Goal: Task Accomplishment & Management: Use online tool/utility

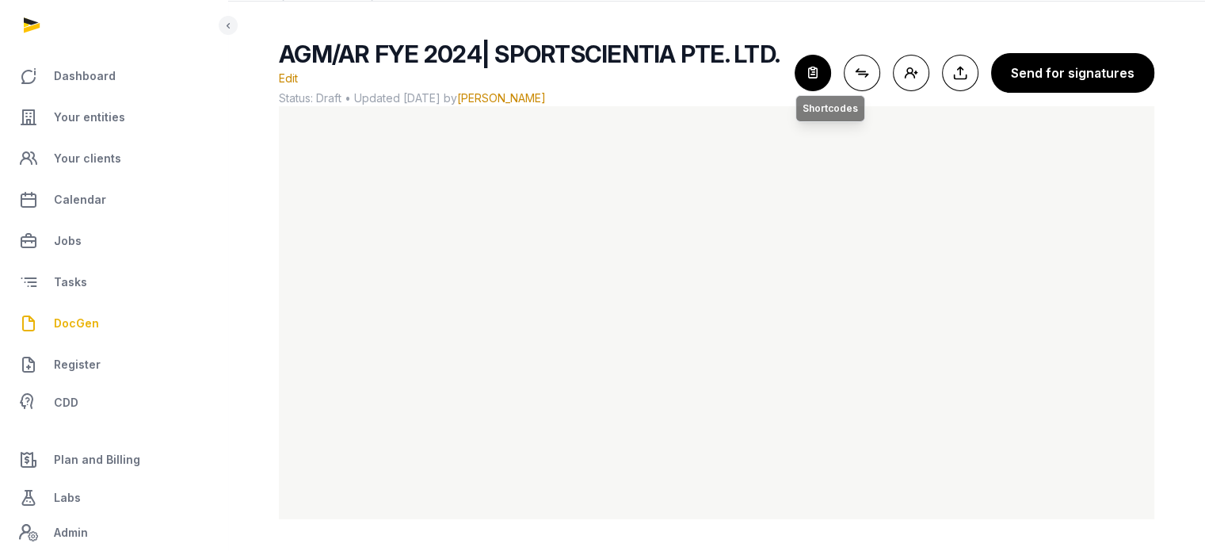
click at [823, 69] on icon "button" at bounding box center [812, 72] width 35 height 35
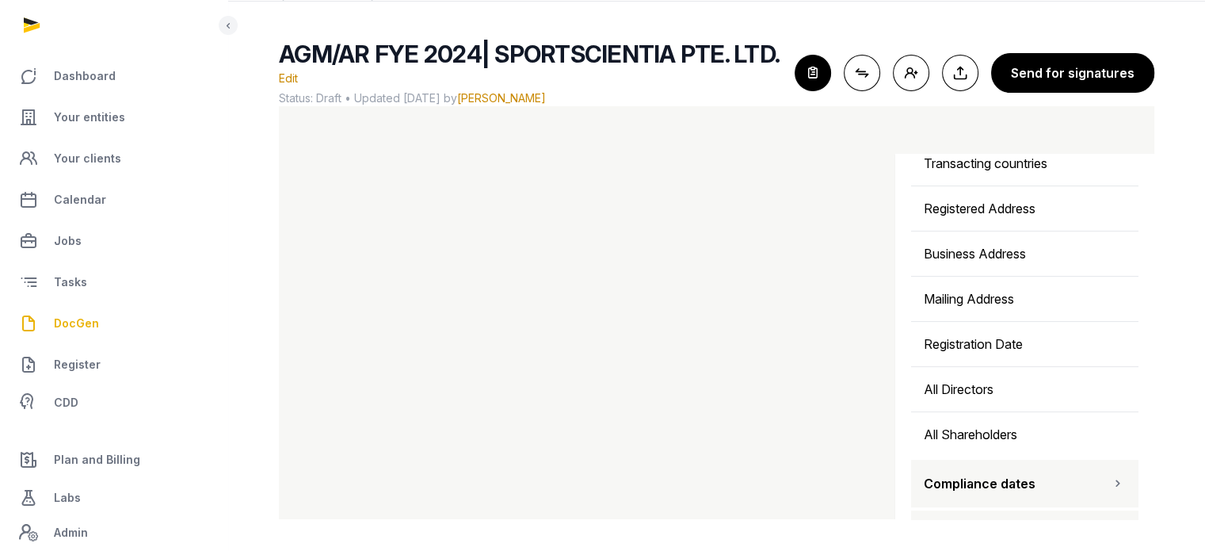
scroll to position [532, 0]
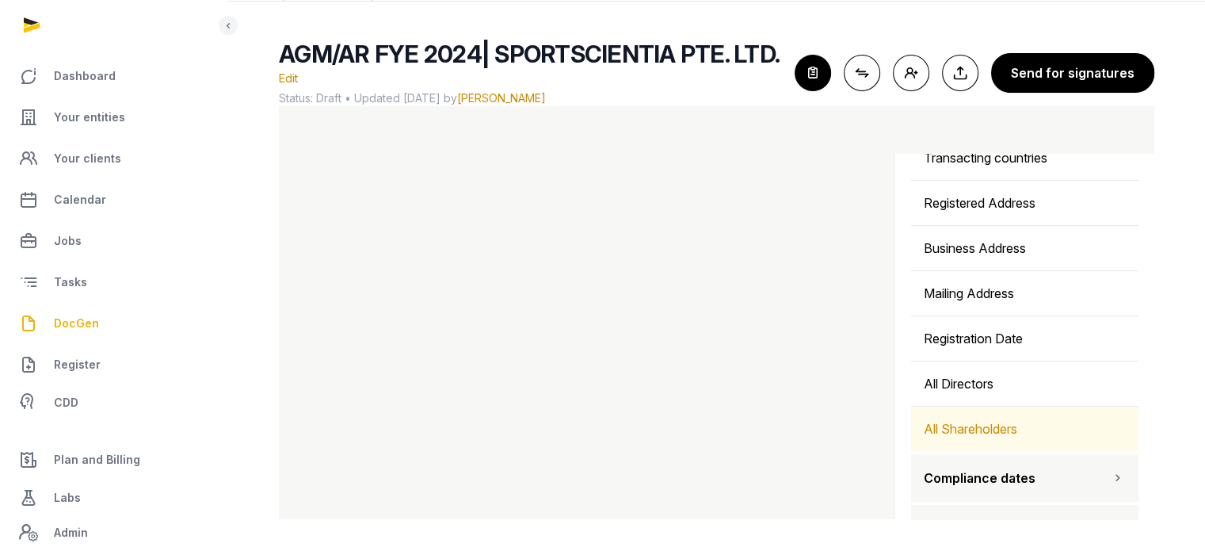
click at [1001, 427] on div "All Shareholders" at bounding box center [1024, 428] width 227 height 44
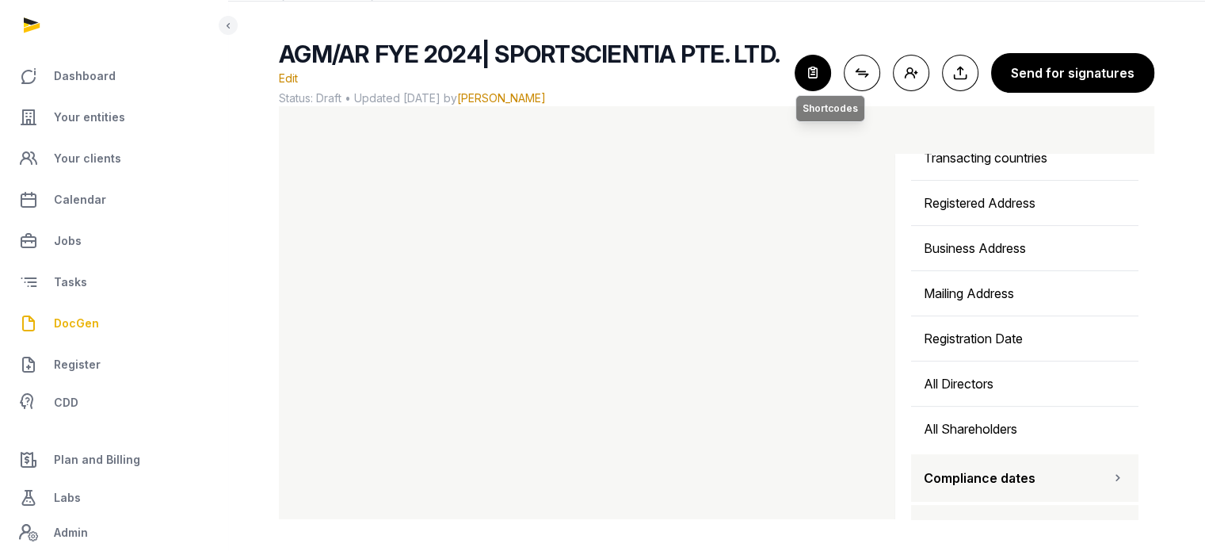
click at [818, 75] on icon "button" at bounding box center [812, 72] width 35 height 35
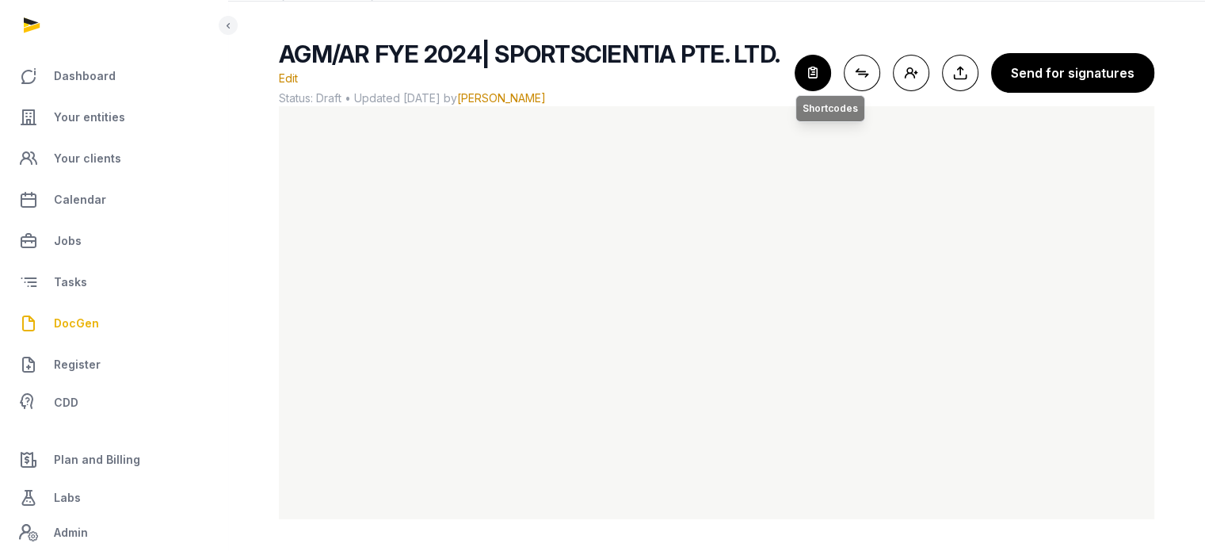
click at [811, 71] on icon "button" at bounding box center [812, 72] width 35 height 35
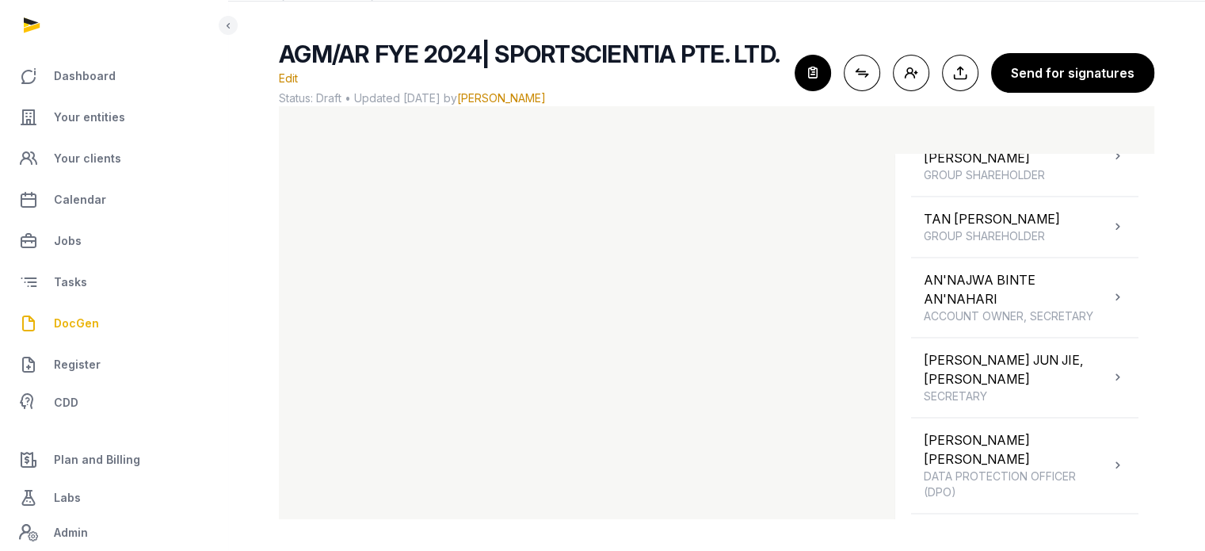
scroll to position [2620, 0]
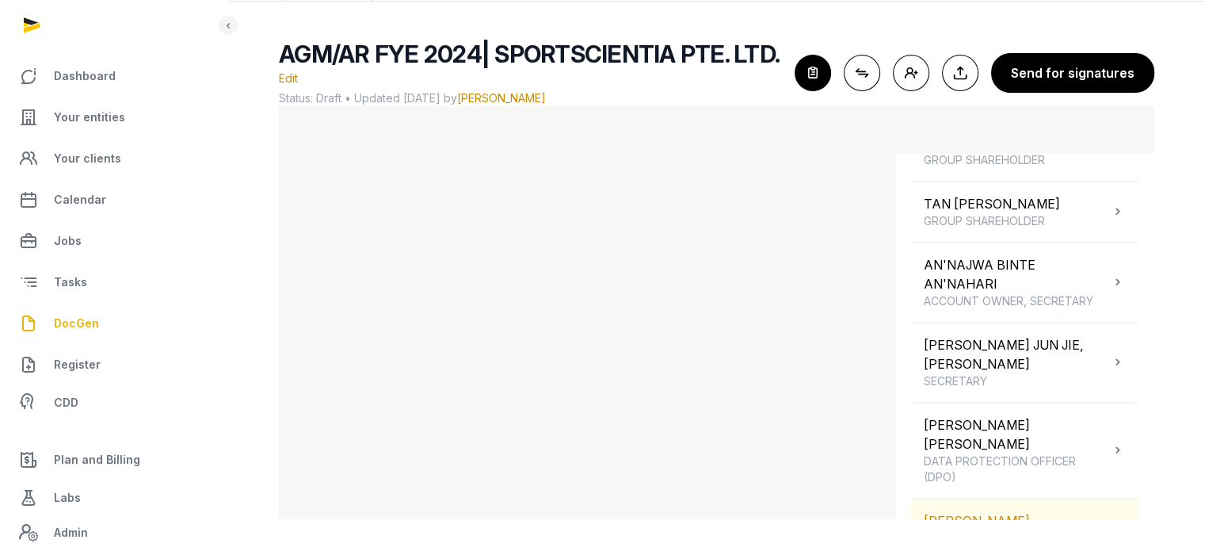
click at [1047, 498] on div "VALE DANIEL SHAREHOLDER" at bounding box center [1024, 528] width 227 height 60
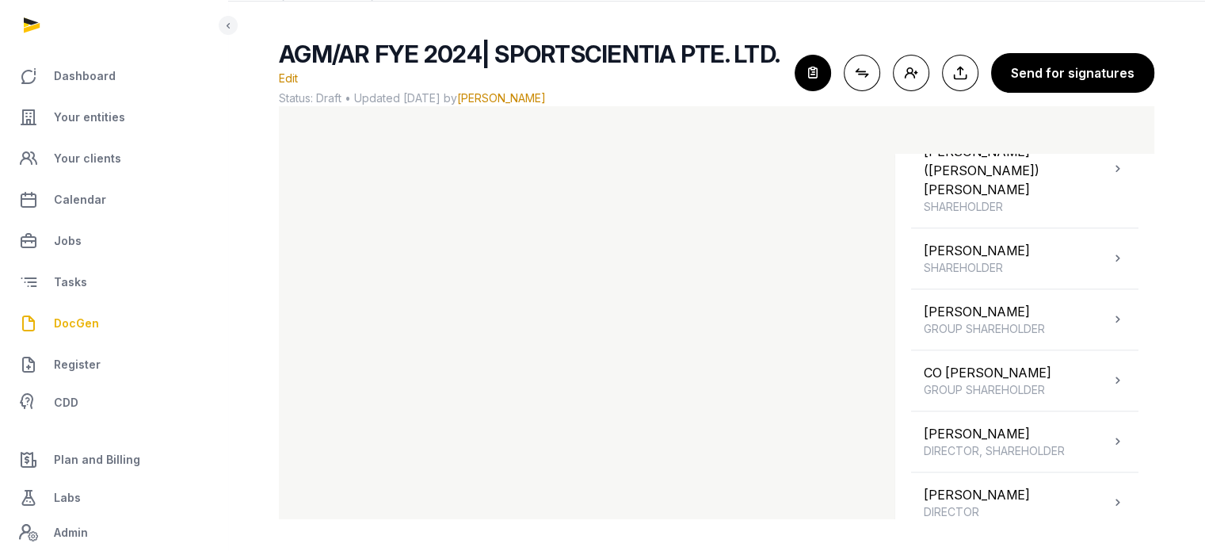
scroll to position [1443, 0]
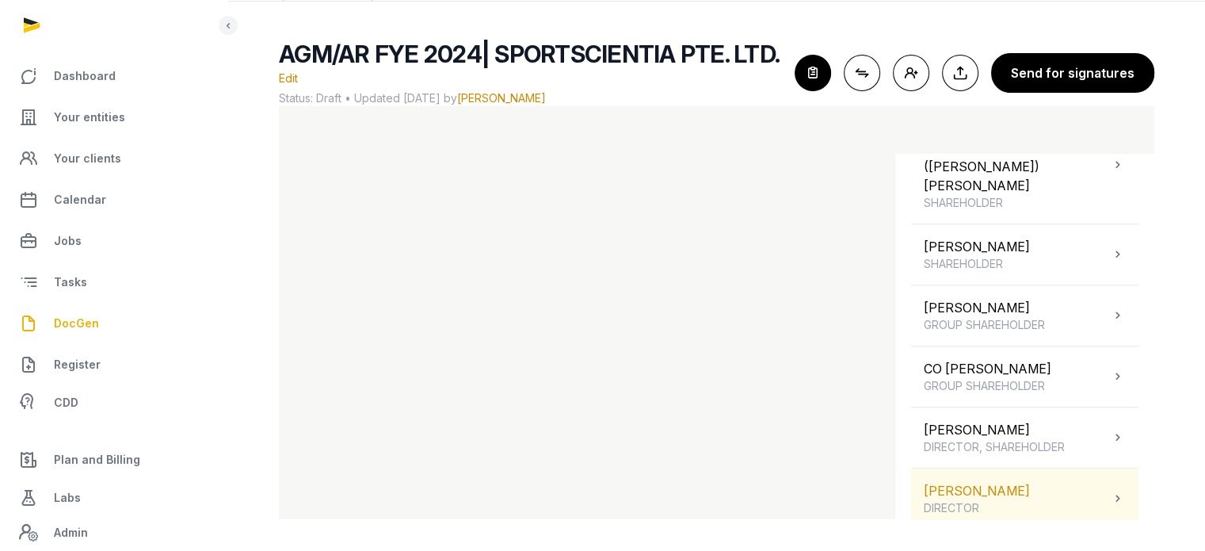
click at [1030, 500] on span "DIRECTOR" at bounding box center [977, 508] width 106 height 16
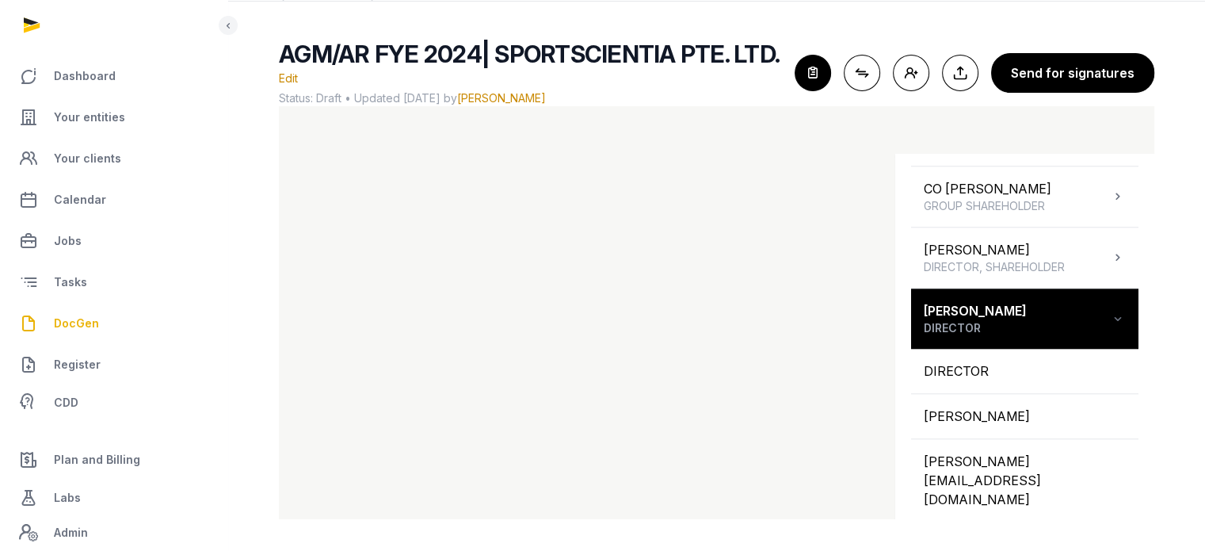
scroll to position [1646, 0]
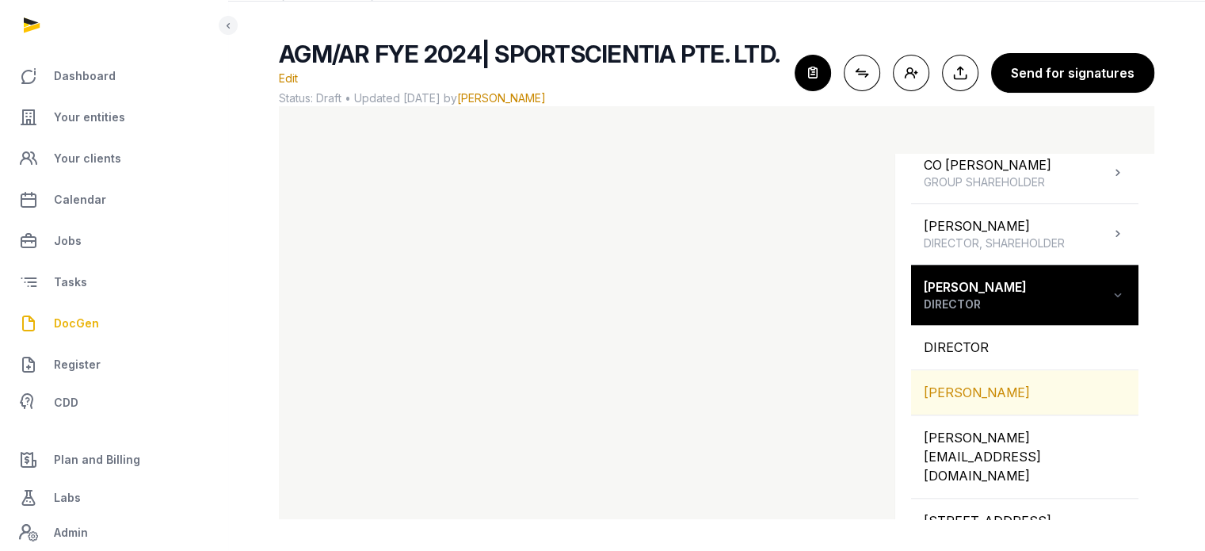
click at [1016, 370] on div "DANIEL ANDREW VALE" at bounding box center [1024, 392] width 227 height 44
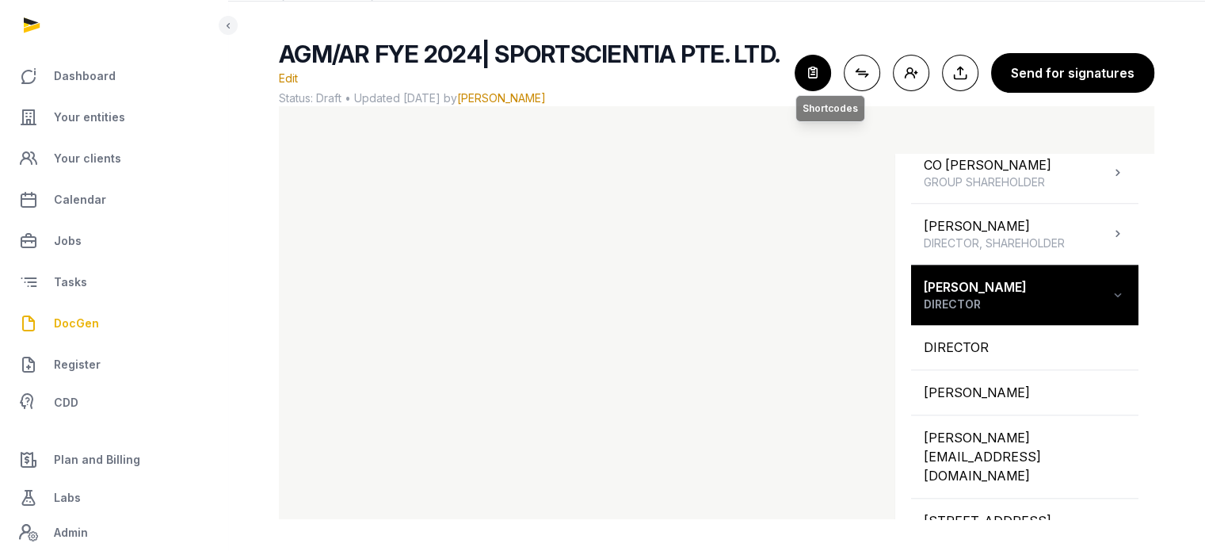
click at [826, 76] on icon "button" at bounding box center [812, 72] width 35 height 35
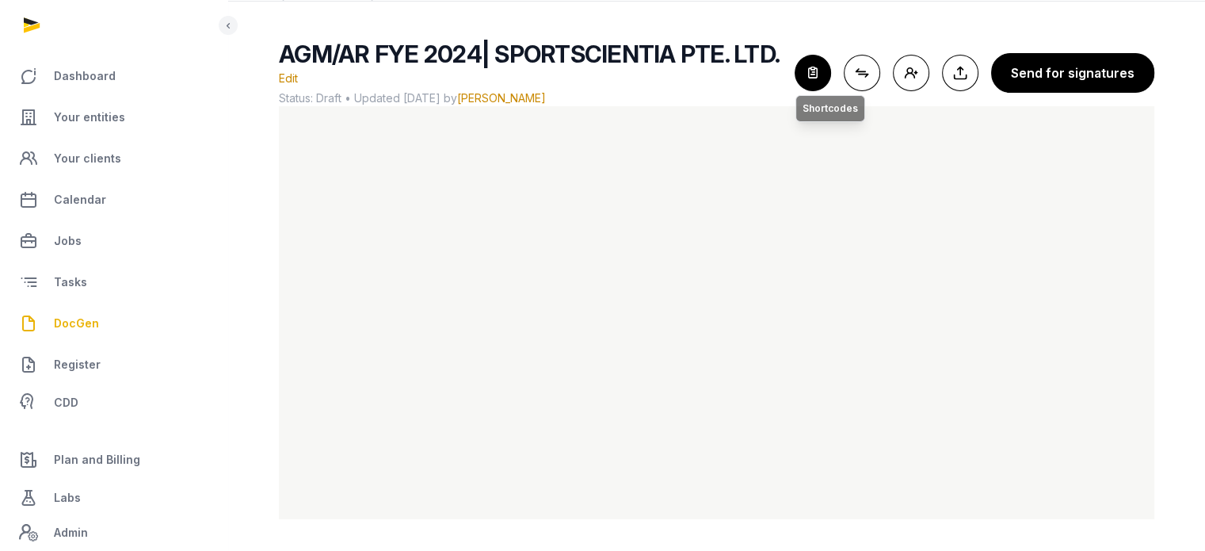
click at [830, 78] on icon "button" at bounding box center [812, 72] width 35 height 35
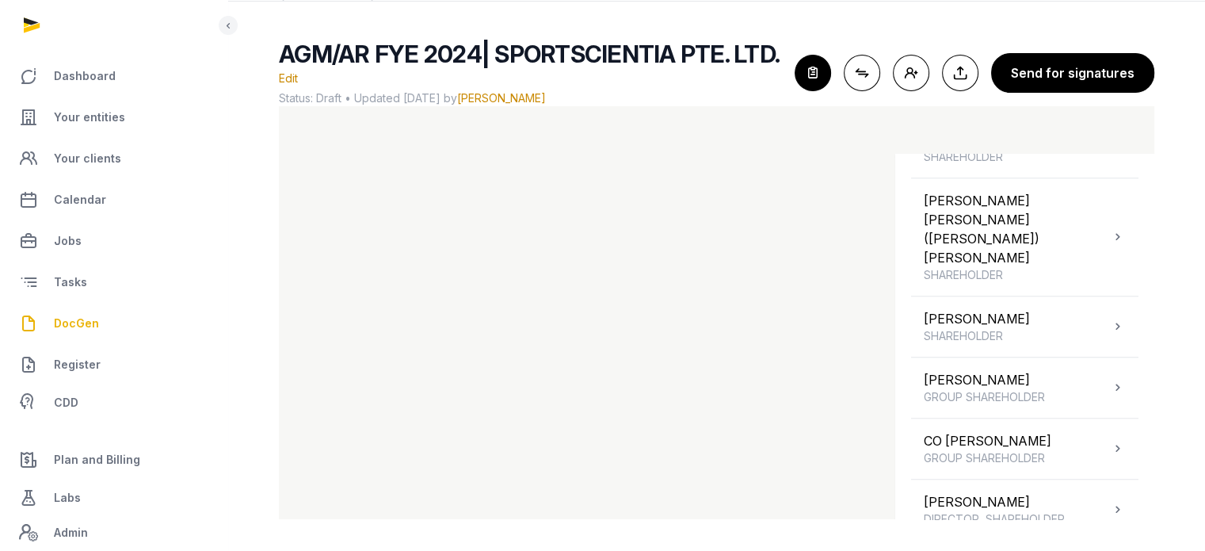
scroll to position [1389, 0]
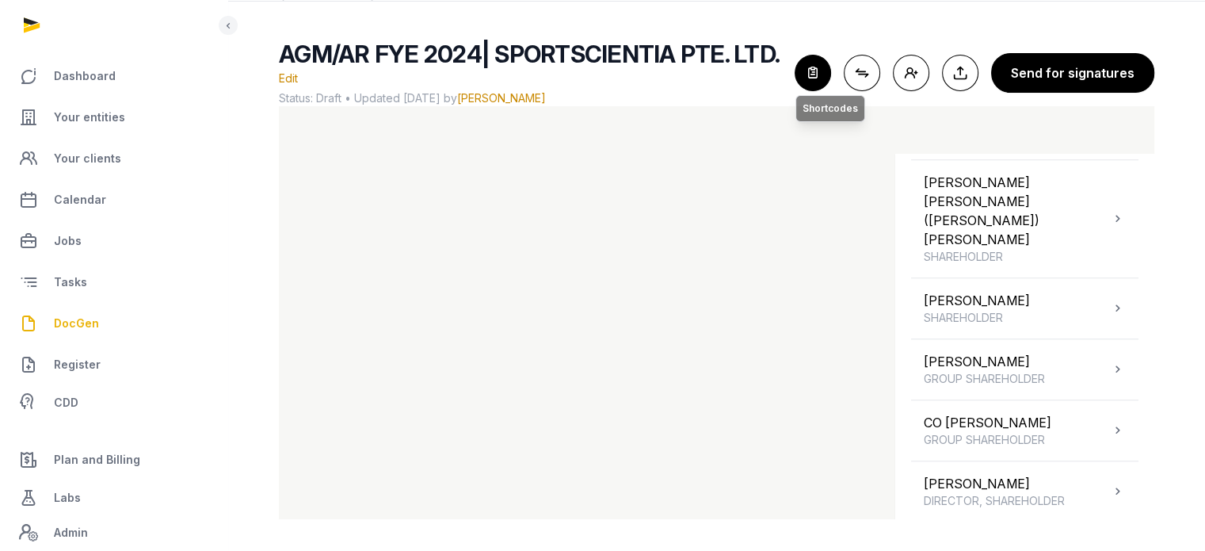
click at [830, 81] on icon "button" at bounding box center [812, 72] width 35 height 35
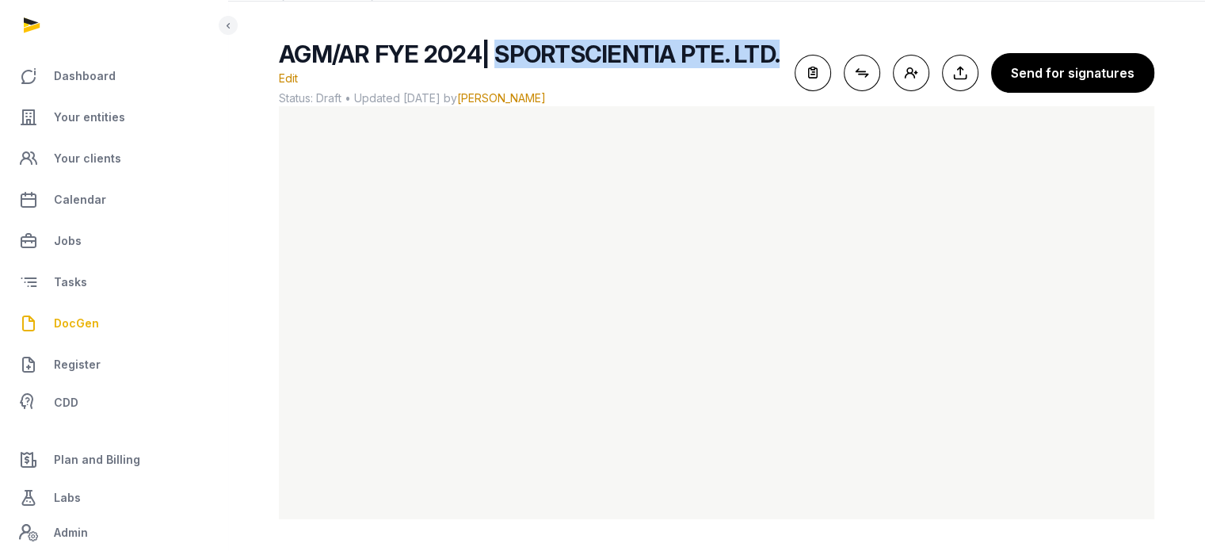
drag, startPoint x: 775, startPoint y: 53, endPoint x: 492, endPoint y: 55, distance: 282.9
click at [492, 55] on h2 "AGM/AR FYE 2024| SPORTSCIENTIA PTE. LTD. Edit" at bounding box center [530, 64] width 503 height 48
copy span "SPORTSCIENTIA PTE. LTD."
click at [82, 323] on span "DocGen" at bounding box center [76, 323] width 45 height 19
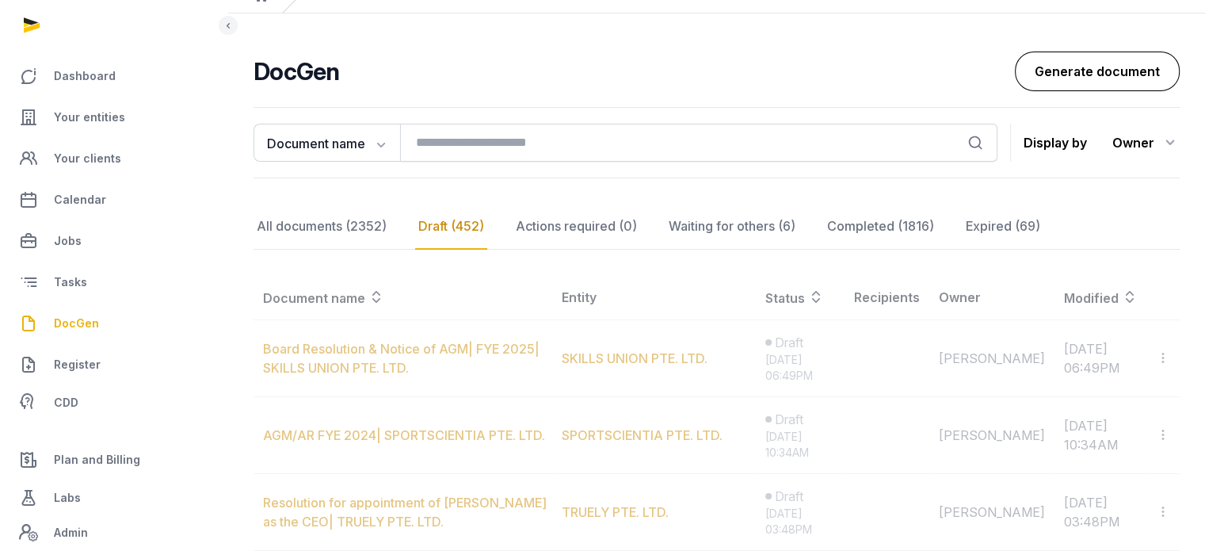
scroll to position [85, 0]
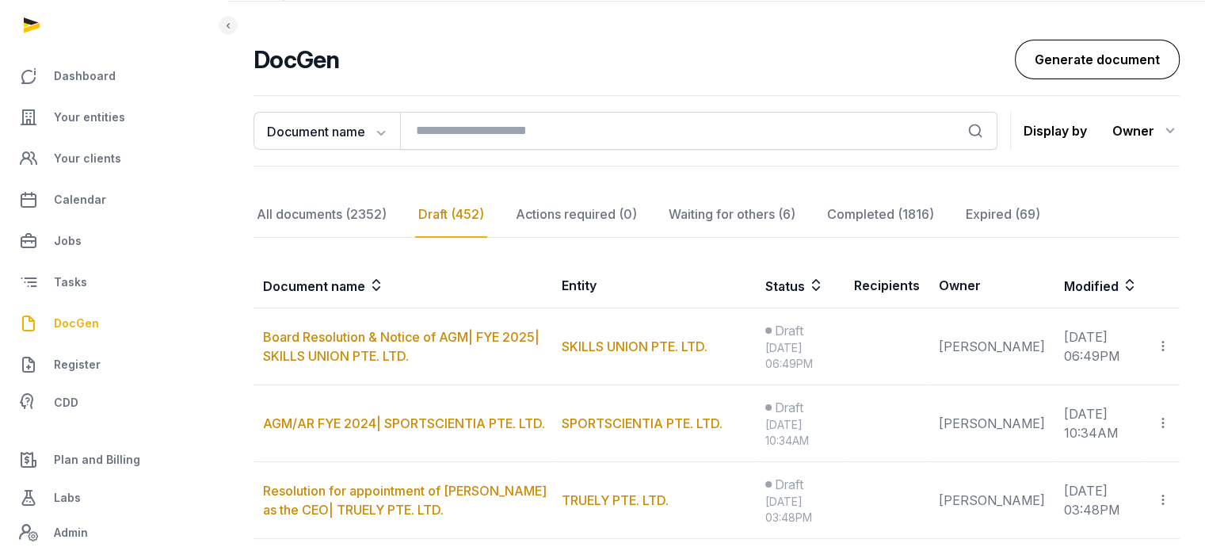
click at [1083, 67] on link "Generate document" at bounding box center [1097, 60] width 165 height 40
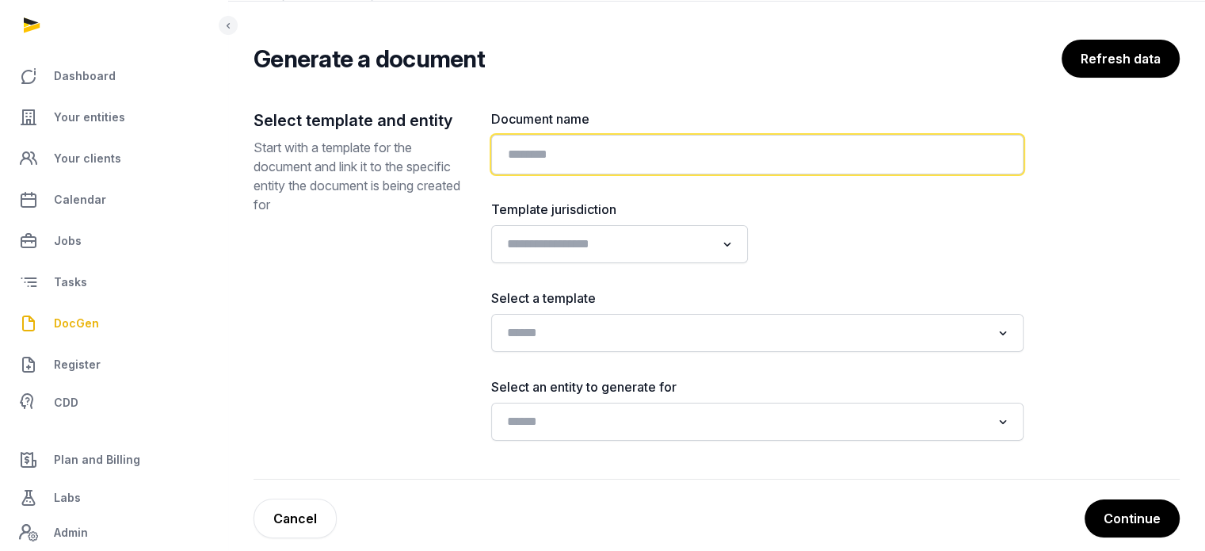
click at [684, 142] on input "text" at bounding box center [757, 155] width 532 height 40
paste input "**********"
type input "**********"
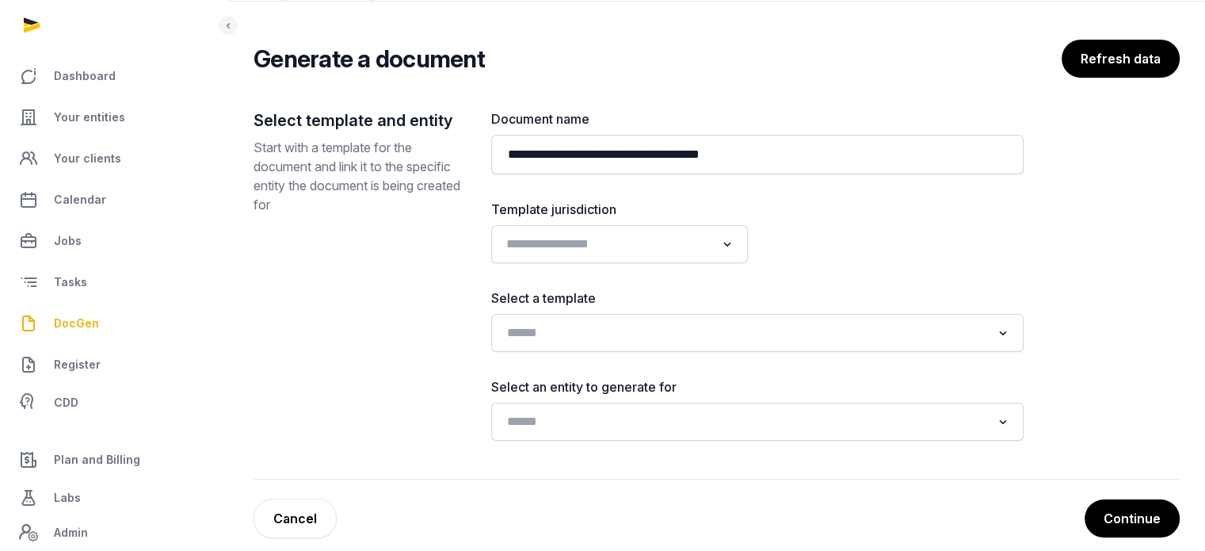
click at [686, 247] on input "Search for option" at bounding box center [608, 244] width 215 height 22
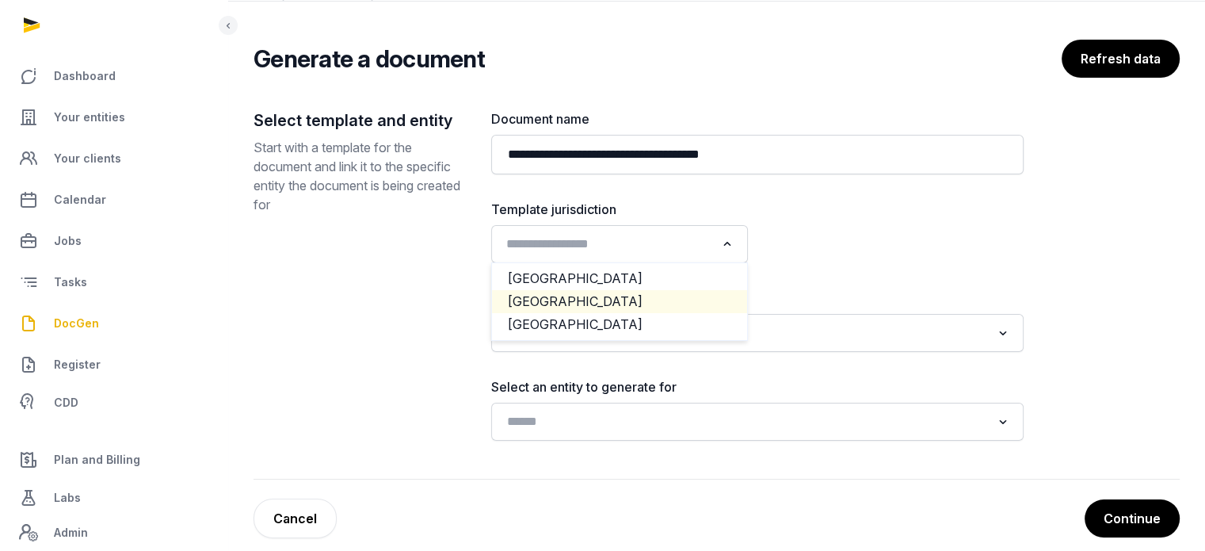
click at [611, 296] on li "[GEOGRAPHIC_DATA]" at bounding box center [619, 301] width 255 height 23
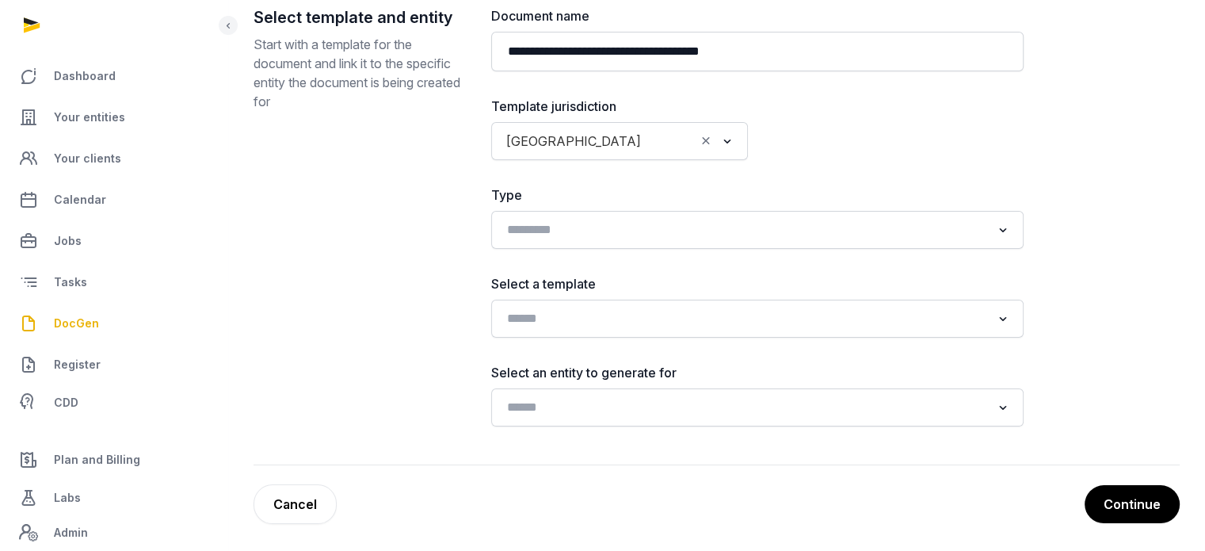
scroll to position [191, 0]
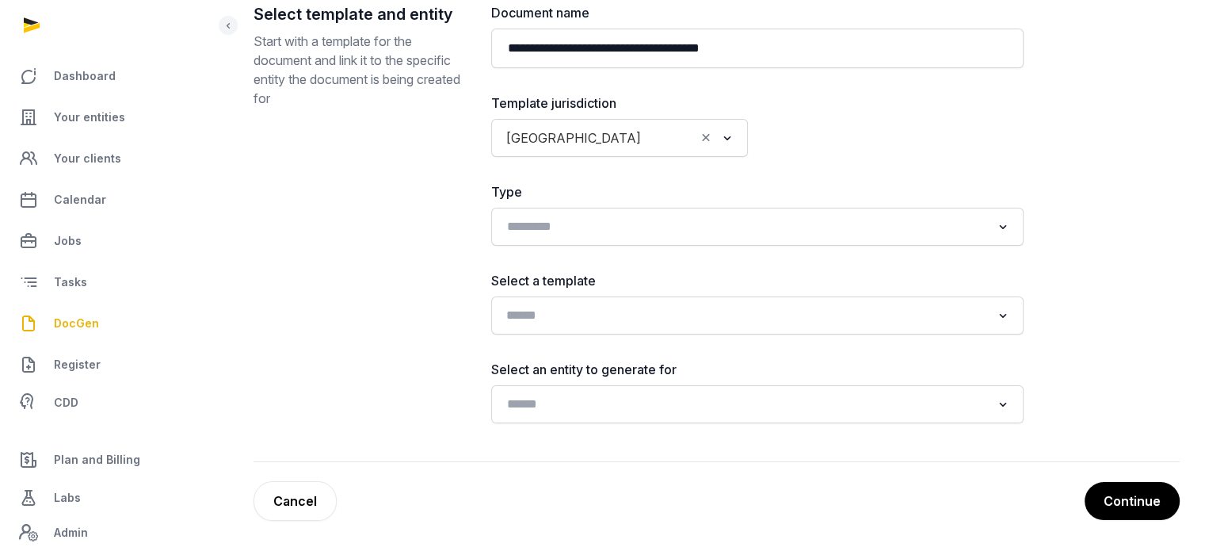
click at [671, 311] on input "Search for option" at bounding box center [746, 315] width 490 height 22
type input "*"
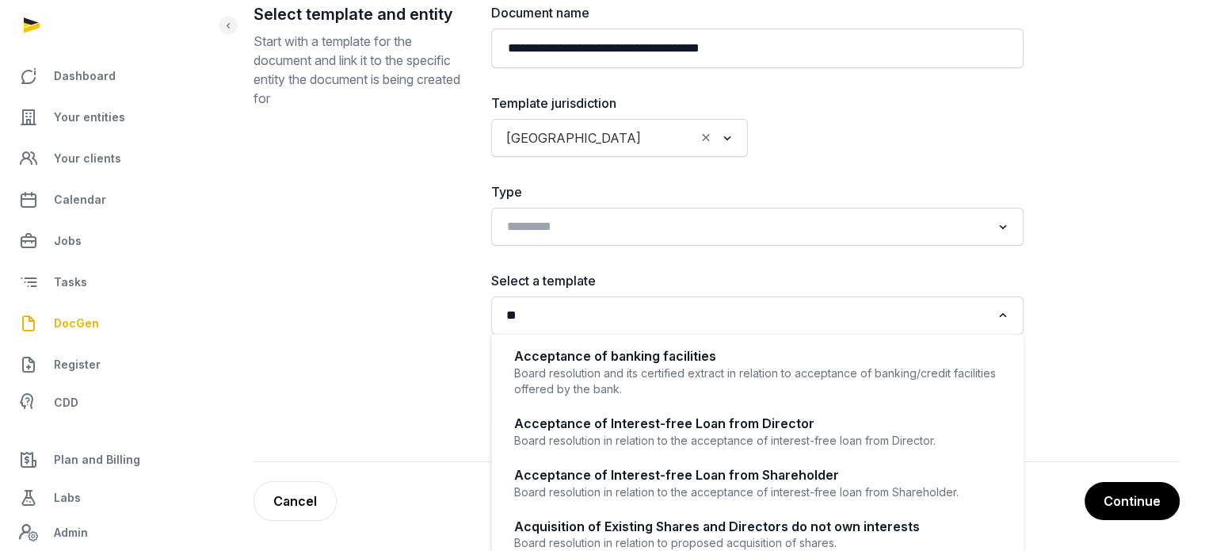
click at [705, 139] on icon "Clear Selected" at bounding box center [706, 137] width 14 height 17
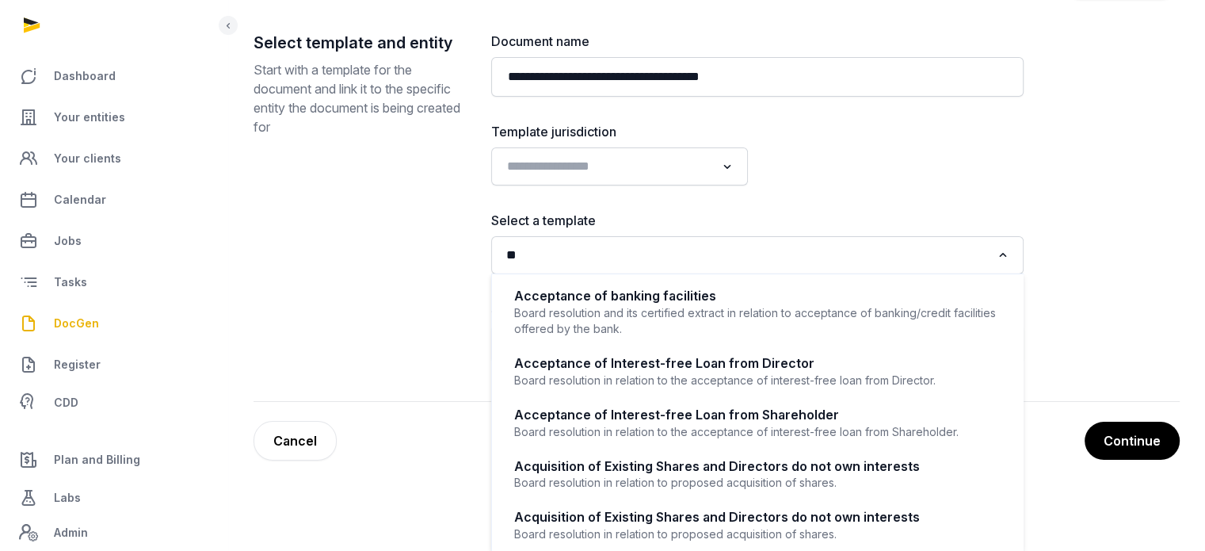
scroll to position [162, 0]
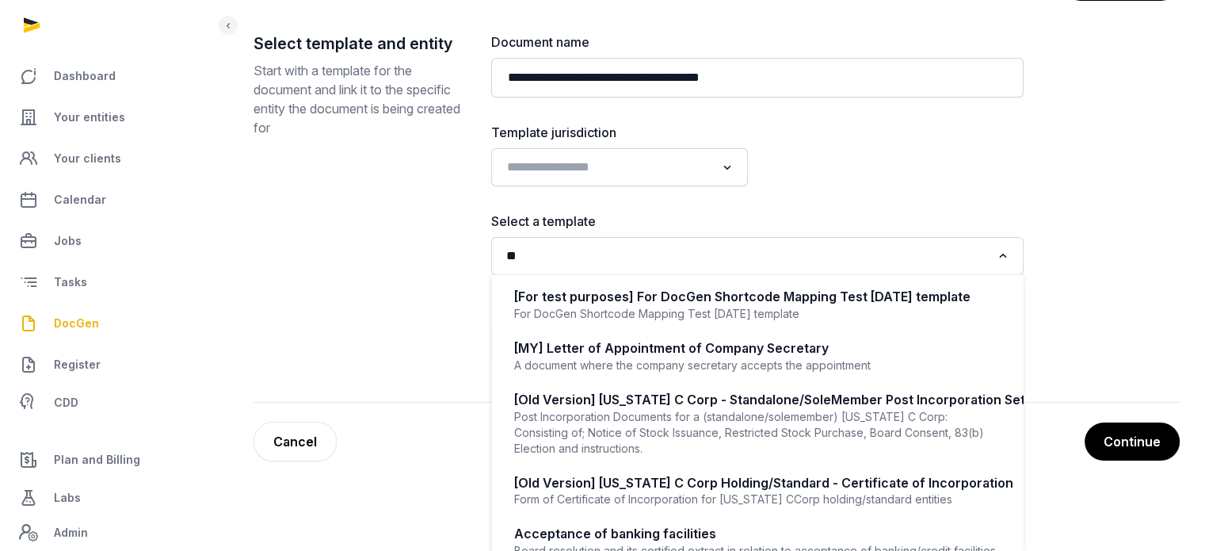
click at [563, 262] on input "**" at bounding box center [746, 256] width 490 height 22
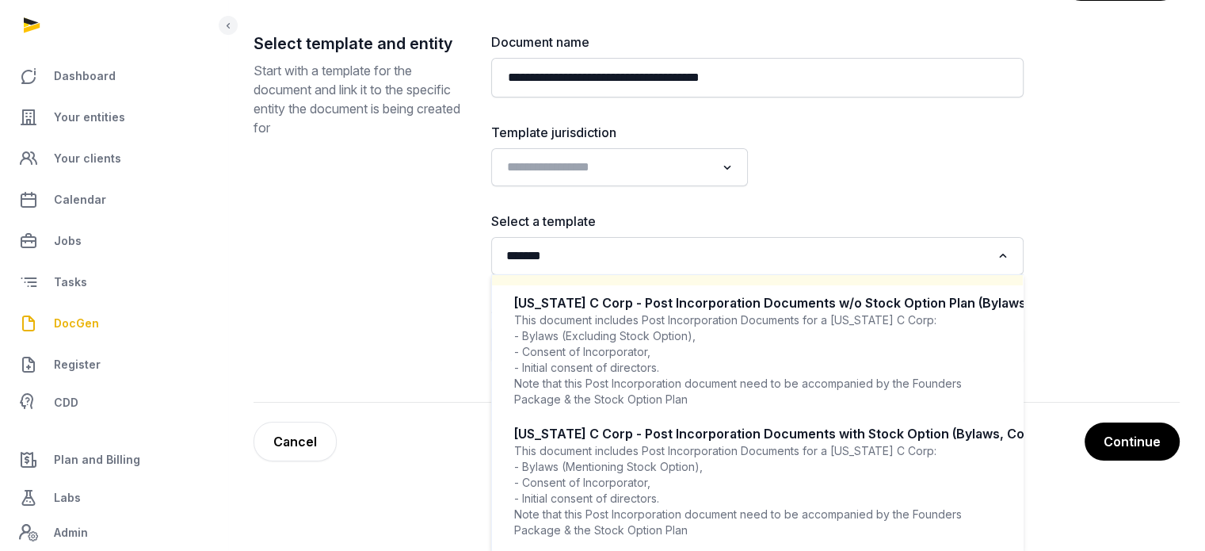
scroll to position [0, 0]
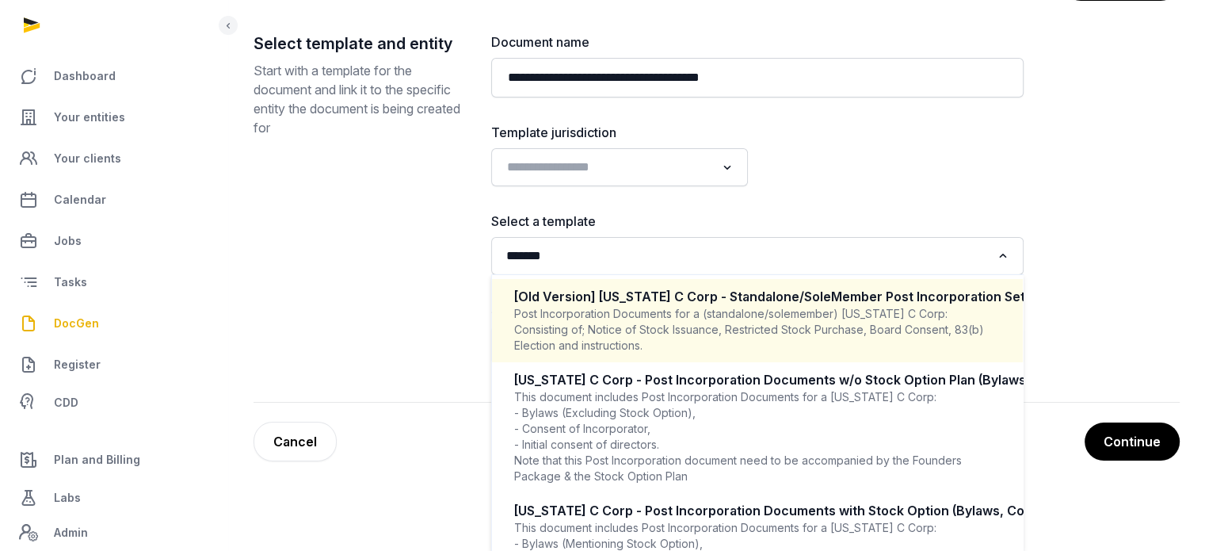
type input "*******"
click at [601, 164] on div "**********" at bounding box center [757, 197] width 532 height 331
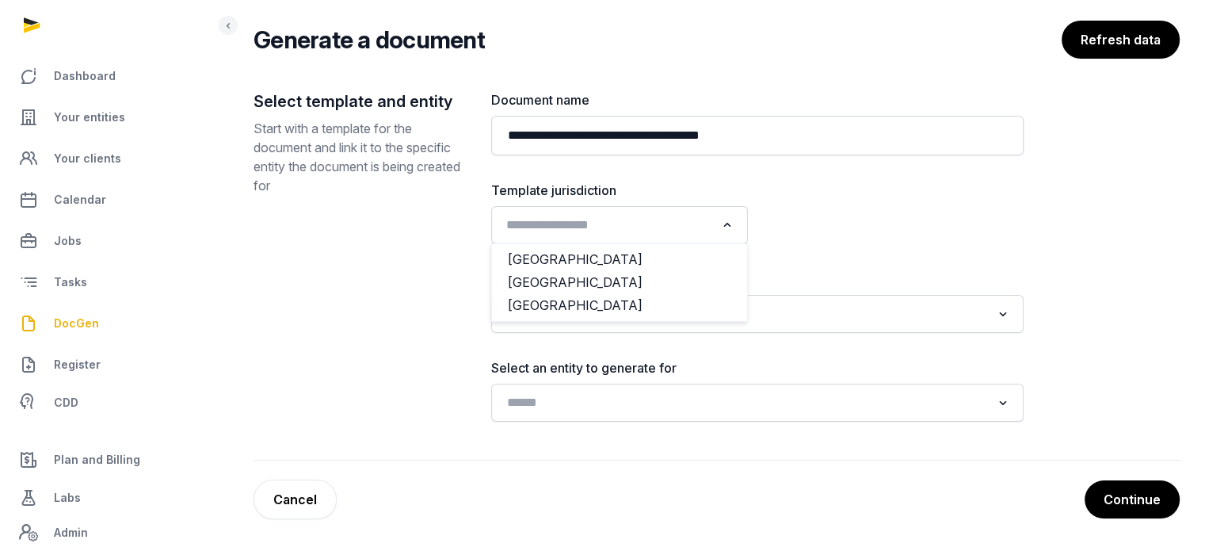
scroll to position [102, 0]
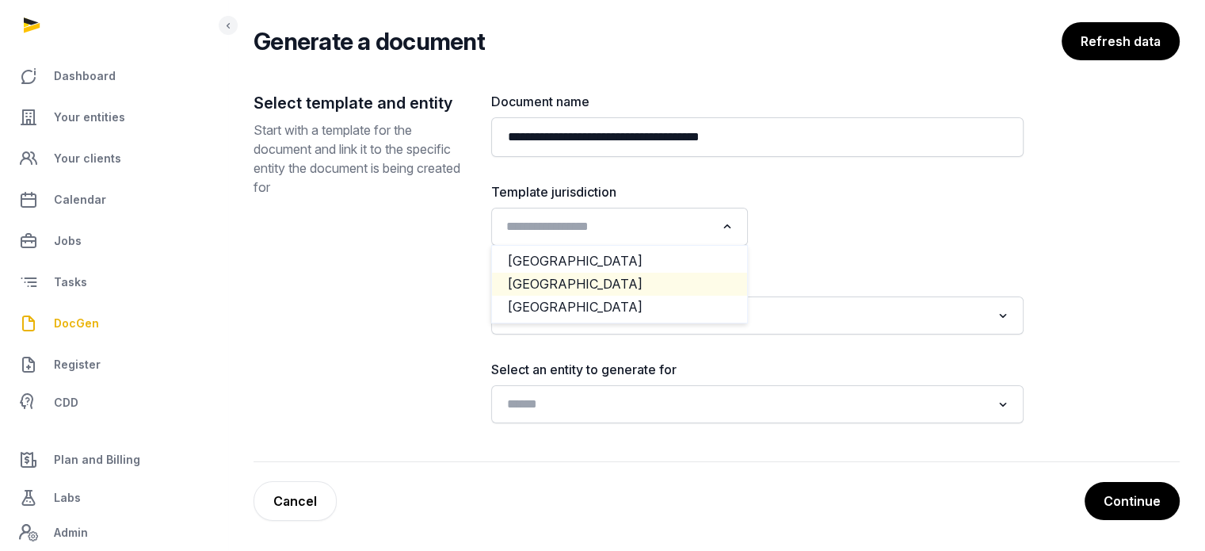
click at [564, 278] on li "[GEOGRAPHIC_DATA]" at bounding box center [619, 284] width 255 height 23
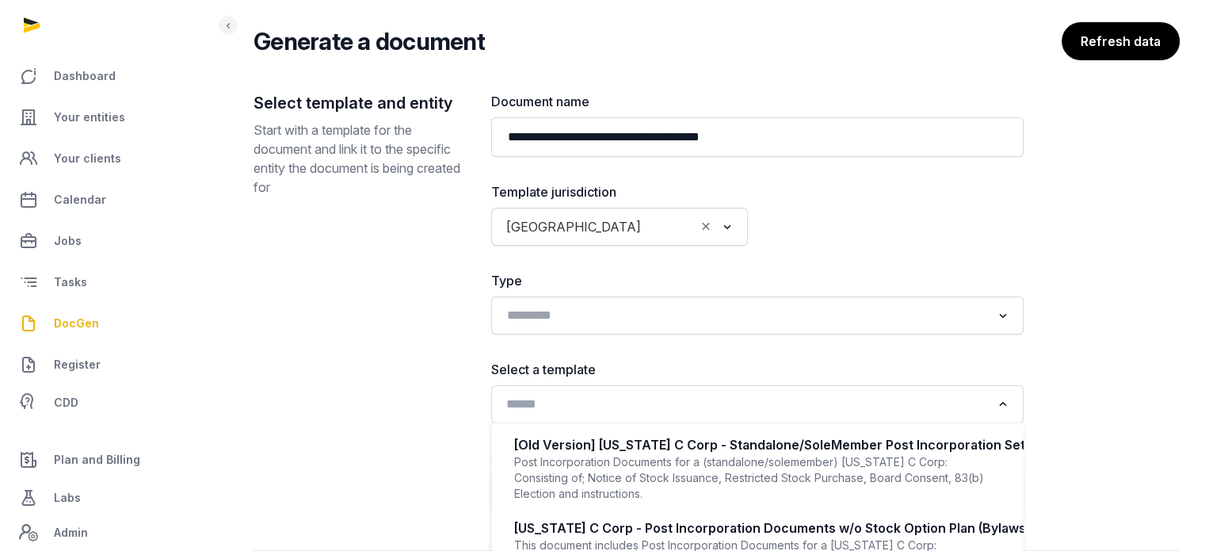
click at [818, 402] on input "Search for option" at bounding box center [746, 404] width 490 height 22
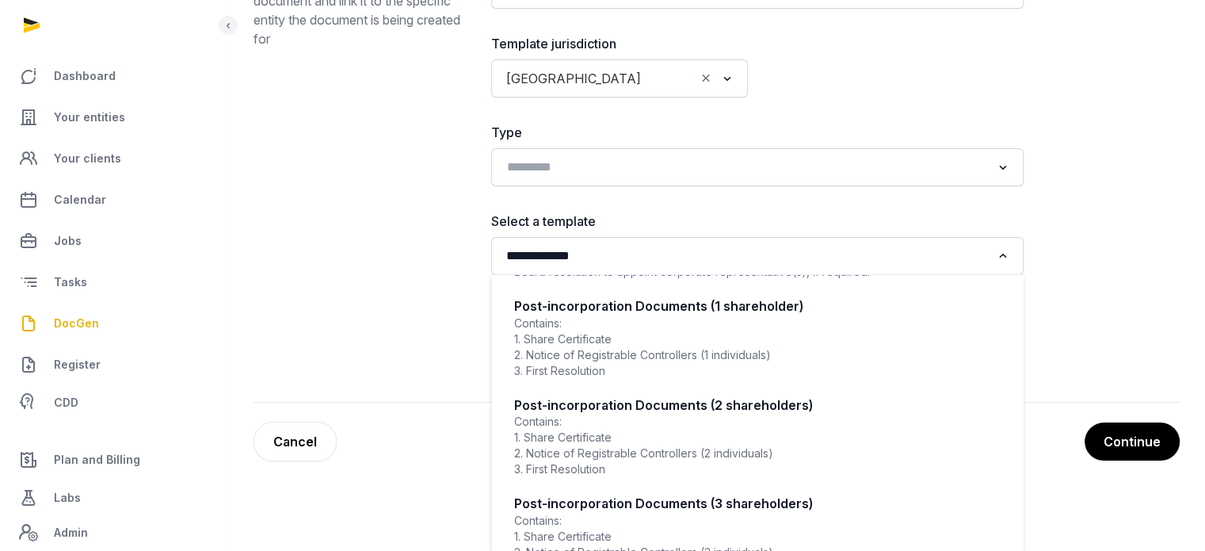
scroll to position [112, 0]
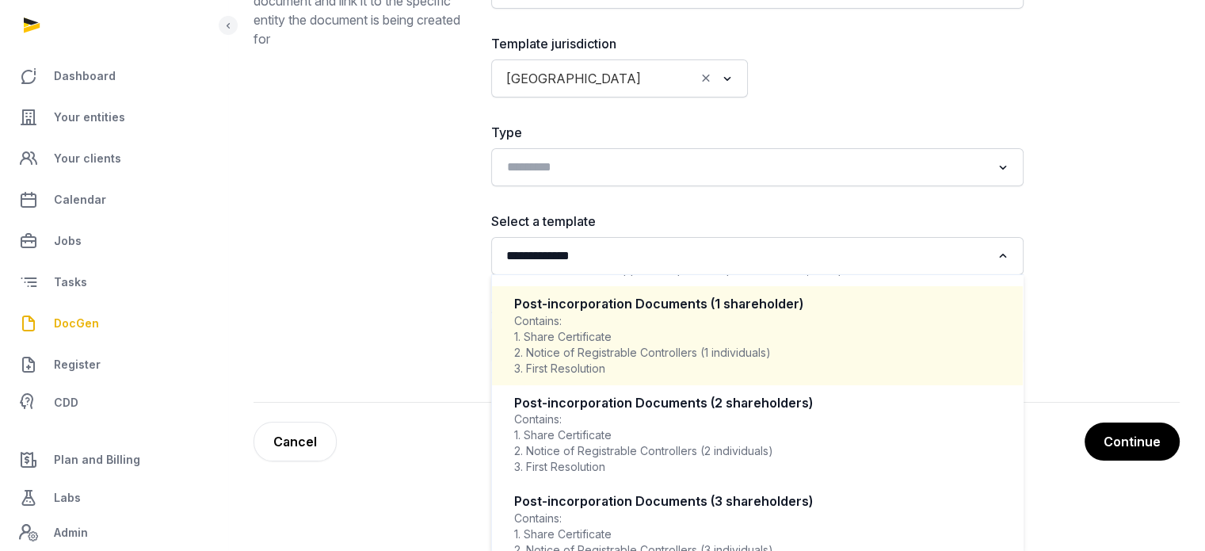
click at [710, 339] on div "Contains: 1. Share Certificate 2. Notice of Registrable Controllers (1 individu…" at bounding box center [757, 344] width 486 height 63
type input "**********"
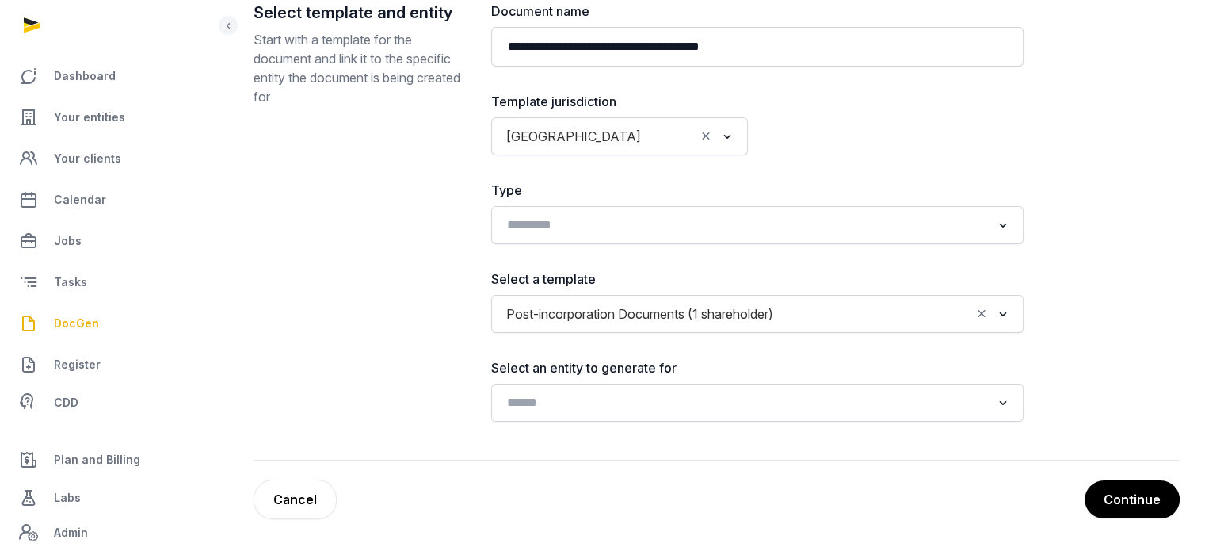
scroll to position [191, 0]
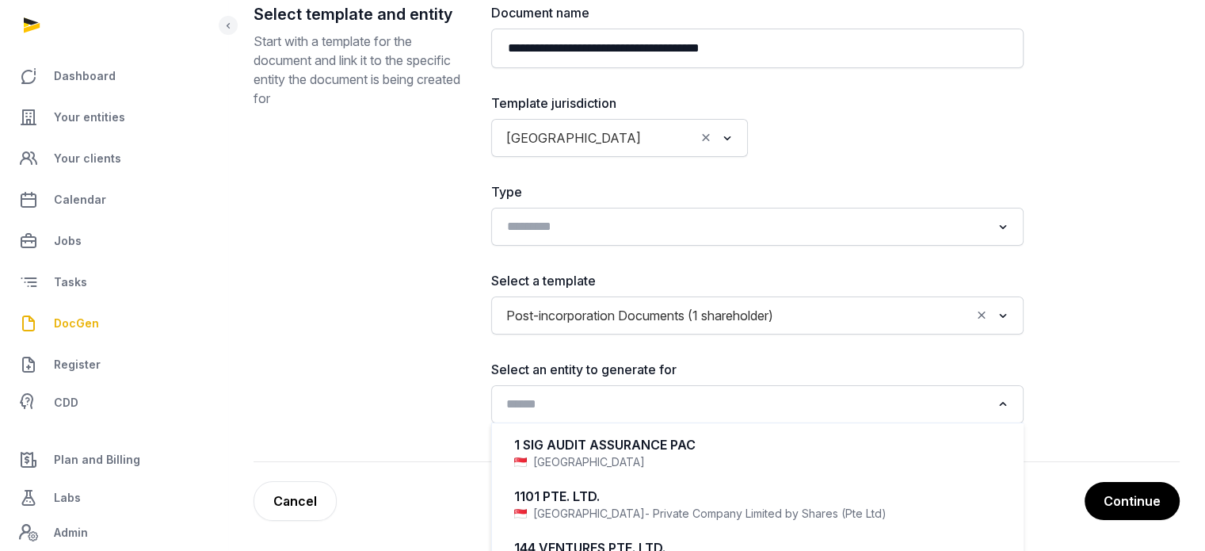
click at [713, 414] on div "Loading..." at bounding box center [757, 404] width 517 height 29
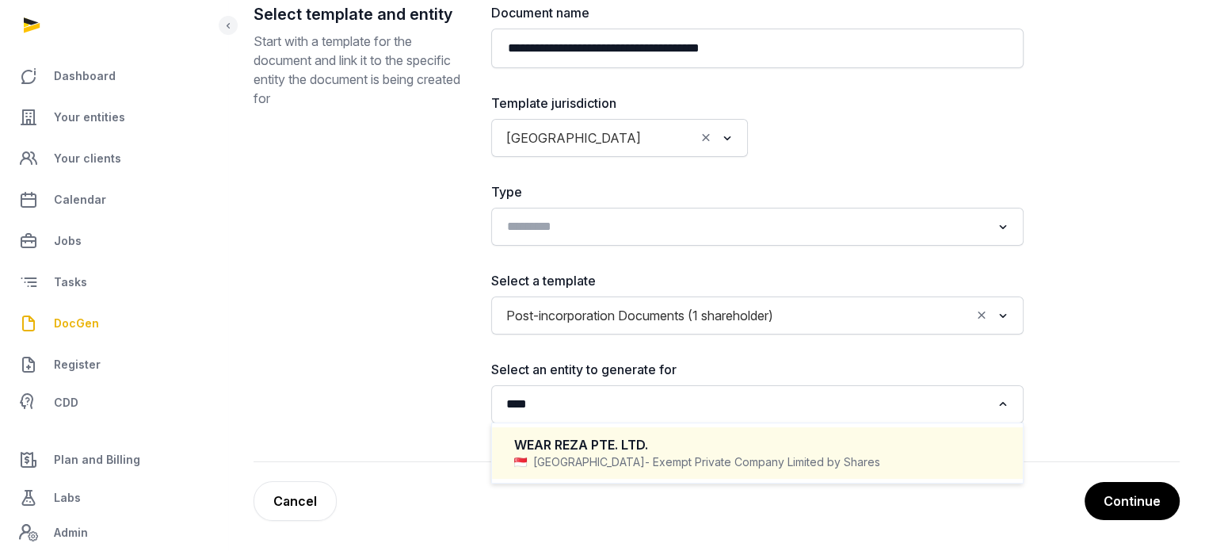
click at [660, 436] on div "WEAR REZA PTE. LTD." at bounding box center [757, 445] width 486 height 18
type input "****"
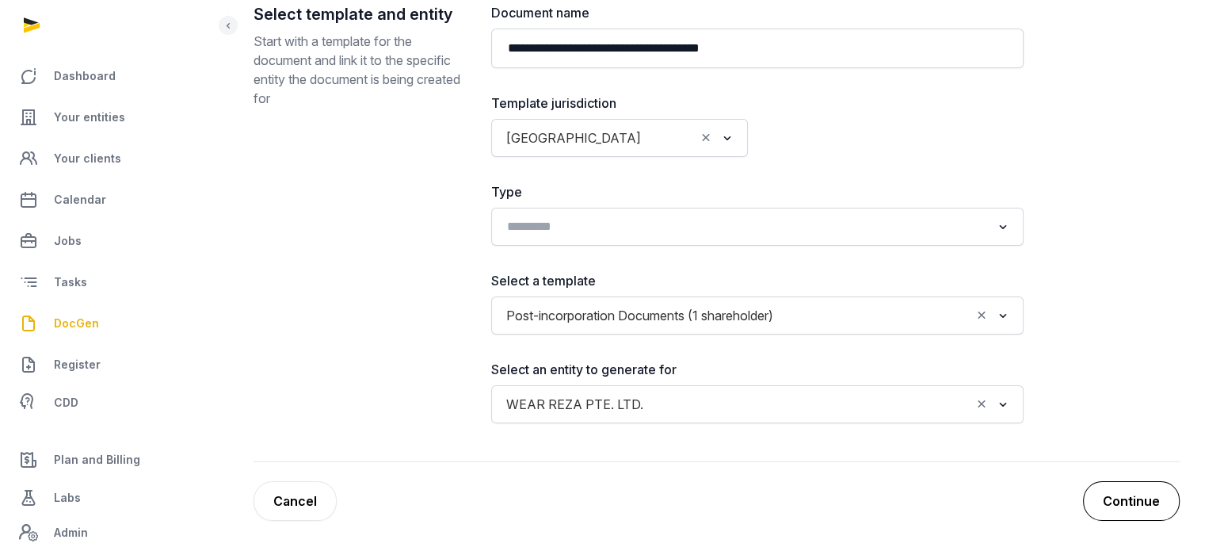
click at [1120, 495] on button "Continue" at bounding box center [1131, 501] width 97 height 40
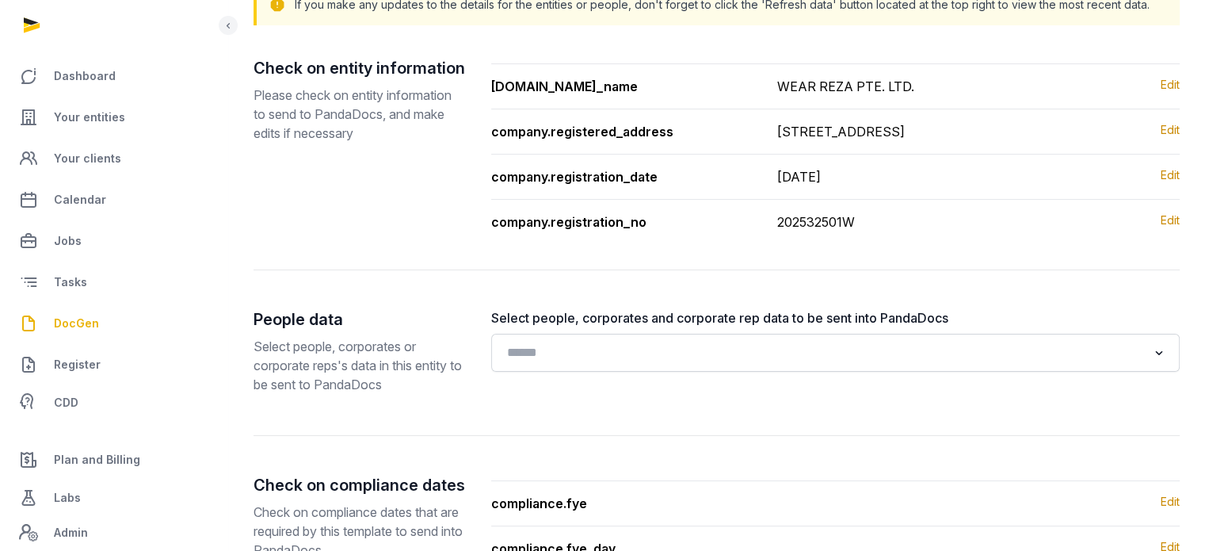
scroll to position [389, 0]
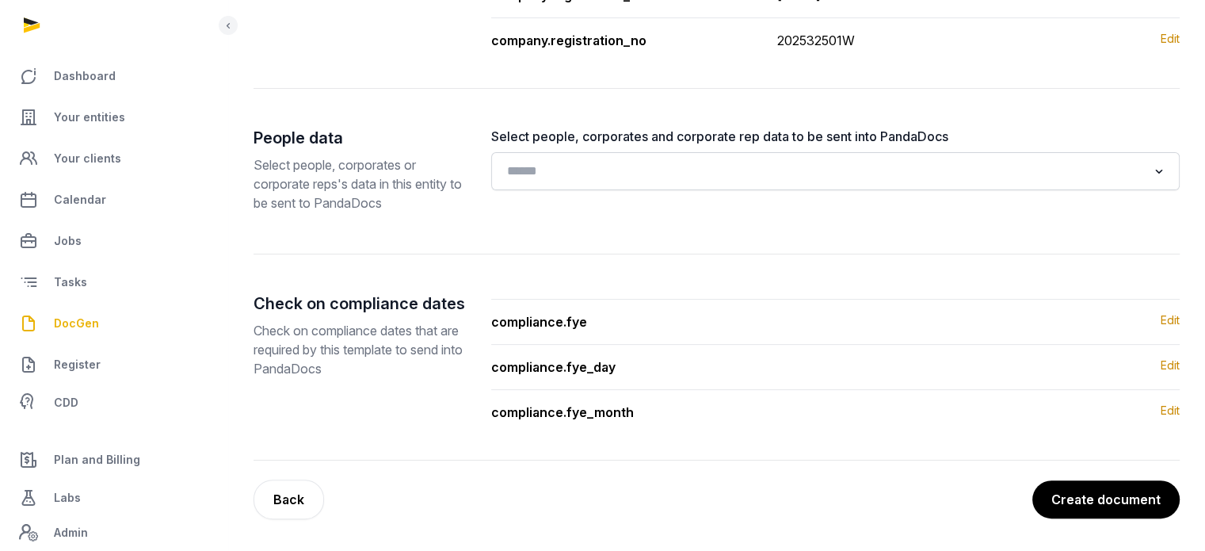
click at [1120, 495] on button "Create document" at bounding box center [1105, 499] width 147 height 38
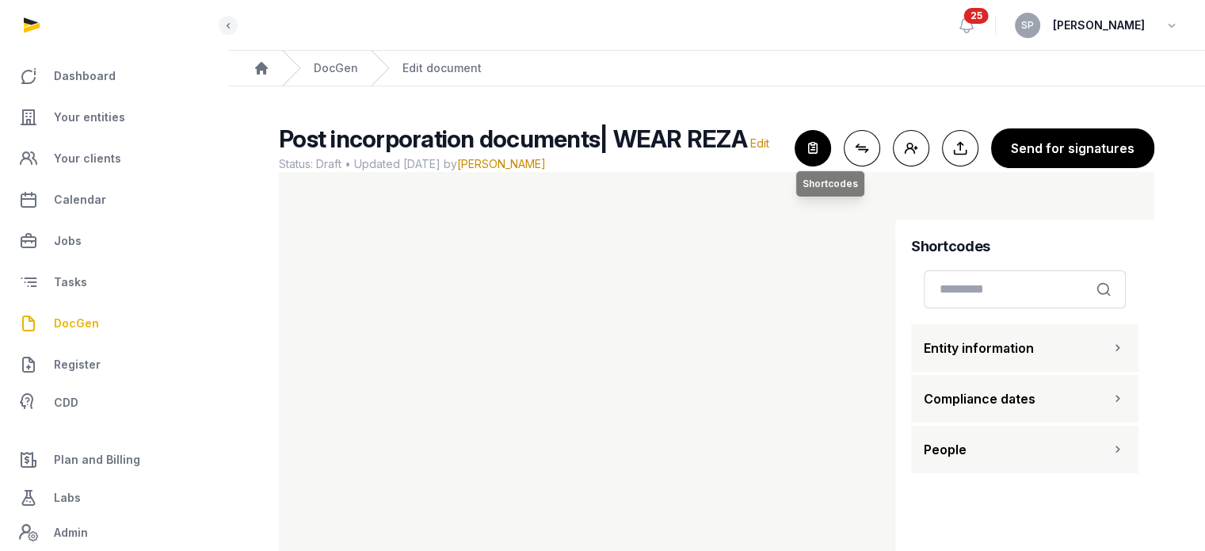
click at [816, 144] on icon "button" at bounding box center [812, 148] width 35 height 35
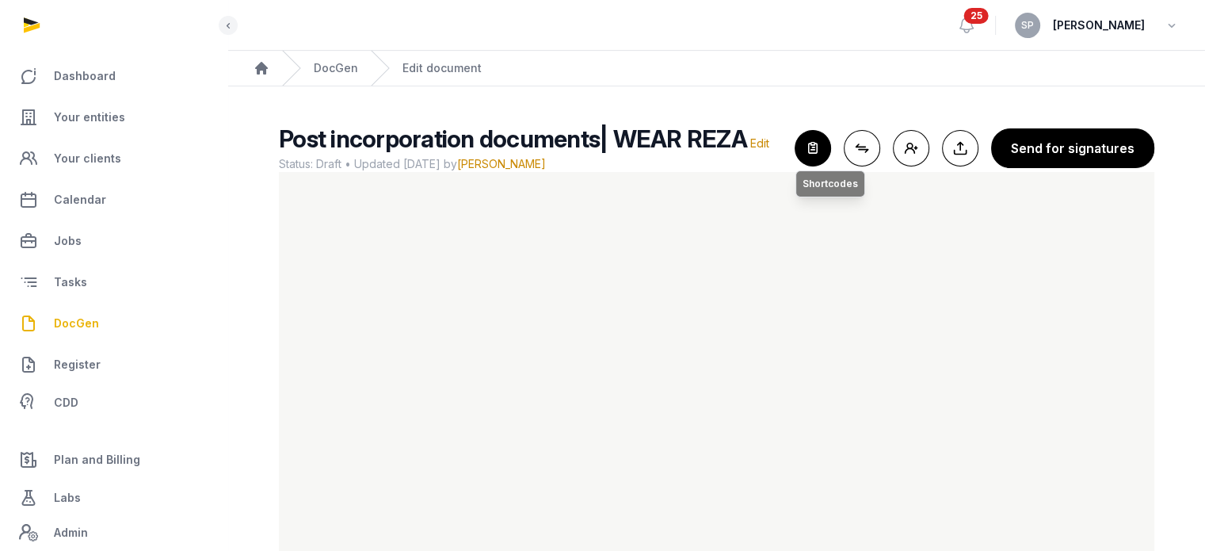
click at [830, 148] on icon "button" at bounding box center [812, 148] width 35 height 35
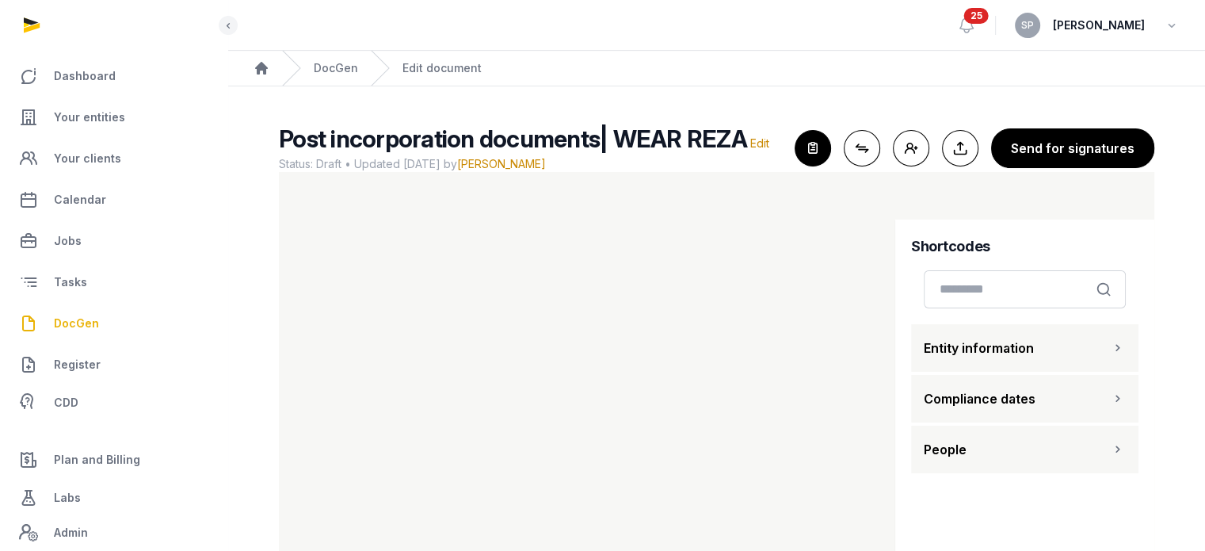
click at [1023, 451] on button "People" at bounding box center [1024, 449] width 227 height 48
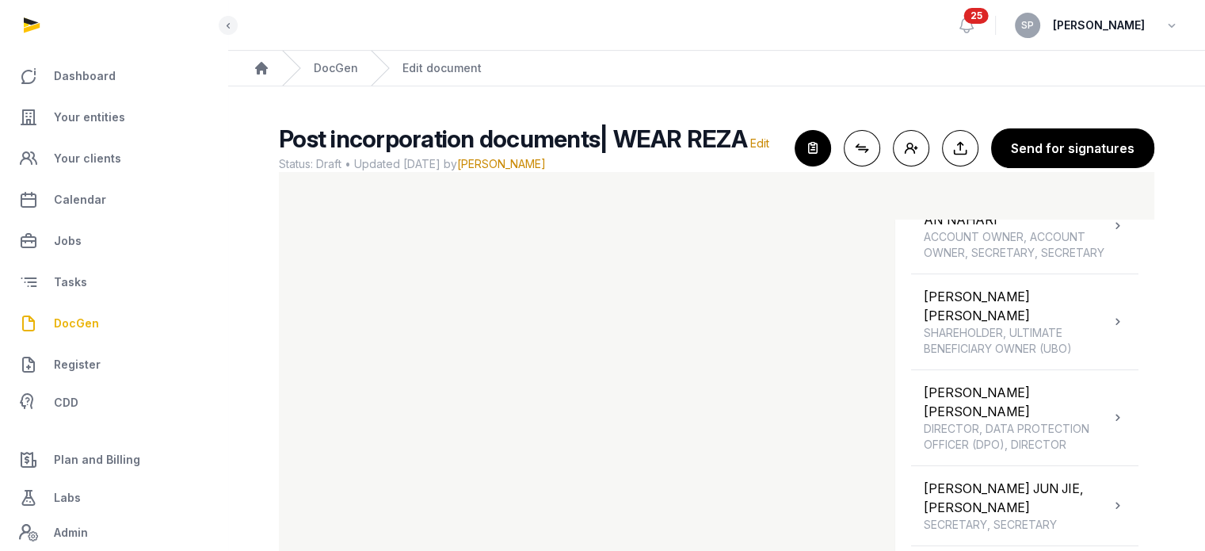
scroll to position [66, 0]
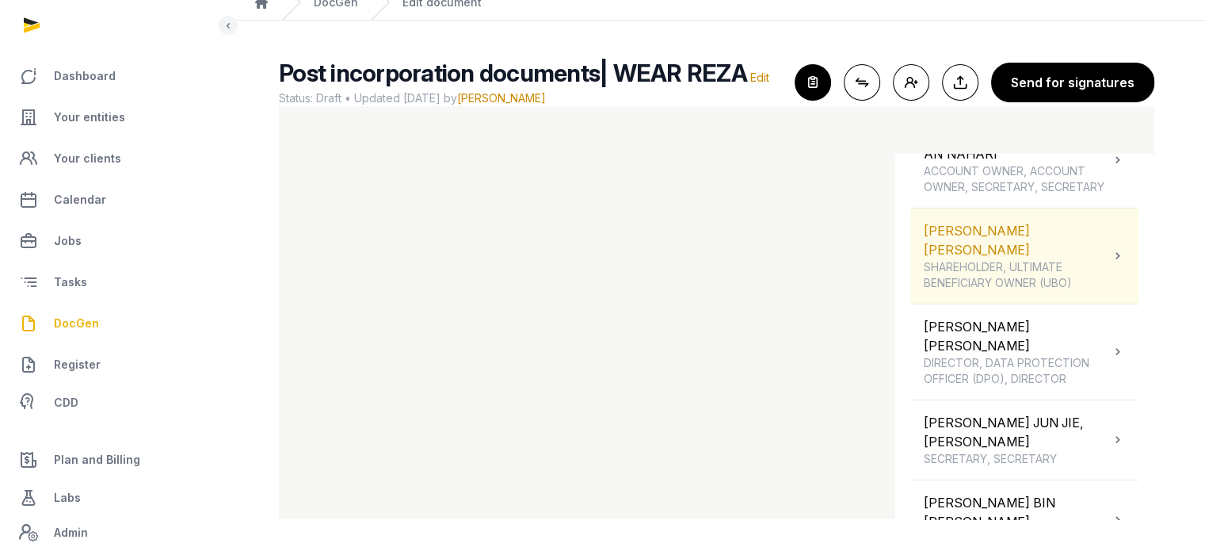
click at [1078, 278] on span "SHAREHOLDER, ULTIMATE BENEFICIARY OWNER (UBO)" at bounding box center [1017, 275] width 186 height 32
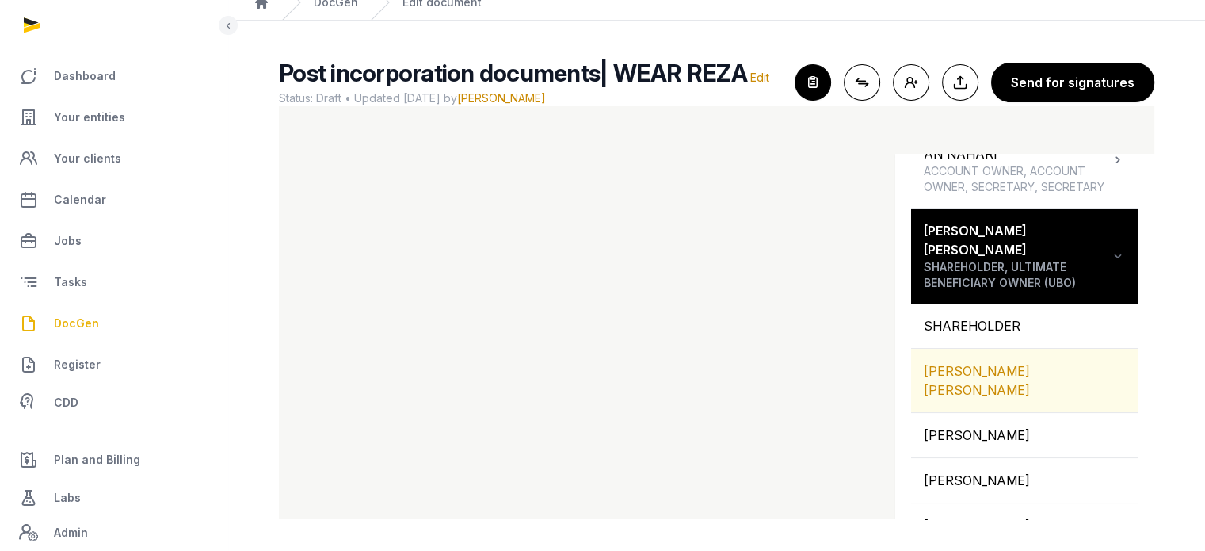
click at [1046, 360] on div "MARTIN PAUL LOUIS" at bounding box center [1024, 380] width 227 height 63
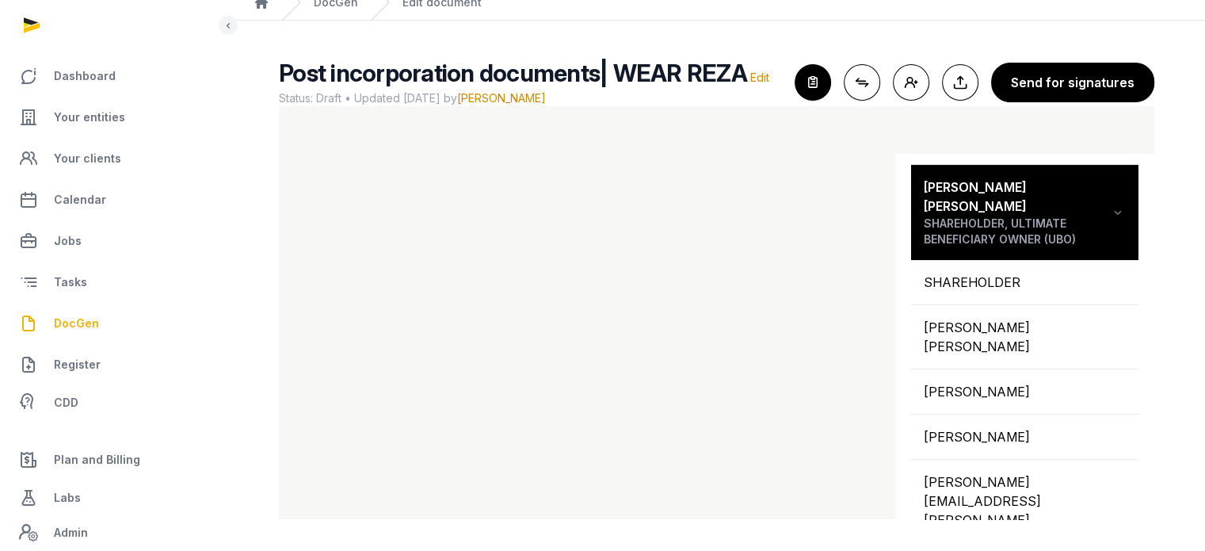
scroll to position [334, 0]
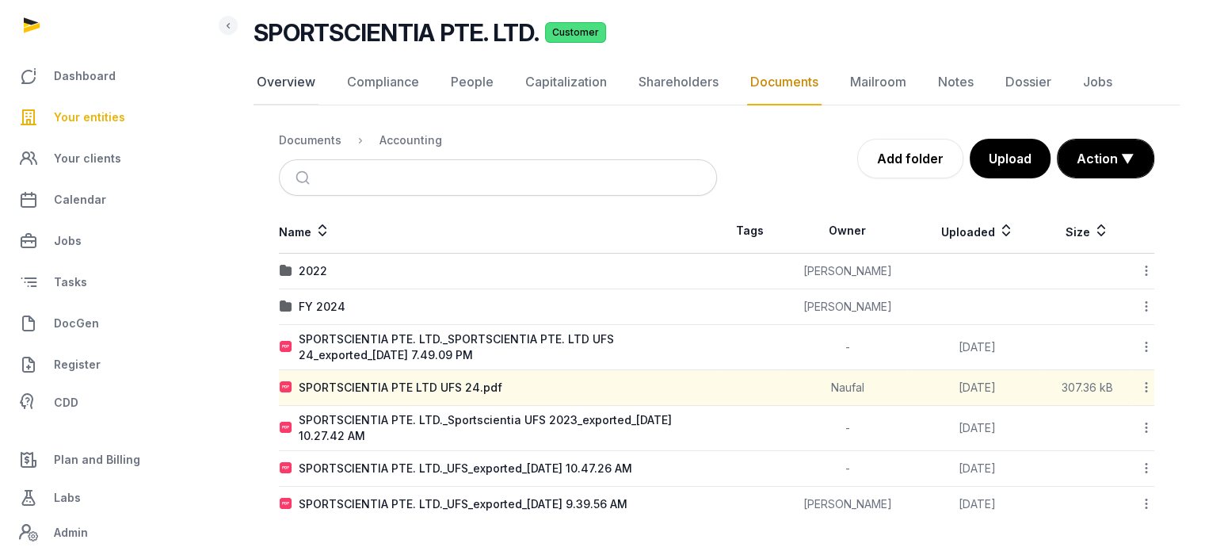
drag, startPoint x: 0, startPoint y: 0, endPoint x: 303, endPoint y: 83, distance: 314.6
click at [303, 83] on link "Overview" at bounding box center [286, 82] width 65 height 46
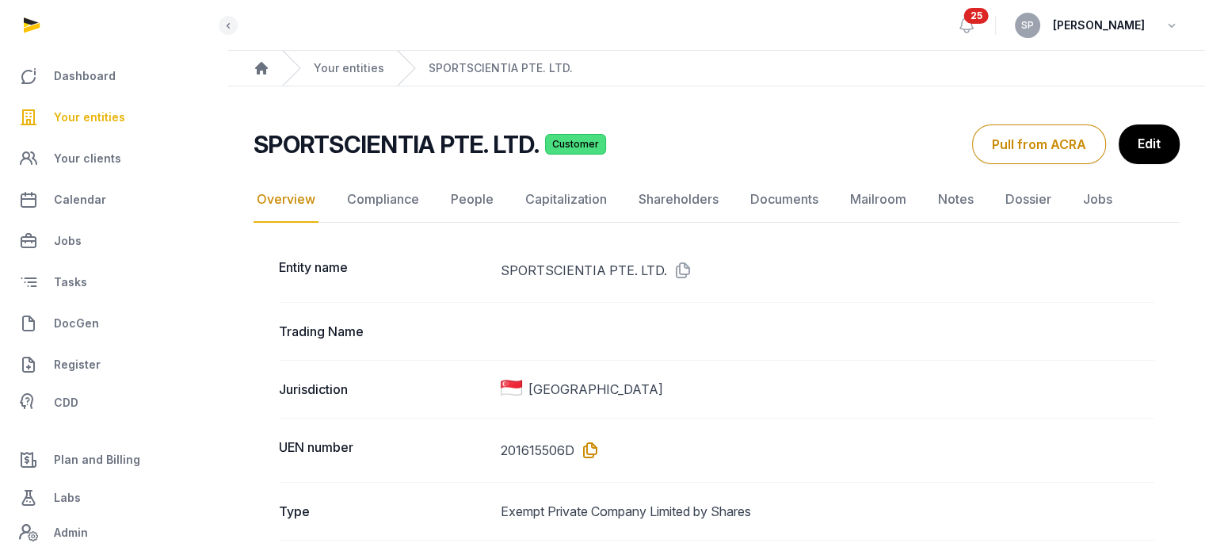
click at [596, 452] on icon at bounding box center [586, 449] width 25 height 25
click at [107, 117] on span "Your entities" at bounding box center [89, 117] width 71 height 19
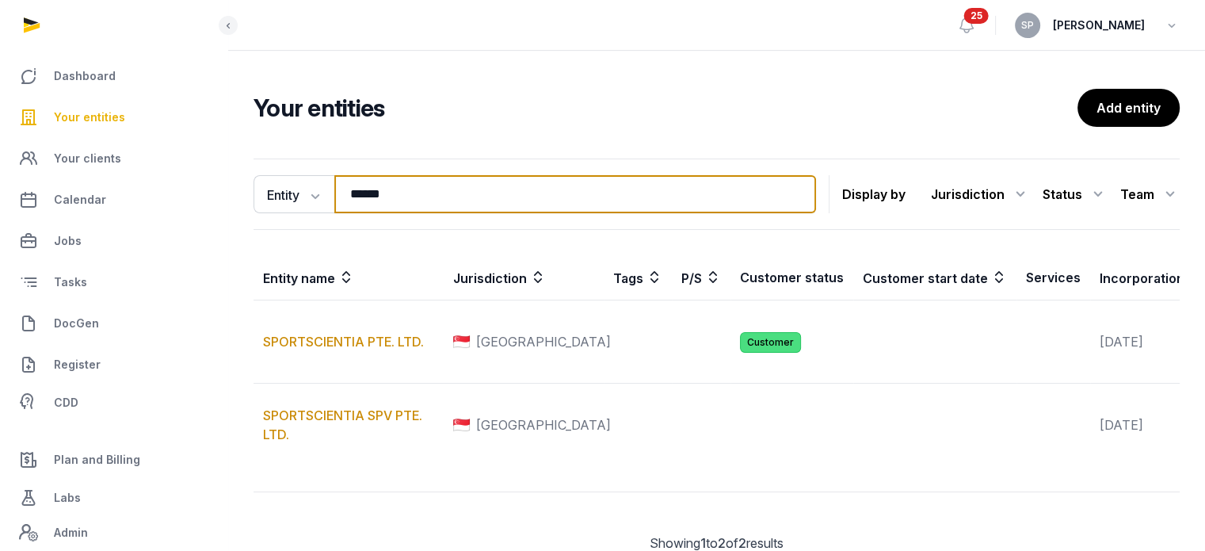
click at [396, 189] on input "******" at bounding box center [575, 194] width 482 height 38
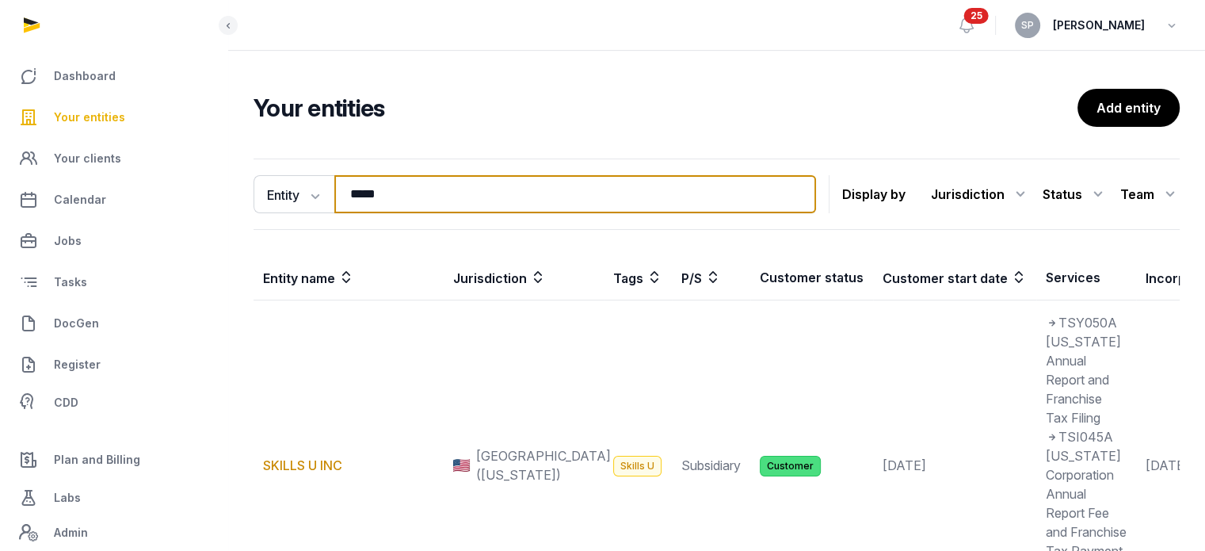
scroll to position [428, 0]
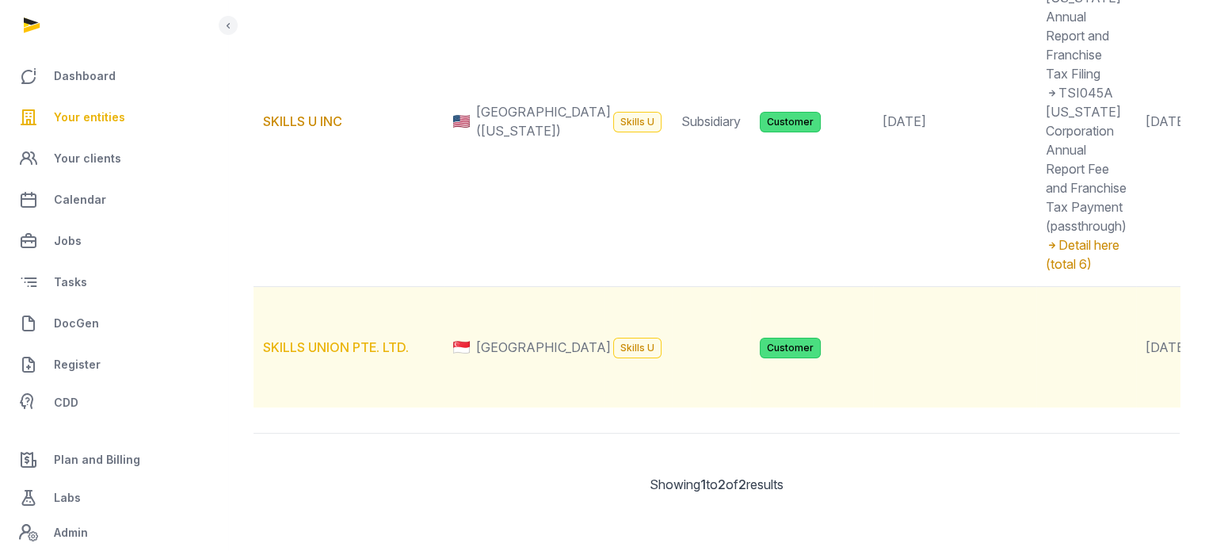
type input "*****"
click at [364, 339] on link "SKILLS UNION PTE. LTD." at bounding box center [336, 347] width 146 height 16
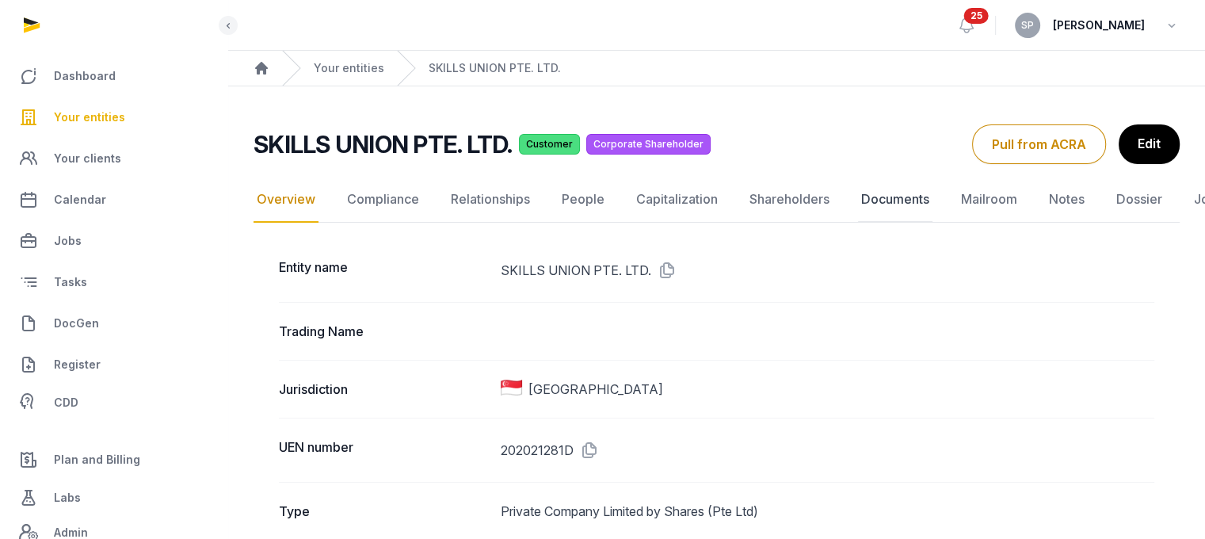
click at [869, 199] on link "Documents" at bounding box center [895, 200] width 74 height 46
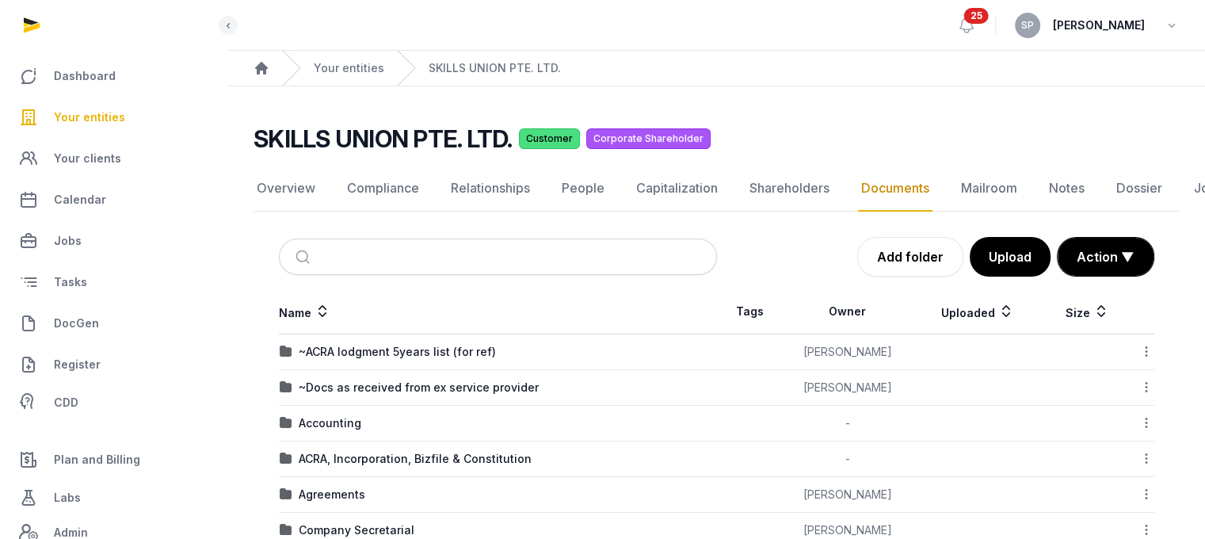
scroll to position [402, 0]
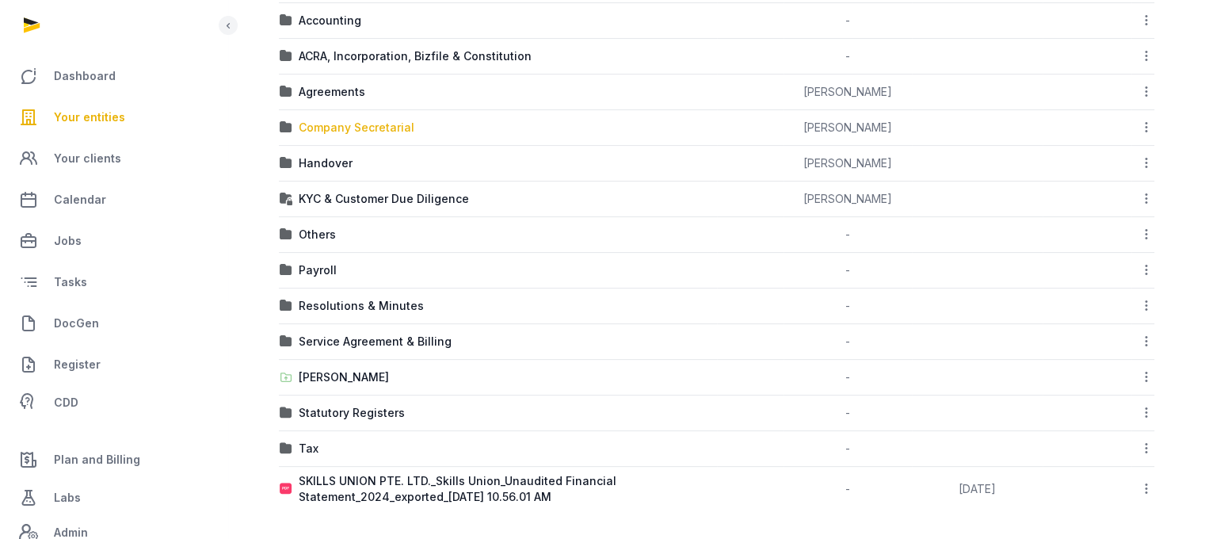
click at [379, 120] on div "Company Secretarial" at bounding box center [357, 128] width 116 height 16
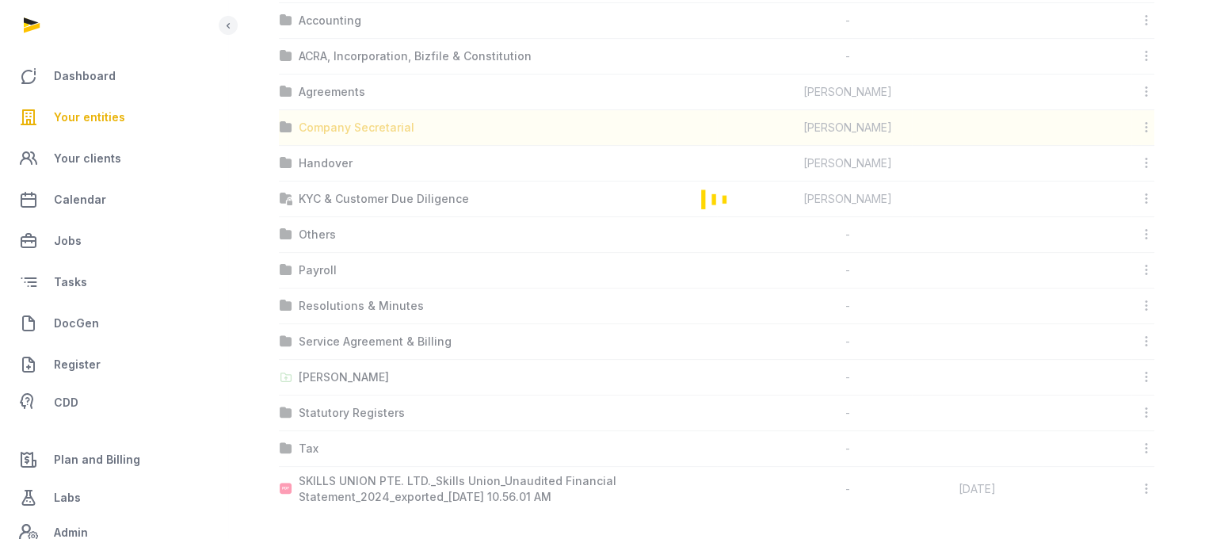
scroll to position [12, 0]
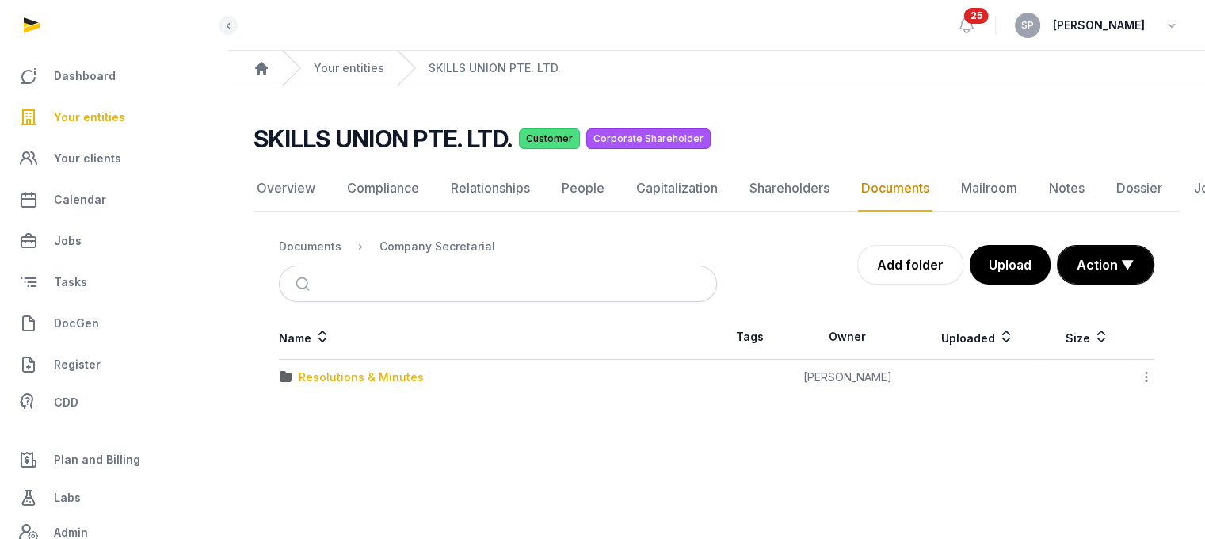
click at [357, 369] on div "Resolutions & Minutes" at bounding box center [361, 377] width 125 height 16
click at [314, 369] on div "2024" at bounding box center [313, 377] width 29 height 16
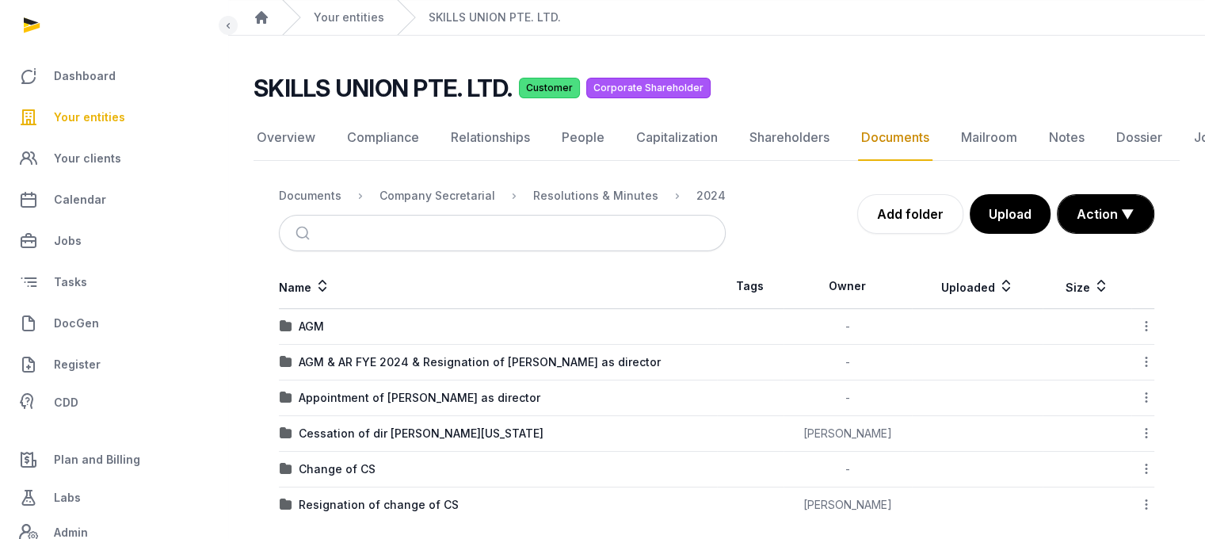
scroll to position [63, 0]
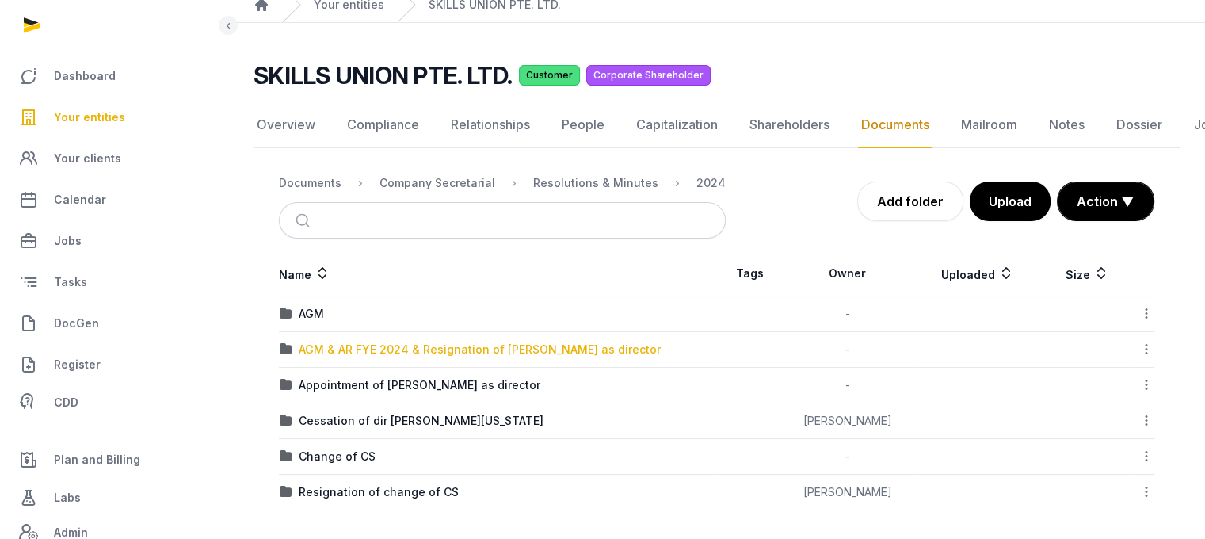
click at [467, 341] on div "AGM & AR FYE 2024 & Resignation of Lin as director" at bounding box center [480, 349] width 362 height 16
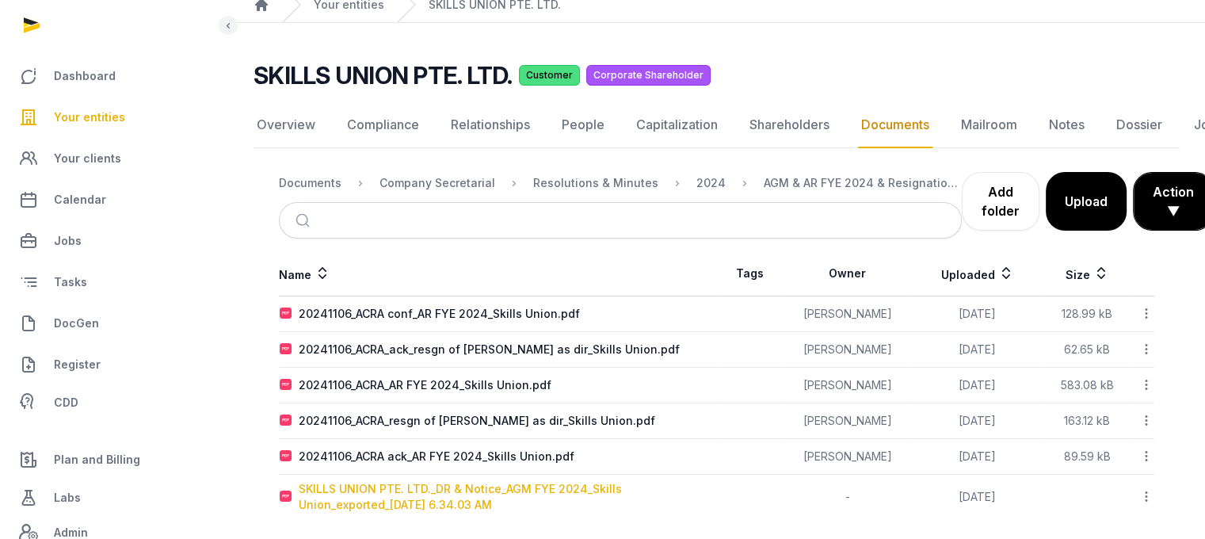
click at [482, 490] on div "SKILLS UNION PTE. LTD._DR & Notice_AGM FYE 2024_Skills Union_exported_2024-10-3…" at bounding box center [508, 497] width 418 height 32
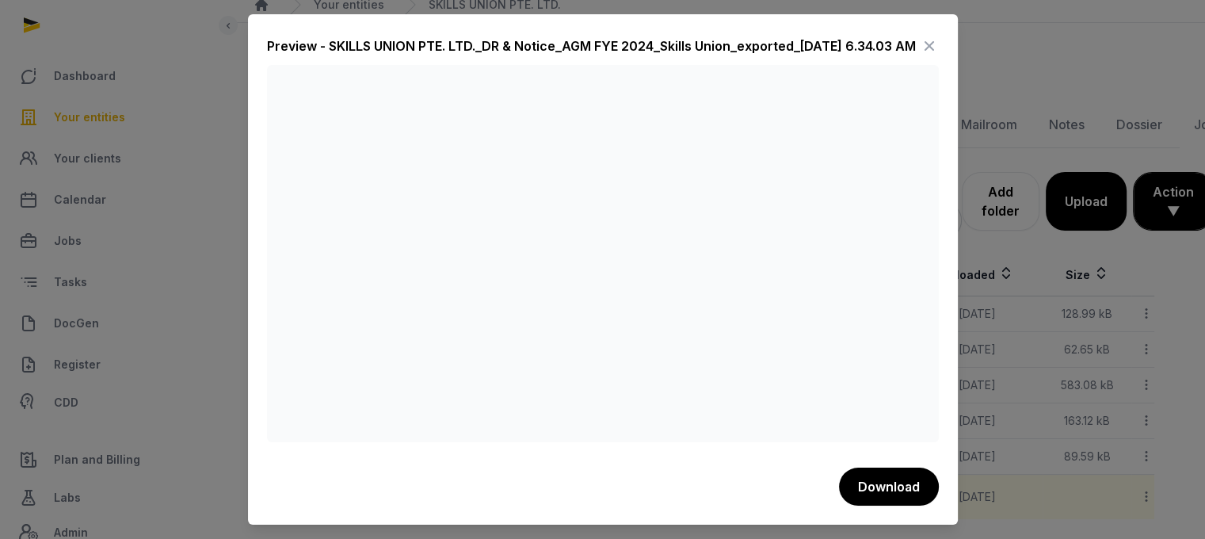
click at [935, 46] on icon at bounding box center [929, 45] width 19 height 25
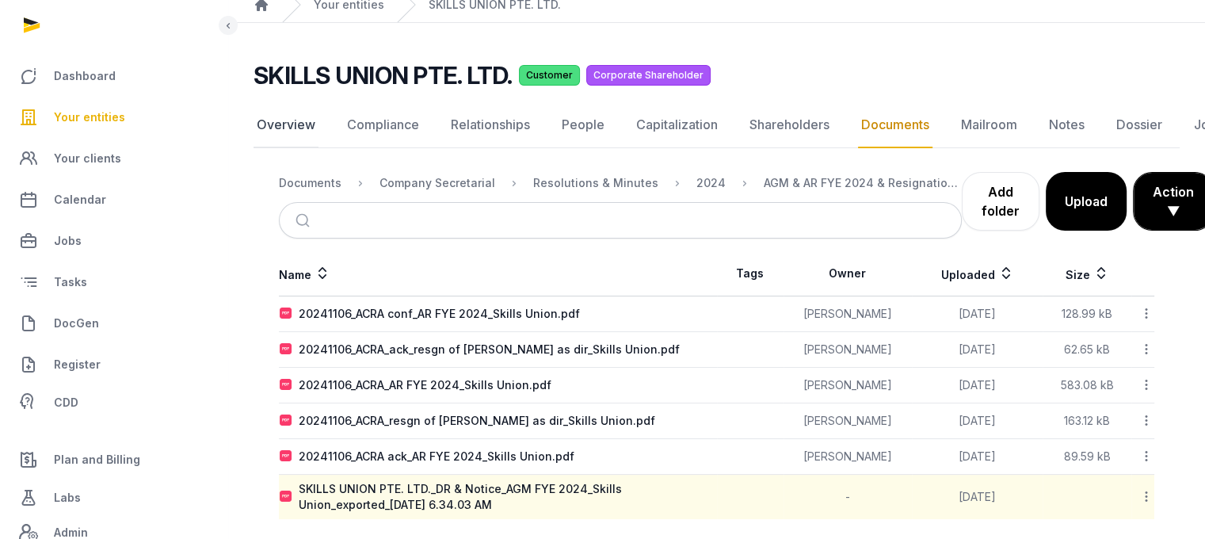
click at [296, 123] on link "Overview" at bounding box center [286, 125] width 65 height 46
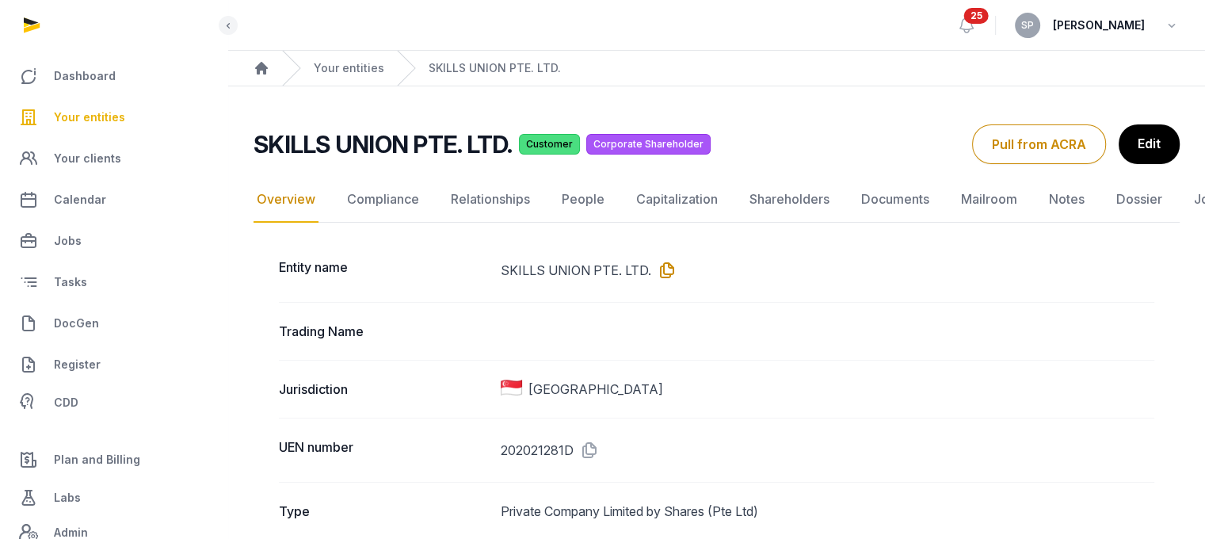
click at [663, 276] on icon at bounding box center [663, 269] width 25 height 25
click at [593, 203] on link "People" at bounding box center [583, 200] width 49 height 46
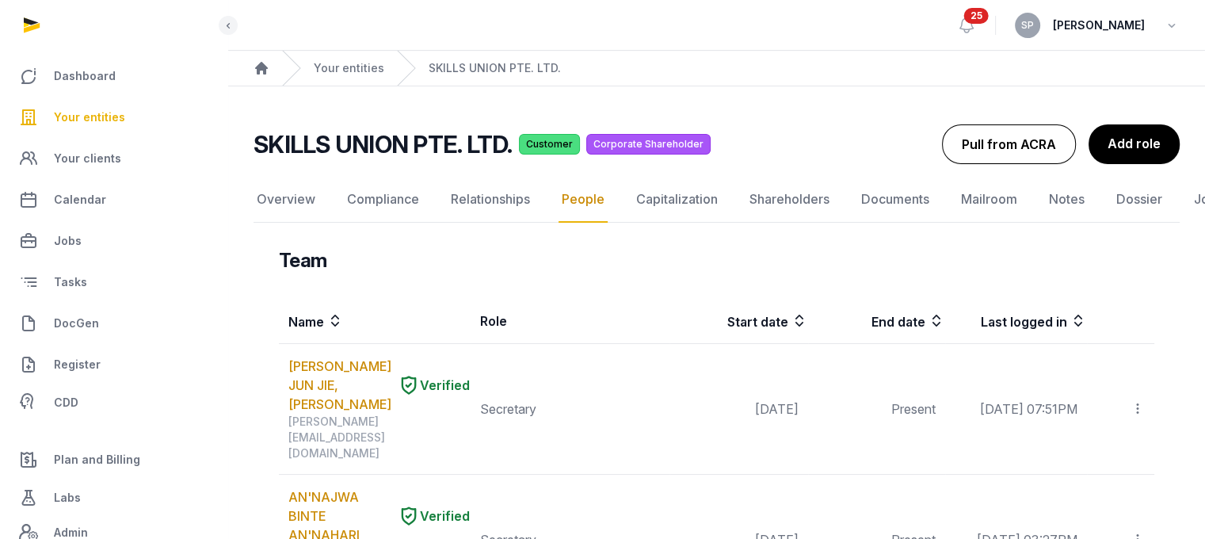
click at [982, 143] on button "Pull from ACRA" at bounding box center [1009, 144] width 134 height 40
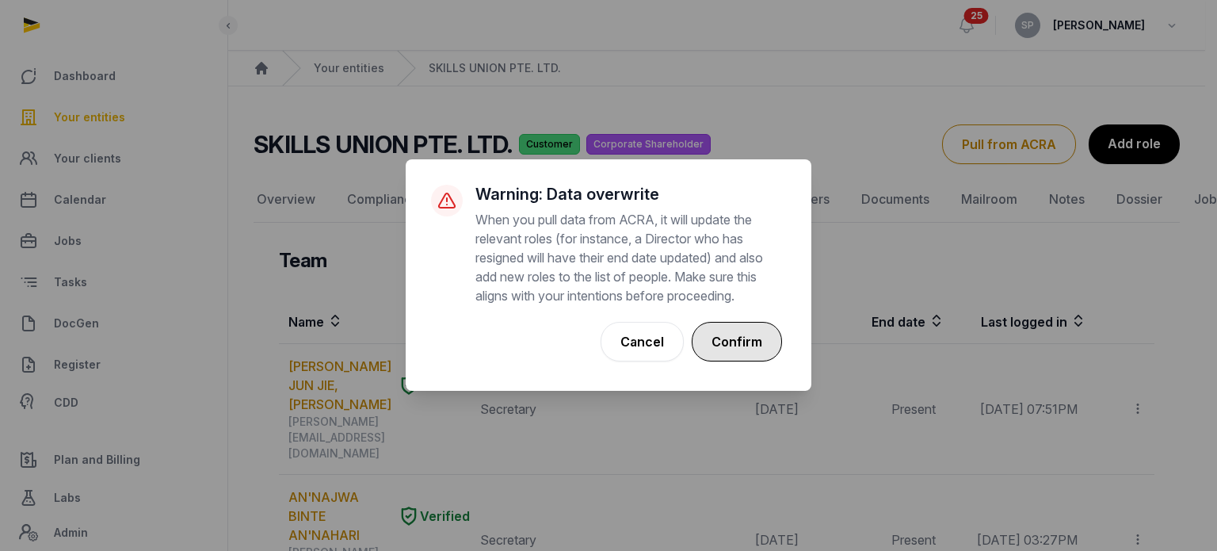
click at [746, 338] on button "Confirm" at bounding box center [737, 342] width 90 height 40
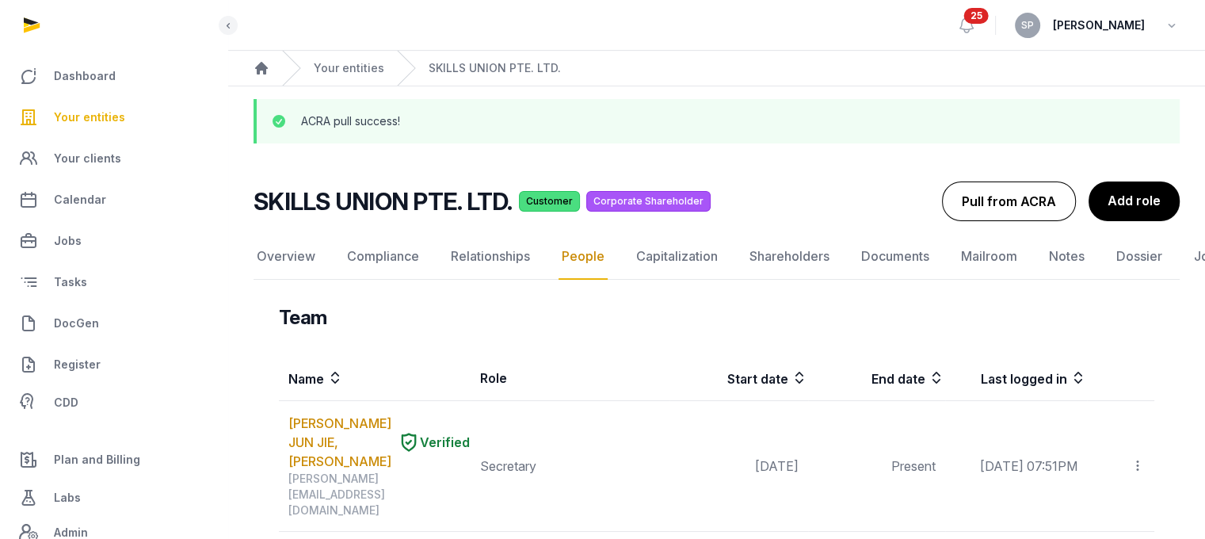
click at [975, 198] on button "Pull from ACRA" at bounding box center [1009, 201] width 134 height 40
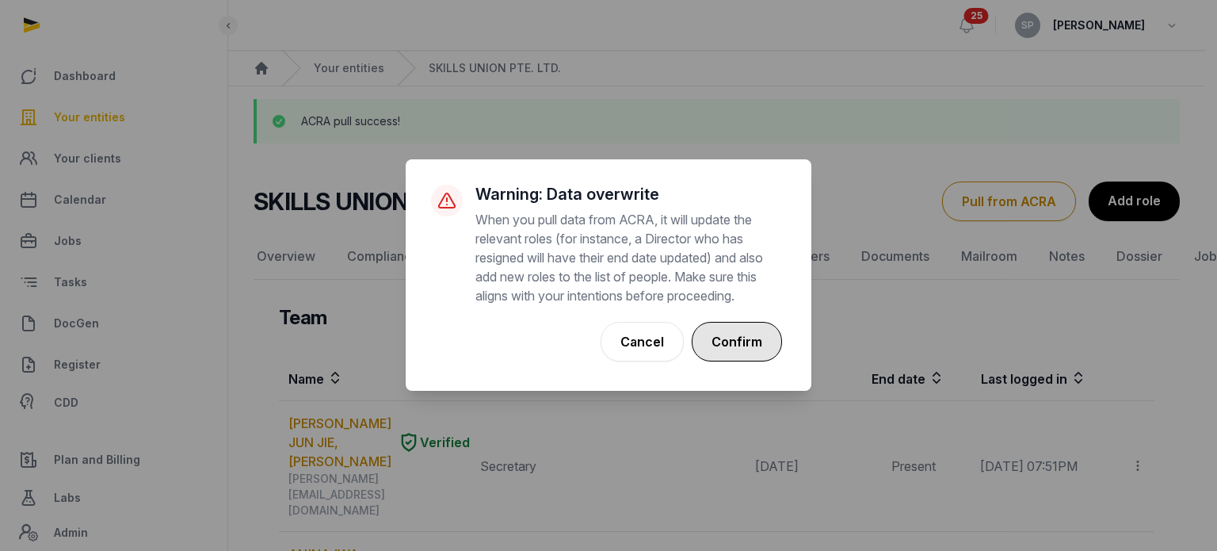
click at [749, 353] on button "Confirm" at bounding box center [737, 342] width 90 height 40
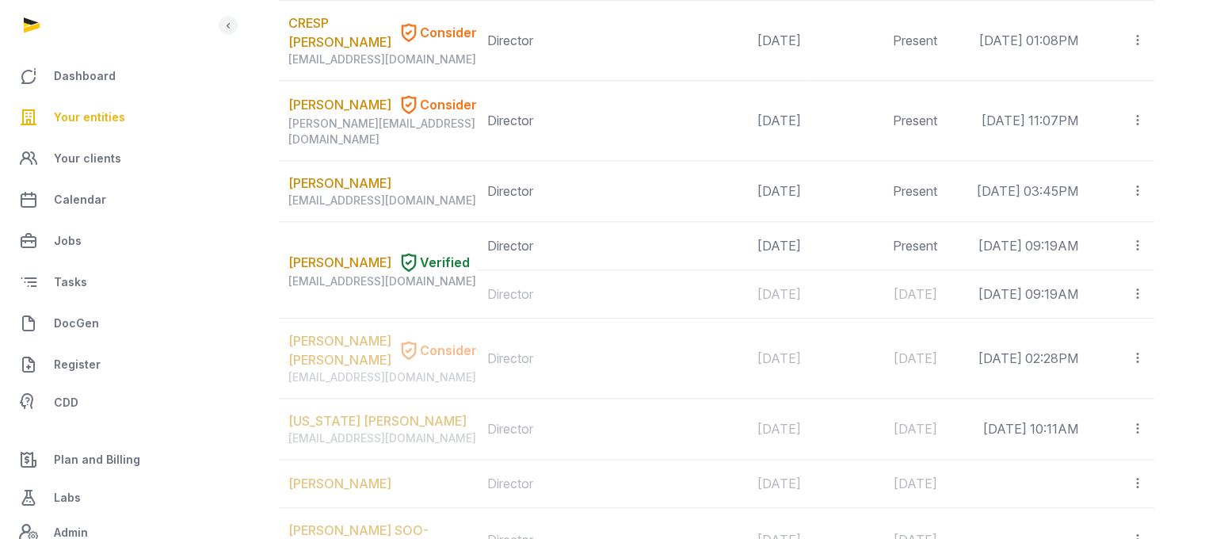
scroll to position [1553, 0]
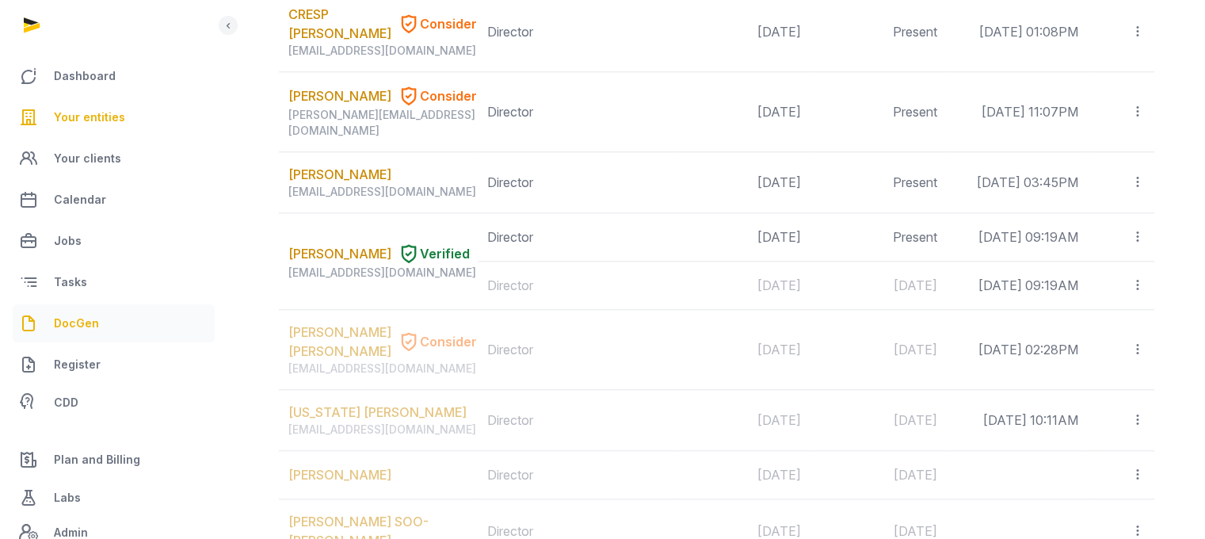
click at [35, 315] on icon at bounding box center [28, 323] width 19 height 25
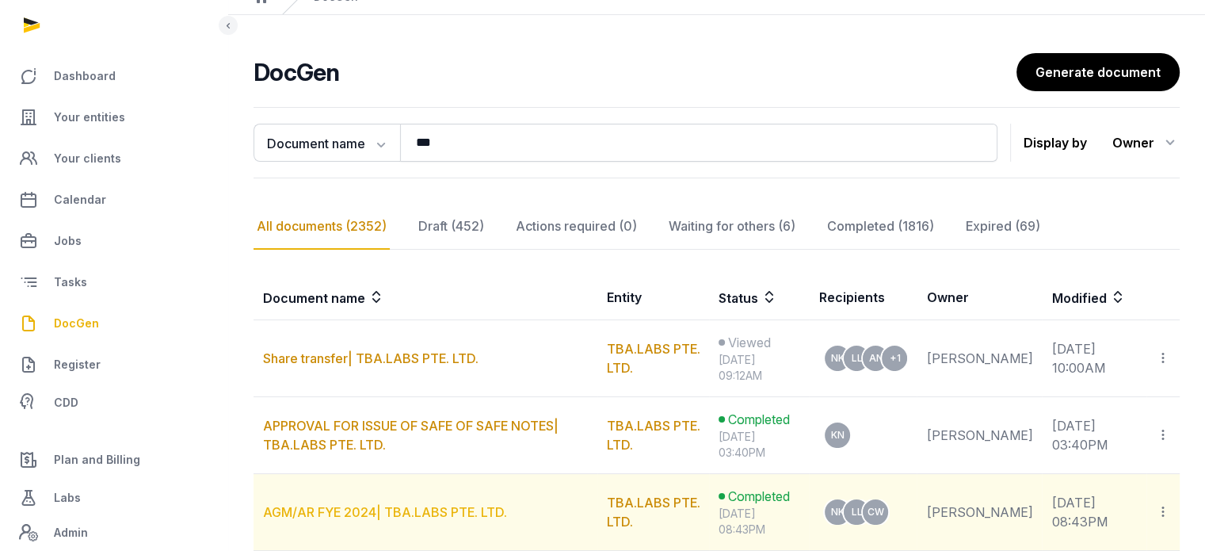
scroll to position [439, 0]
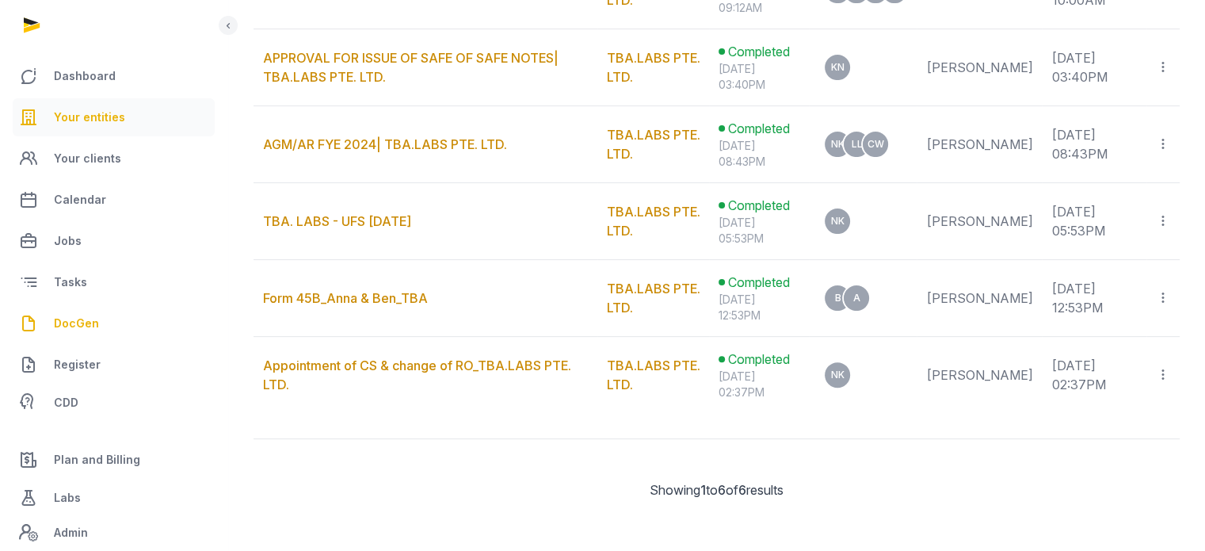
click at [143, 123] on link "Your entities" at bounding box center [114, 117] width 202 height 38
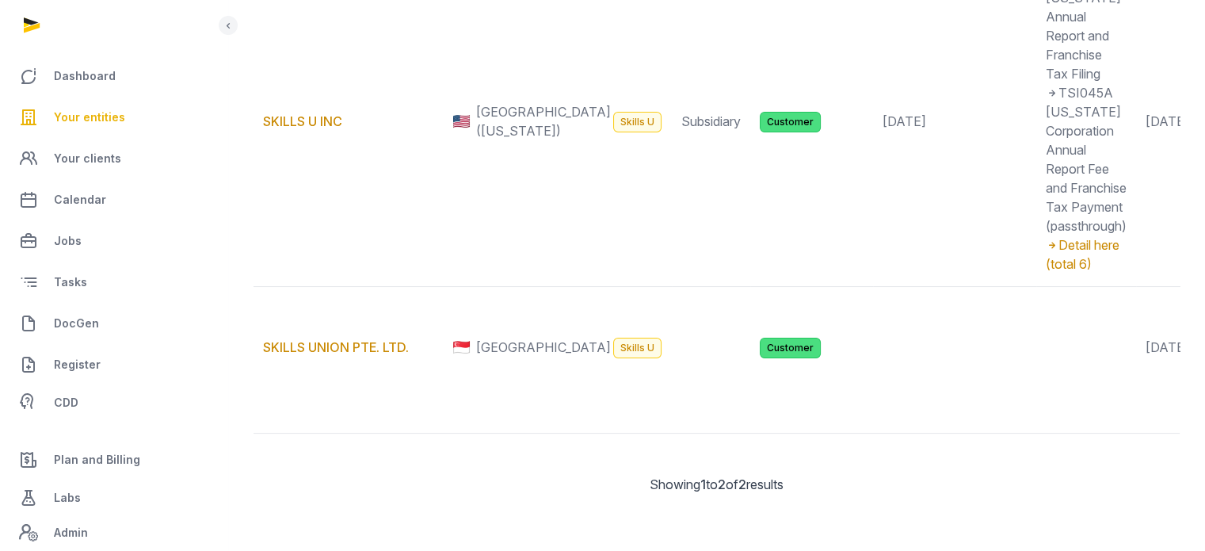
scroll to position [419, 0]
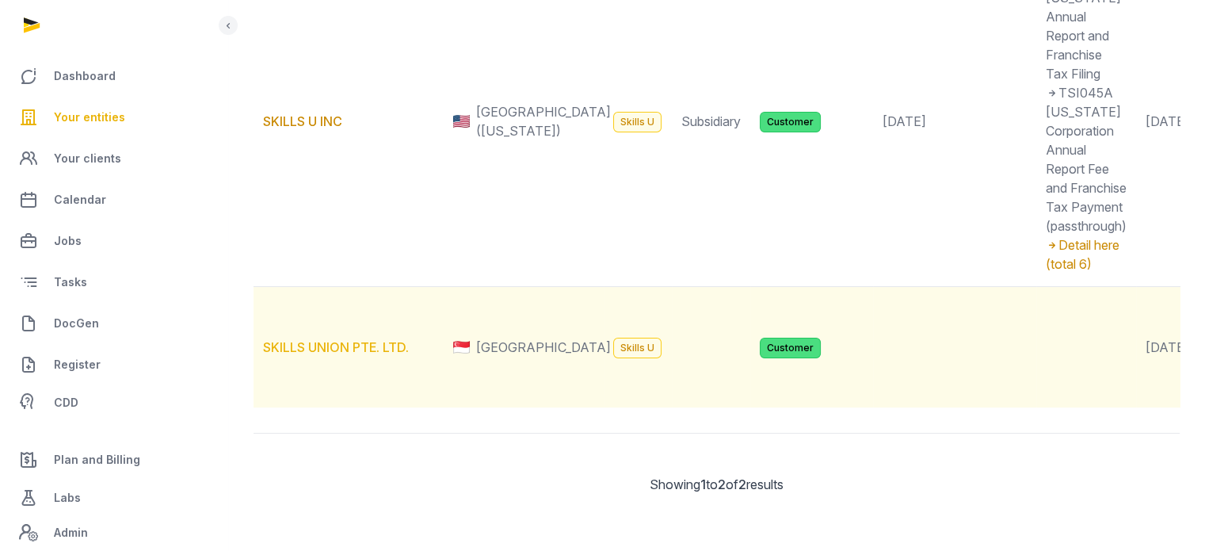
click at [374, 339] on link "SKILLS UNION PTE. LTD." at bounding box center [336, 347] width 146 height 16
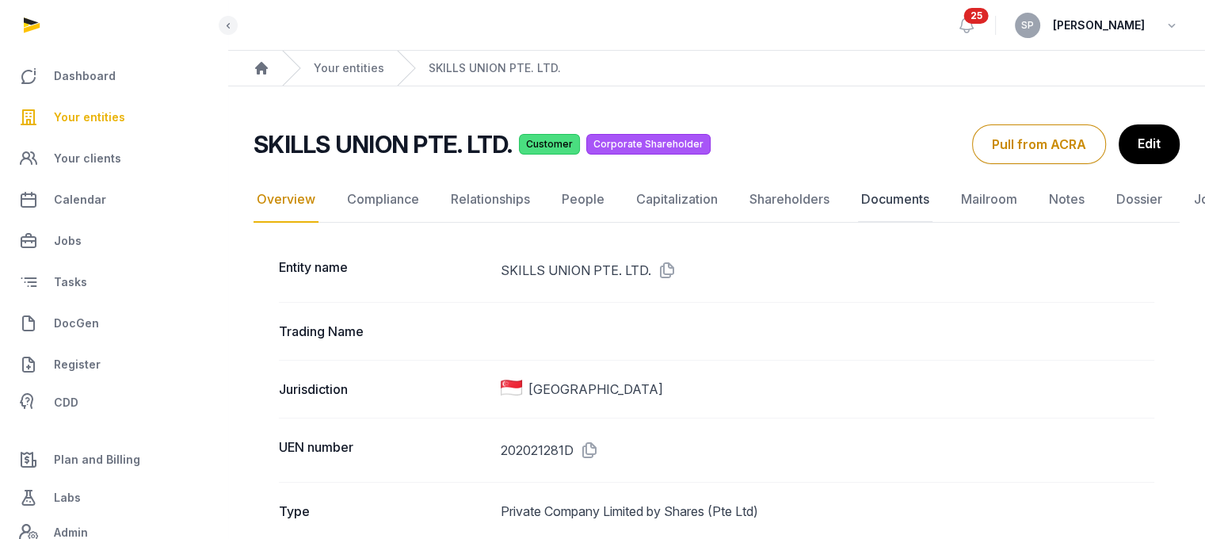
click at [876, 193] on link "Documents" at bounding box center [895, 200] width 74 height 46
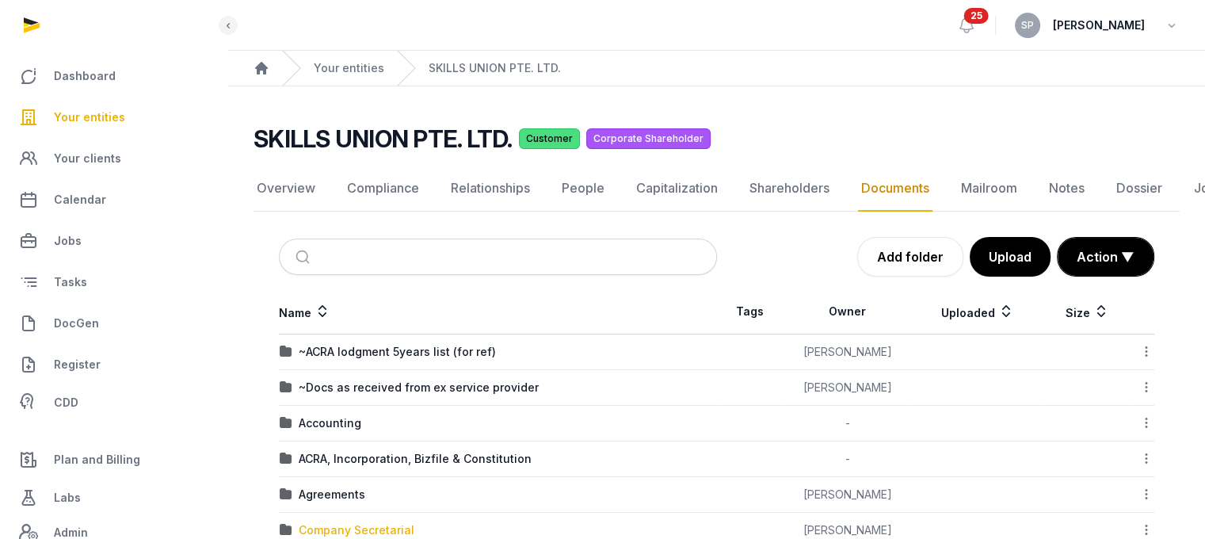
click at [380, 525] on div "Company Secretarial" at bounding box center [357, 530] width 116 height 16
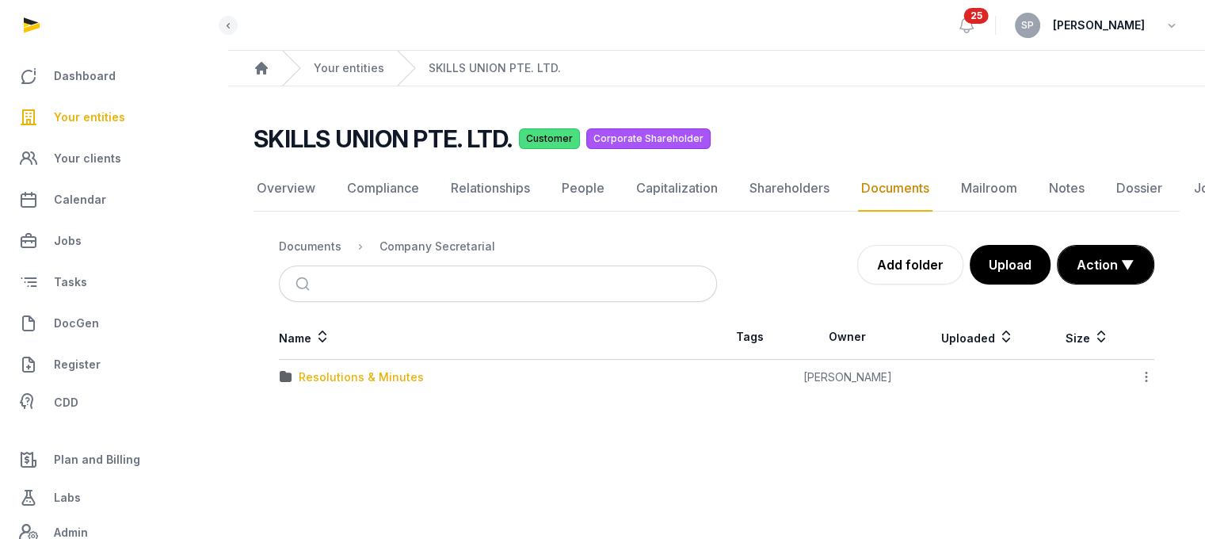
click at [374, 372] on div "Resolutions & Minutes" at bounding box center [361, 377] width 125 height 16
click at [318, 372] on div "2024" at bounding box center [313, 377] width 29 height 16
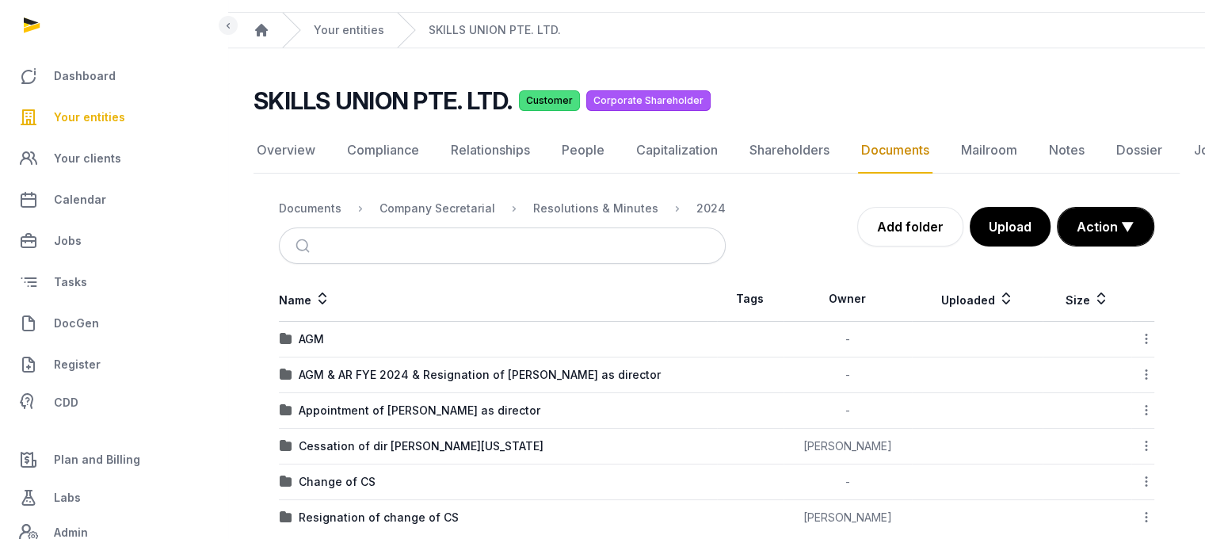
scroll to position [63, 0]
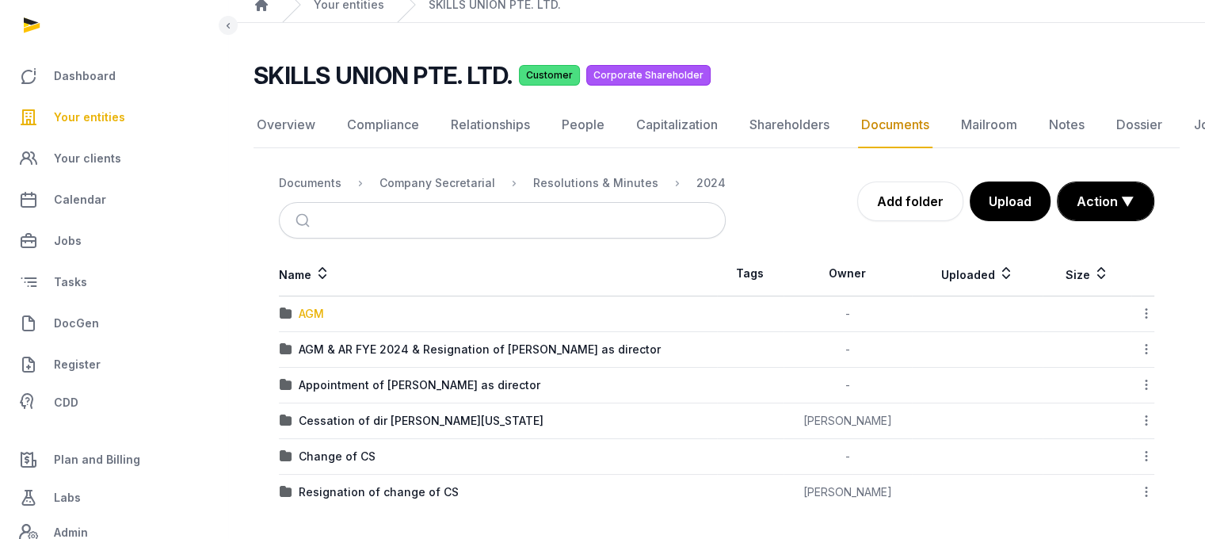
click at [305, 315] on div "AGM" at bounding box center [311, 314] width 25 height 16
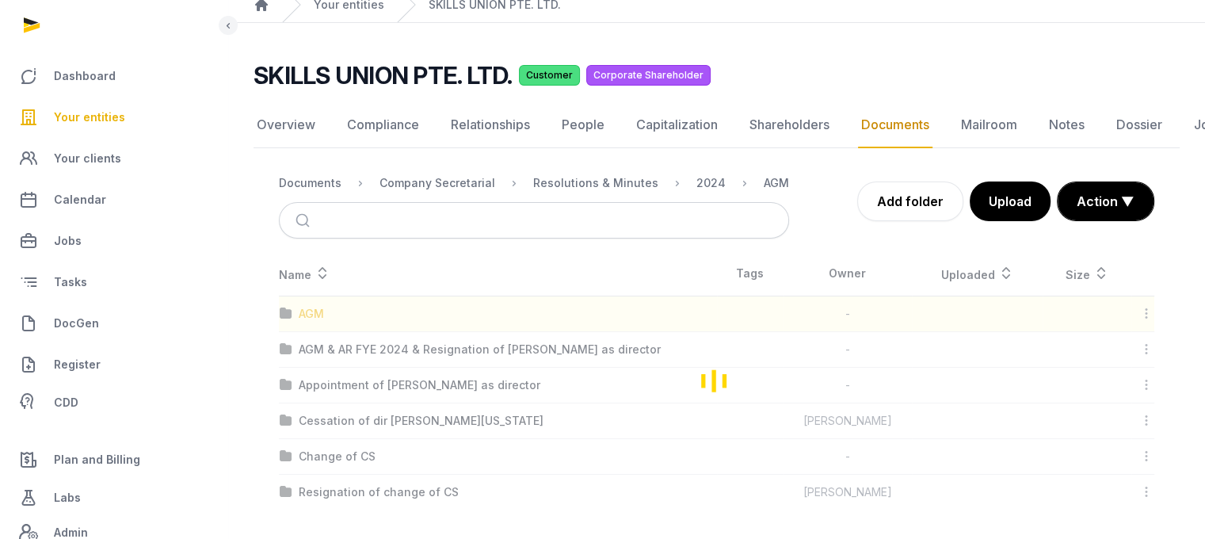
scroll to position [12, 0]
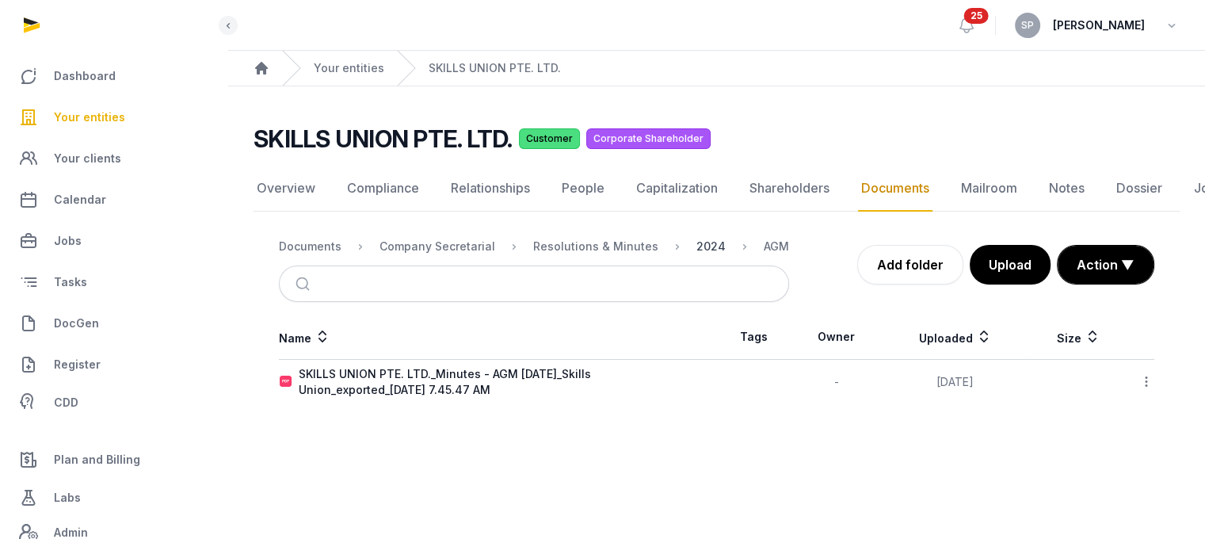
click at [696, 238] on div "2024" at bounding box center [710, 246] width 29 height 16
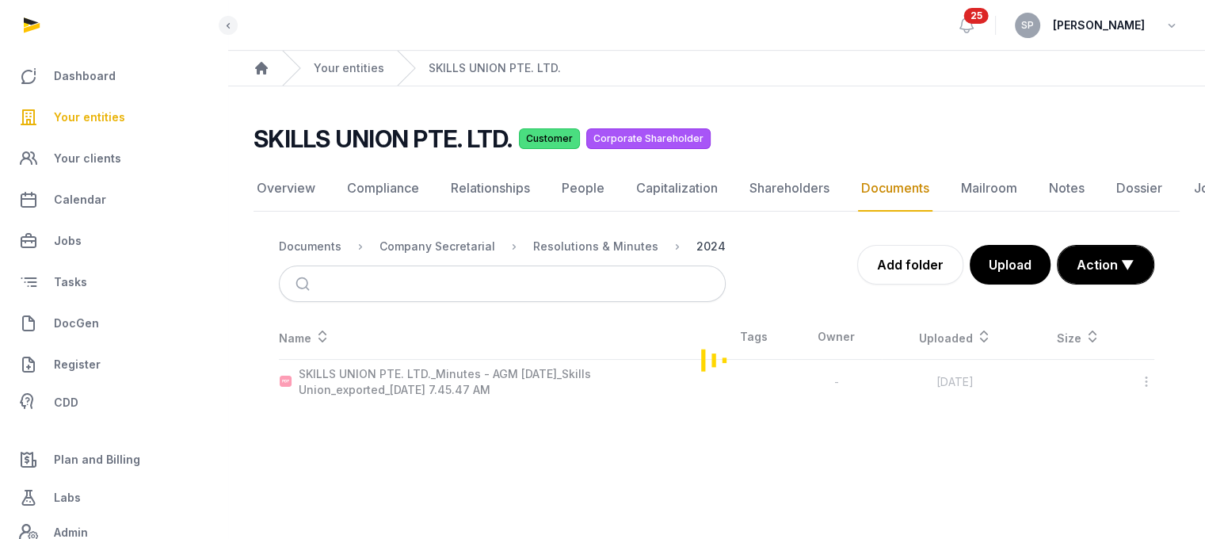
scroll to position [63, 0]
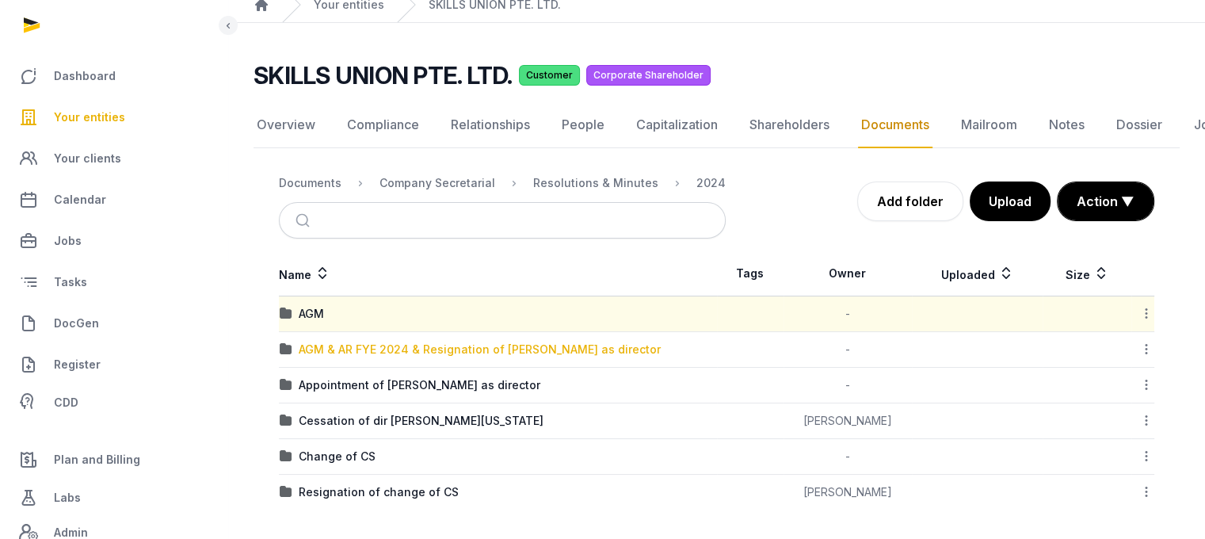
click at [451, 354] on div "AGM & AR FYE 2024 & Resignation of Lin as director" at bounding box center [480, 349] width 362 height 16
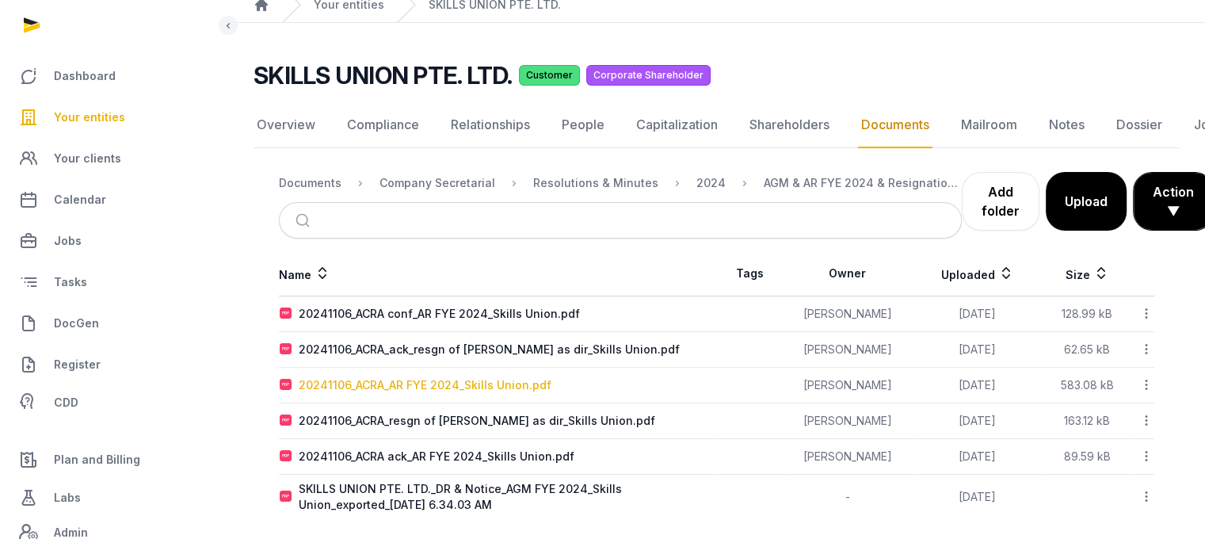
click at [496, 383] on div "20241106_ACRA_AR FYE 2024_Skills Union.pdf" at bounding box center [425, 385] width 253 height 16
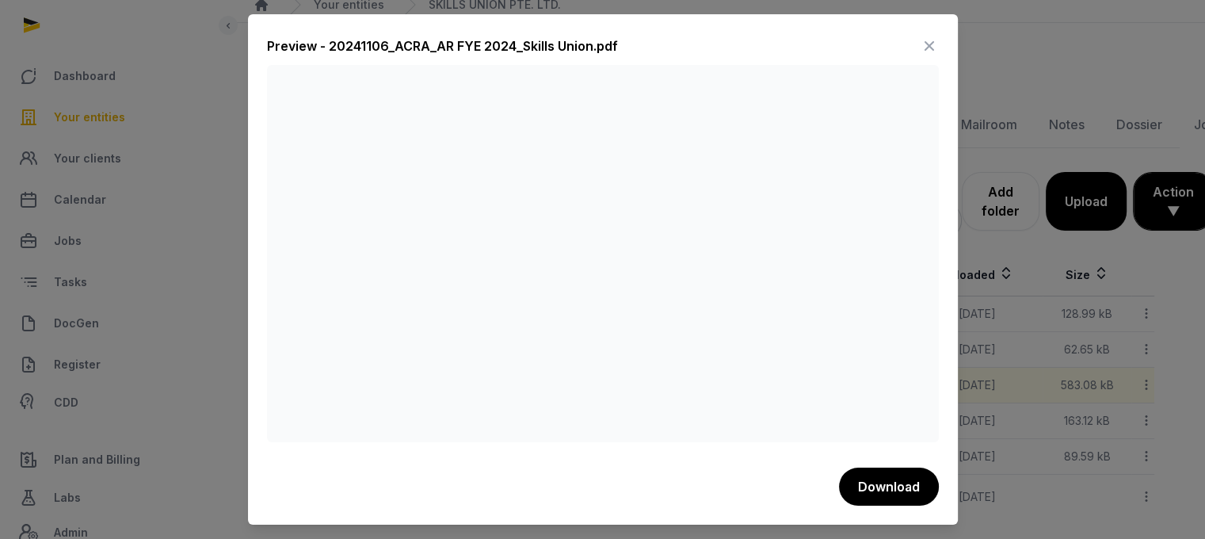
click at [922, 49] on icon at bounding box center [929, 45] width 19 height 25
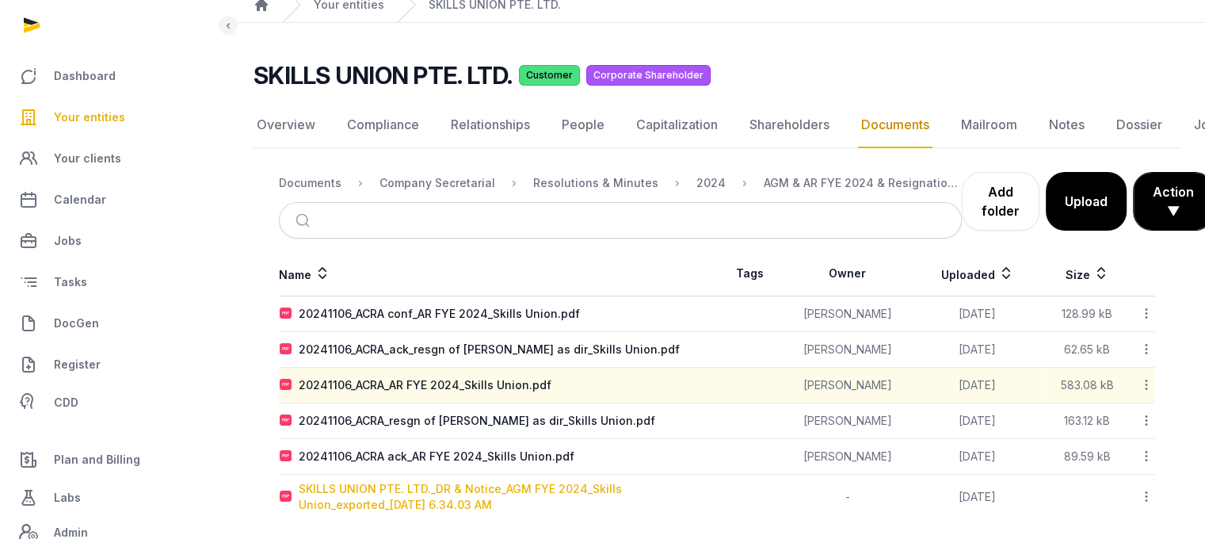
click at [479, 496] on div "SKILLS UNION PTE. LTD._DR & Notice_AGM FYE 2024_Skills Union_exported_2024-10-3…" at bounding box center [508, 497] width 418 height 32
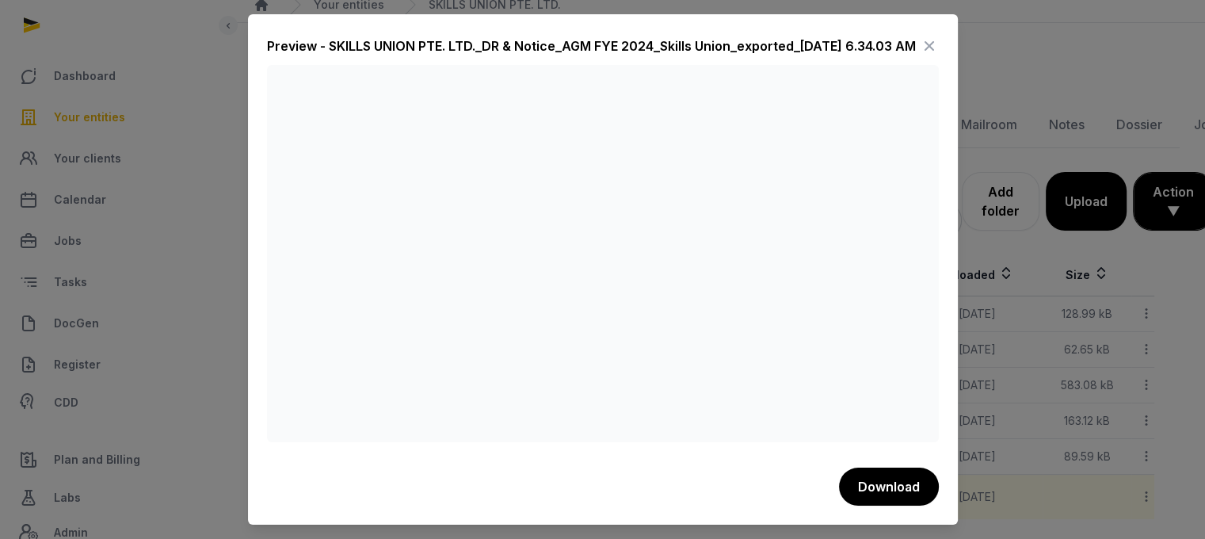
click at [926, 48] on icon at bounding box center [929, 45] width 19 height 25
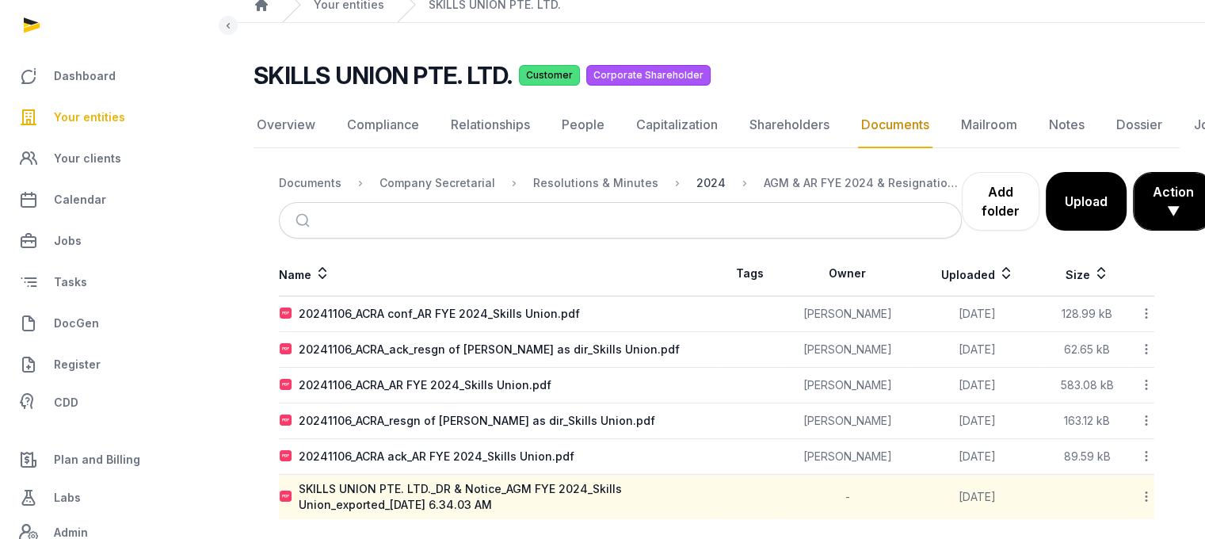
click at [699, 186] on div "2024" at bounding box center [710, 183] width 29 height 16
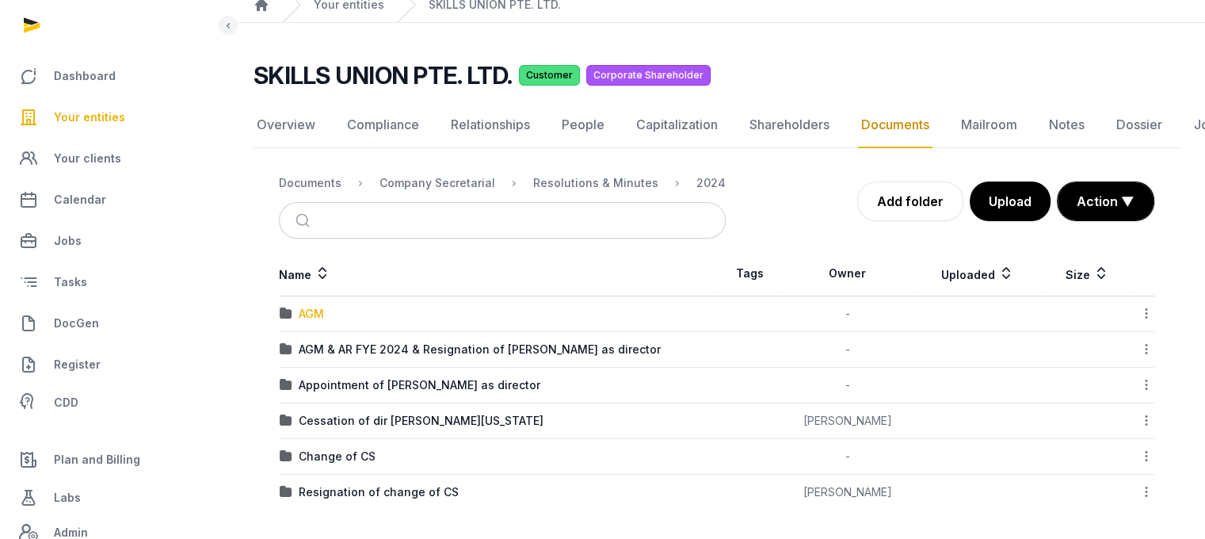
click at [317, 319] on div "AGM" at bounding box center [311, 314] width 25 height 16
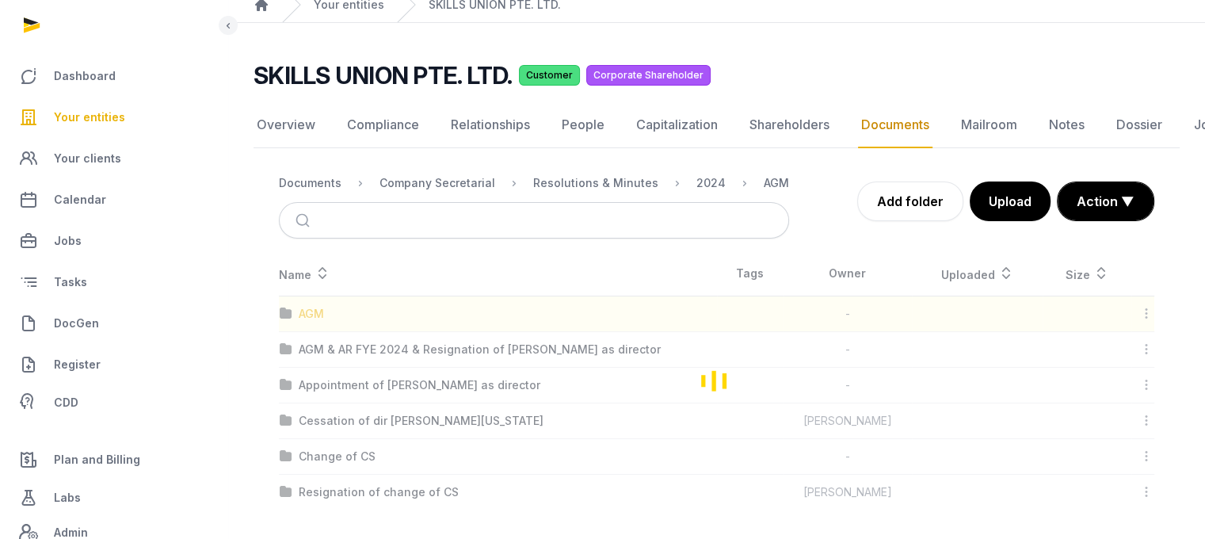
scroll to position [12, 0]
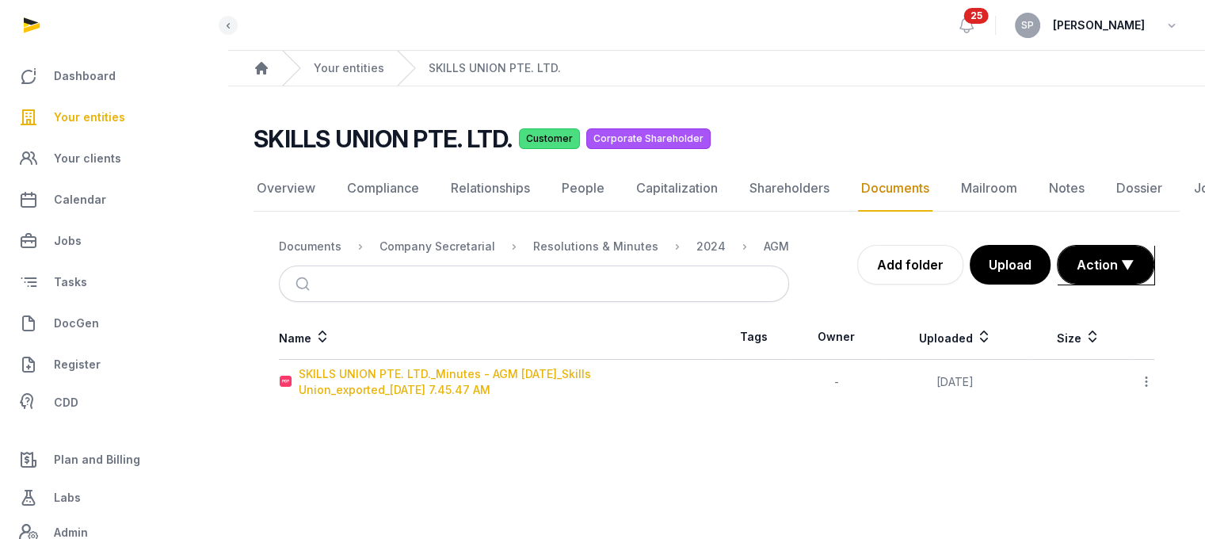
click at [383, 369] on div "SKILLS UNION PTE. LTD._Minutes - AGM 29 Oct 2024_Skills Union_exported_2024-11-…" at bounding box center [508, 382] width 418 height 32
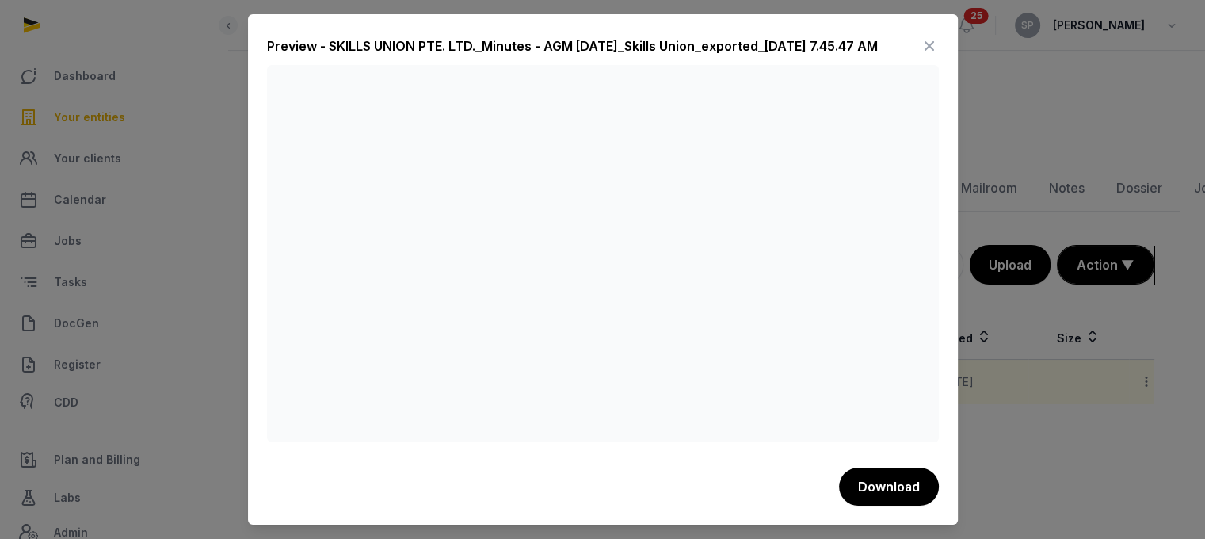
click at [935, 52] on icon at bounding box center [929, 45] width 19 height 25
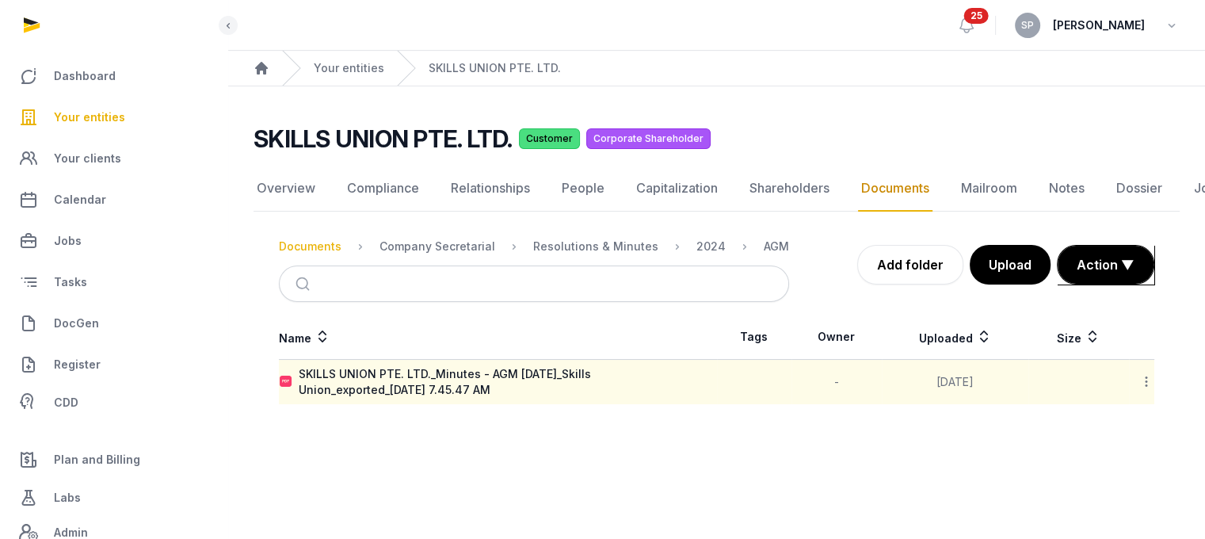
click at [318, 238] on div "Documents" at bounding box center [310, 246] width 63 height 16
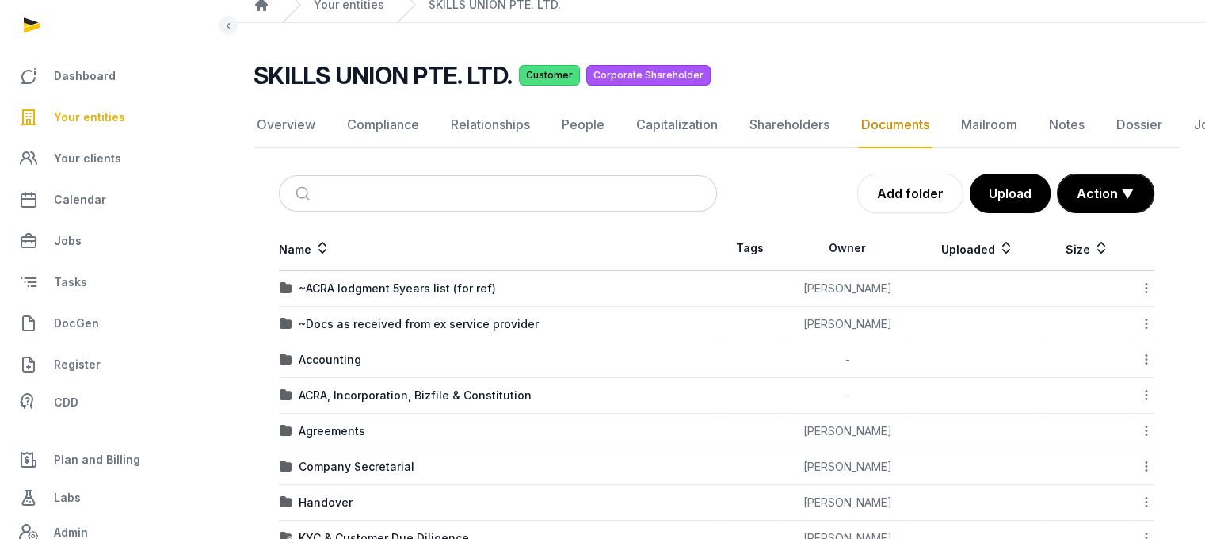
scroll to position [402, 0]
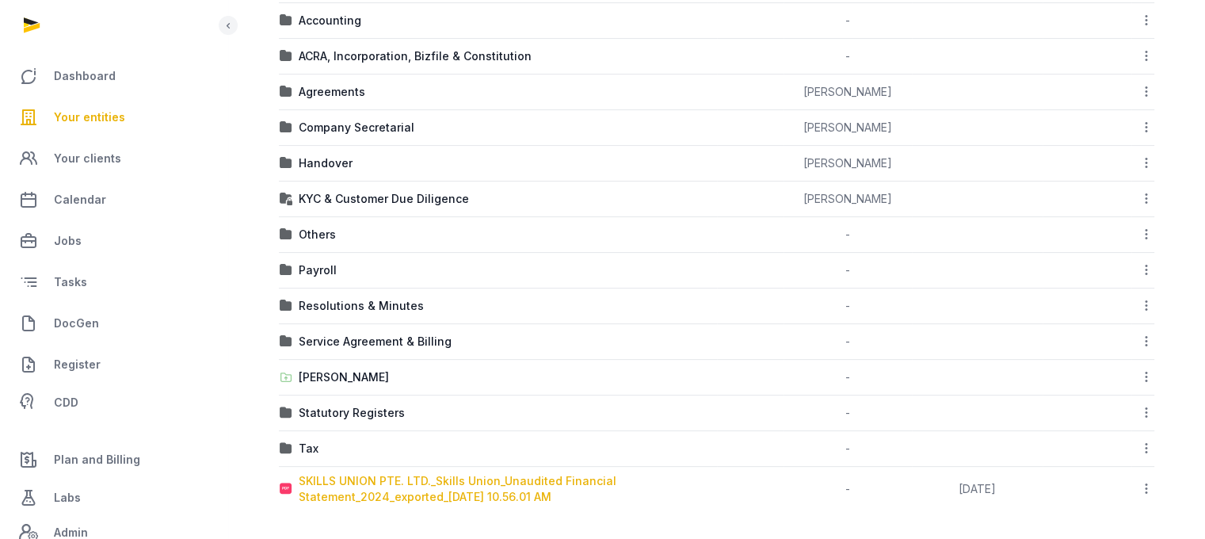
click at [463, 480] on div "SKILLS UNION PTE. LTD._Skills Union_Unaudited Financial Statement_2024_exported…" at bounding box center [508, 489] width 418 height 32
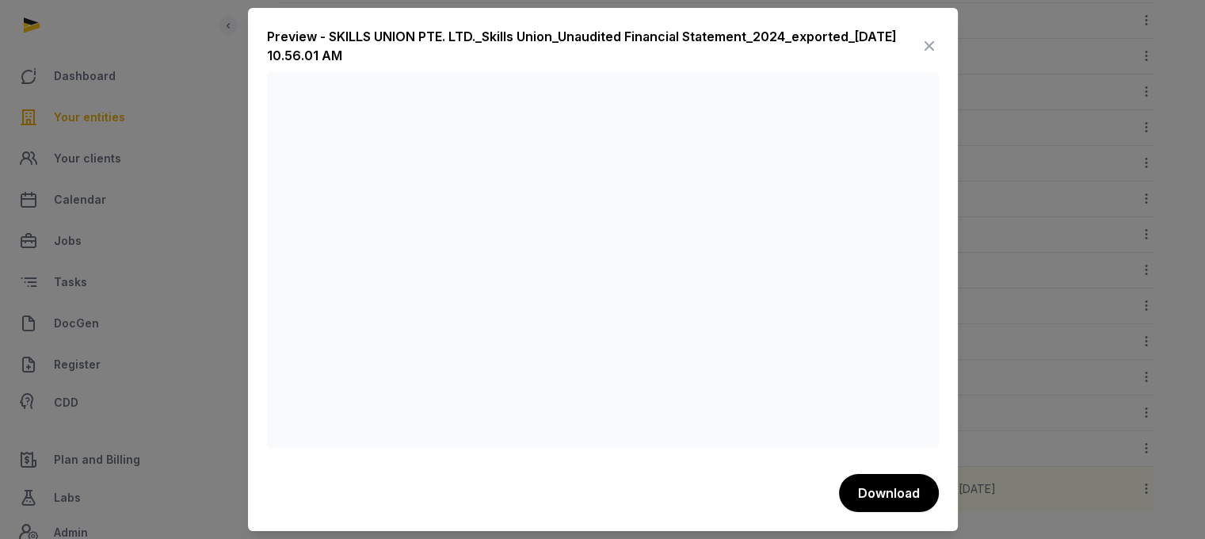
click at [926, 43] on icon at bounding box center [929, 45] width 19 height 25
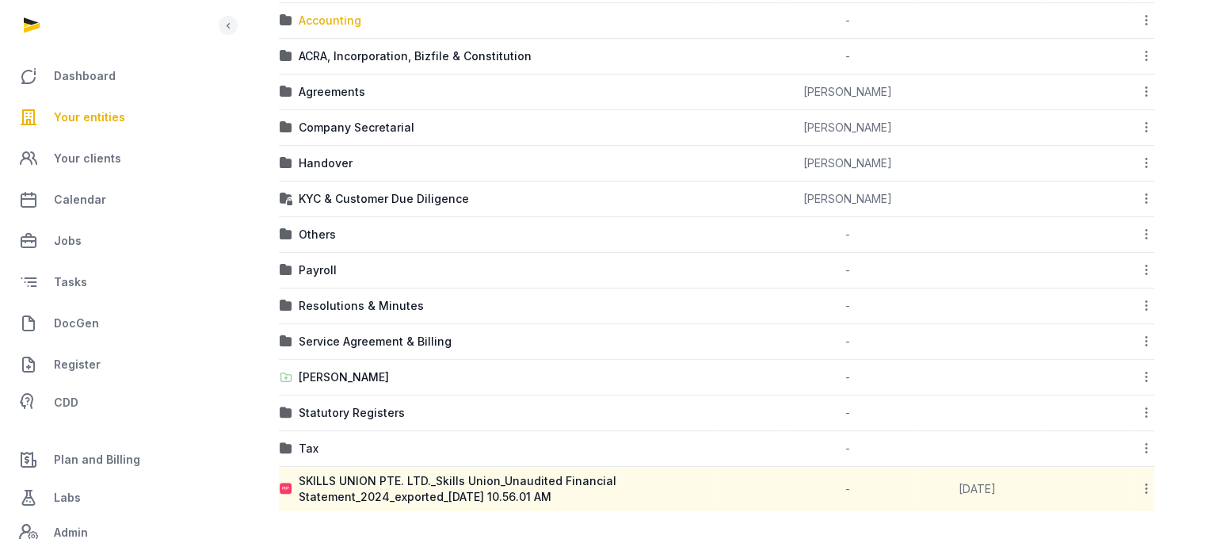
click at [354, 14] on div "Accounting" at bounding box center [330, 21] width 63 height 16
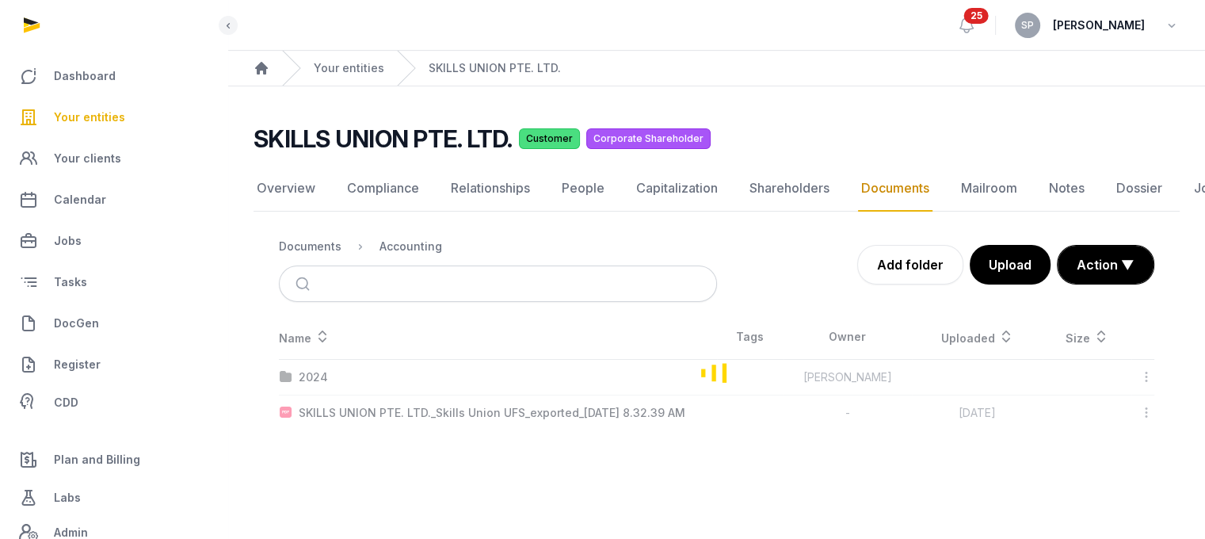
scroll to position [12, 0]
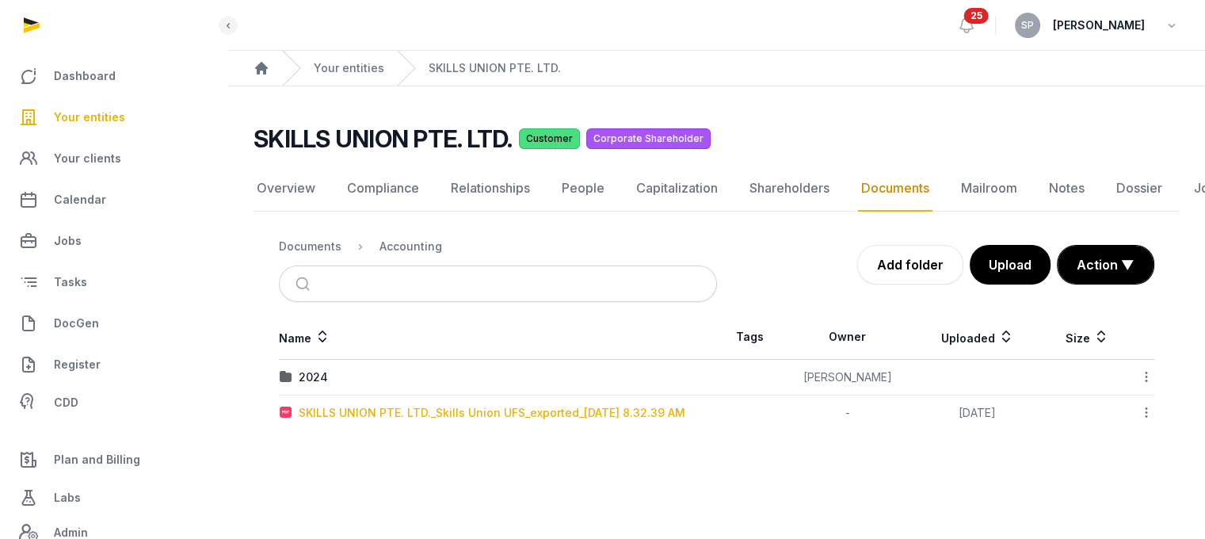
click at [418, 405] on div "SKILLS UNION PTE. LTD._Skills Union UFS_exported_2025-08-27 8.32.39 AM" at bounding box center [492, 413] width 387 height 16
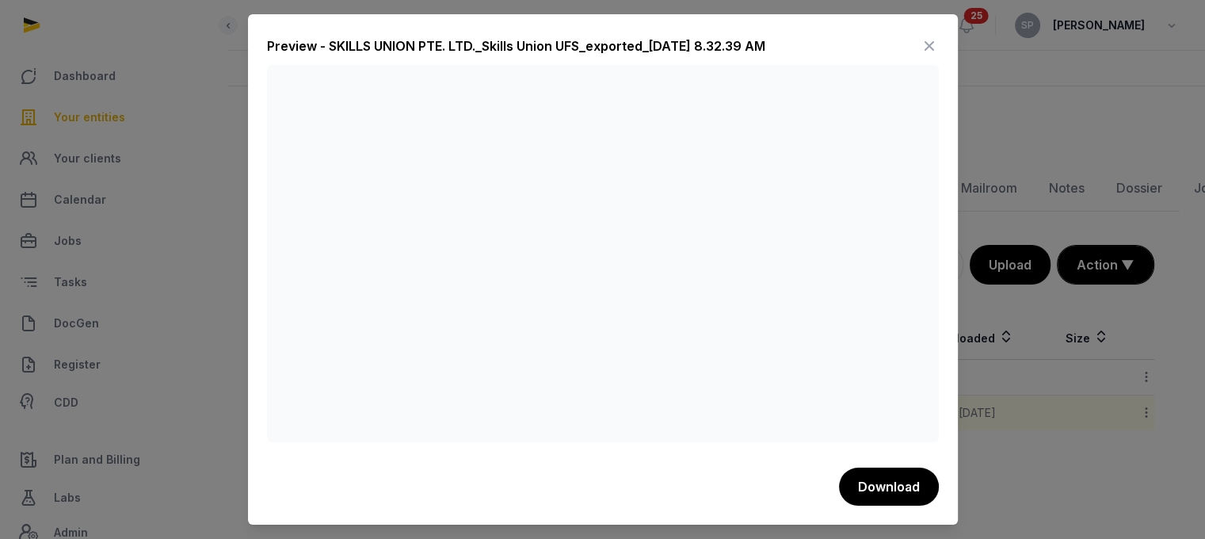
click at [929, 41] on icon at bounding box center [929, 45] width 19 height 25
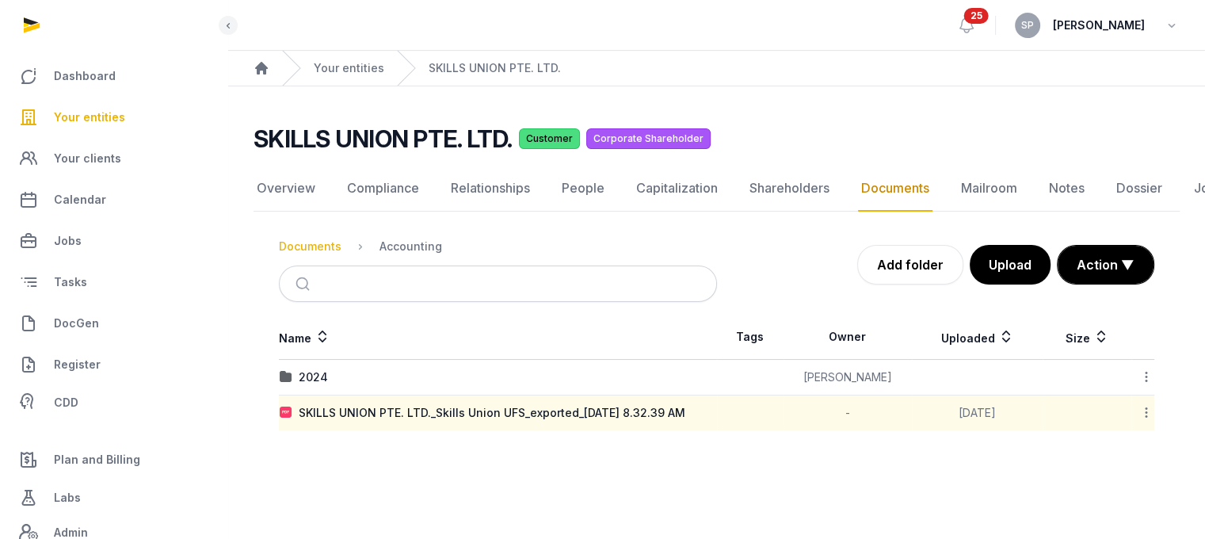
click at [307, 238] on div "Documents" at bounding box center [310, 246] width 63 height 16
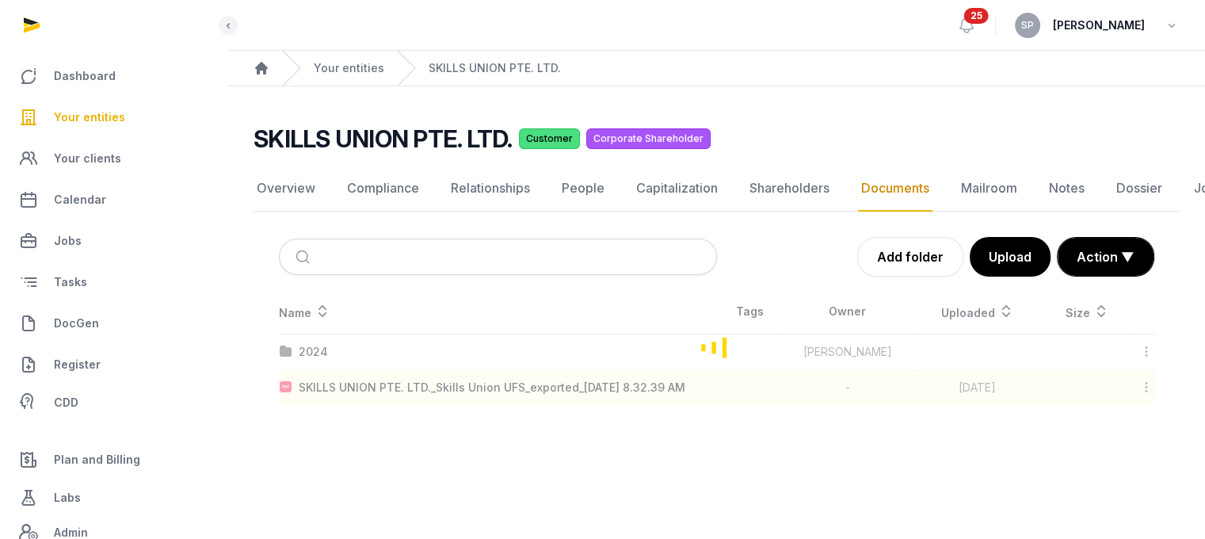
scroll to position [402, 0]
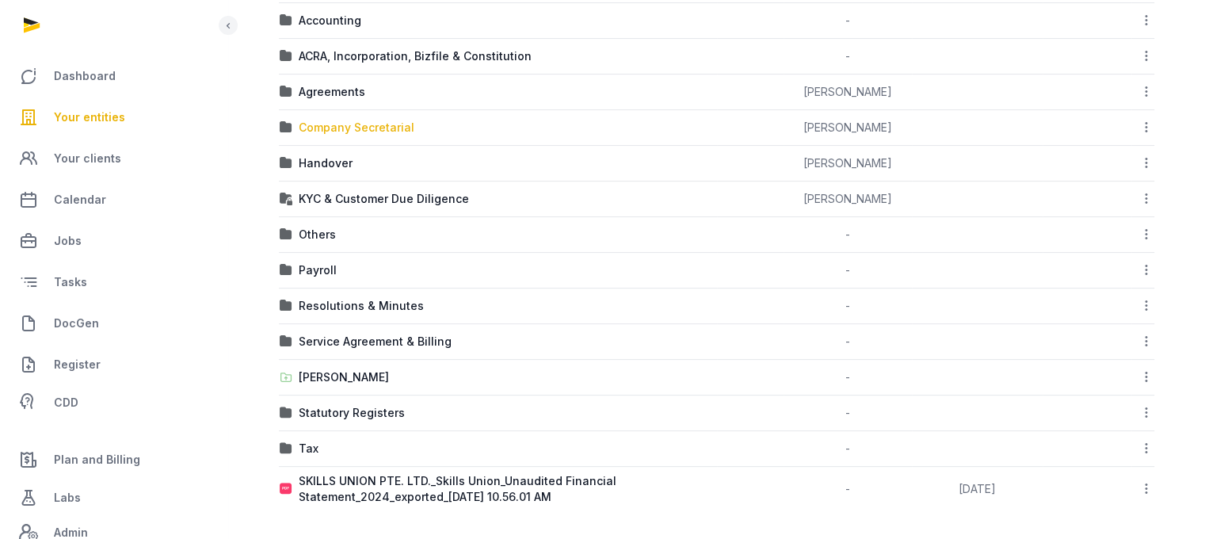
click at [380, 121] on div "Company Secretarial" at bounding box center [357, 128] width 116 height 16
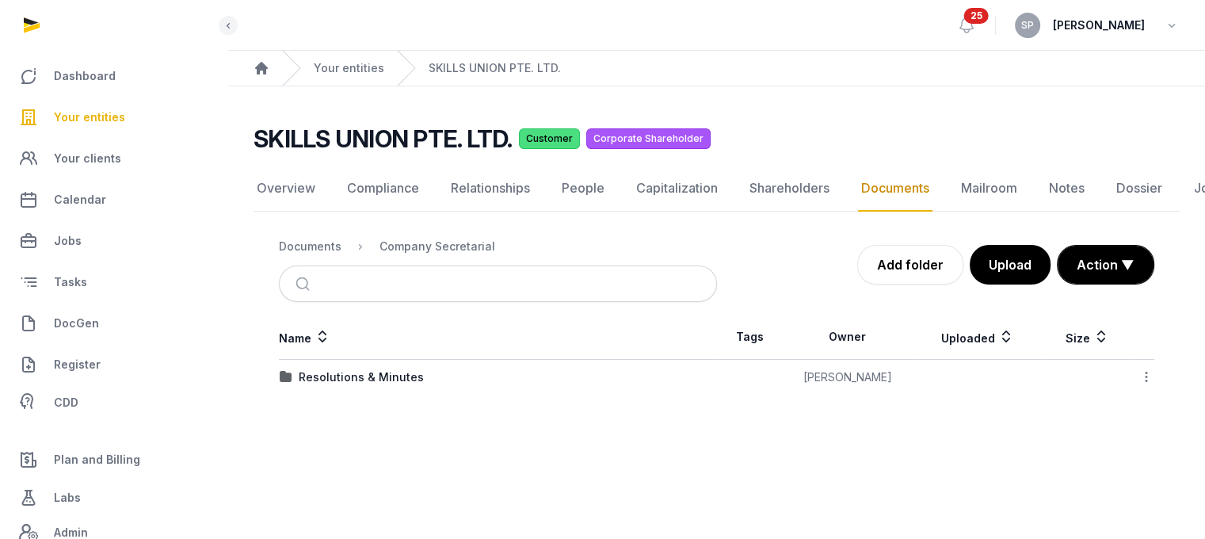
scroll to position [12, 0]
click at [375, 369] on div "Resolutions & Minutes" at bounding box center [361, 377] width 125 height 16
click at [311, 405] on div "2025" at bounding box center [313, 413] width 28 height 16
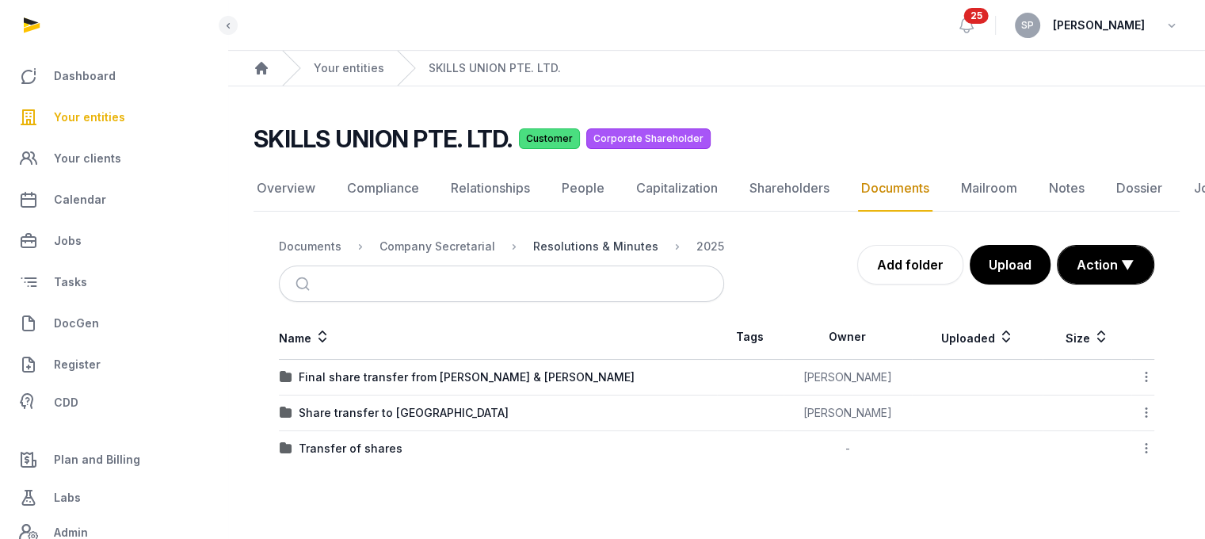
click at [605, 238] on div "Resolutions & Minutes" at bounding box center [595, 246] width 125 height 16
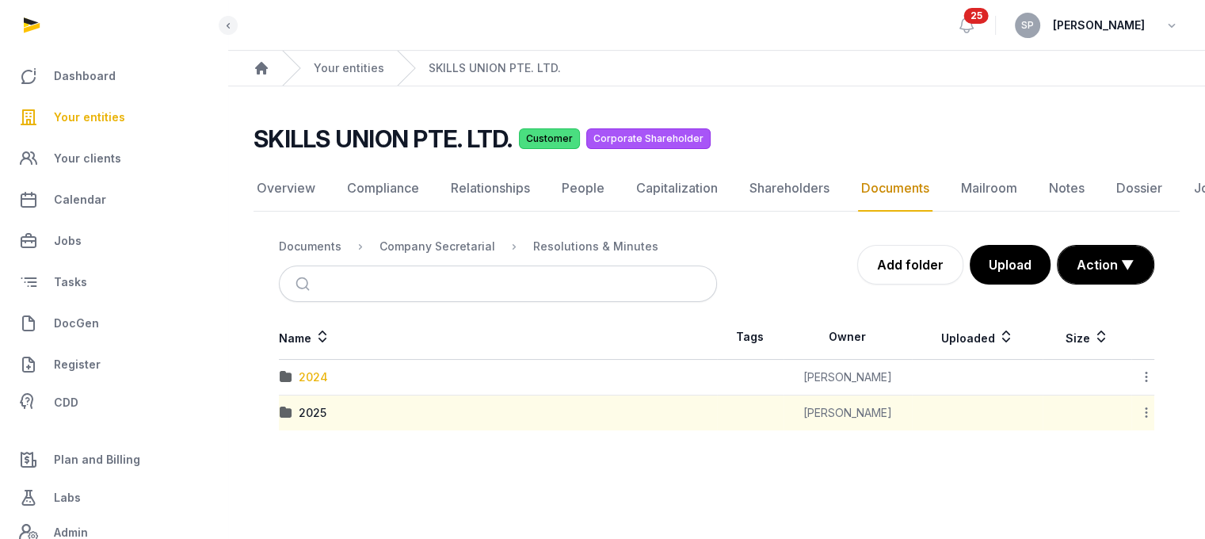
click at [317, 369] on div "2024" at bounding box center [313, 377] width 29 height 16
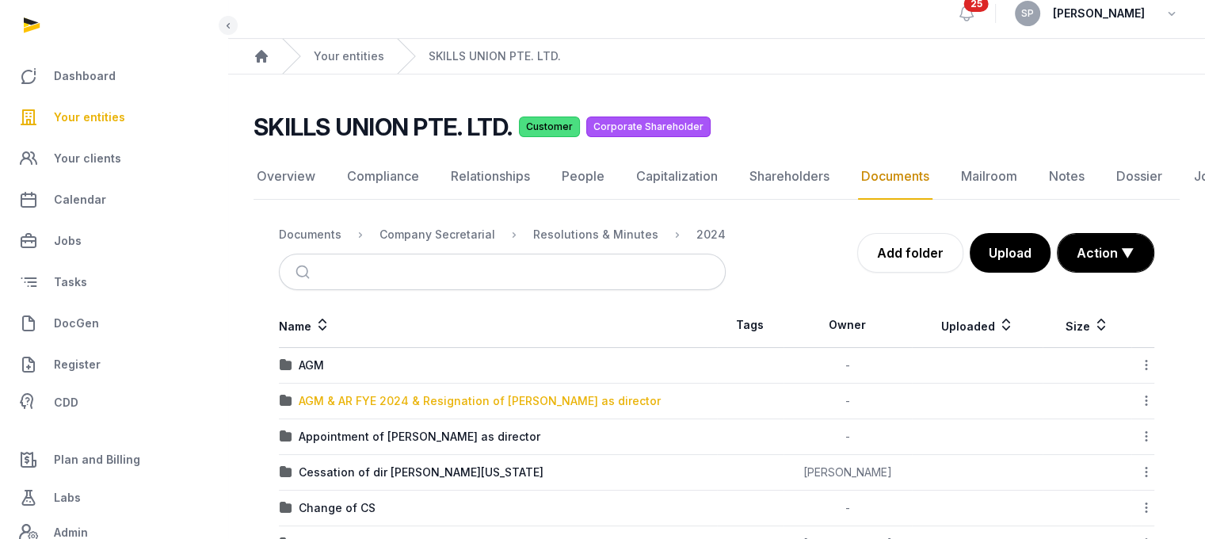
click at [329, 402] on div "AGM & AR FYE 2024 & Resignation of Lin as director" at bounding box center [480, 401] width 362 height 16
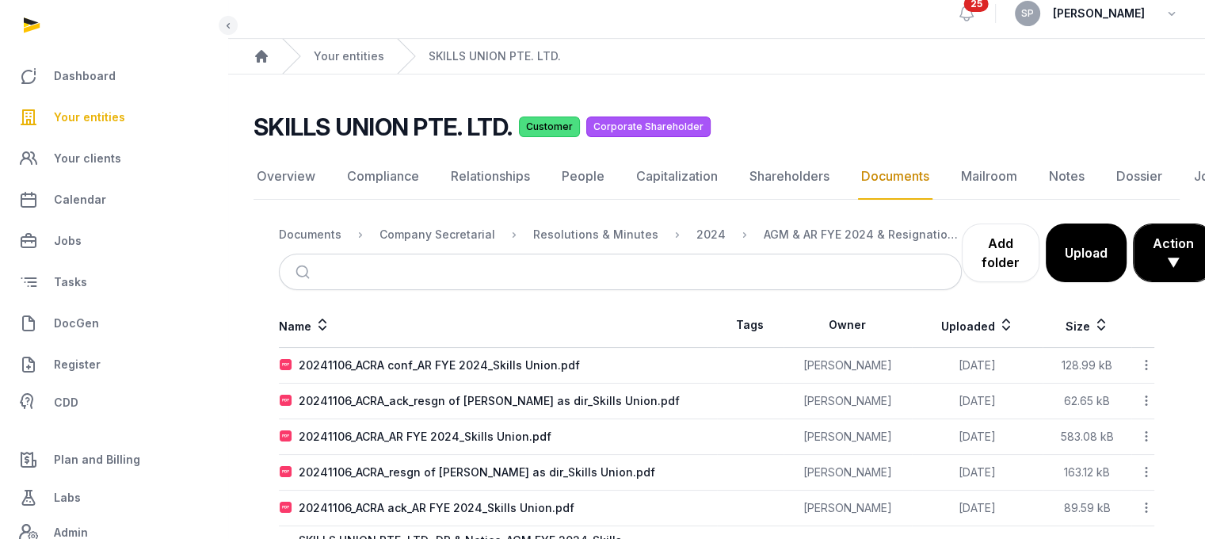
scroll to position [73, 0]
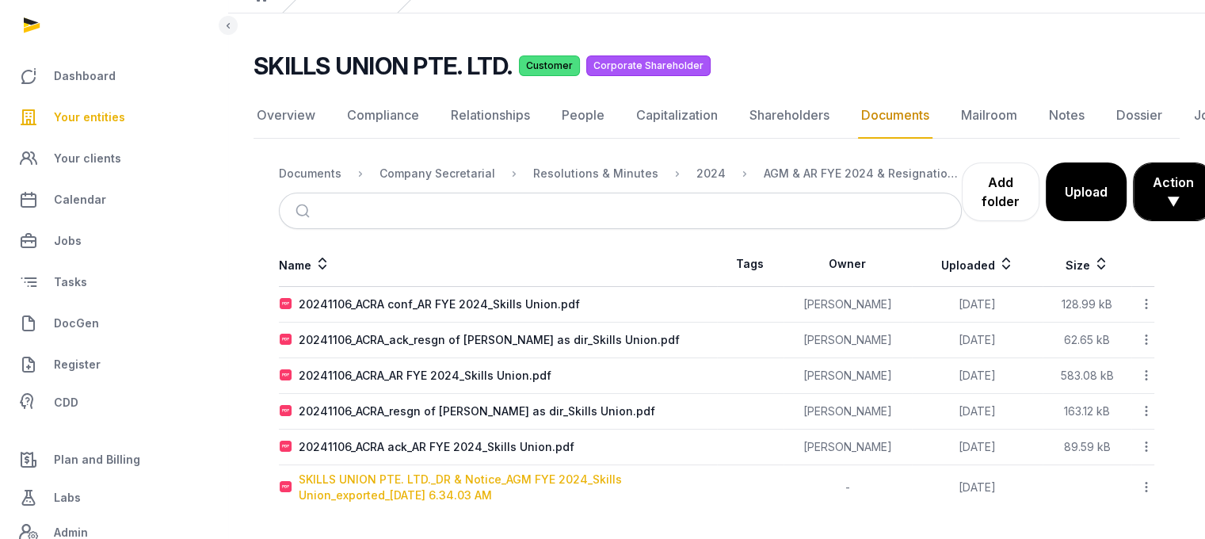
click at [469, 477] on div "SKILLS UNION PTE. LTD._DR & Notice_AGM FYE 2024_Skills Union_exported_2024-10-3…" at bounding box center [508, 487] width 418 height 32
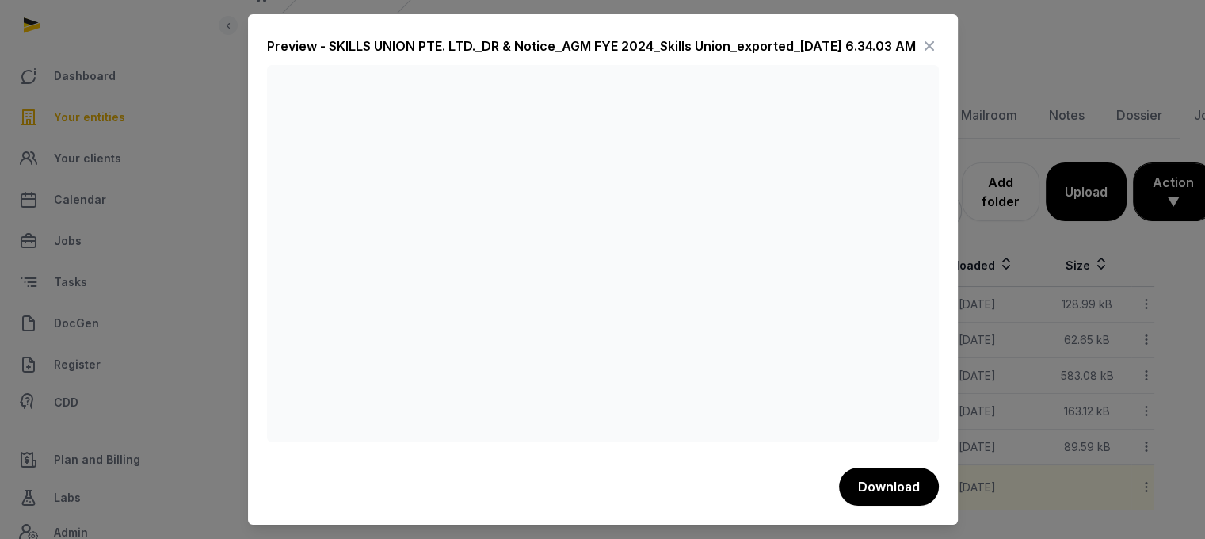
click at [924, 50] on icon at bounding box center [929, 45] width 19 height 25
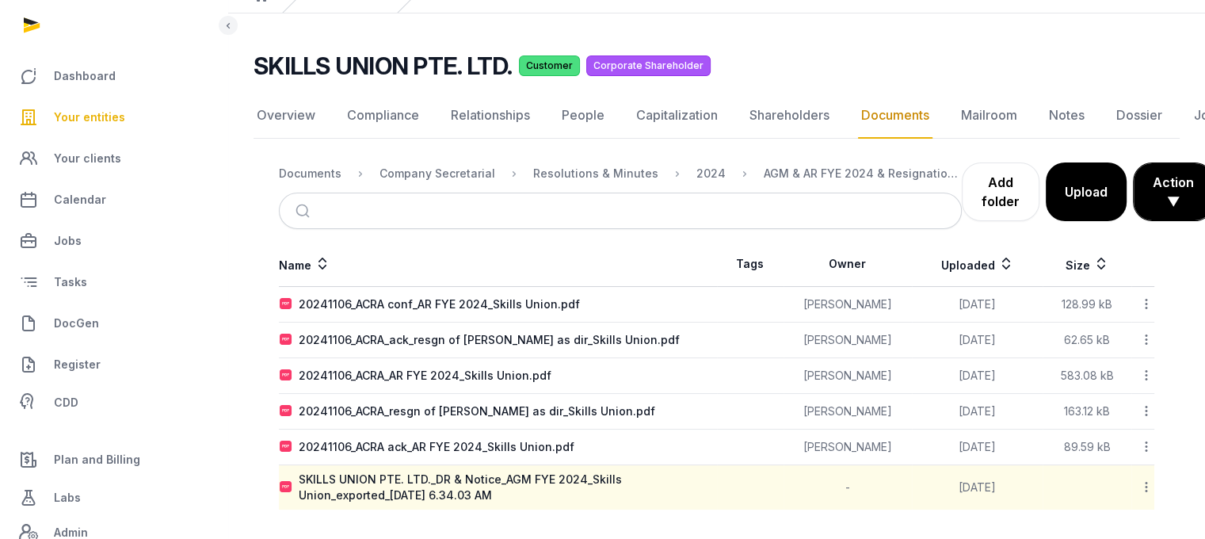
click at [81, 123] on span "Your entities" at bounding box center [89, 117] width 71 height 19
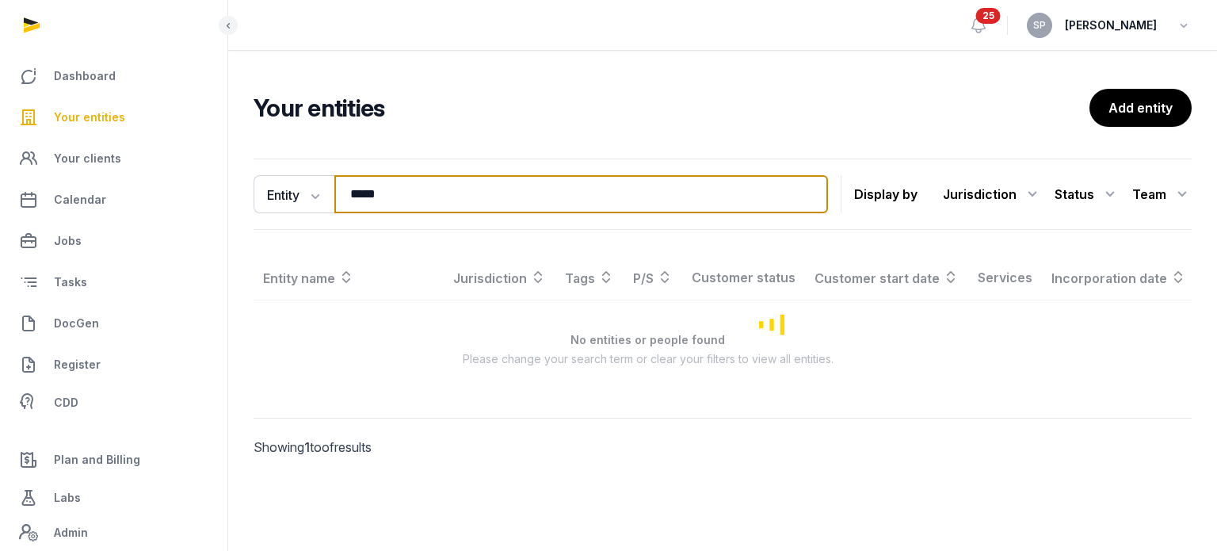
click at [393, 192] on input "*****" at bounding box center [581, 194] width 494 height 38
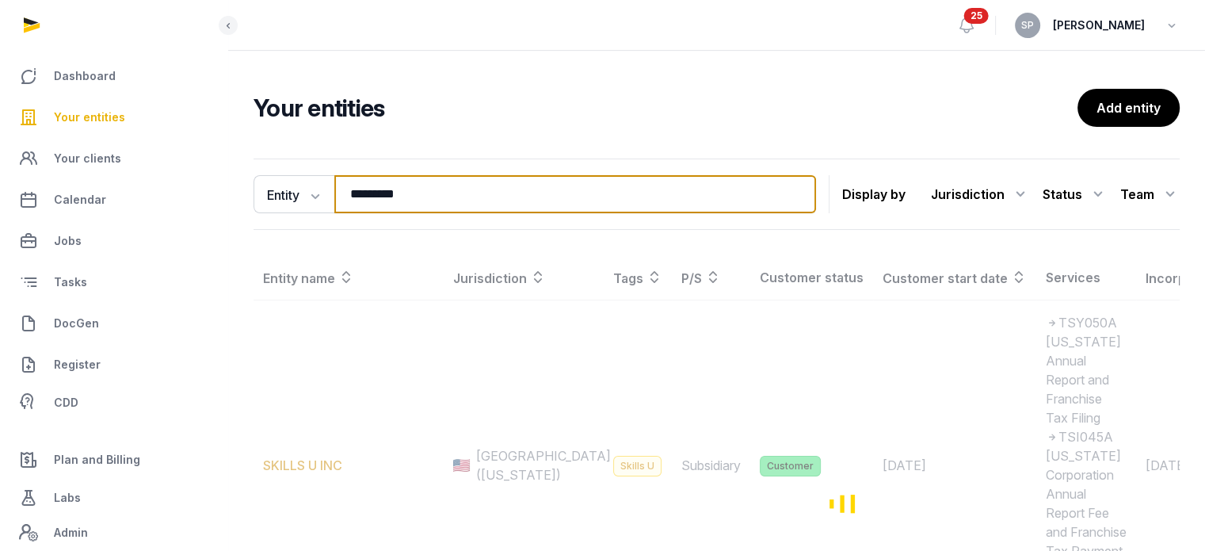
type input "*********"
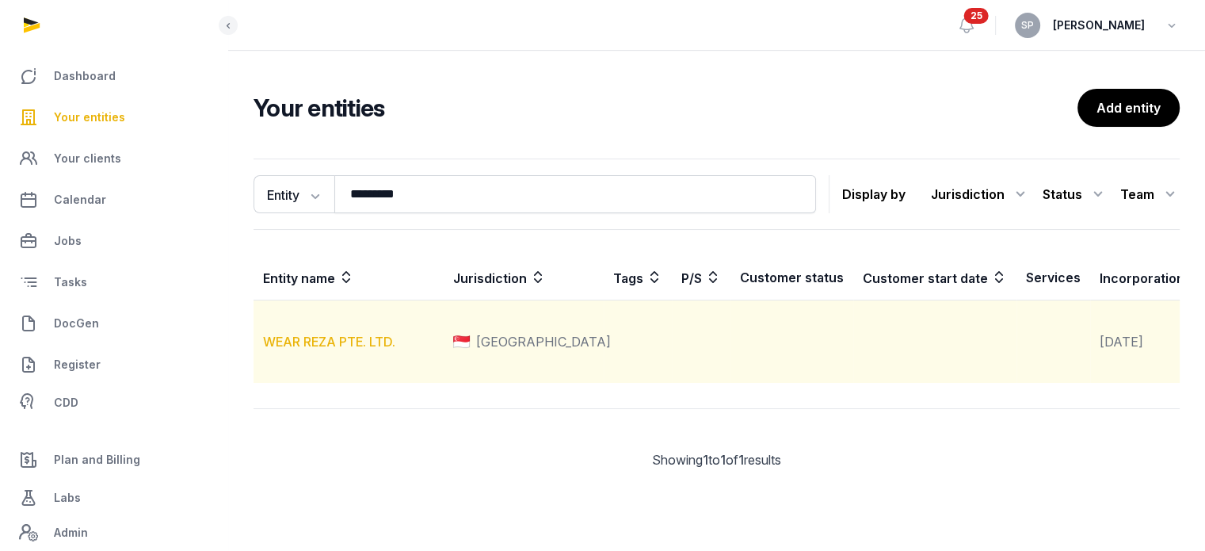
click at [358, 349] on link "WEAR REZA PTE. LTD." at bounding box center [329, 342] width 132 height 16
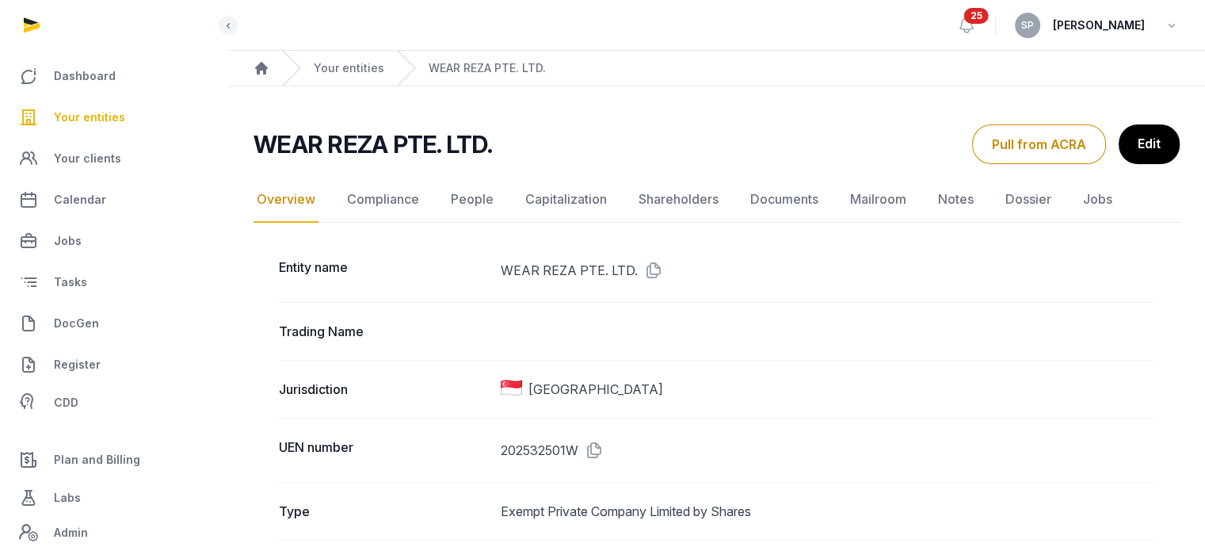
click at [482, 198] on link "People" at bounding box center [472, 200] width 49 height 46
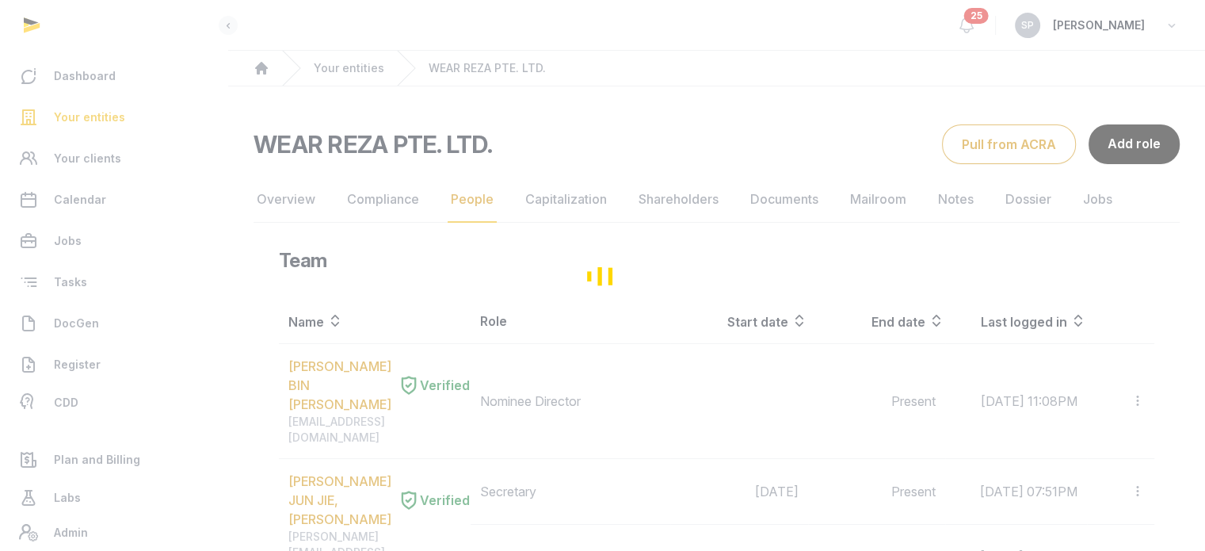
click at [994, 148] on div "Loading" at bounding box center [602, 275] width 1205 height 551
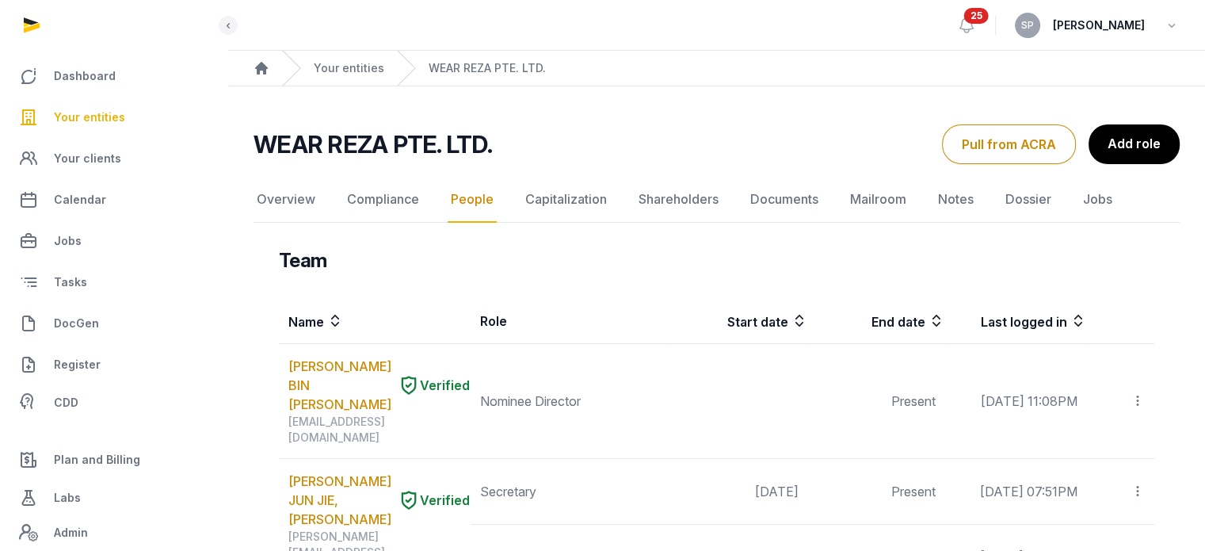
click at [994, 148] on button "Pull from ACRA" at bounding box center [1009, 144] width 134 height 40
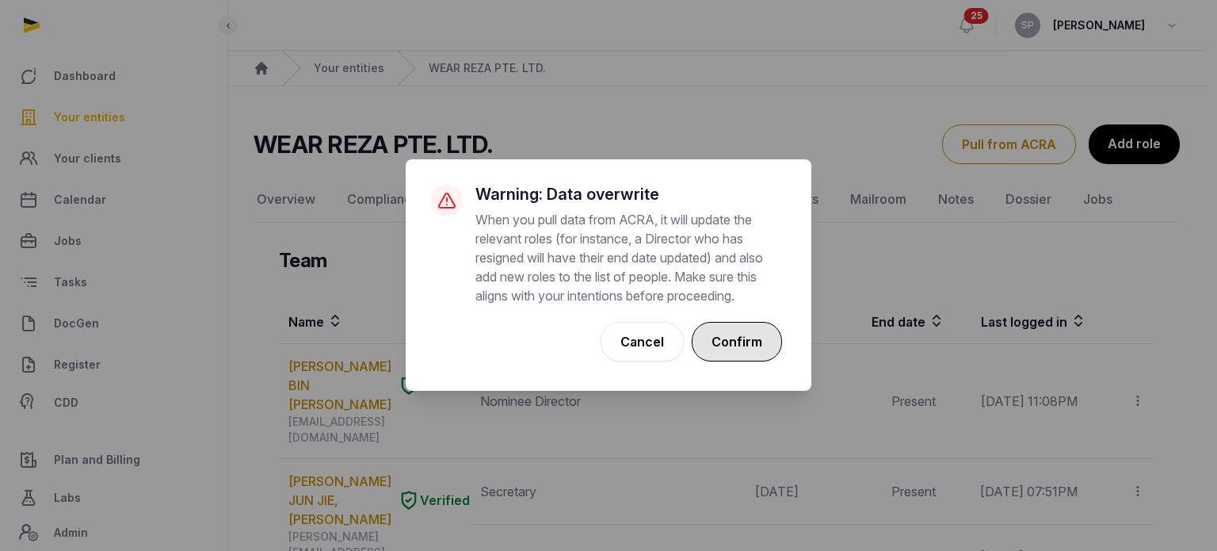
click at [745, 335] on button "Confirm" at bounding box center [737, 342] width 90 height 40
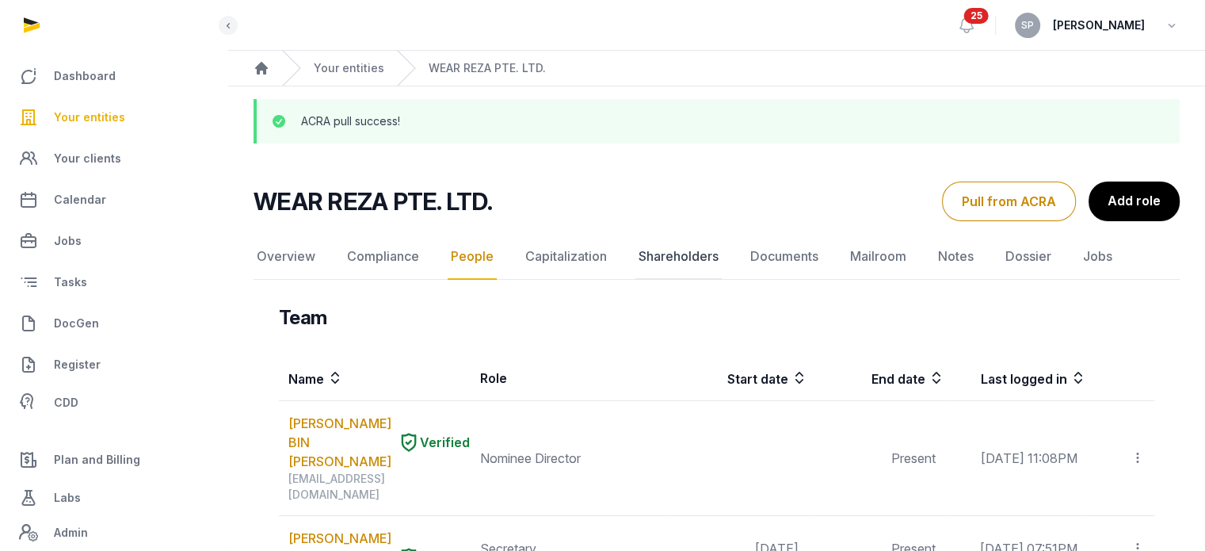
click at [688, 252] on link "Shareholders" at bounding box center [678, 257] width 86 height 46
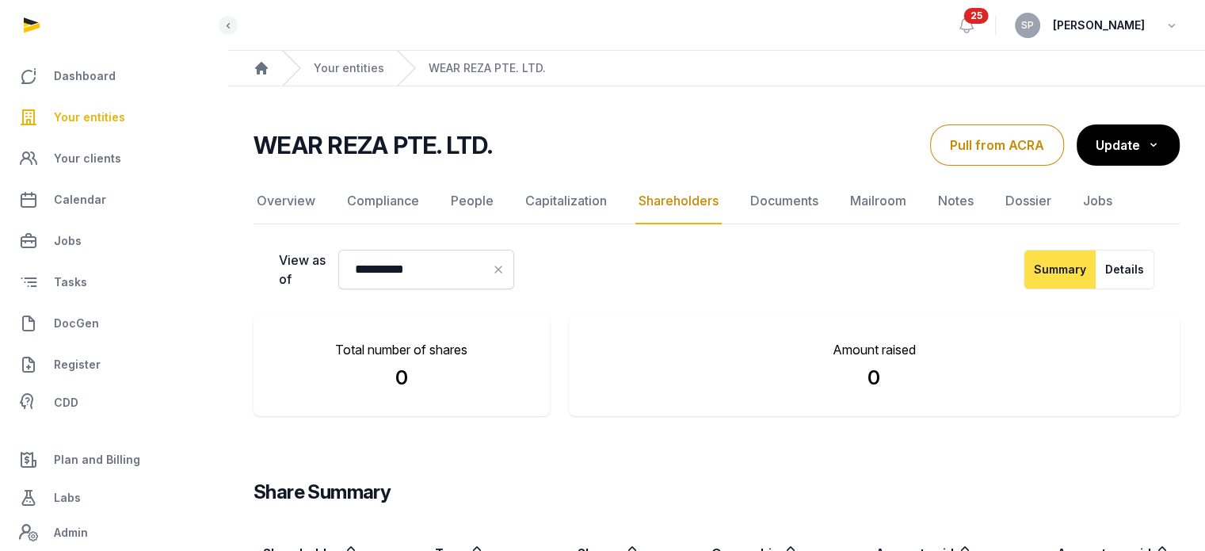
click at [1014, 154] on button "Pull from ACRA" at bounding box center [997, 144] width 134 height 41
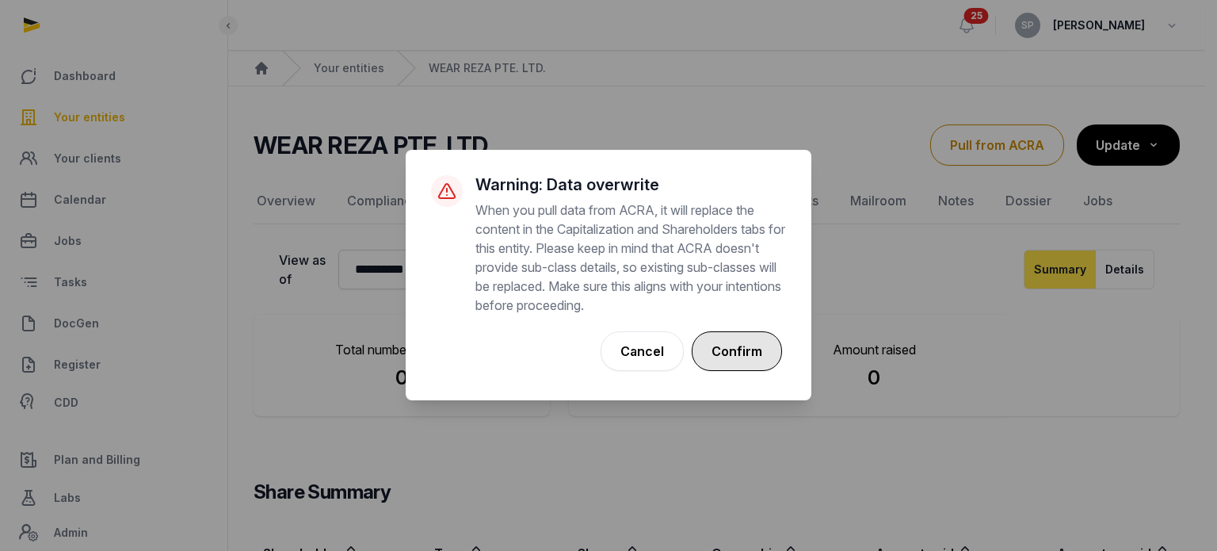
click at [753, 349] on button "Confirm" at bounding box center [737, 351] width 90 height 40
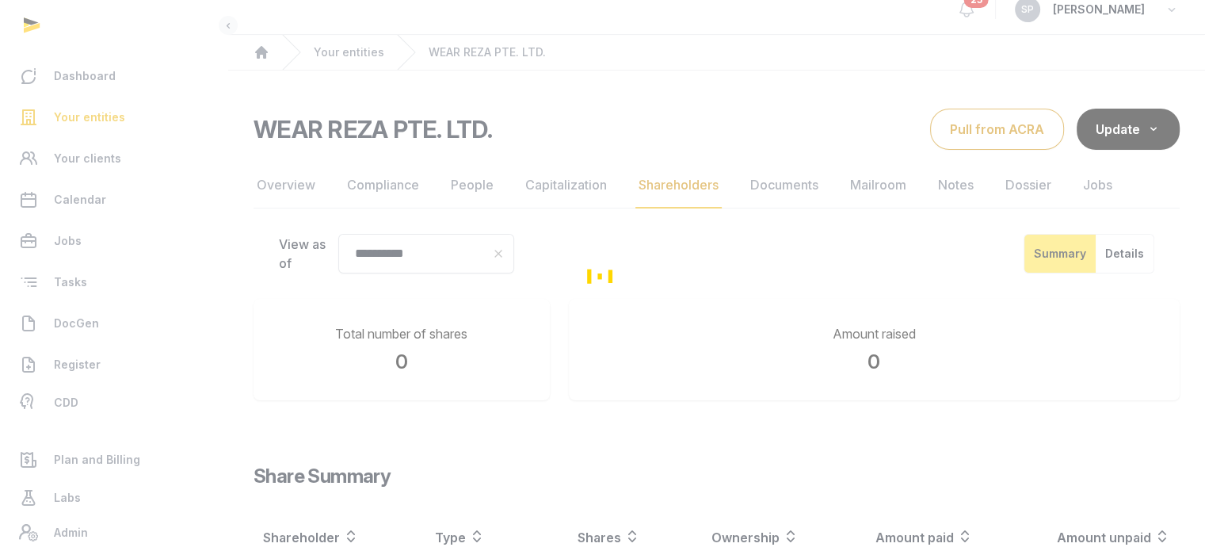
scroll to position [147, 0]
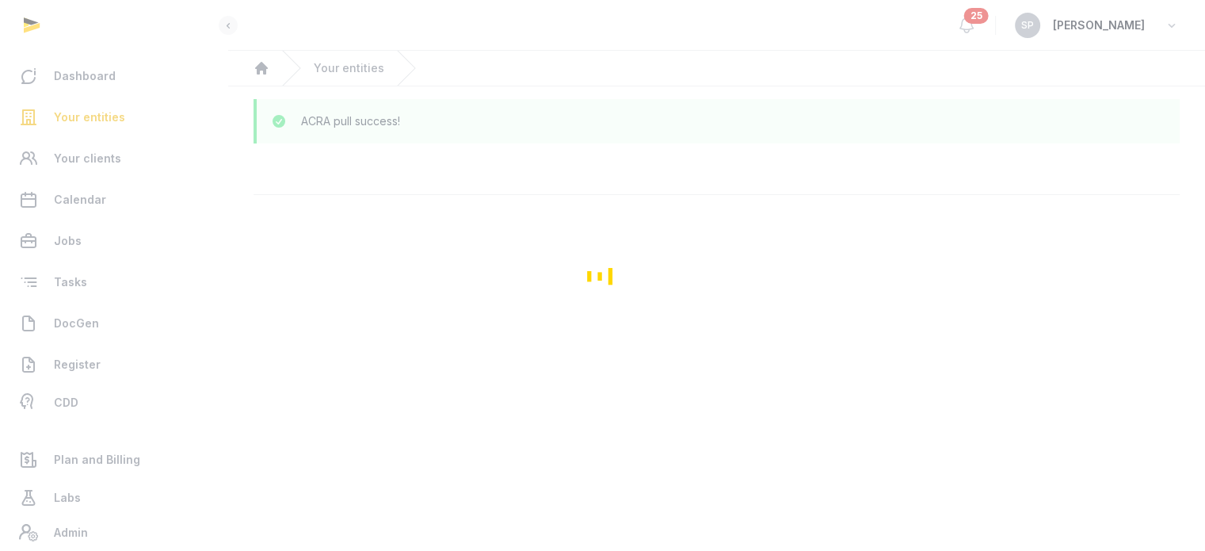
click at [1204, 361] on html "Dashboard Your entities Your clients Calendar Jobs Tasks DocGen Register CDD Pl…" at bounding box center [602, 275] width 1205 height 551
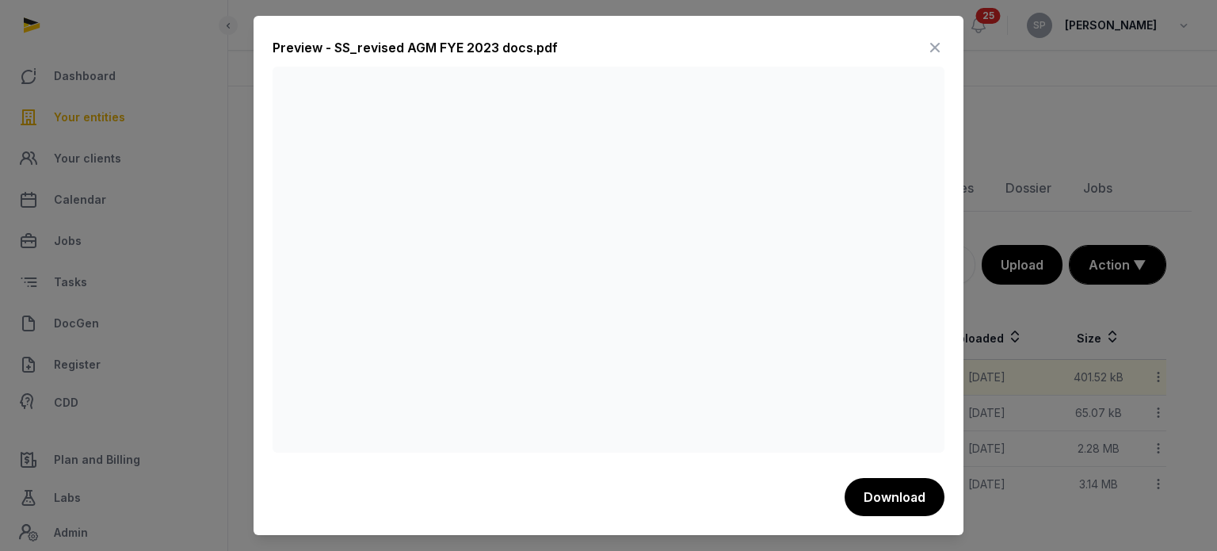
click at [938, 44] on icon at bounding box center [934, 47] width 19 height 25
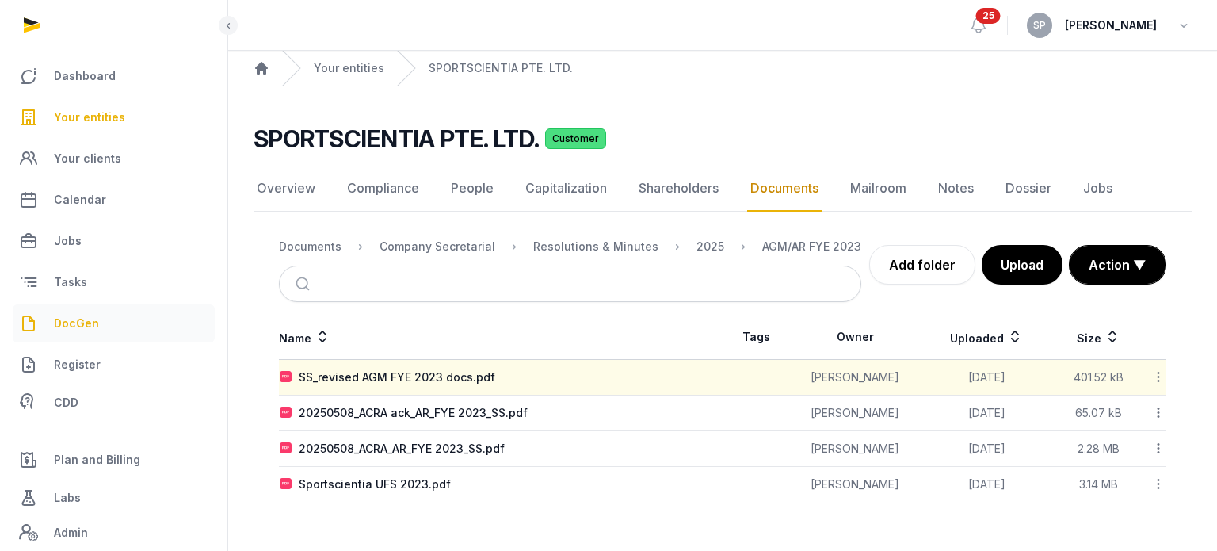
click at [98, 334] on link "DocGen" at bounding box center [114, 323] width 202 height 38
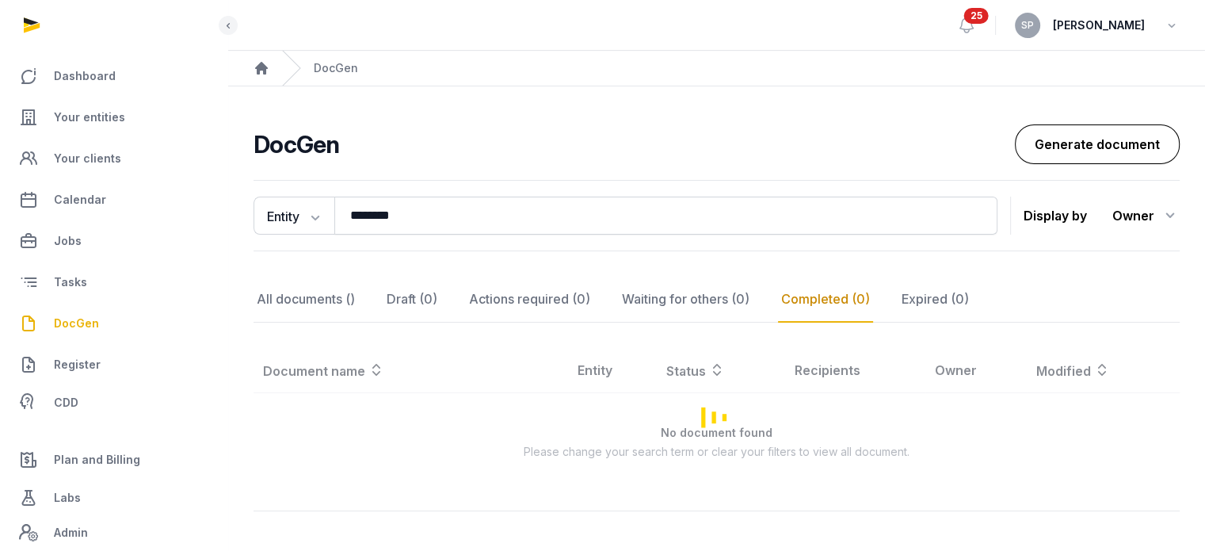
click at [1052, 143] on link "Generate document" at bounding box center [1097, 144] width 165 height 40
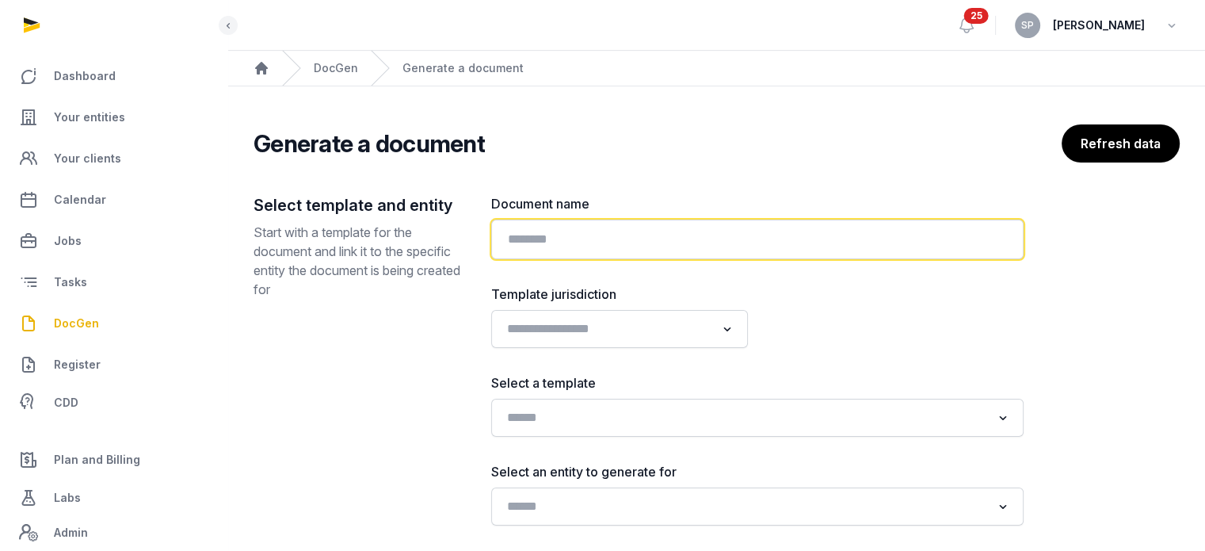
click at [755, 223] on input "text" at bounding box center [757, 239] width 532 height 40
click at [504, 238] on input "**********" at bounding box center [757, 239] width 532 height 40
click at [773, 240] on input "**********" at bounding box center [757, 239] width 532 height 40
paste input "**********"
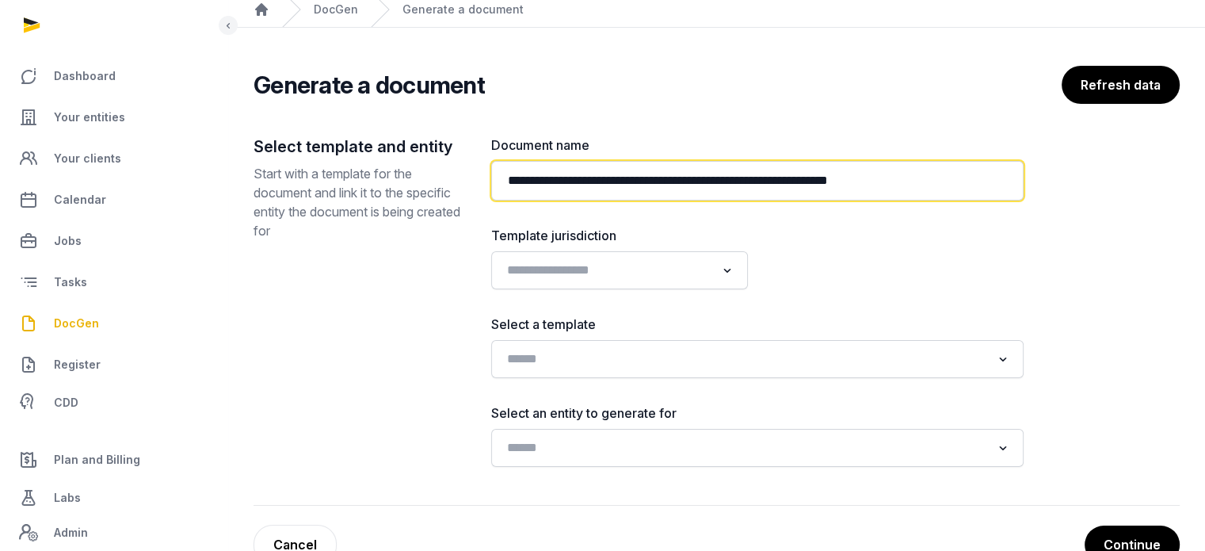
scroll to position [102, 0]
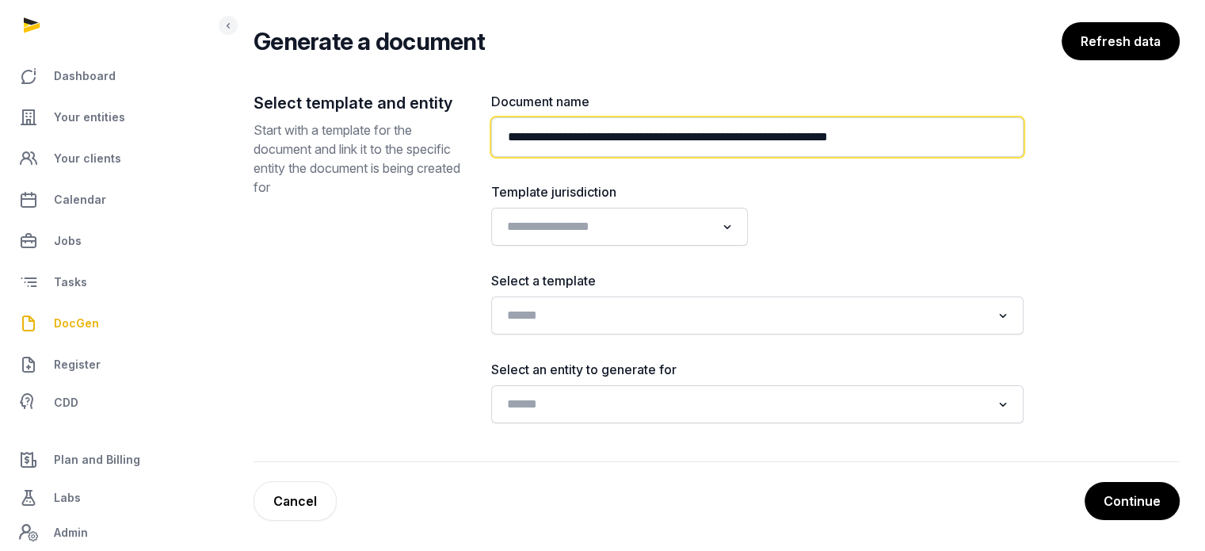
type input "**********"
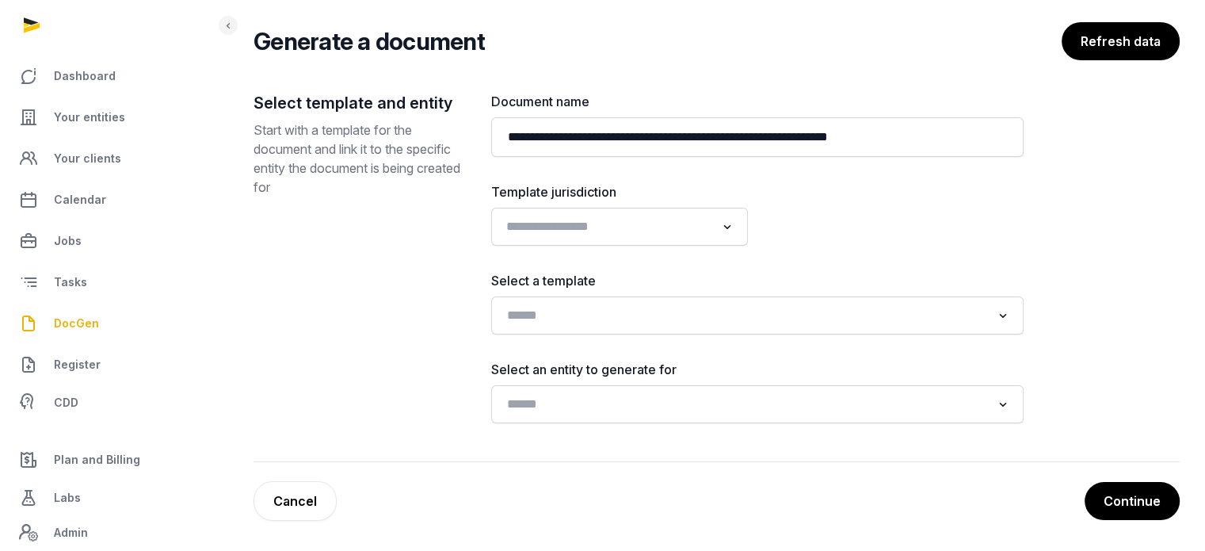
click at [730, 227] on icon "Search for option" at bounding box center [727, 226] width 16 height 19
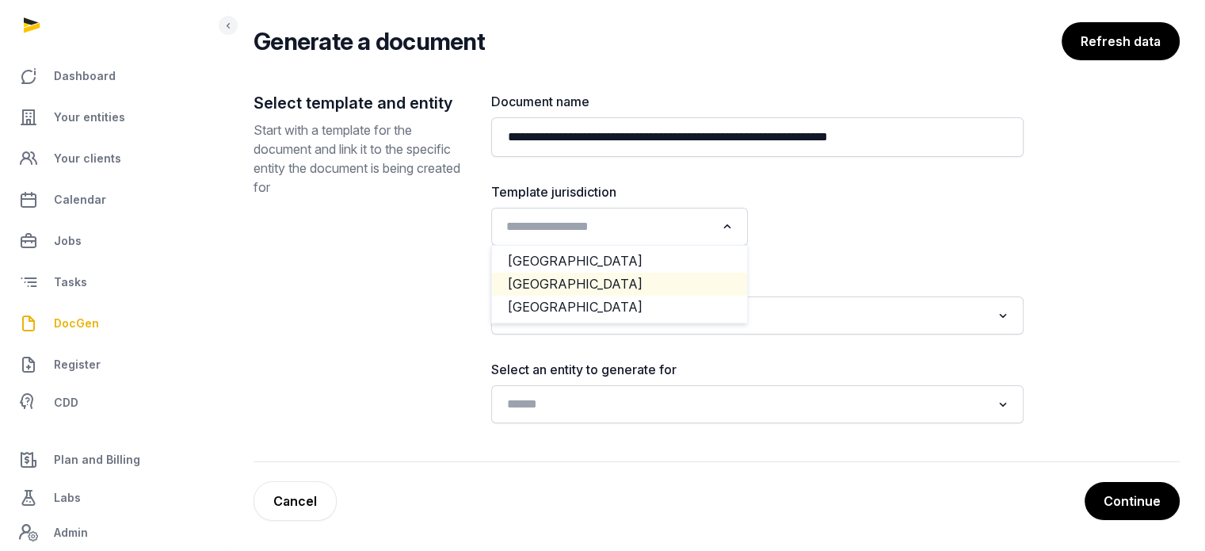
click at [592, 286] on li "[GEOGRAPHIC_DATA]" at bounding box center [619, 284] width 255 height 23
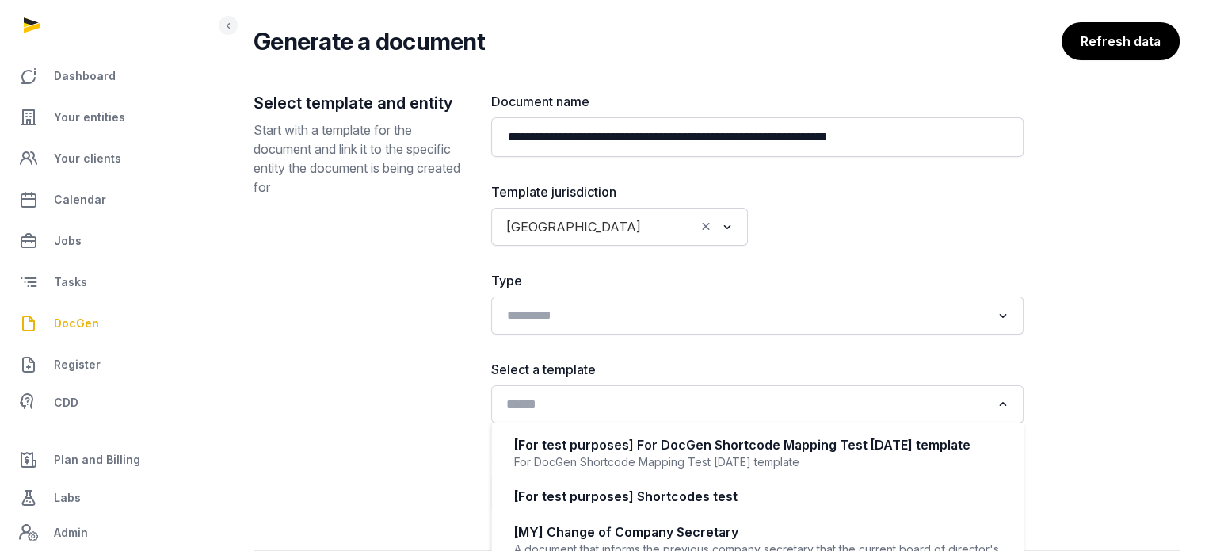
click at [616, 393] on input "Search for option" at bounding box center [746, 404] width 490 height 22
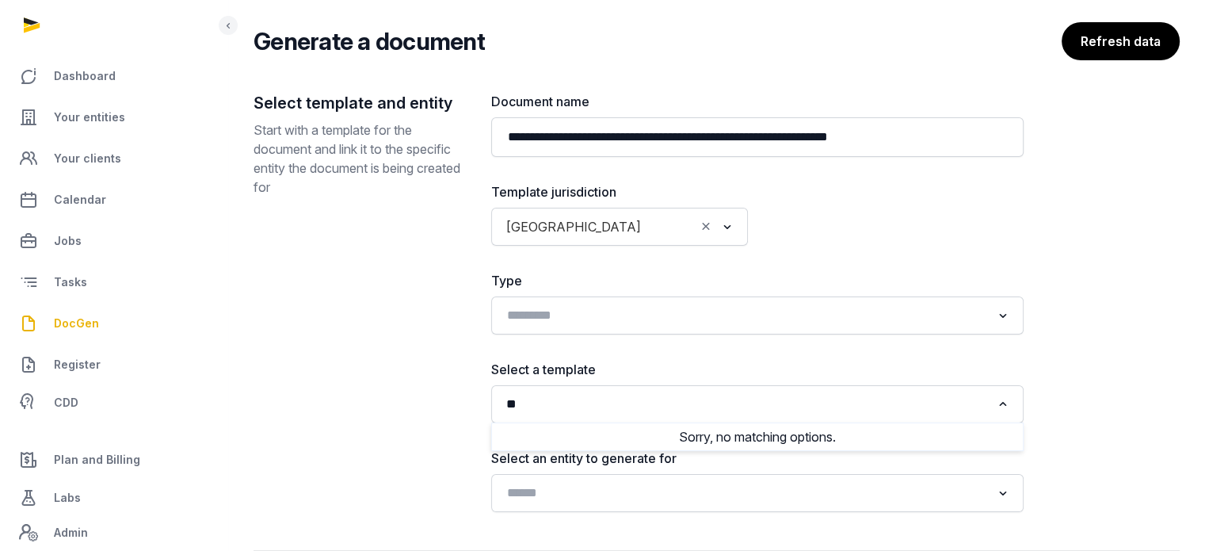
type input "*"
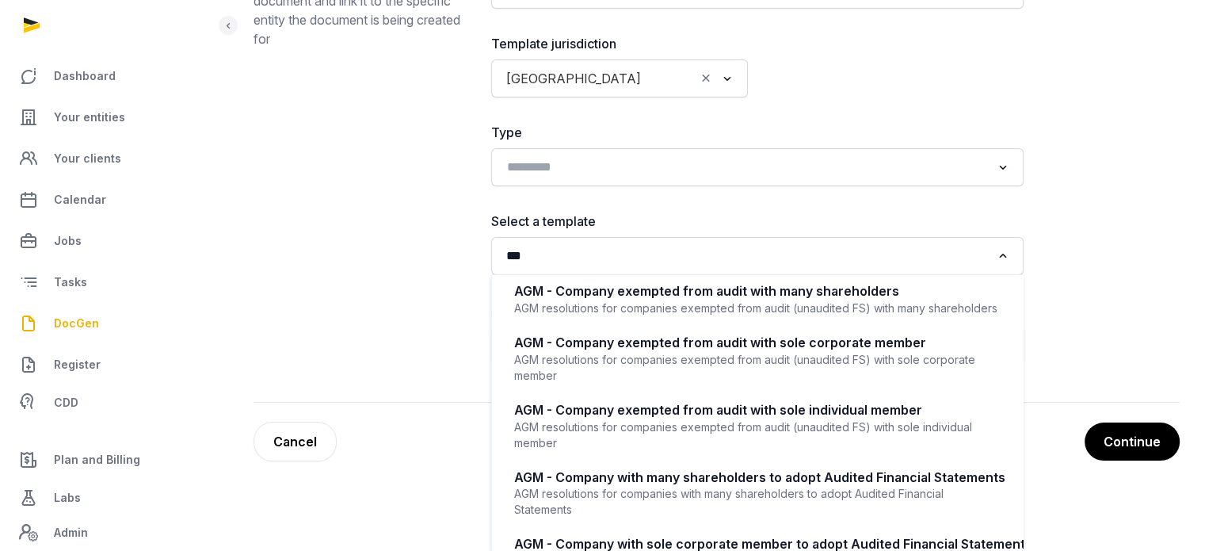
scroll to position [0, 0]
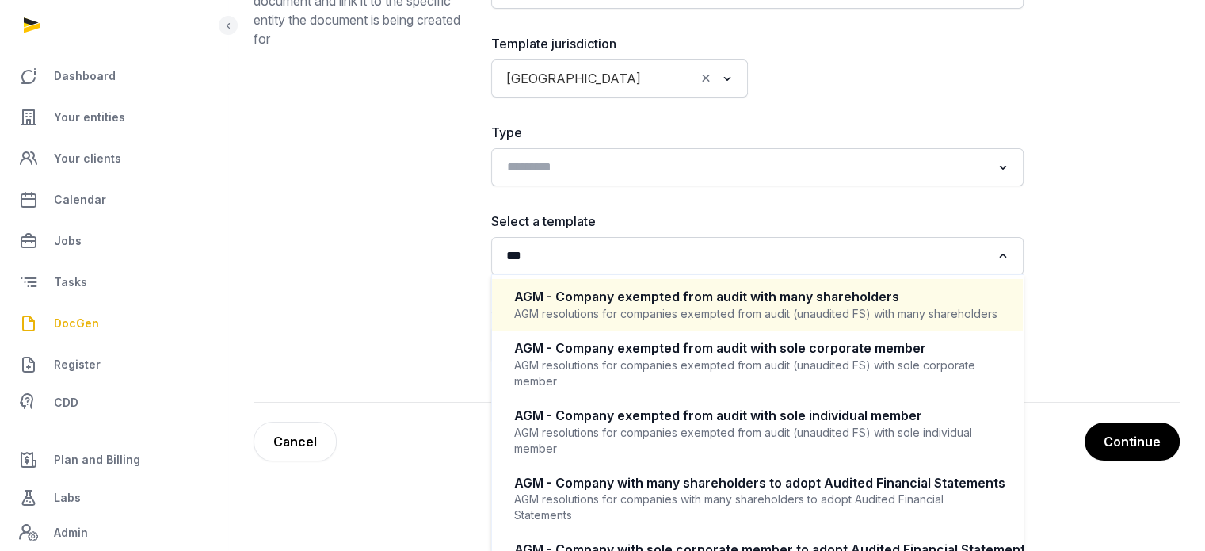
click at [843, 315] on div "AGM resolutions for companies exempted from audit (unaudited FS) with many shar…" at bounding box center [757, 314] width 486 height 16
type input "***"
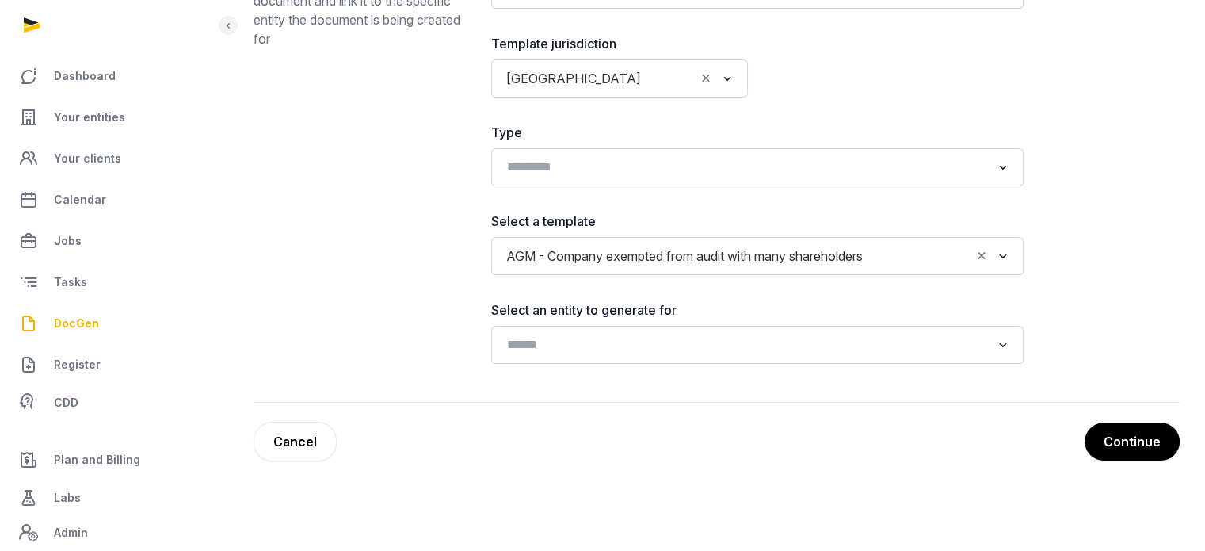
scroll to position [191, 0]
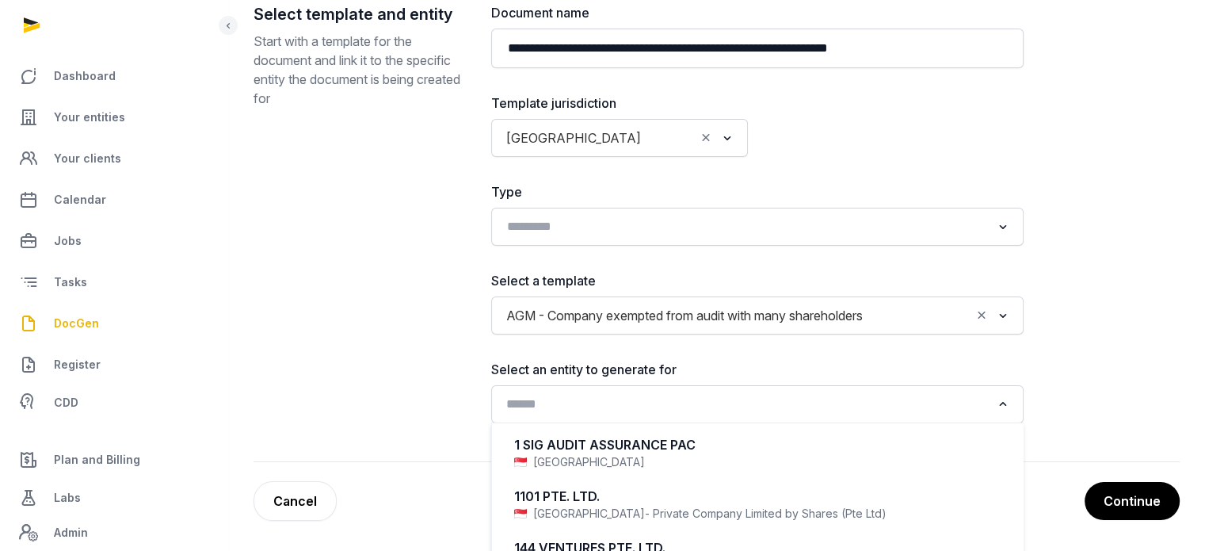
click at [867, 400] on input "Search for option" at bounding box center [746, 404] width 490 height 22
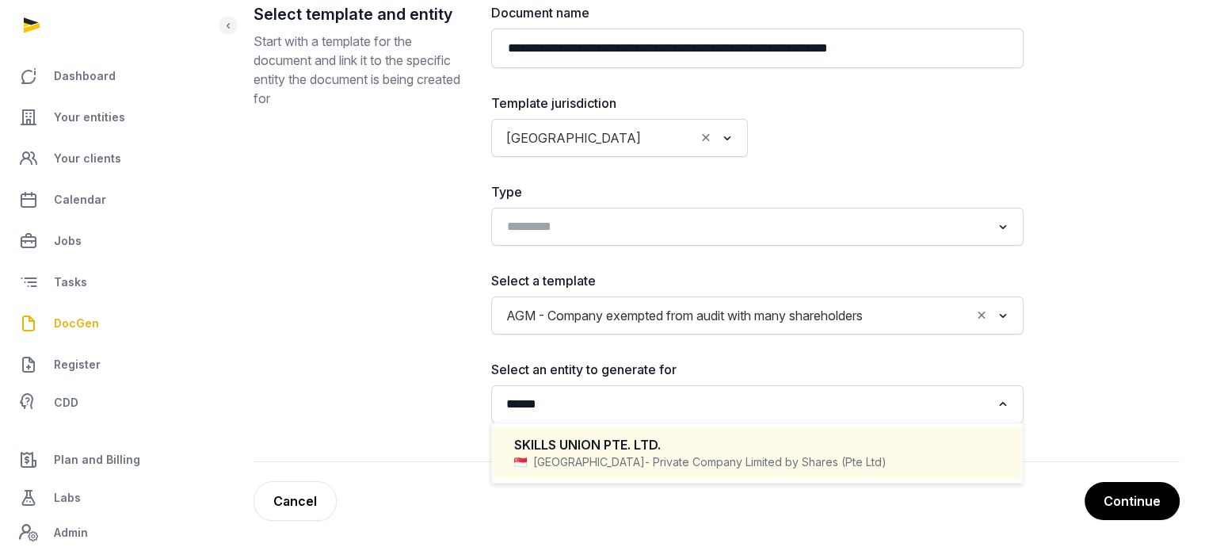
click at [742, 437] on div "SKILLS UNION PTE. LTD." at bounding box center [757, 445] width 486 height 18
type input "******"
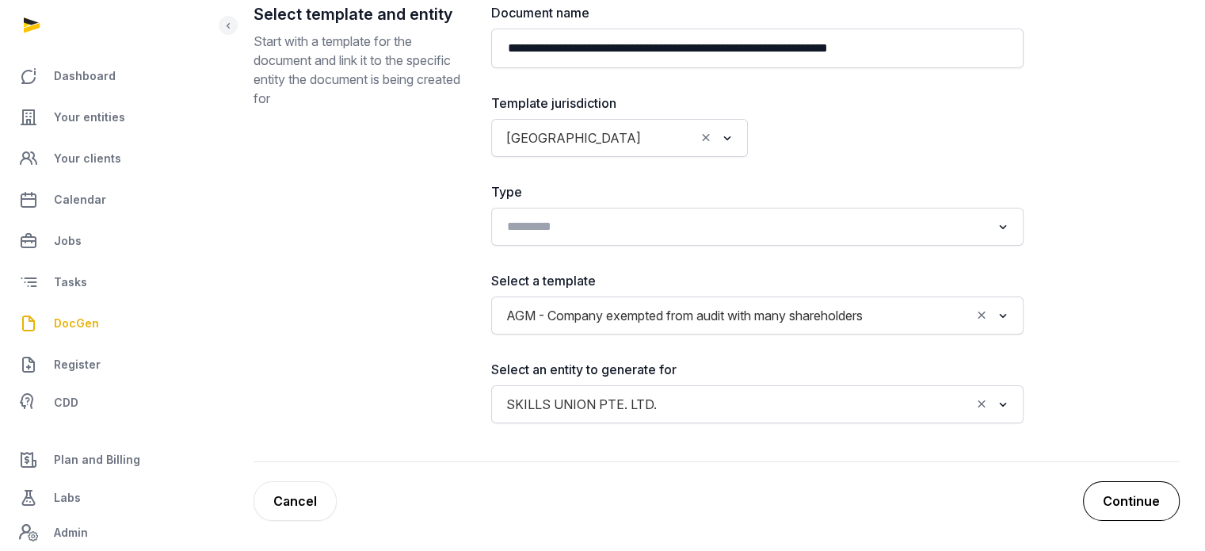
click at [1140, 486] on button "Continue" at bounding box center [1131, 501] width 97 height 40
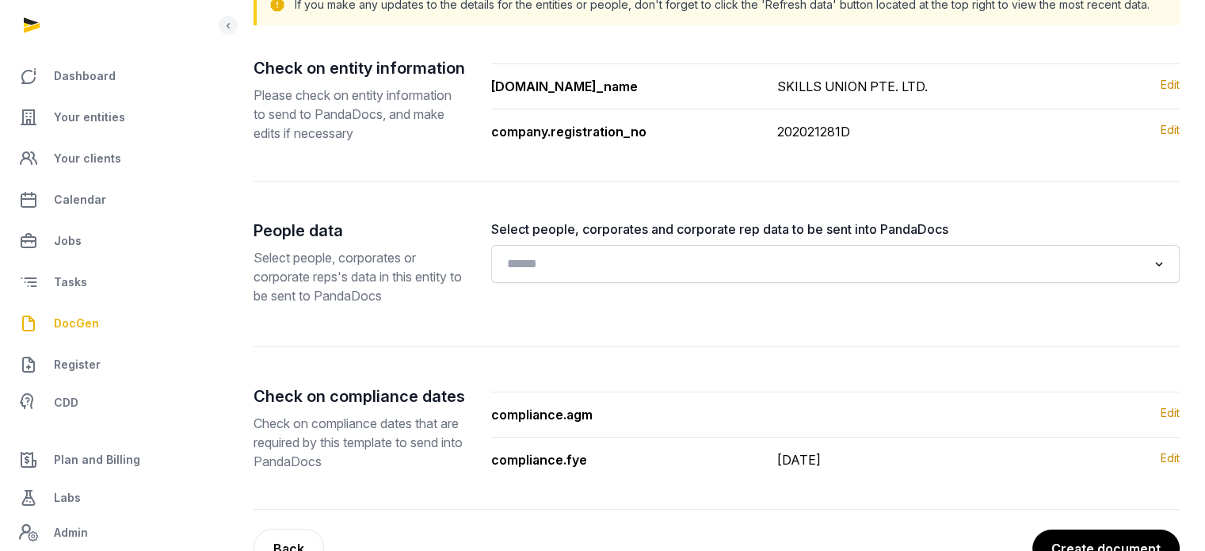
scroll to position [238, 0]
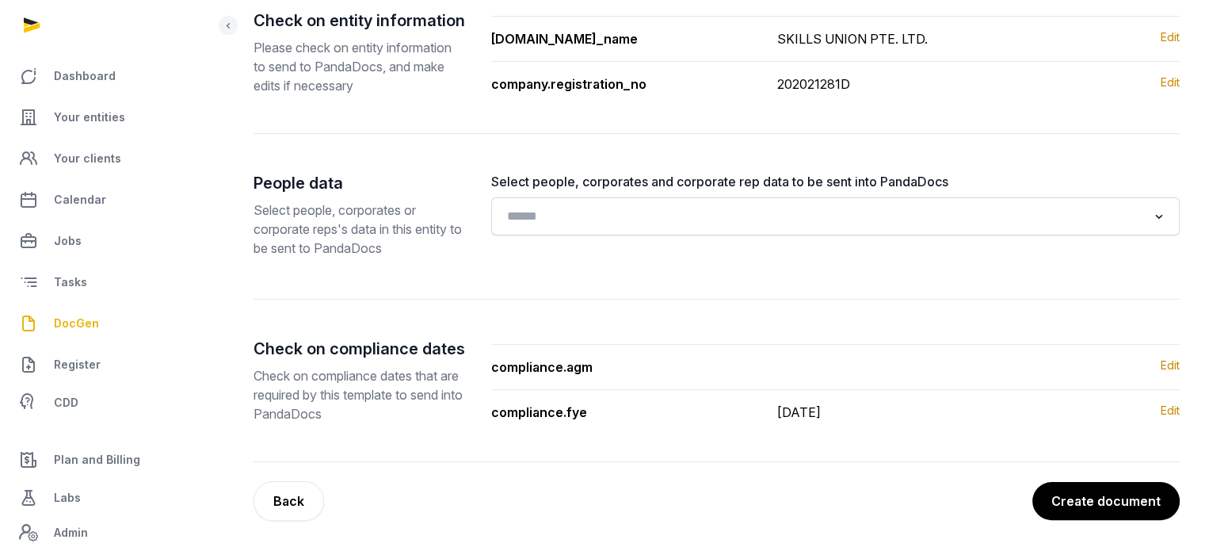
click at [1140, 486] on button "Create document" at bounding box center [1105, 501] width 147 height 38
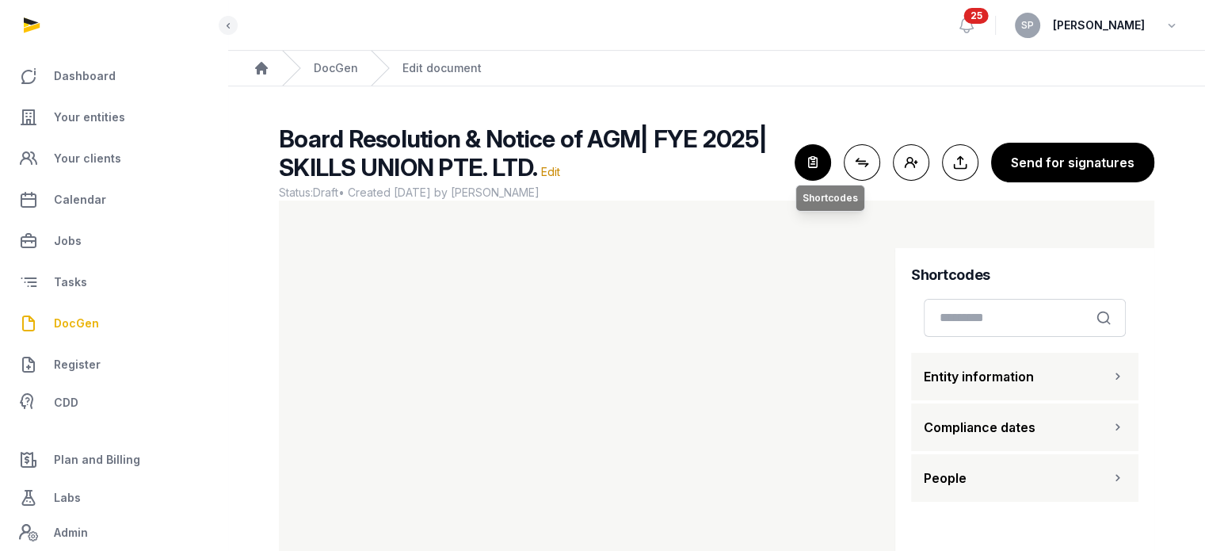
click at [817, 164] on icon "button" at bounding box center [812, 162] width 35 height 35
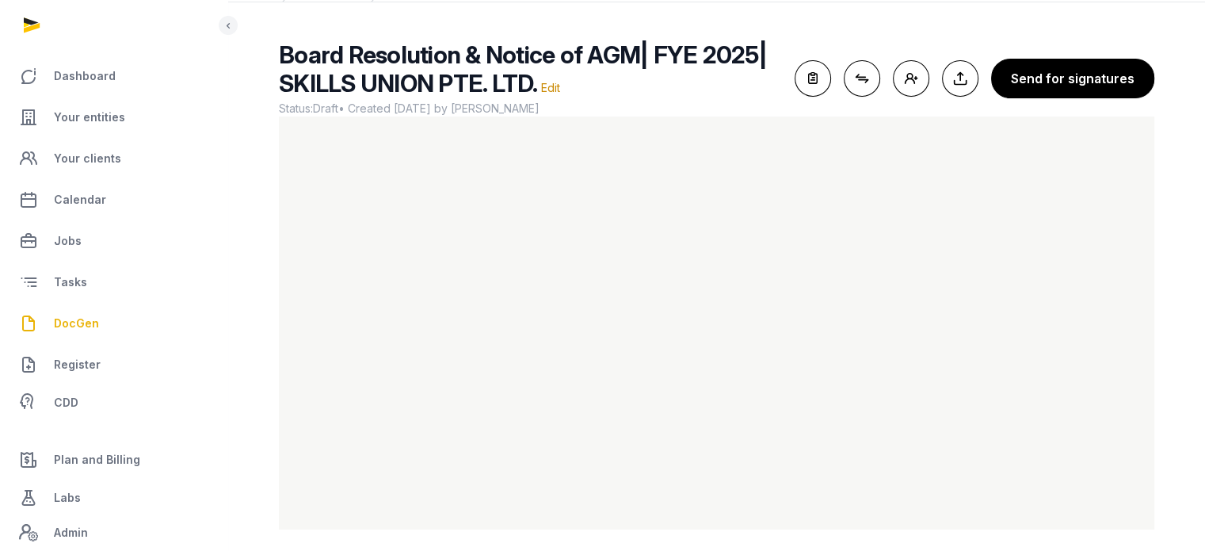
scroll to position [94, 0]
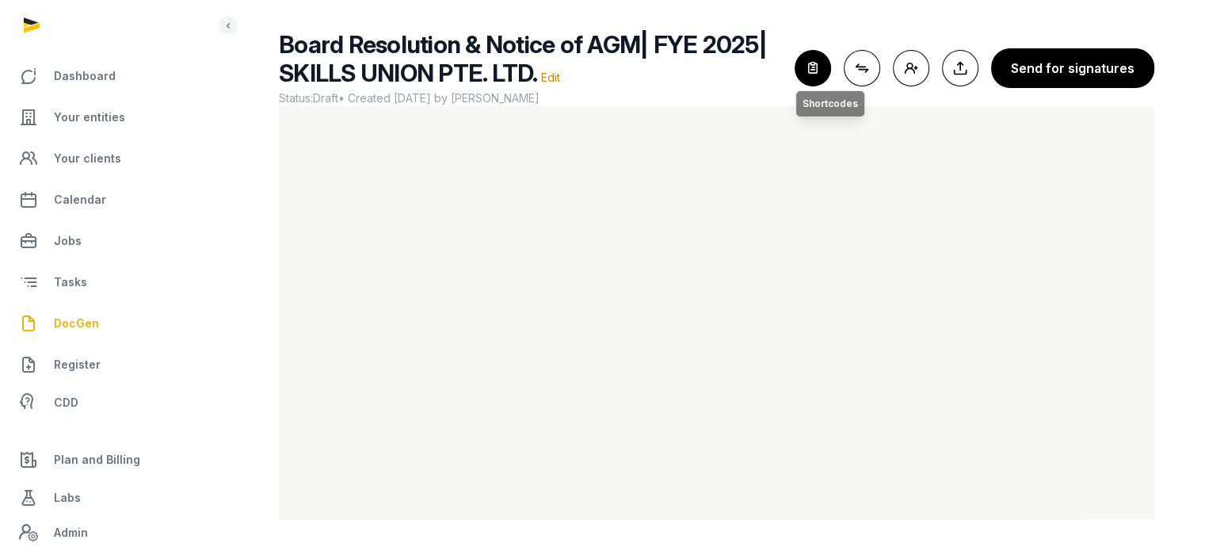
click at [822, 78] on icon "button" at bounding box center [812, 68] width 35 height 35
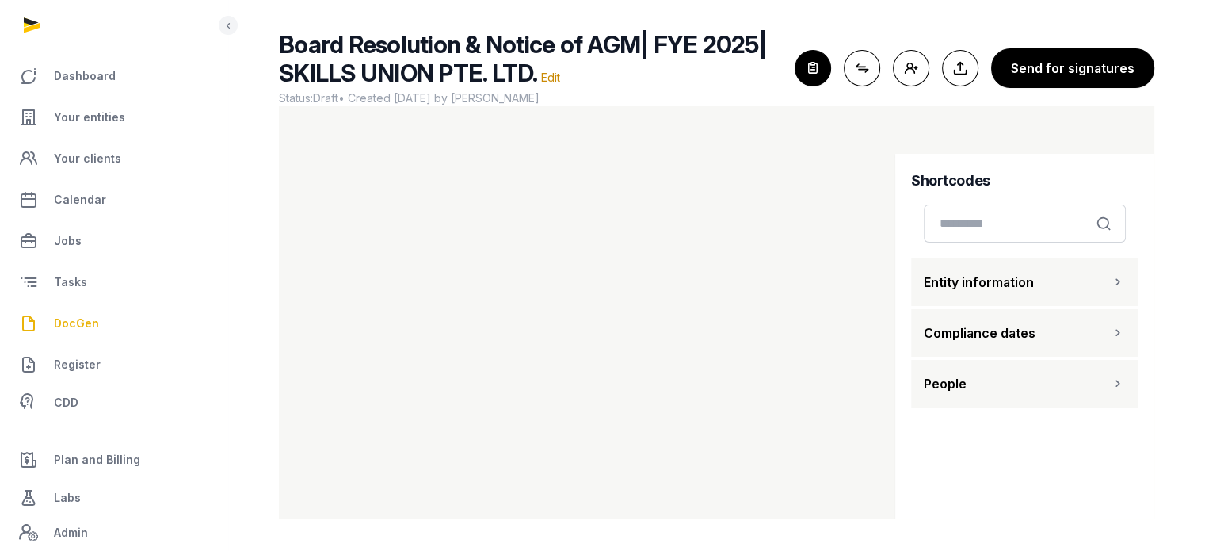
click at [977, 280] on span "Entity information" at bounding box center [979, 282] width 110 height 19
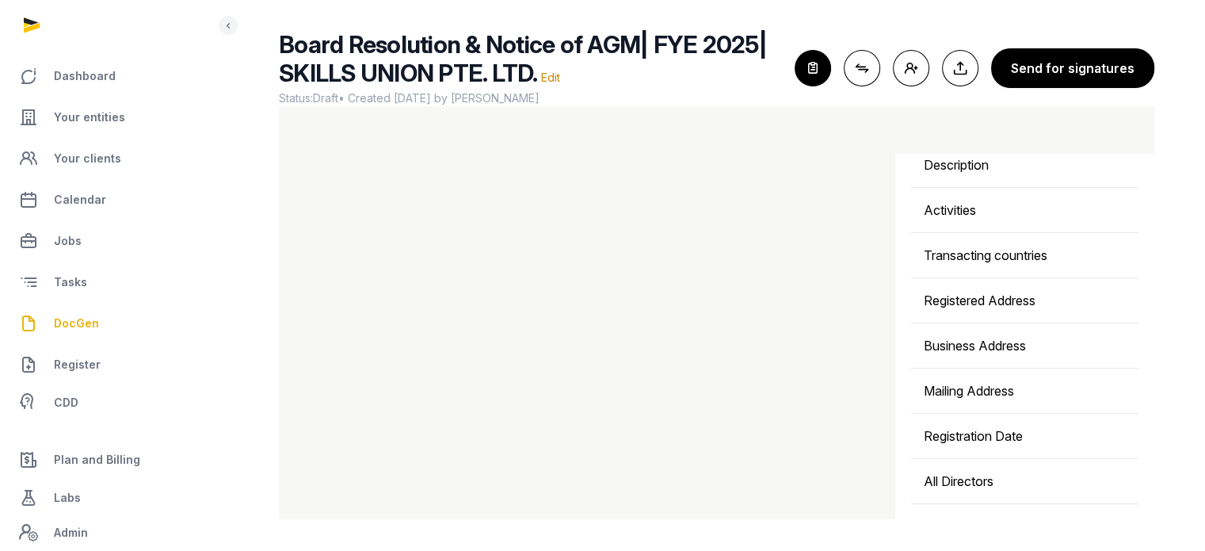
scroll to position [563, 0]
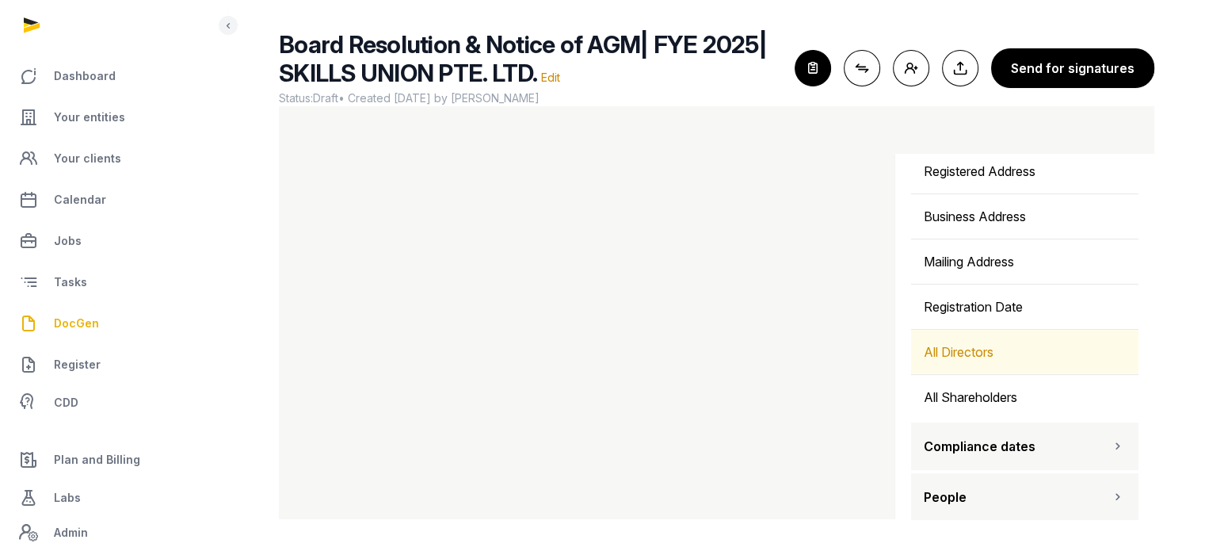
click at [971, 341] on div "All Directors" at bounding box center [1024, 352] width 227 height 44
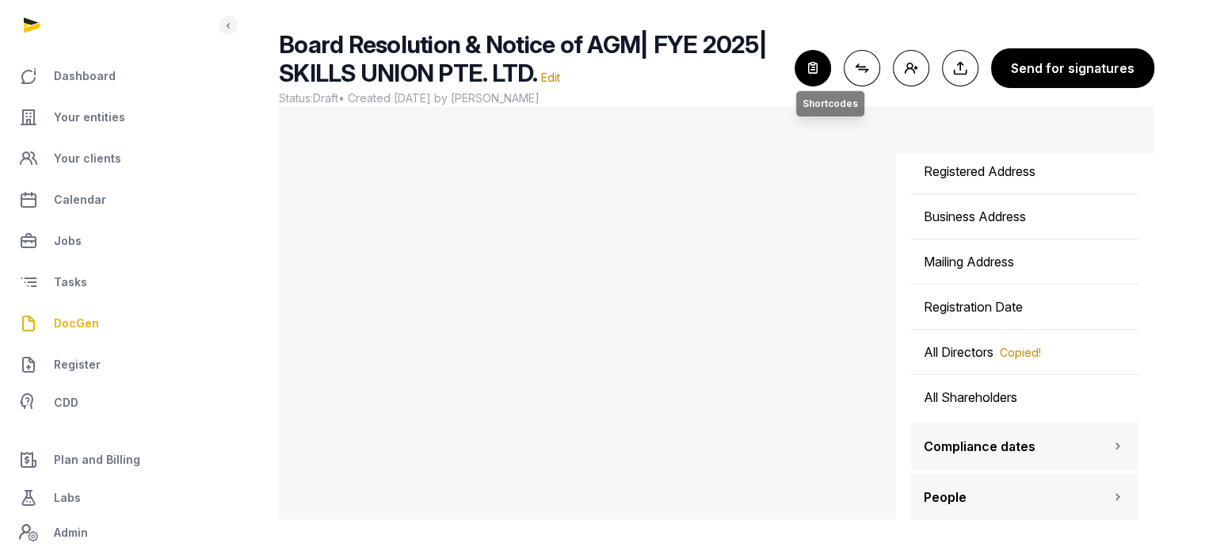
click at [811, 66] on icon "button" at bounding box center [812, 68] width 35 height 35
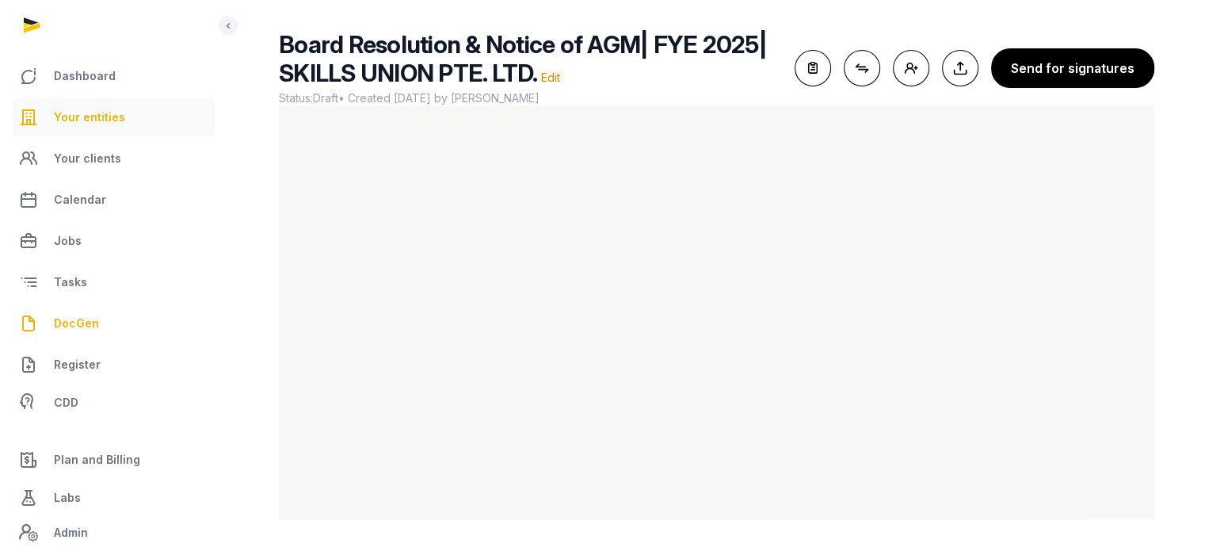
click at [119, 119] on span "Your entities" at bounding box center [89, 117] width 71 height 19
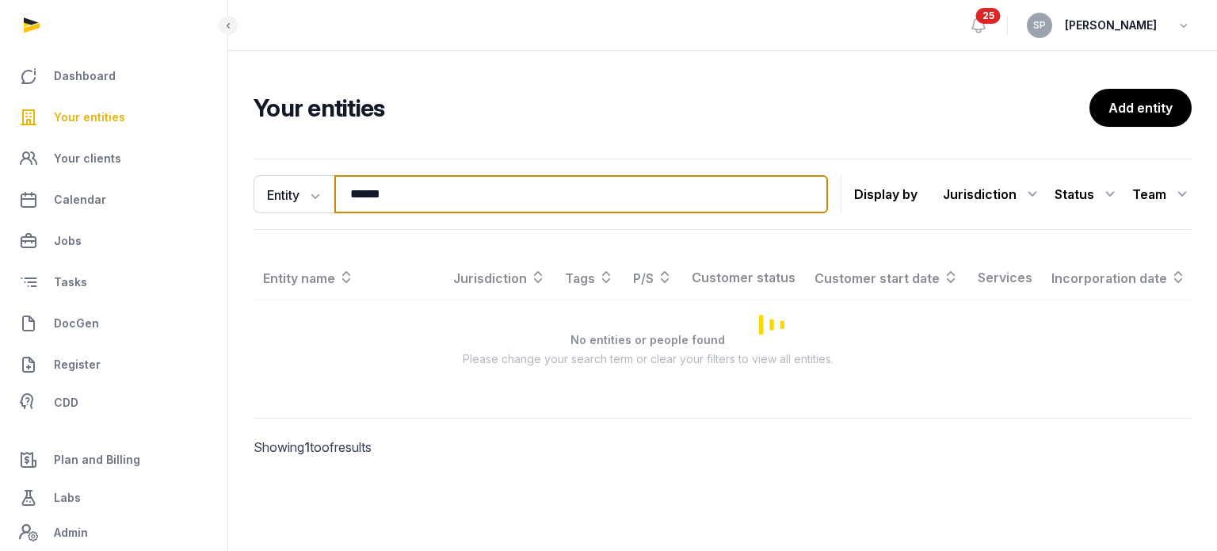
click at [410, 195] on input "******" at bounding box center [581, 194] width 494 height 38
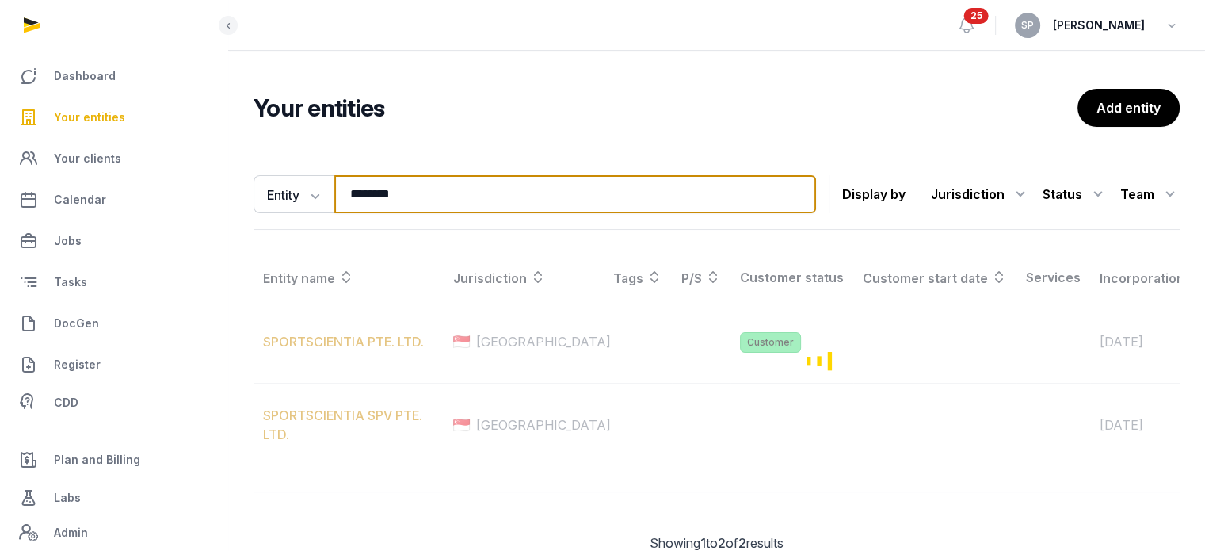
type input "********"
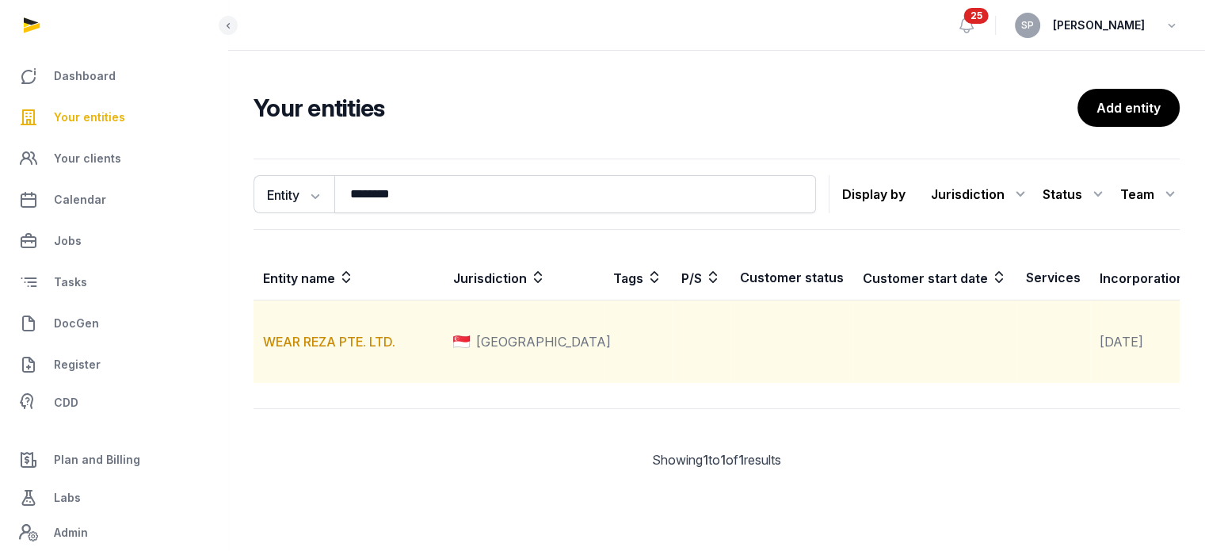
click at [360, 369] on td "WEAR REZA PTE. LTD." at bounding box center [349, 341] width 190 height 83
click at [368, 349] on link "WEAR REZA PTE. LTD." at bounding box center [329, 342] width 132 height 16
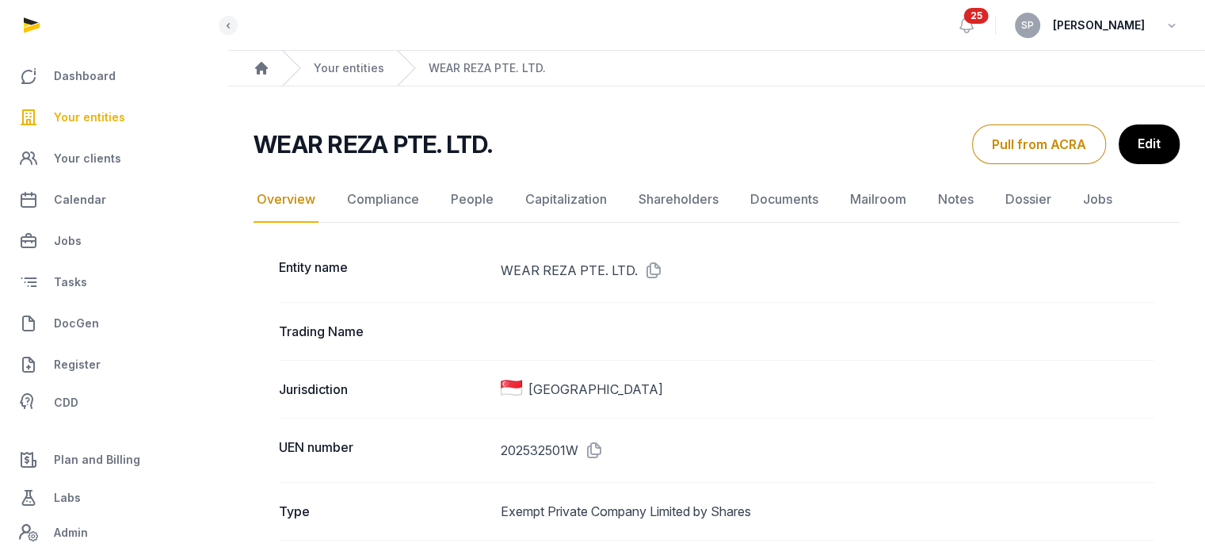
click at [741, 189] on nav "Overview Compliance People Capitalization Shareholders Documents Mailroom Notes…" at bounding box center [717, 200] width 926 height 46
click at [776, 189] on link "Documents" at bounding box center [784, 200] width 74 height 46
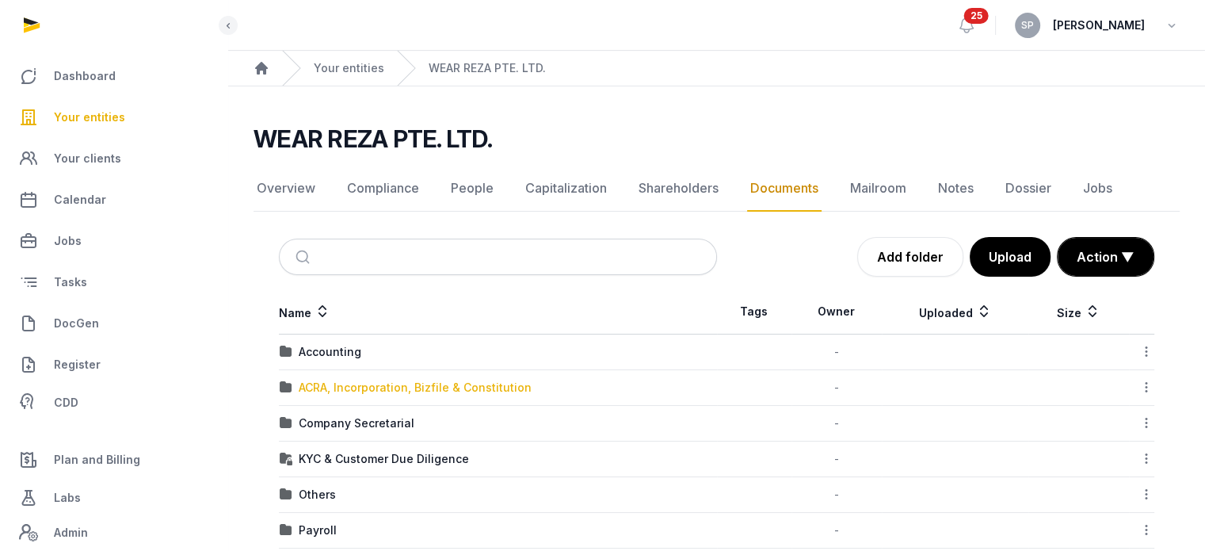
click at [433, 386] on div "ACRA, Incorporation, Bizfile & Constitution" at bounding box center [415, 388] width 233 height 16
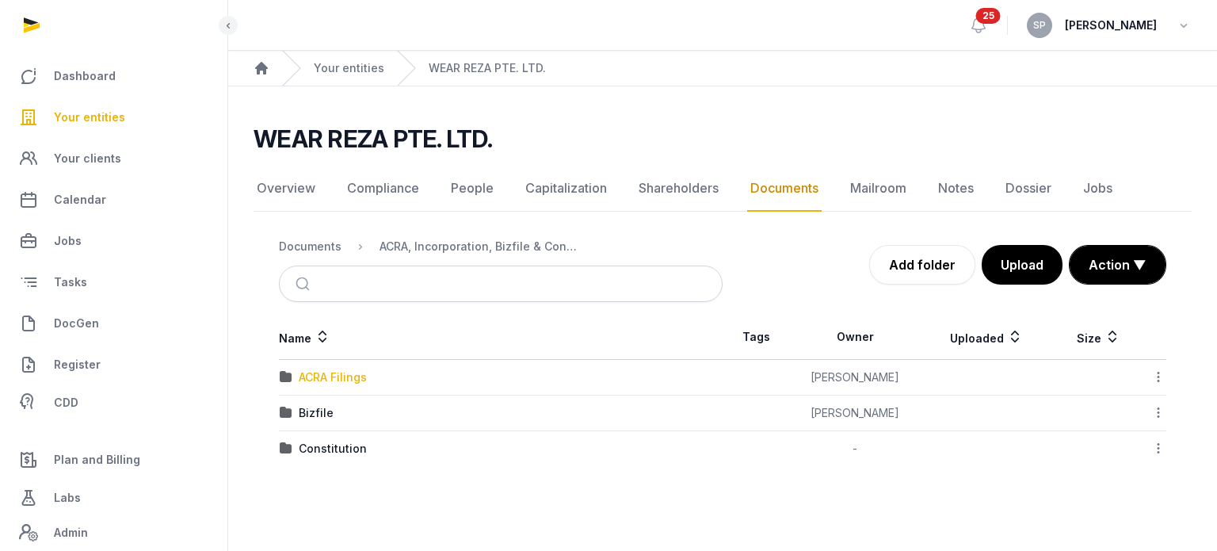
click at [329, 378] on div "ACRA Filings" at bounding box center [333, 377] width 68 height 16
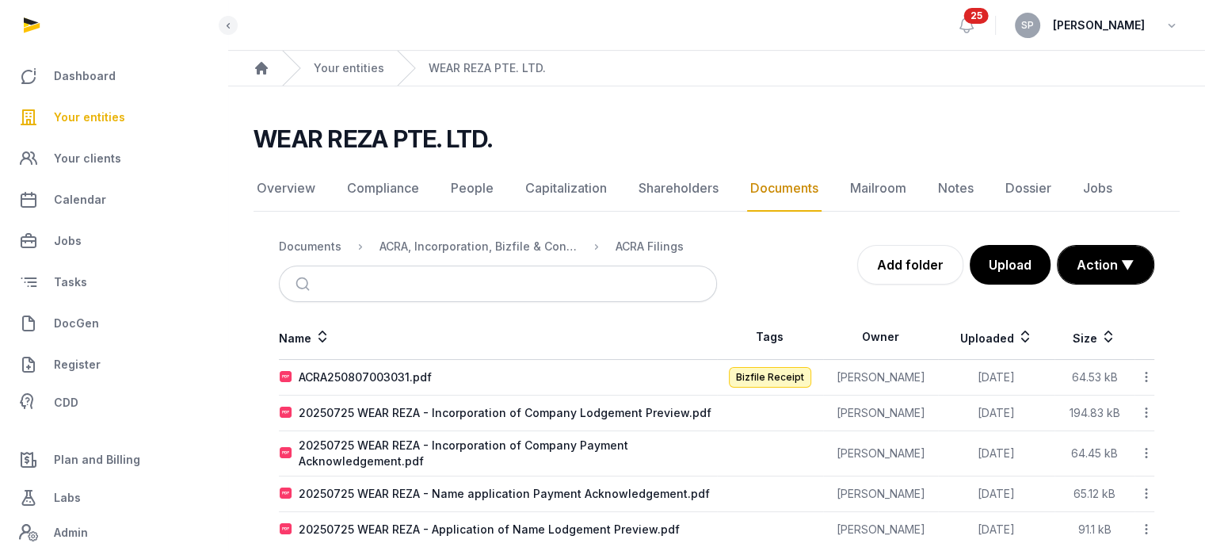
scroll to position [25, 0]
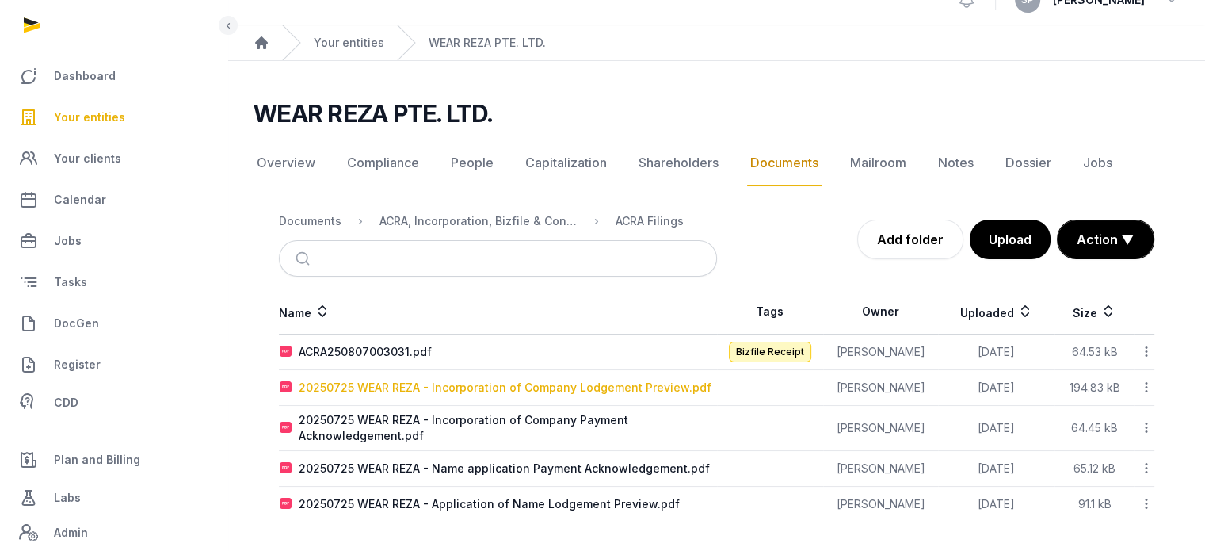
click at [460, 383] on div "20250725 WEAR REZA - Incorporation of Company Lodgement Preview.pdf" at bounding box center [505, 388] width 413 height 16
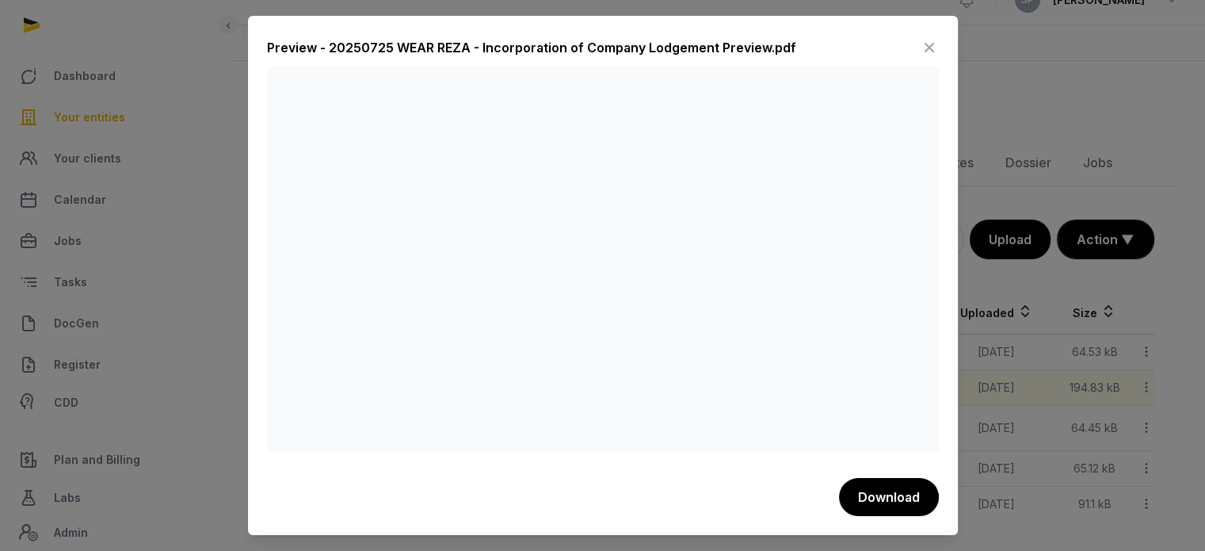
click at [930, 44] on icon at bounding box center [929, 47] width 19 height 25
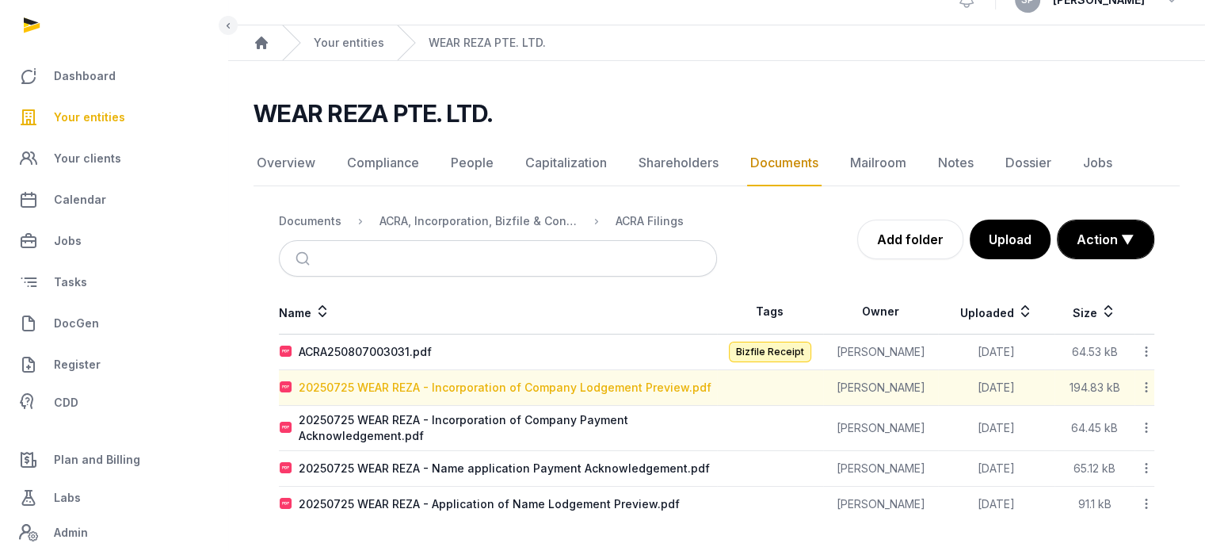
click at [406, 383] on div "20250725 WEAR REZA - Incorporation of Company Lodgement Preview.pdf" at bounding box center [505, 388] width 413 height 16
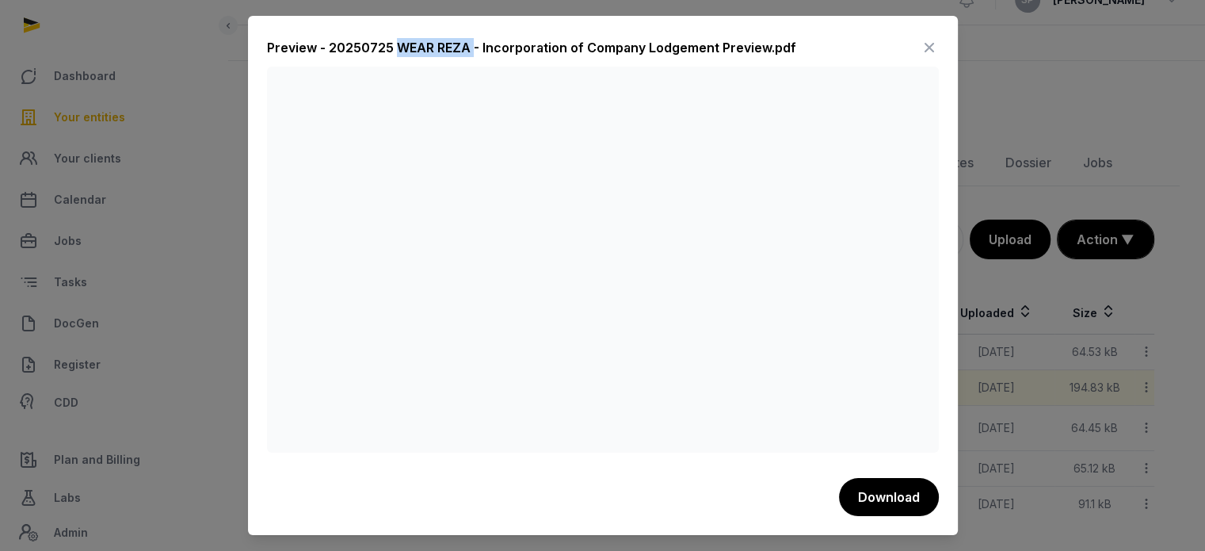
drag, startPoint x: 395, startPoint y: 43, endPoint x: 473, endPoint y: 51, distance: 78.9
click at [473, 51] on div "Preview - 20250725 WEAR REZA - Incorporation of Company Lodgement Preview.pdf" at bounding box center [531, 47] width 529 height 19
copy div "WEAR REZA"
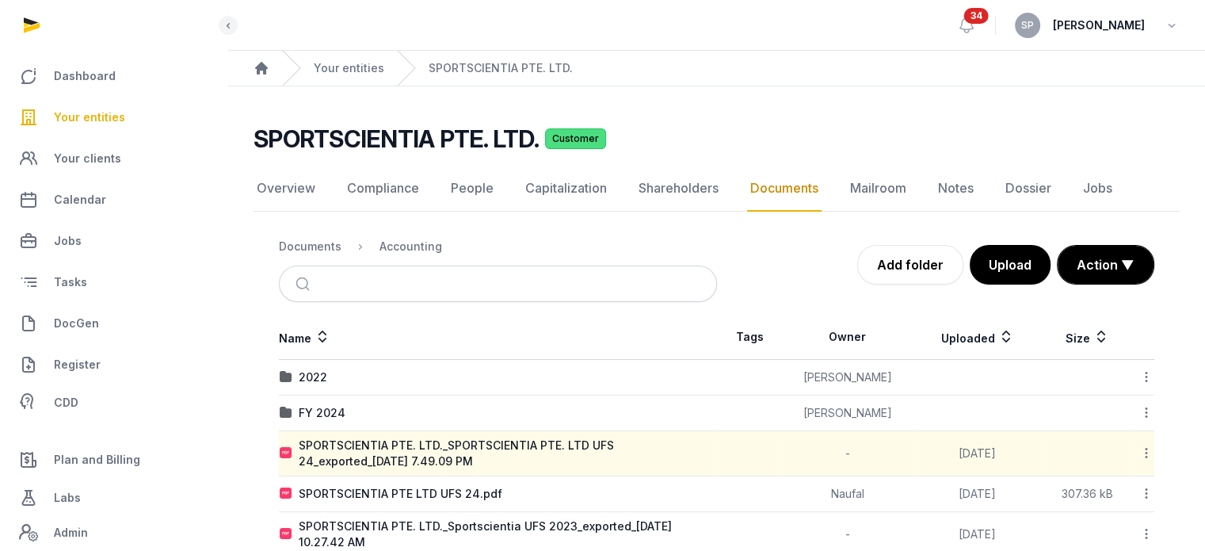
click at [124, 120] on link "Your entities" at bounding box center [114, 117] width 202 height 38
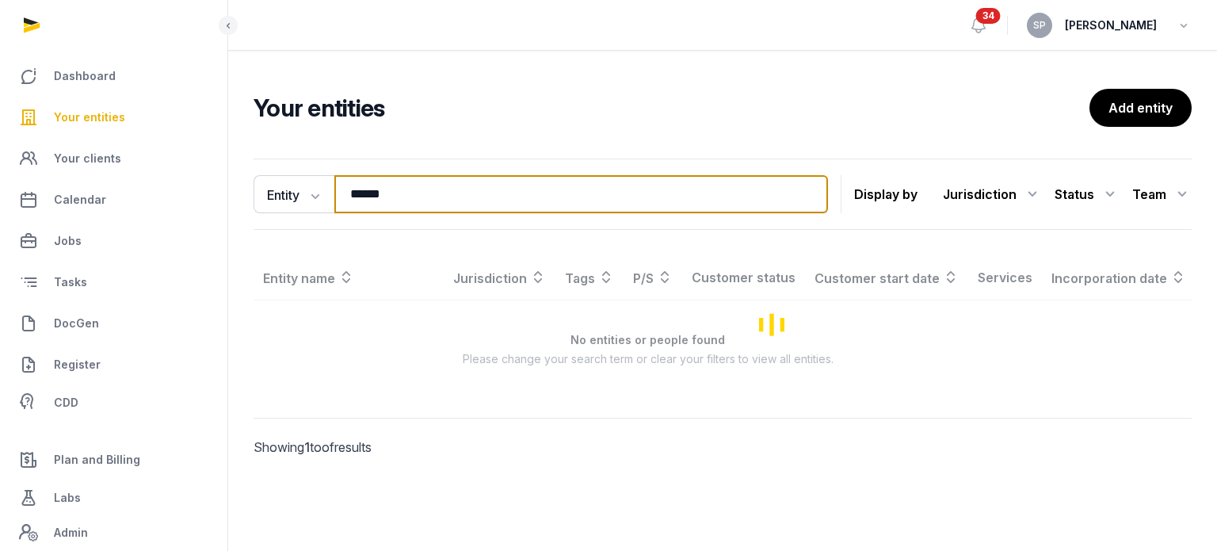
click at [402, 191] on input "******" at bounding box center [581, 194] width 494 height 38
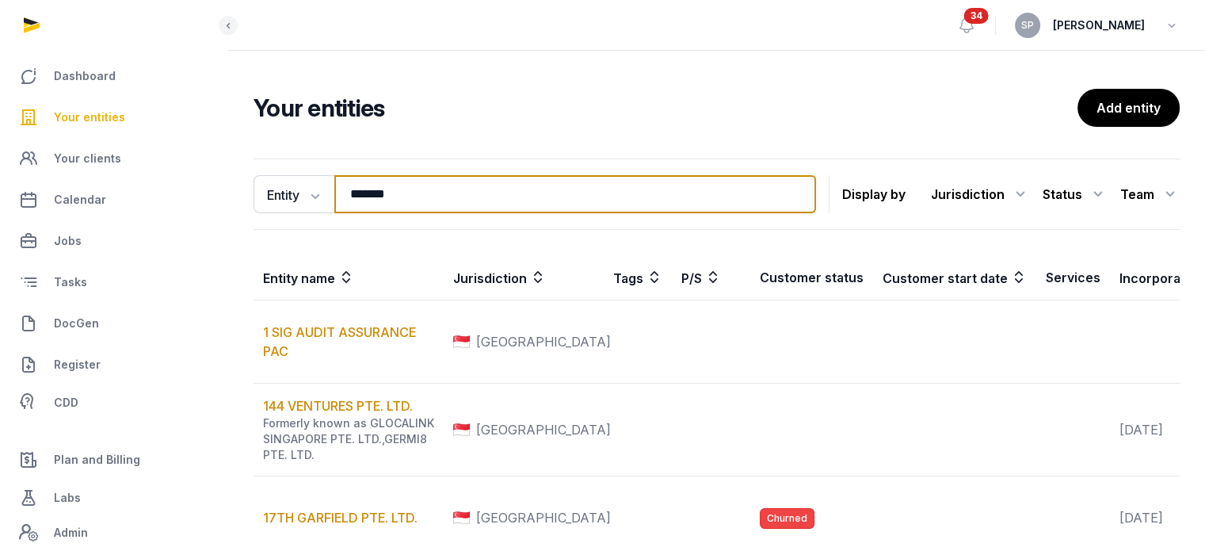
type input "*******"
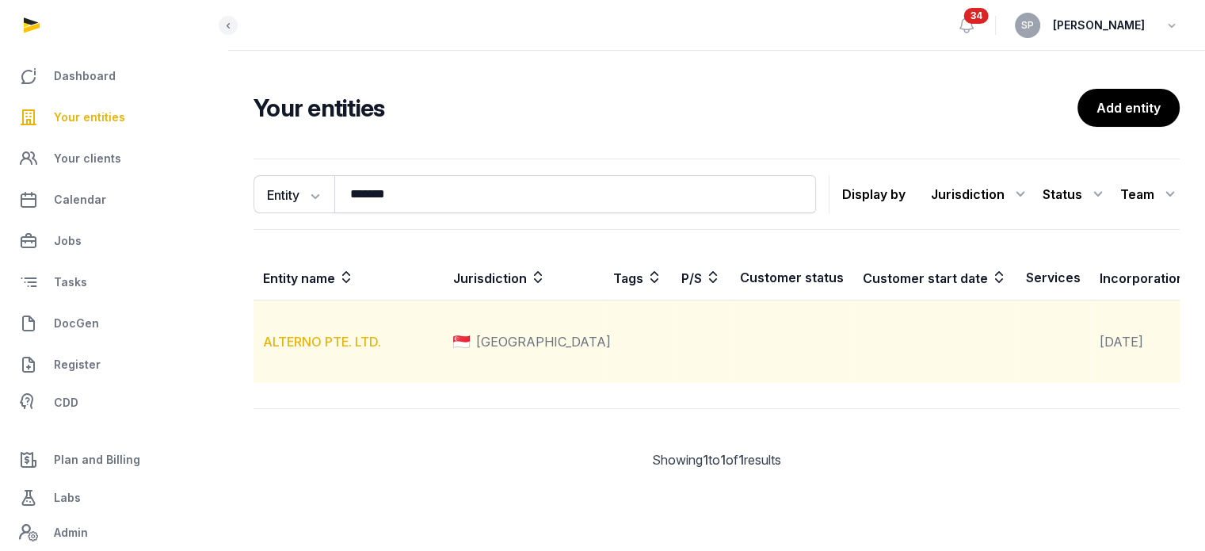
click at [318, 349] on link "ALTERNO PTE. LTD." at bounding box center [322, 342] width 118 height 16
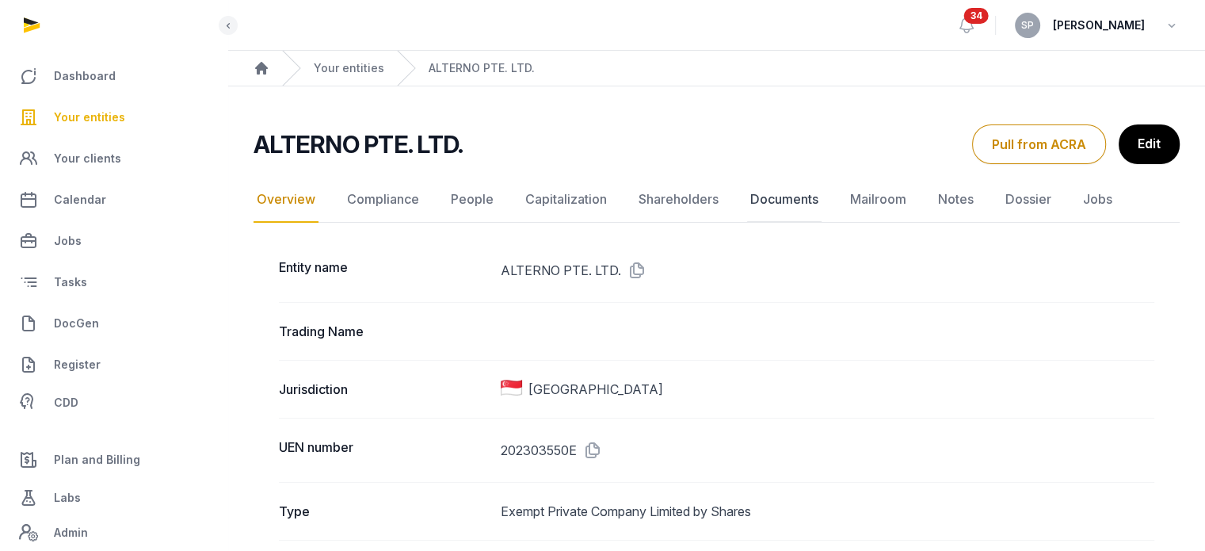
click at [788, 199] on link "Documents" at bounding box center [784, 200] width 74 height 46
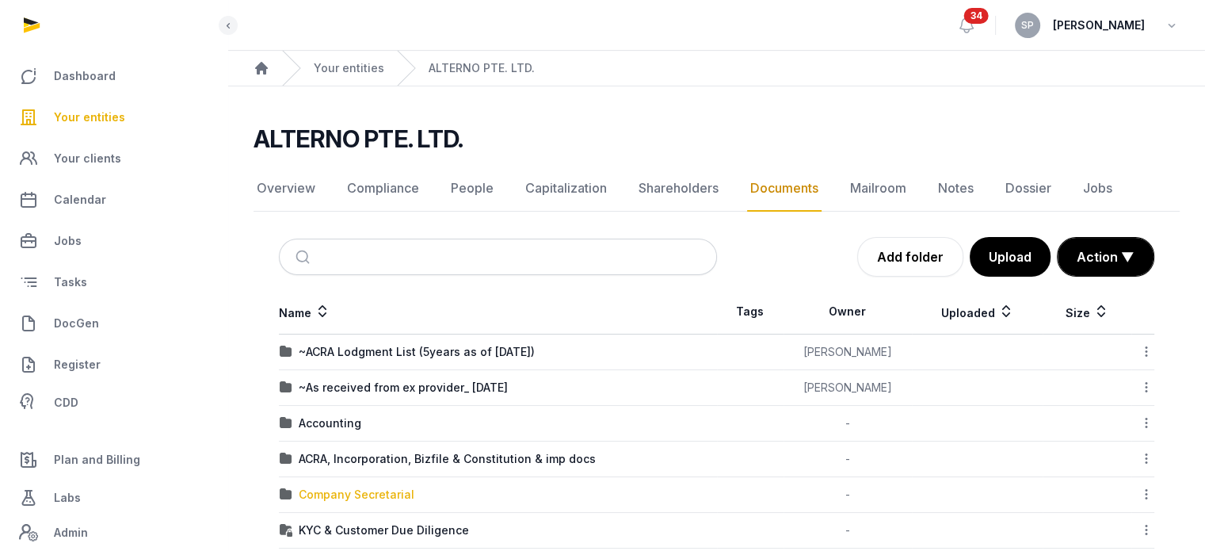
click at [380, 490] on div "Company Secretarial" at bounding box center [357, 494] width 116 height 16
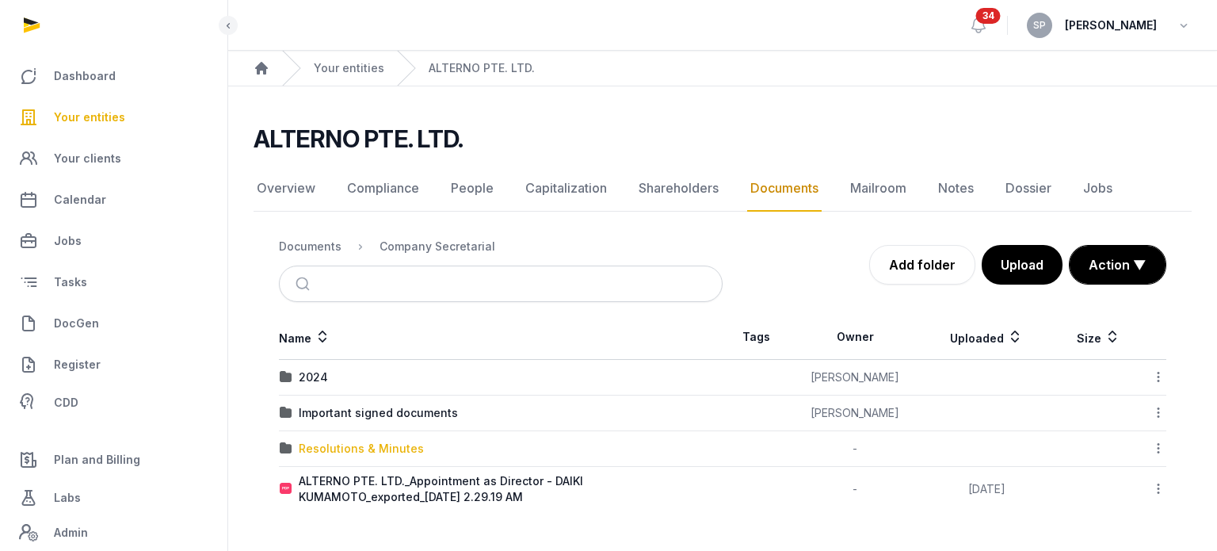
click at [345, 441] on div "Resolutions & Minutes" at bounding box center [361, 449] width 125 height 16
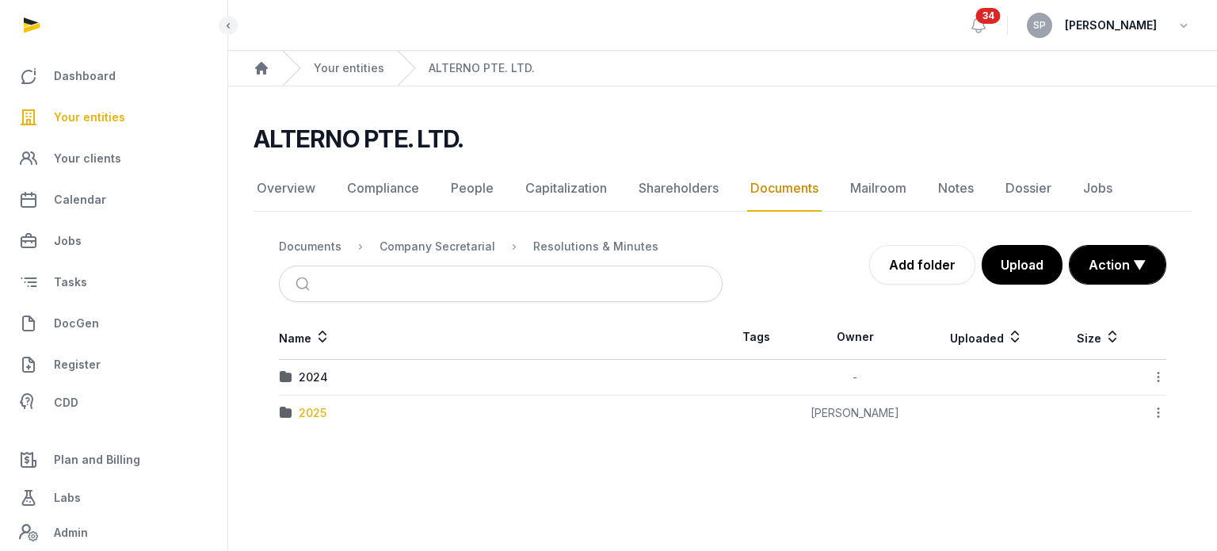
click at [312, 411] on div "2025" at bounding box center [313, 413] width 28 height 16
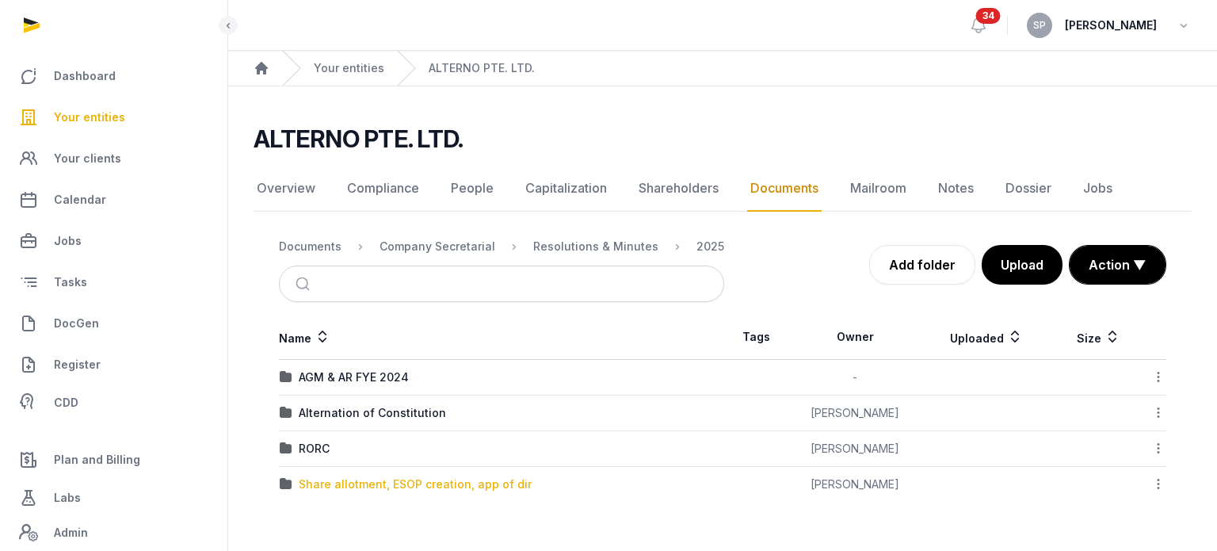
click at [390, 484] on div "Share allotment, ESOP creation, app of dir" at bounding box center [415, 484] width 233 height 16
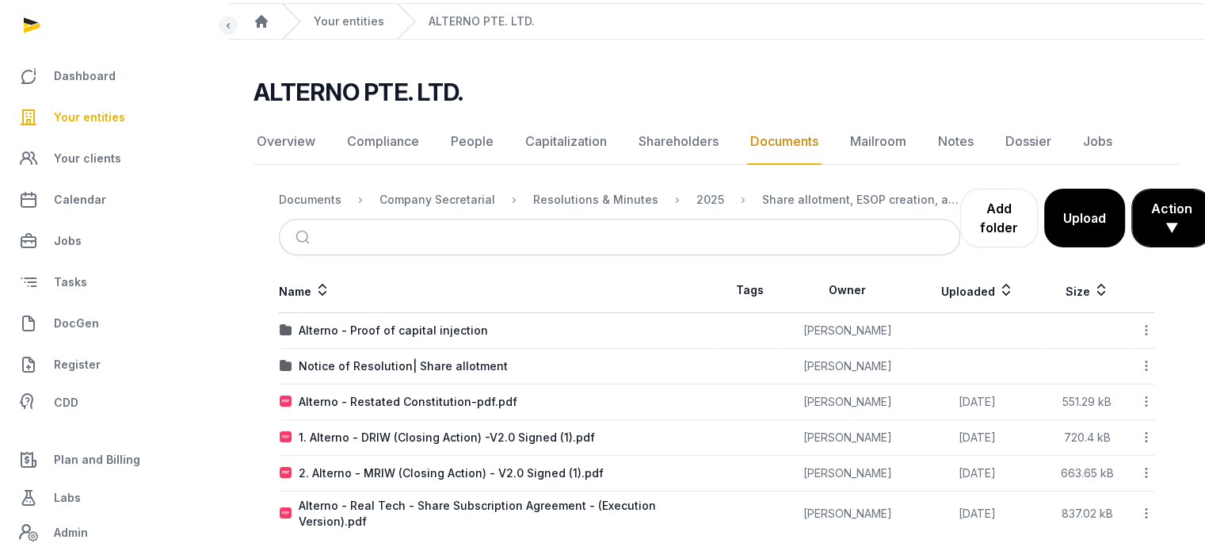
scroll to position [51, 0]
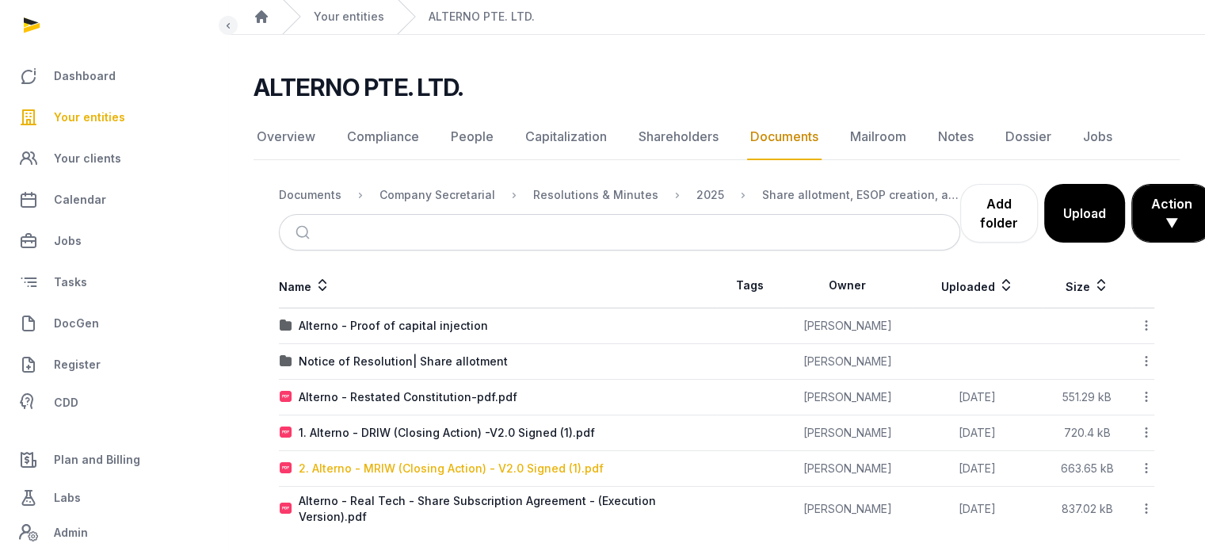
click at [484, 463] on div "2. Alterno - MRIW (Closing Action) - V2.0 Signed (1).pdf" at bounding box center [451, 468] width 305 height 16
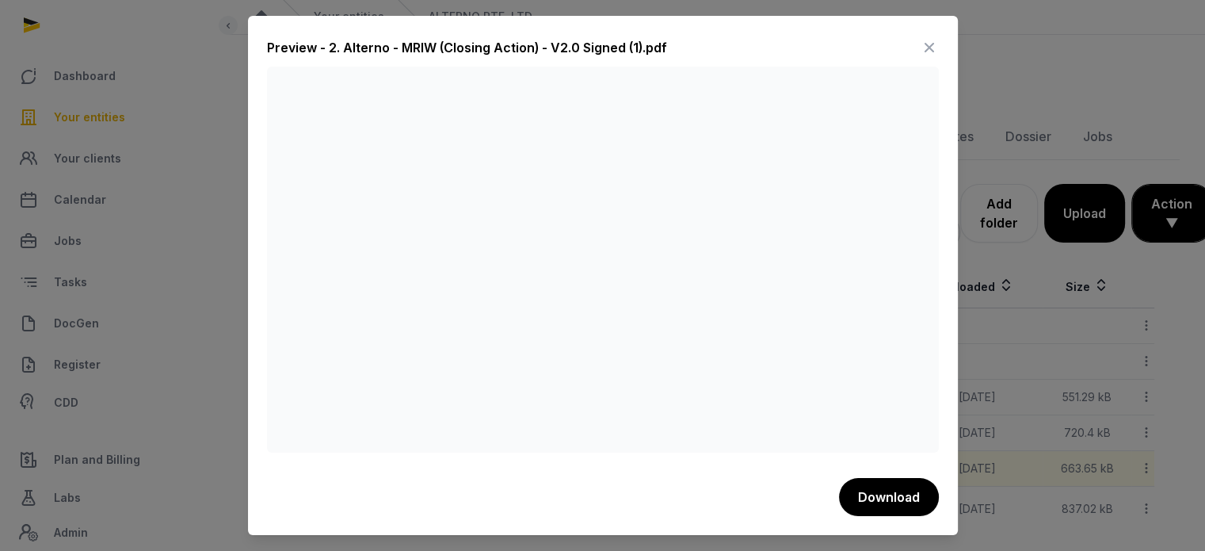
click at [931, 43] on icon at bounding box center [929, 47] width 19 height 25
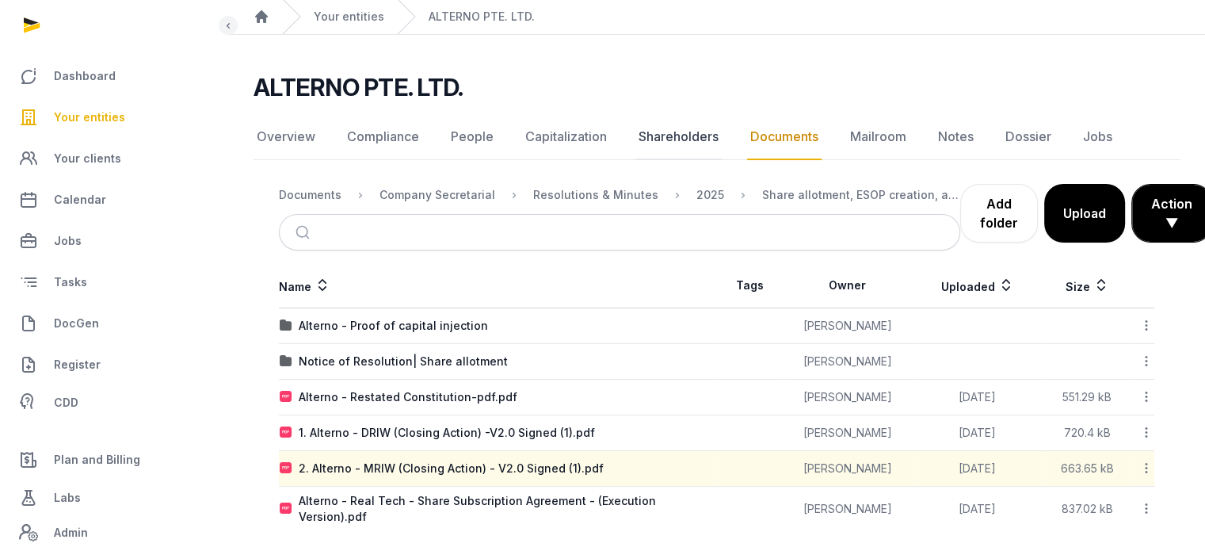
click at [656, 128] on link "Shareholders" at bounding box center [678, 137] width 86 height 46
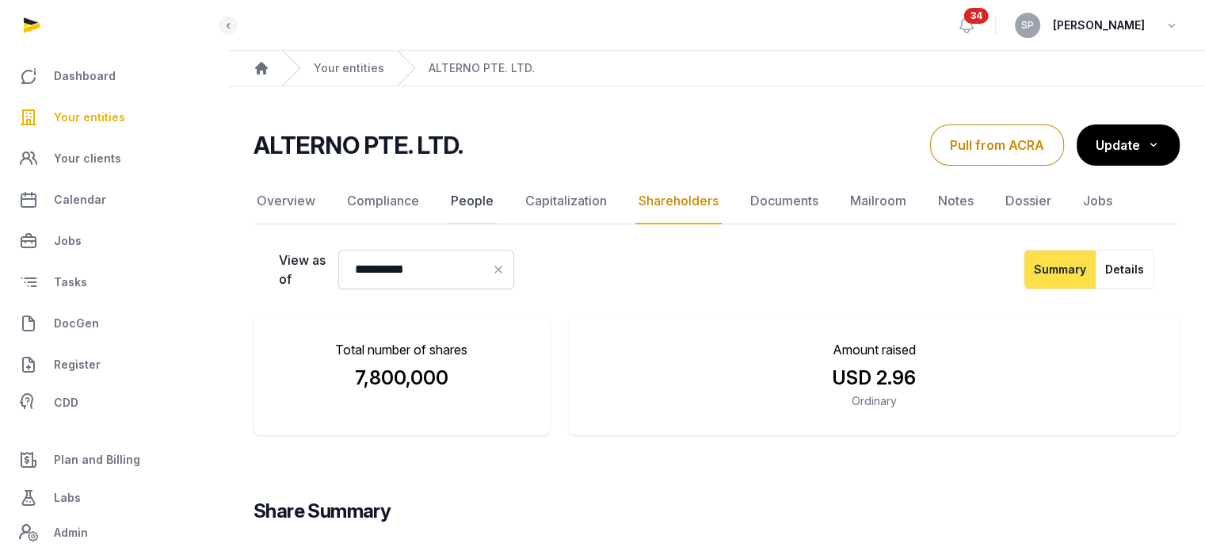
click at [479, 202] on link "People" at bounding box center [472, 201] width 49 height 46
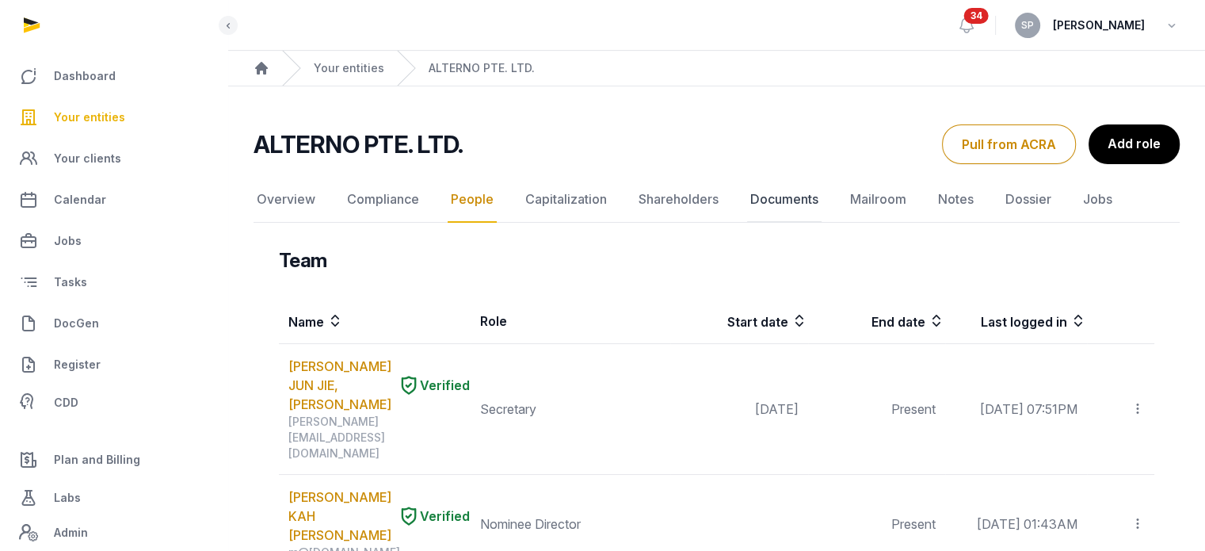
click at [771, 199] on link "Documents" at bounding box center [784, 200] width 74 height 46
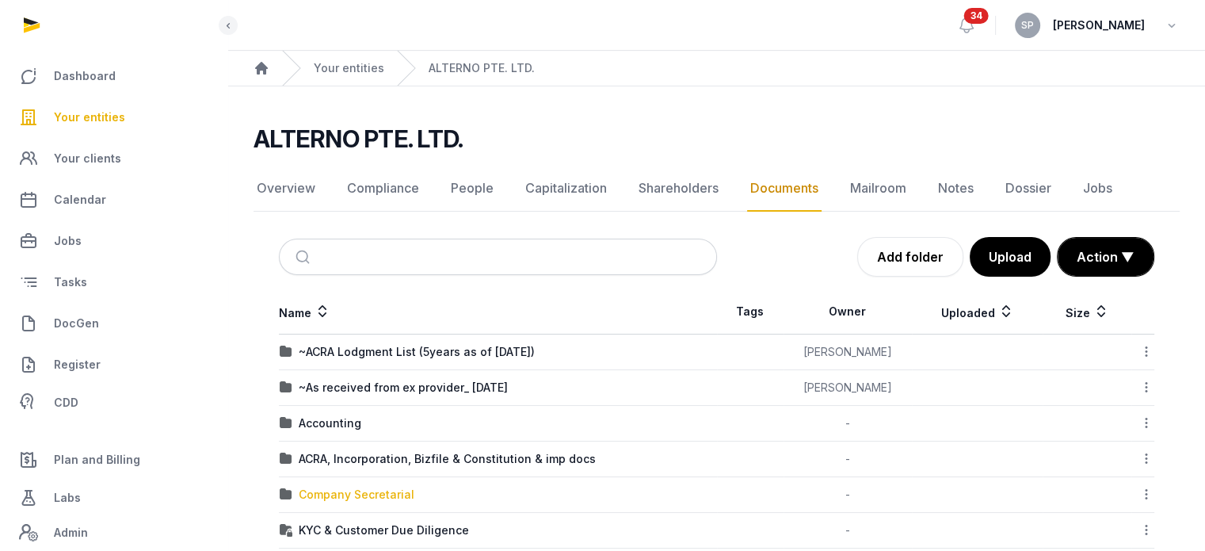
click at [332, 492] on div "Company Secretarial" at bounding box center [357, 494] width 116 height 16
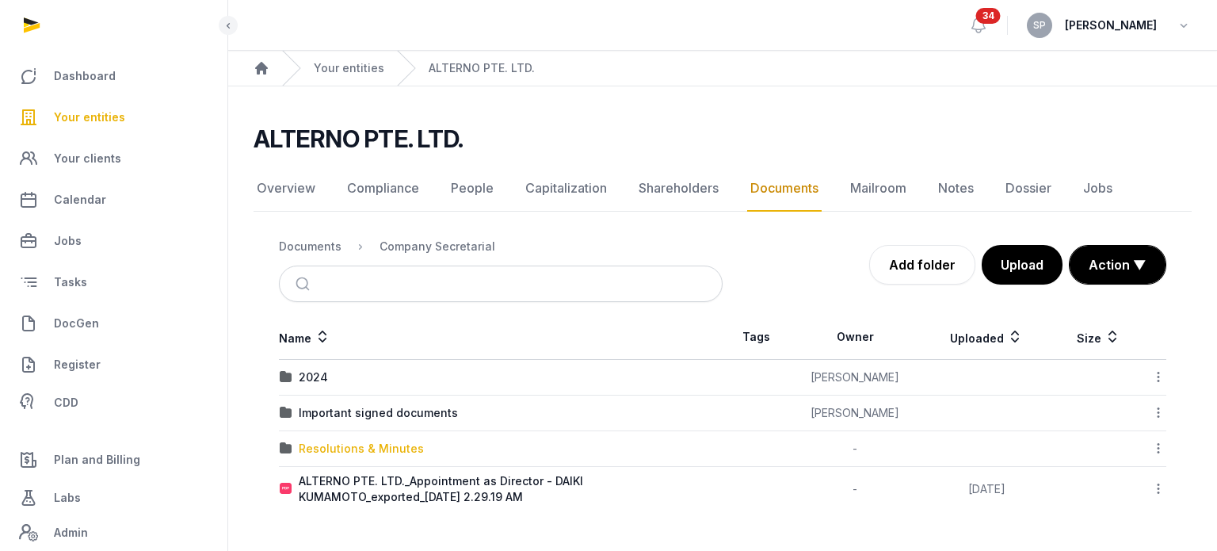
click at [318, 444] on div "Resolutions & Minutes" at bounding box center [361, 449] width 125 height 16
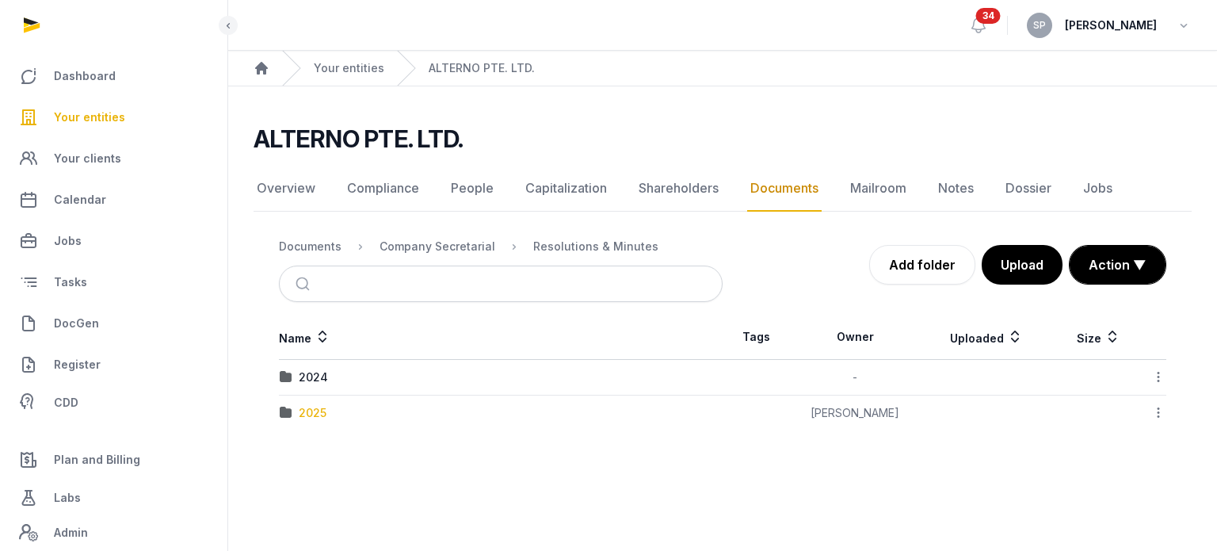
click at [311, 406] on div "2025" at bounding box center [313, 413] width 28 height 16
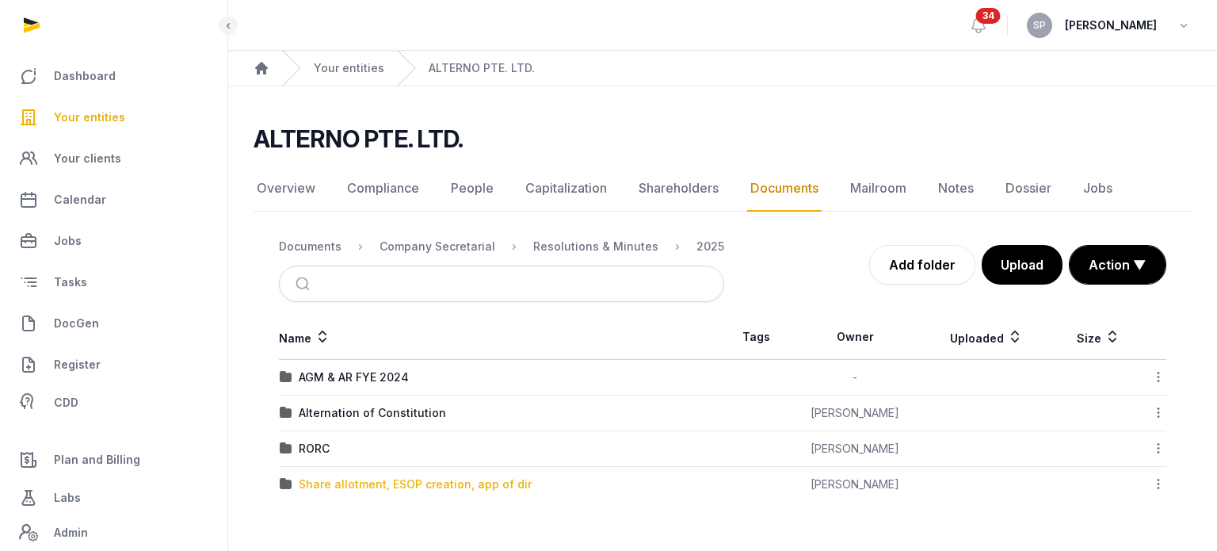
click at [428, 484] on div "Share allotment, ESOP creation, app of dir" at bounding box center [415, 484] width 233 height 16
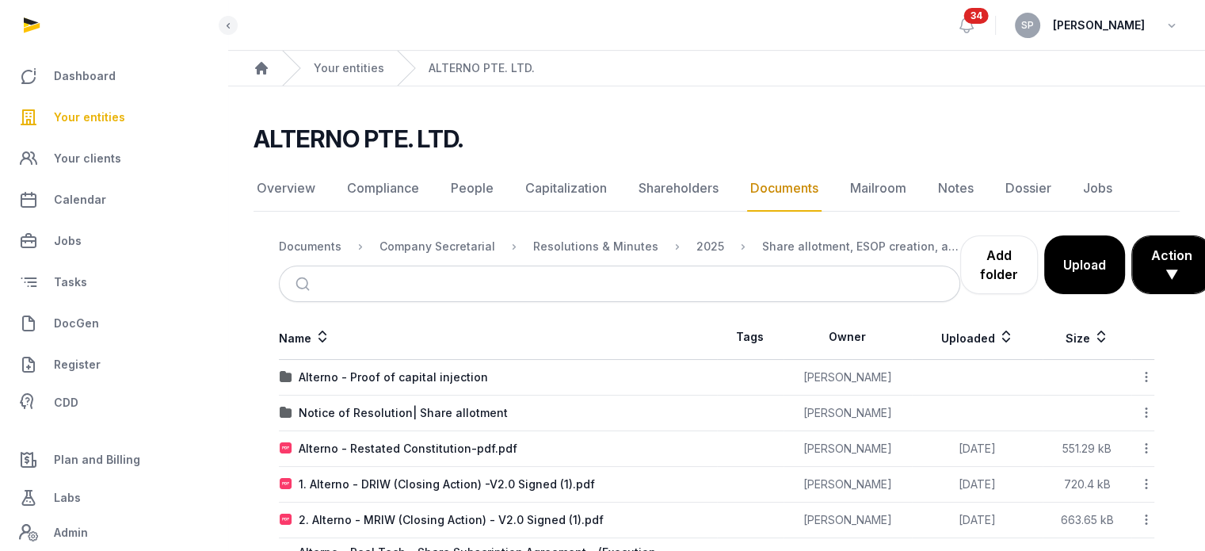
scroll to position [51, 0]
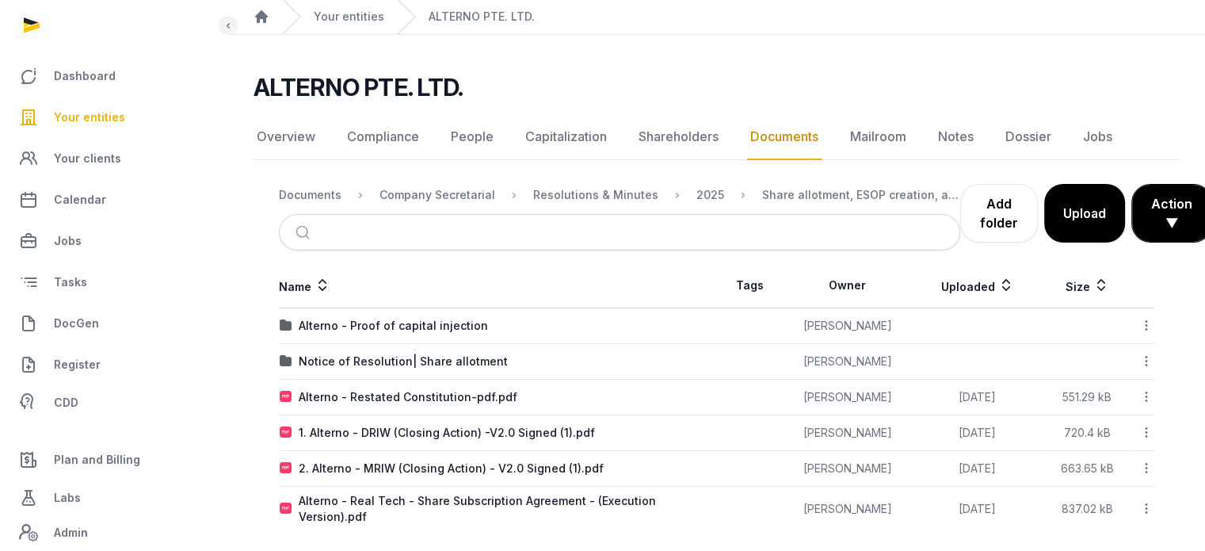
click at [530, 456] on td "2. Alterno - MRIW (Closing Action) - V2.0 Signed (1).pdf" at bounding box center [498, 469] width 438 height 36
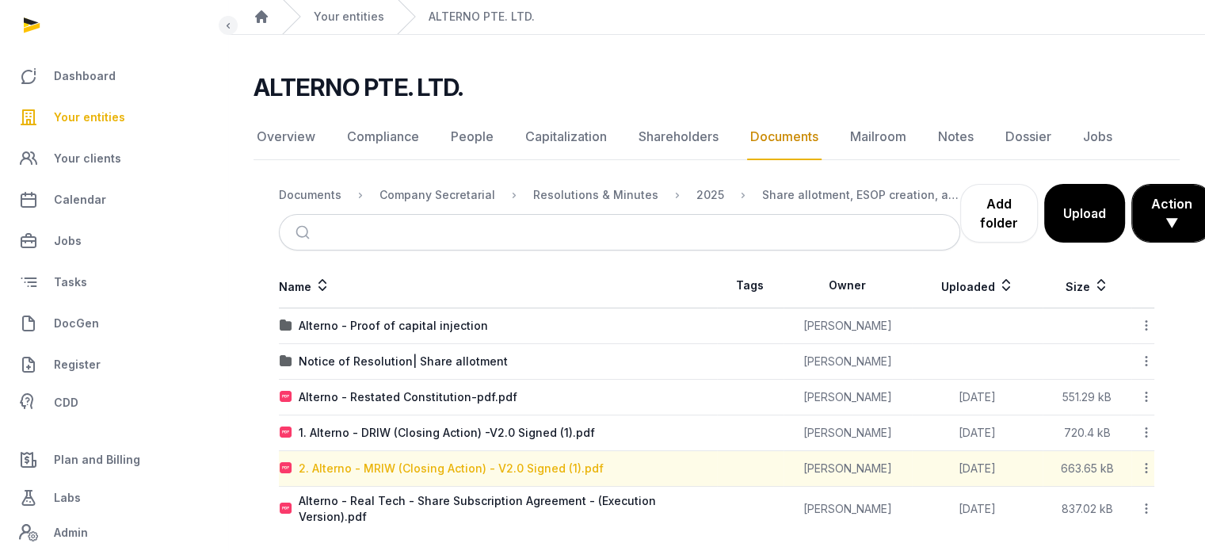
click at [536, 464] on div "2. Alterno - MRIW (Closing Action) - V2.0 Signed (1).pdf" at bounding box center [451, 468] width 305 height 16
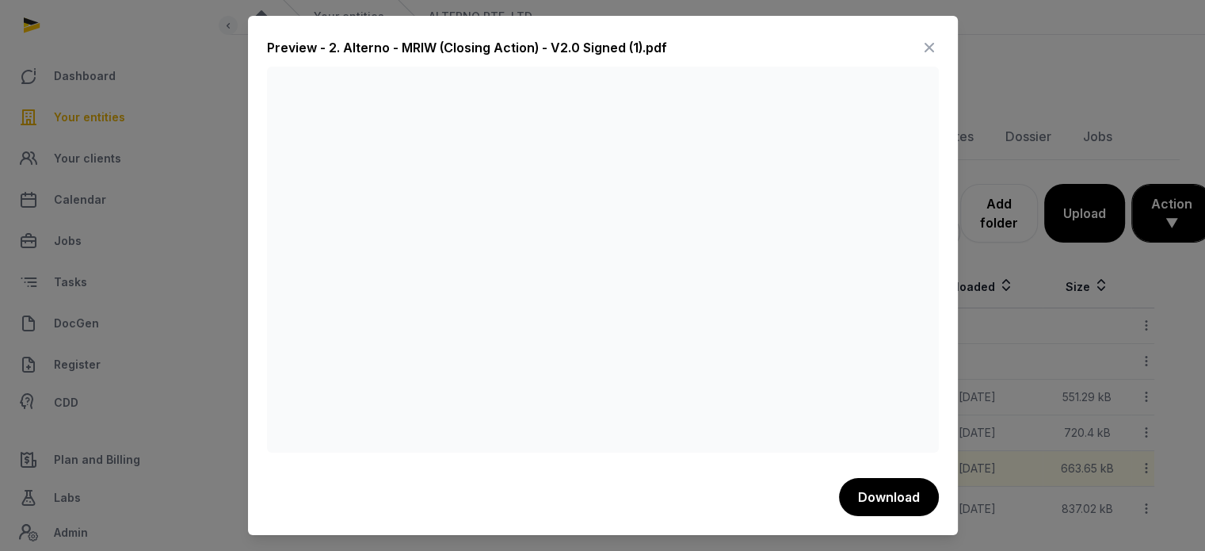
click at [921, 50] on icon at bounding box center [929, 47] width 19 height 25
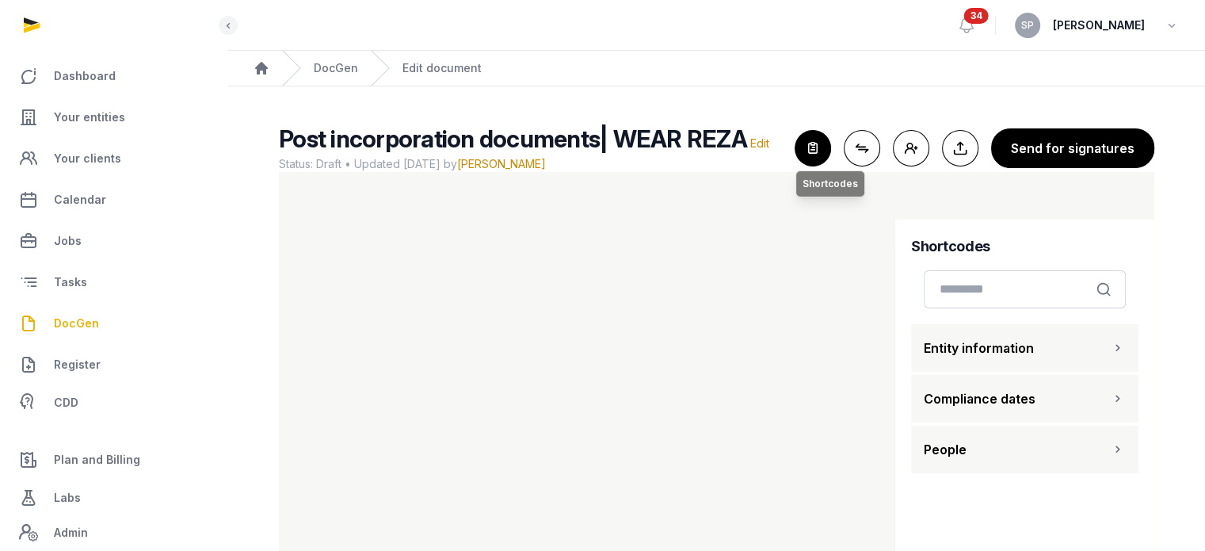
click at [826, 154] on icon "button" at bounding box center [812, 148] width 35 height 35
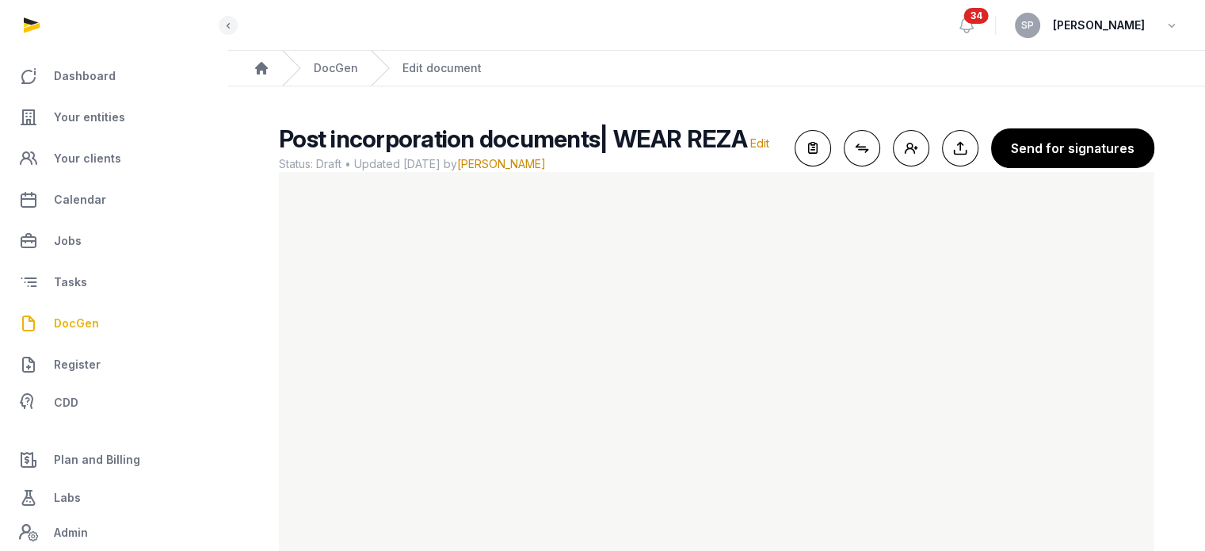
scroll to position [66, 0]
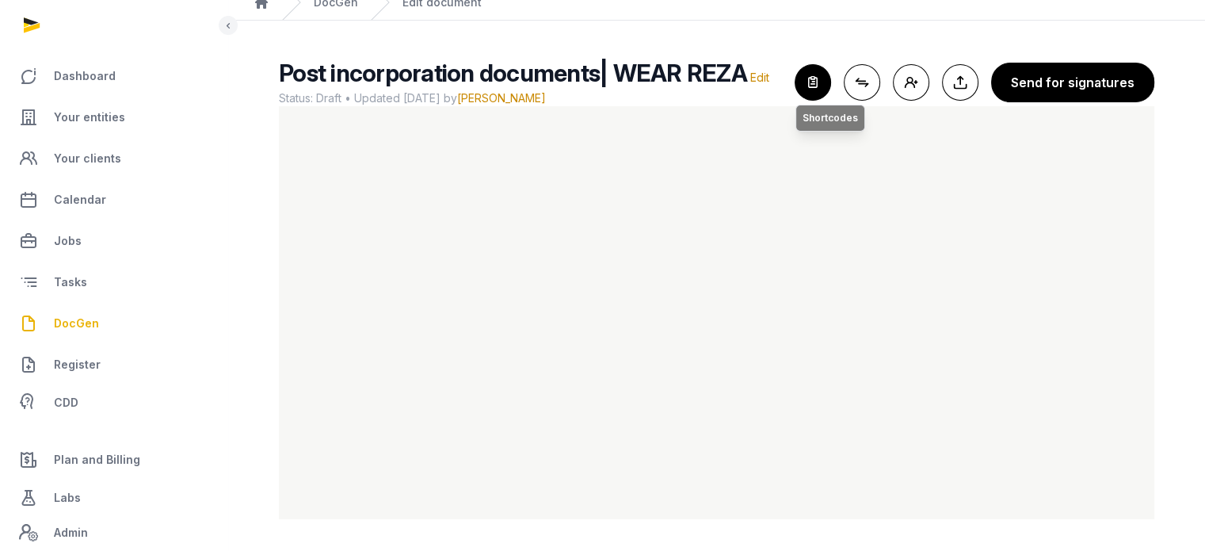
click at [811, 98] on icon "button" at bounding box center [812, 82] width 35 height 35
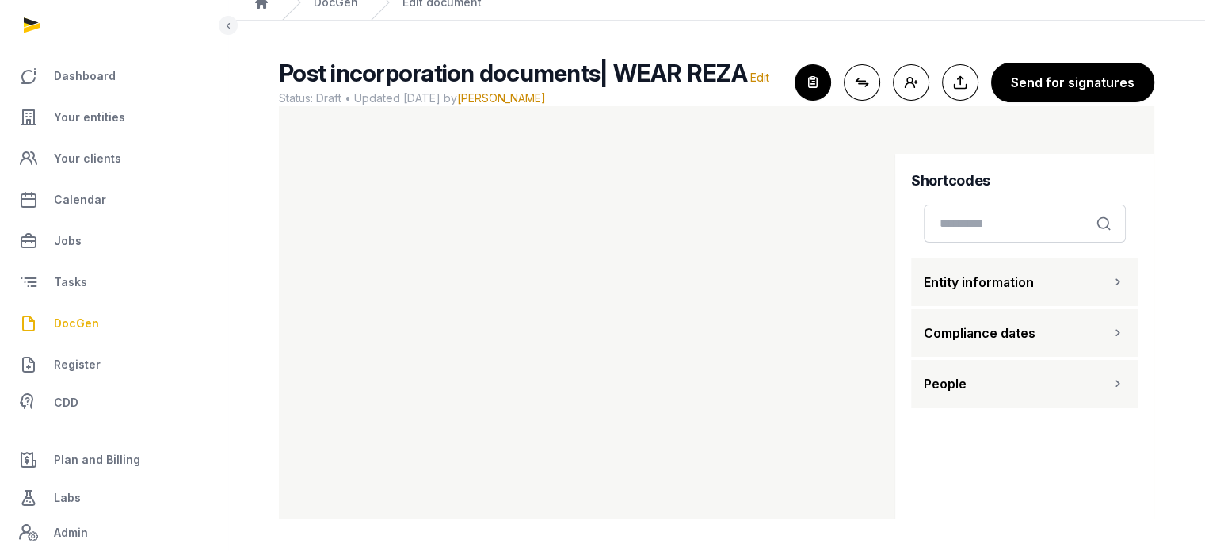
click at [1010, 381] on button "People" at bounding box center [1024, 384] width 227 height 48
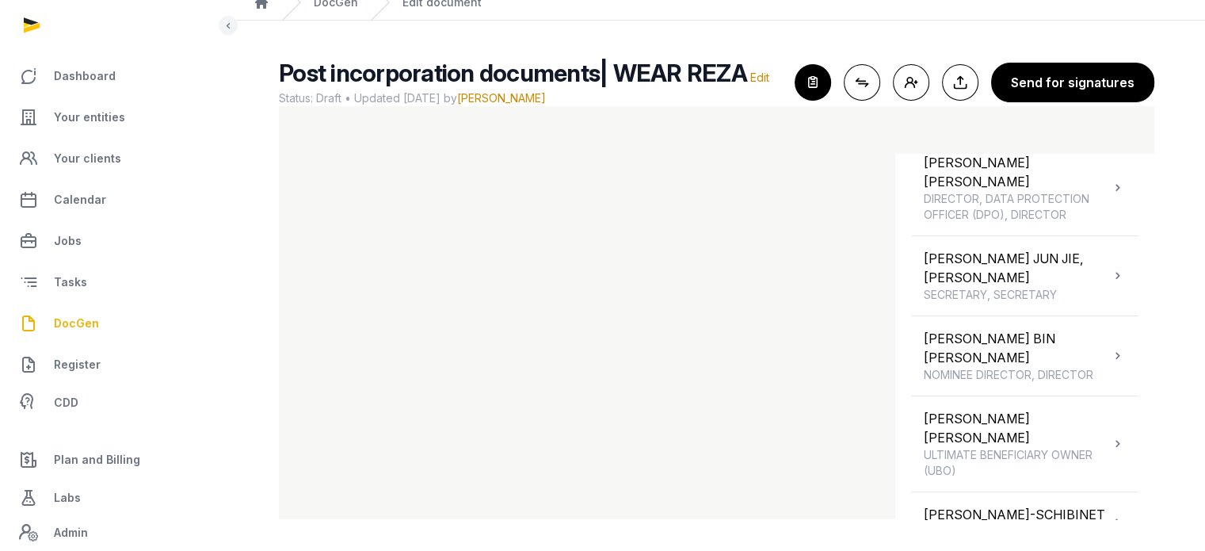
scroll to position [375, 0]
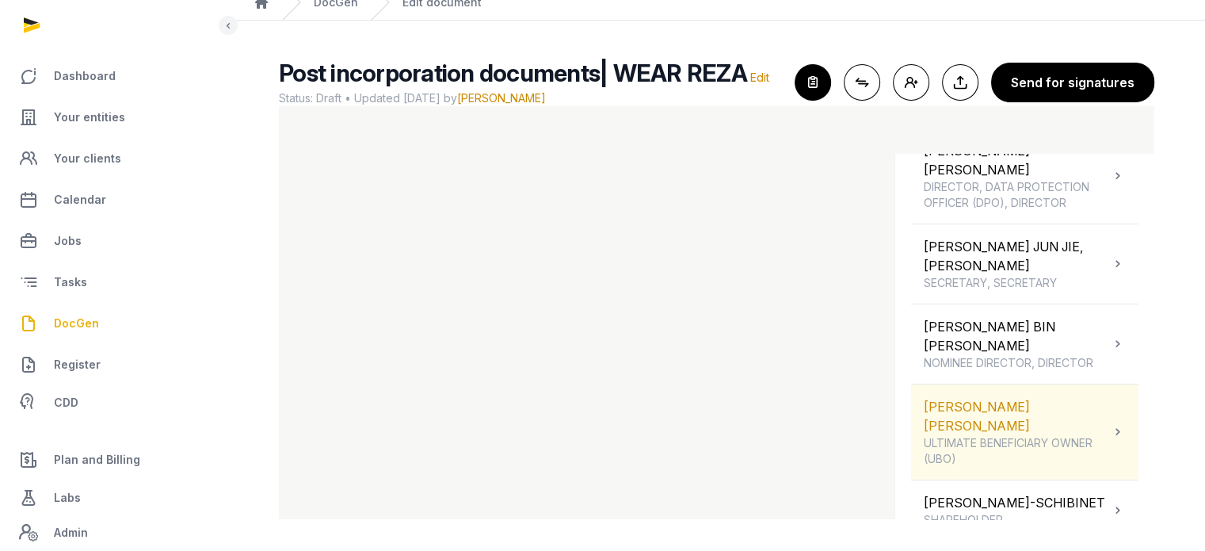
click at [1111, 414] on div "MARTIN PAUL LOUIS ULTIMATE BENEFICIARY OWNER (UBO)" at bounding box center [1024, 431] width 227 height 95
click at [1112, 422] on icon at bounding box center [1118, 431] width 16 height 19
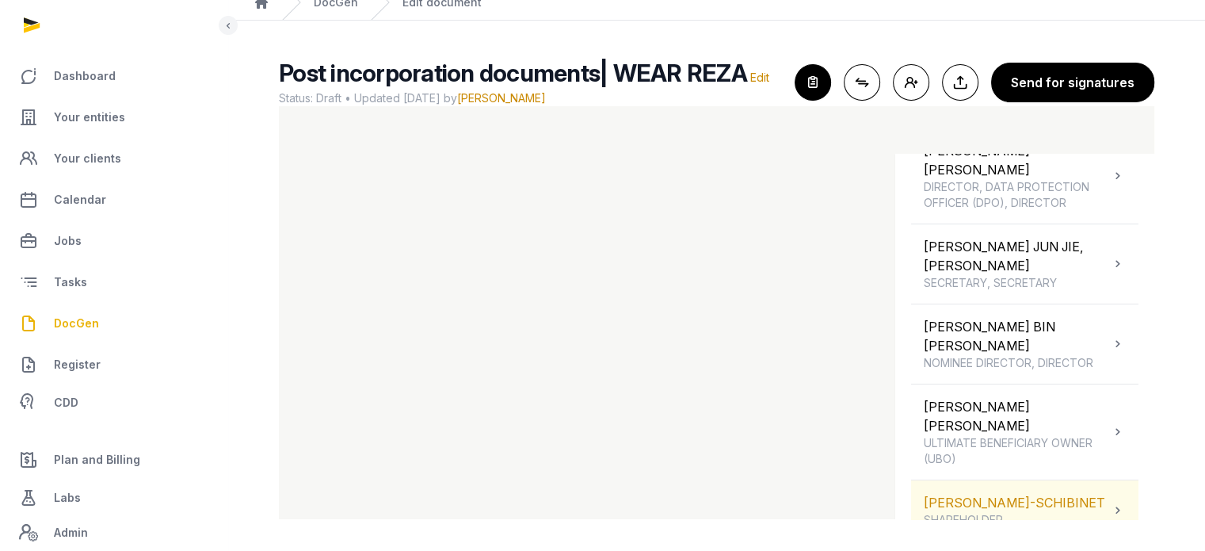
click at [1112, 499] on div at bounding box center [1118, 510] width 16 height 22
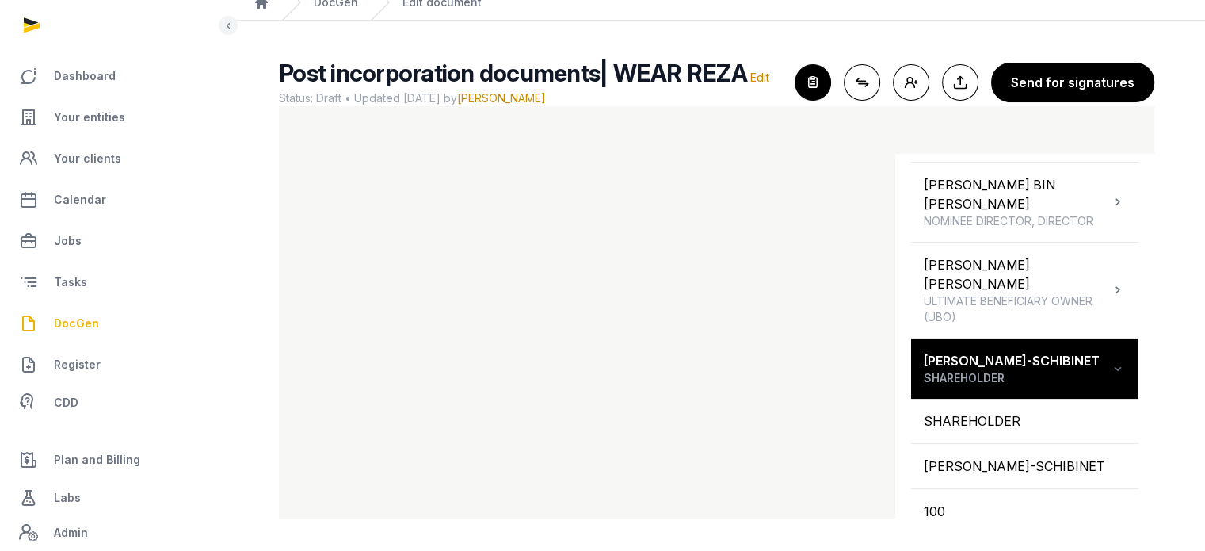
scroll to position [528, 0]
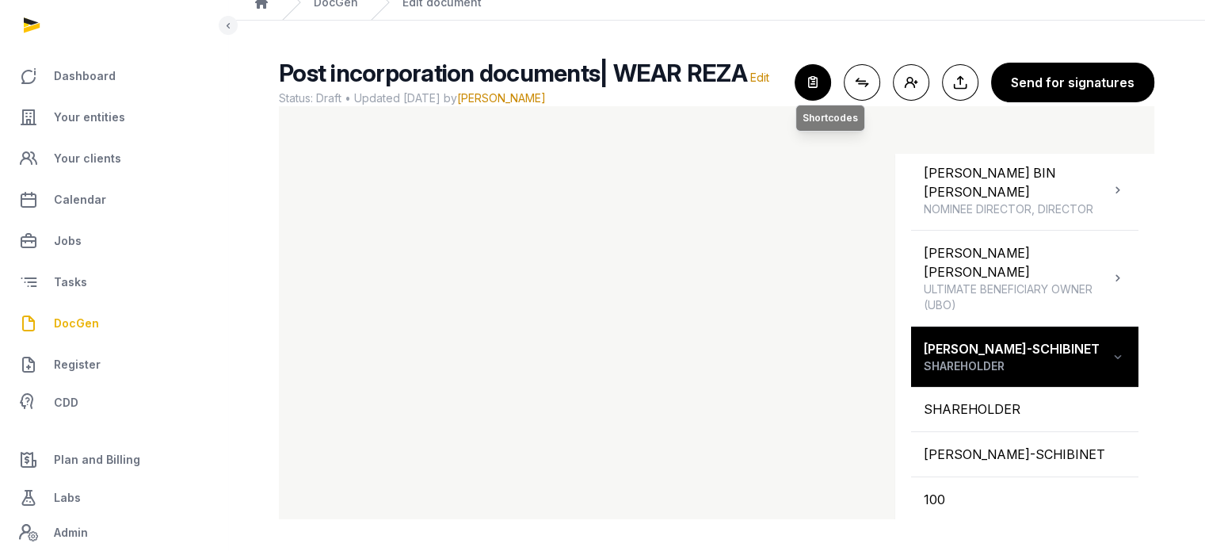
click at [826, 79] on icon "button" at bounding box center [812, 82] width 35 height 35
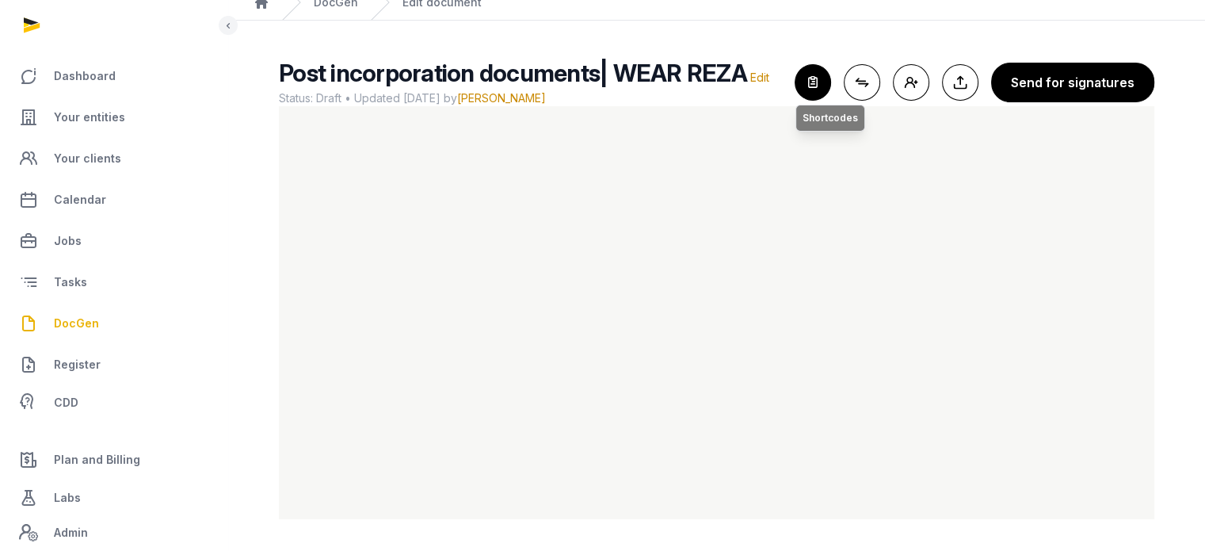
click at [816, 76] on icon "button" at bounding box center [812, 82] width 35 height 35
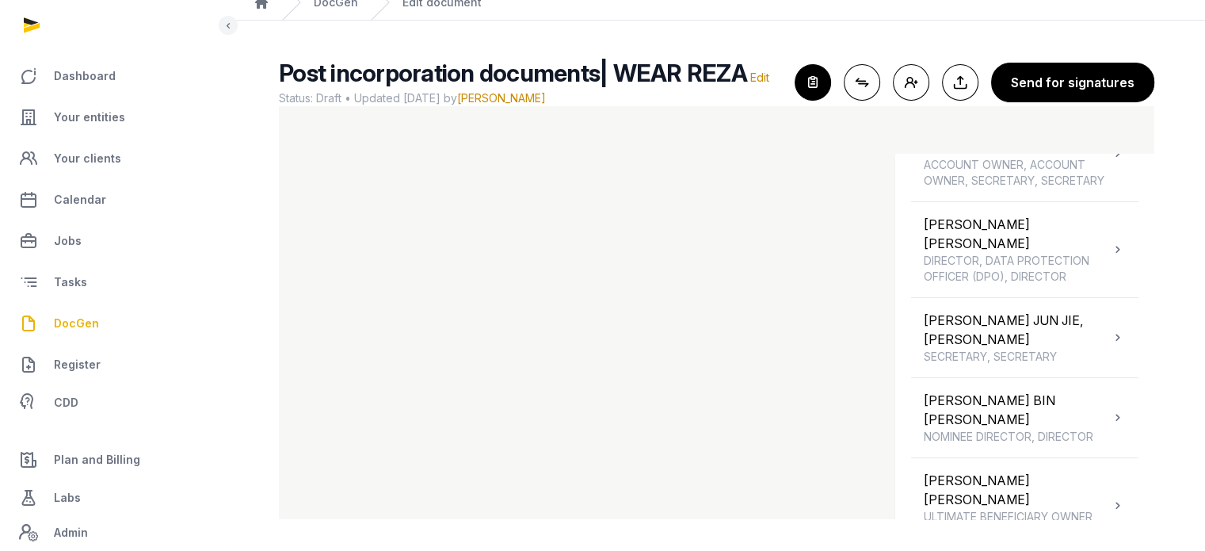
scroll to position [311, 0]
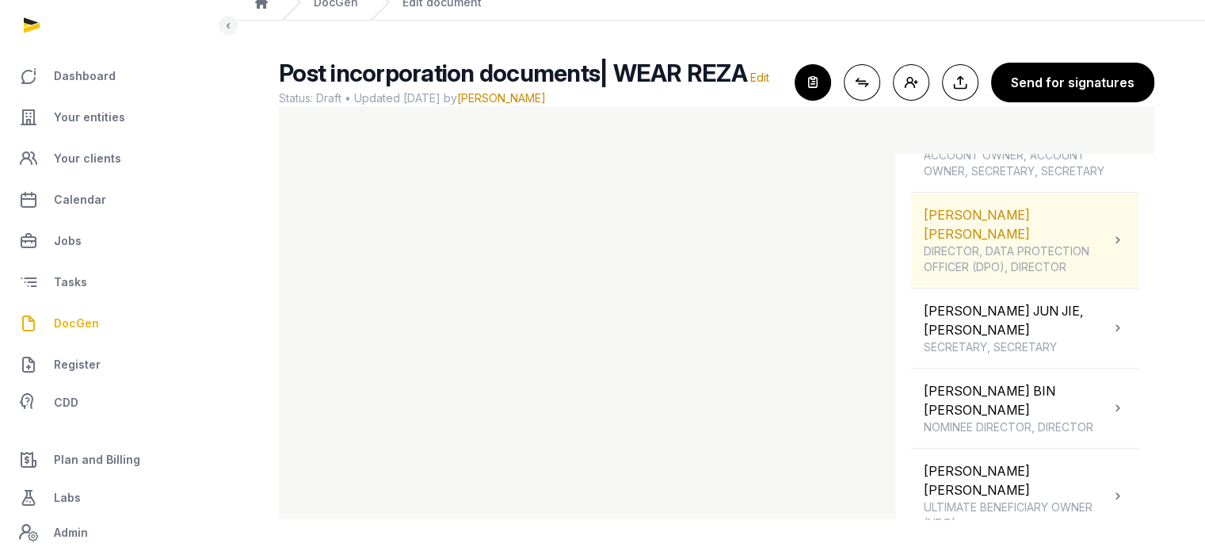
click at [1091, 256] on span "DIRECTOR, DATA PROTECTION OFFICER (DPO), DIRECTOR" at bounding box center [1017, 259] width 186 height 32
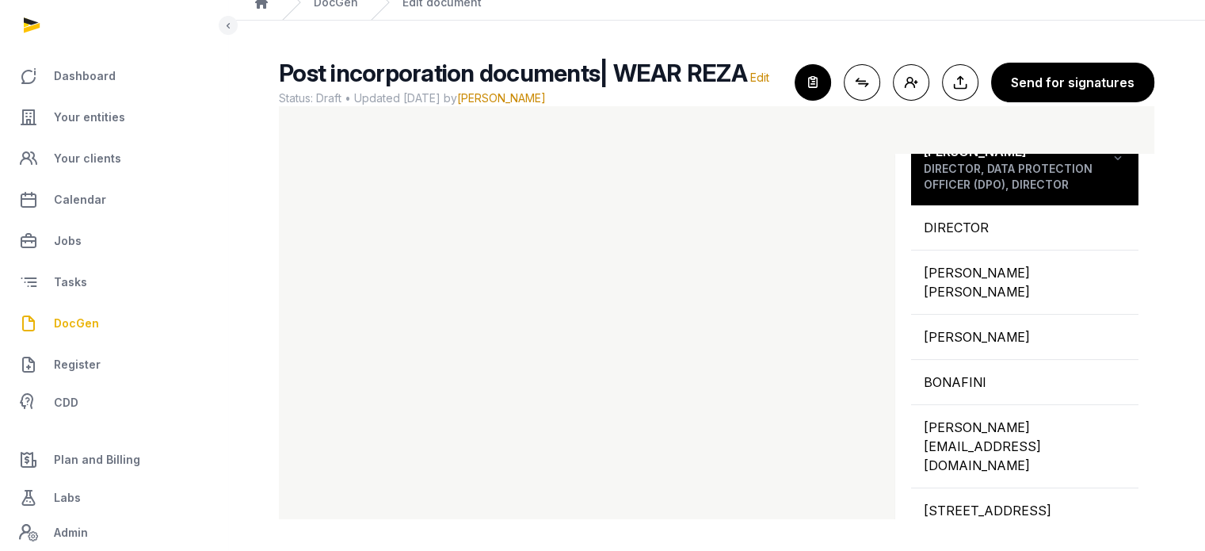
scroll to position [406, 0]
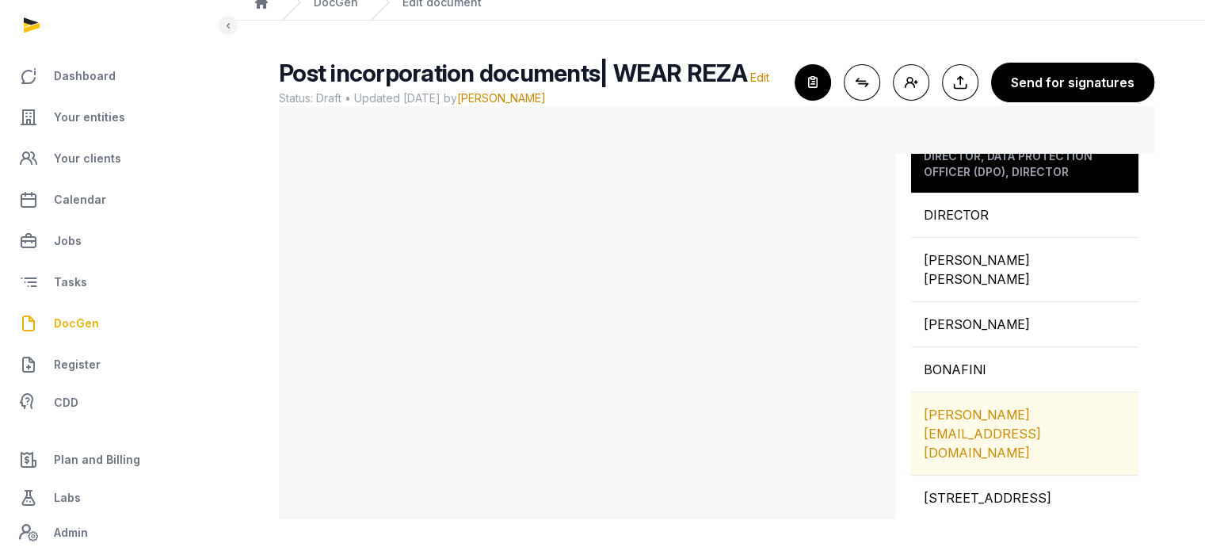
click at [998, 393] on div "ERIC@EFUND.SG" at bounding box center [1024, 433] width 227 height 82
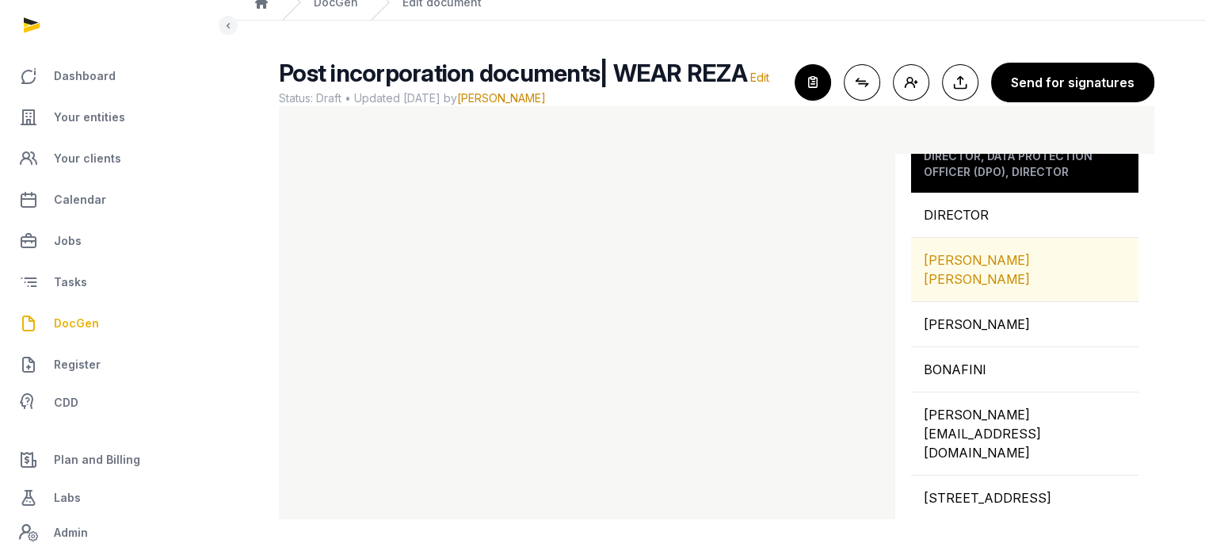
click at [989, 239] on div "BONAFINI ERIC OLIVIER" at bounding box center [1024, 269] width 227 height 63
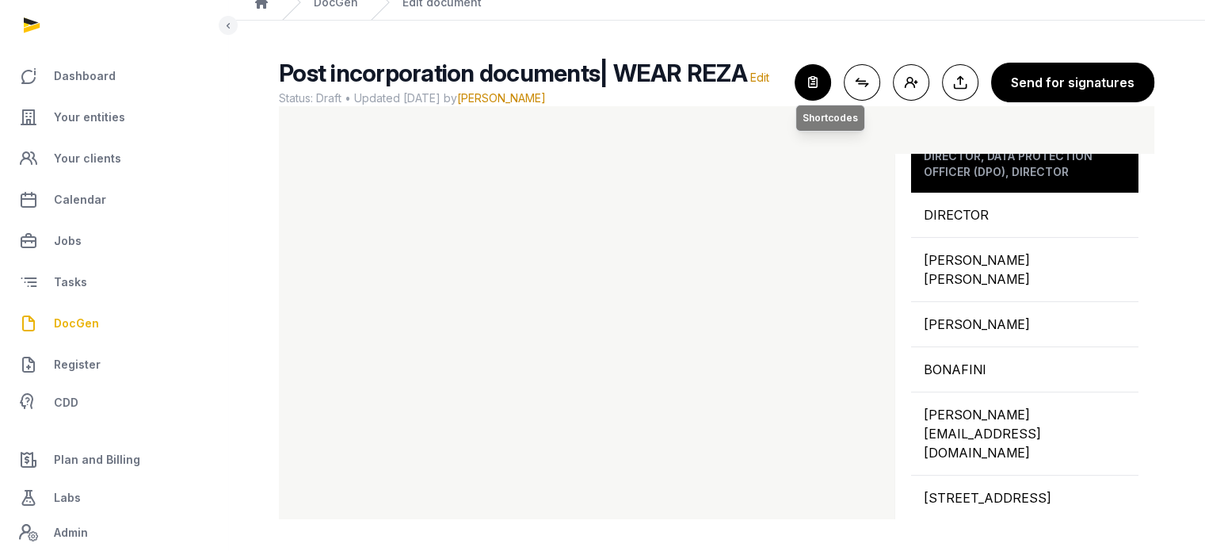
click at [820, 88] on icon "button" at bounding box center [812, 82] width 35 height 35
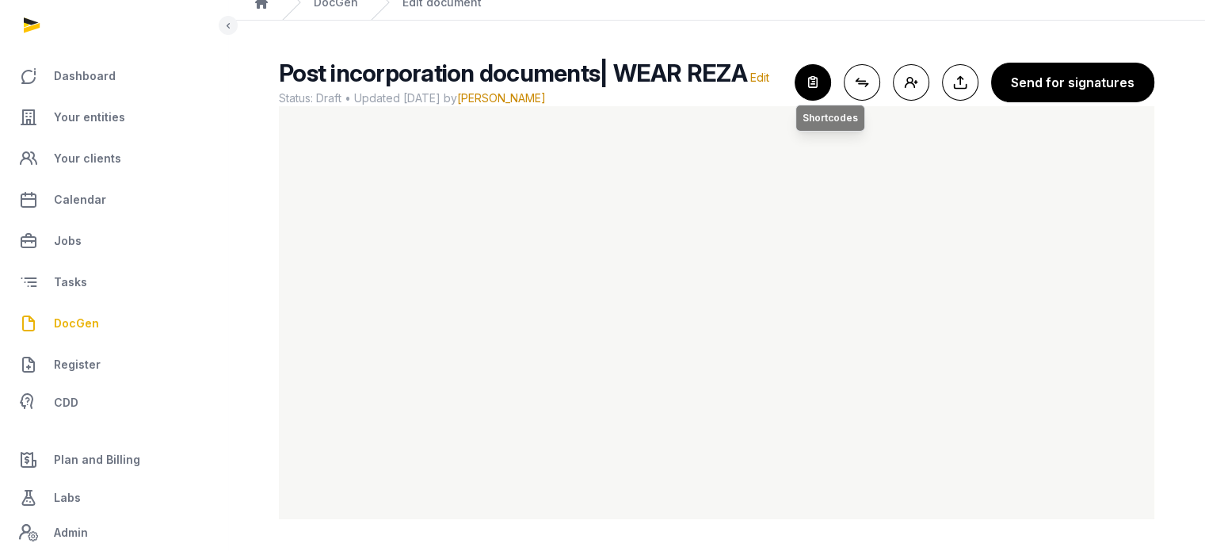
click at [824, 78] on icon "button" at bounding box center [812, 82] width 35 height 35
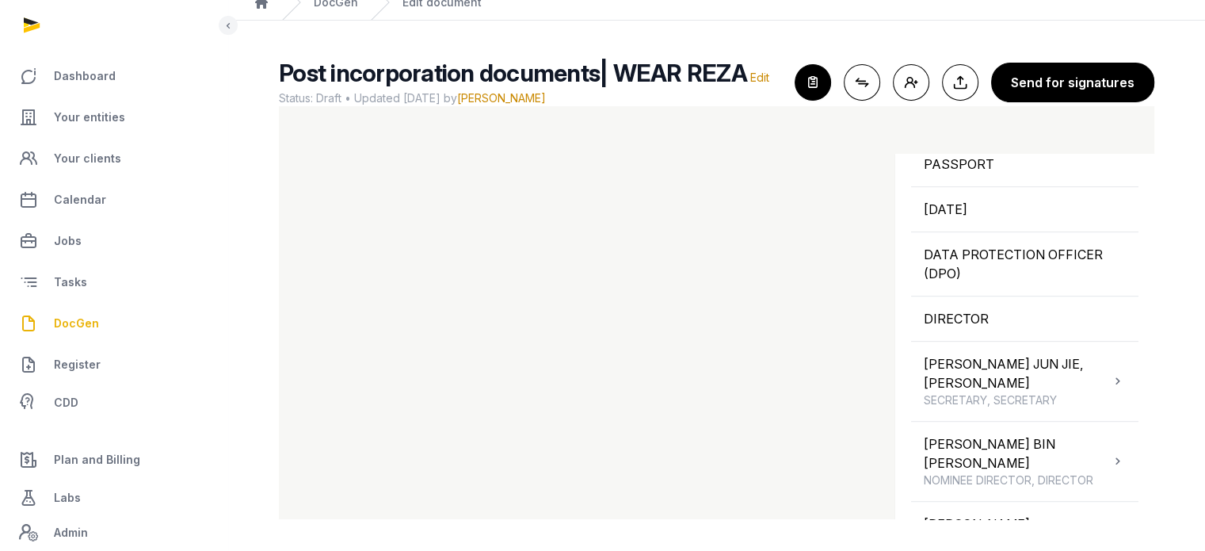
scroll to position [1062, 0]
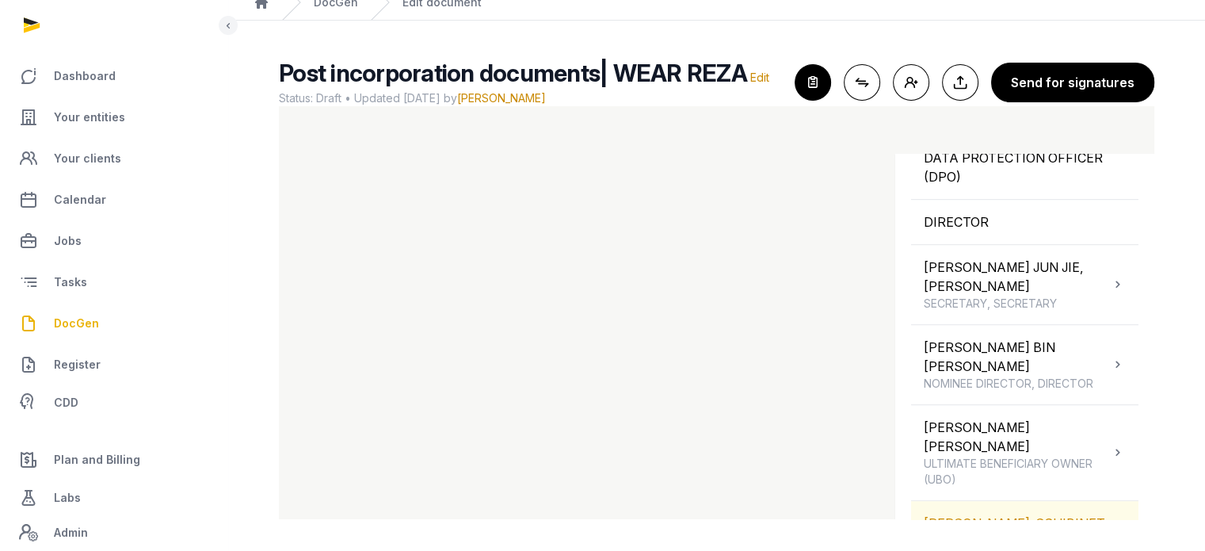
click at [1050, 513] on div "PAUL-LOUIS MARTIN-SCHIBINET SHAREHOLDER" at bounding box center [1014, 530] width 181 height 35
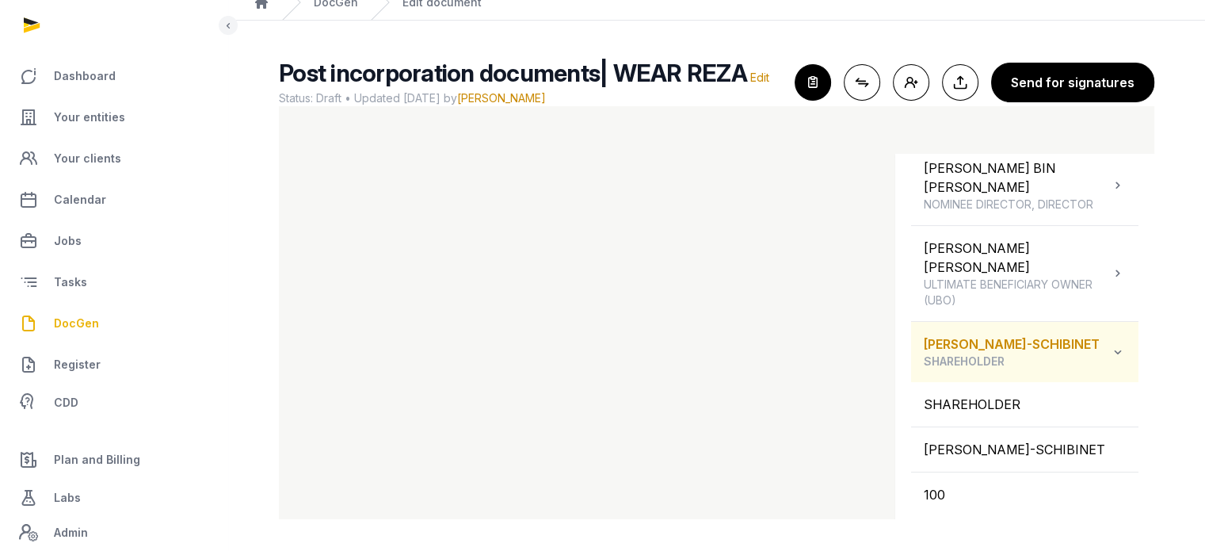
scroll to position [528, 0]
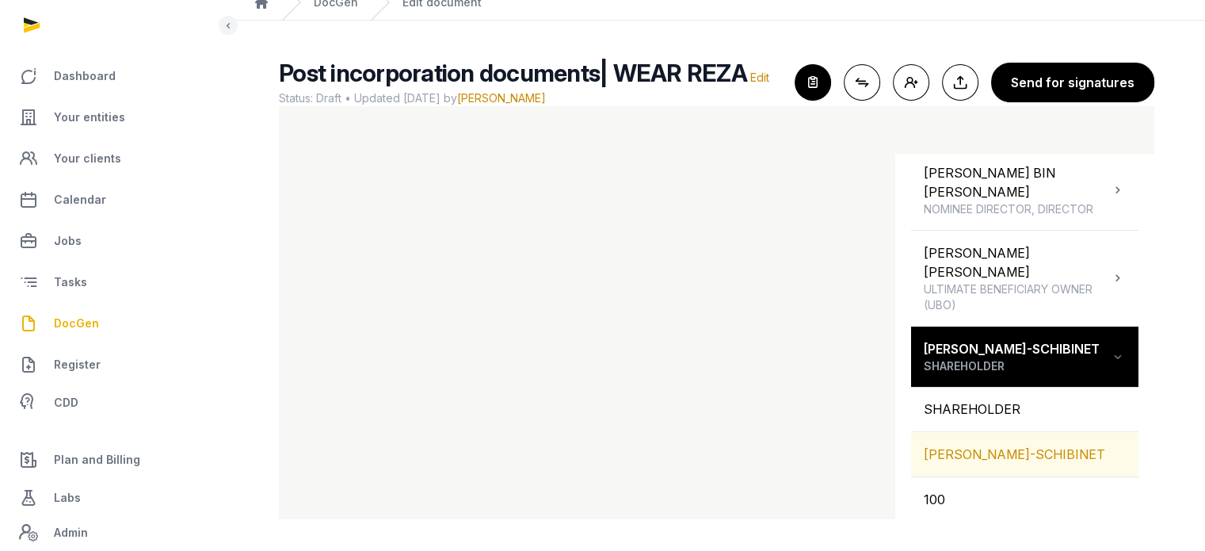
click at [1046, 433] on div "PAUL-LOUIS MARTIN-SCHIBINET" at bounding box center [1024, 454] width 227 height 44
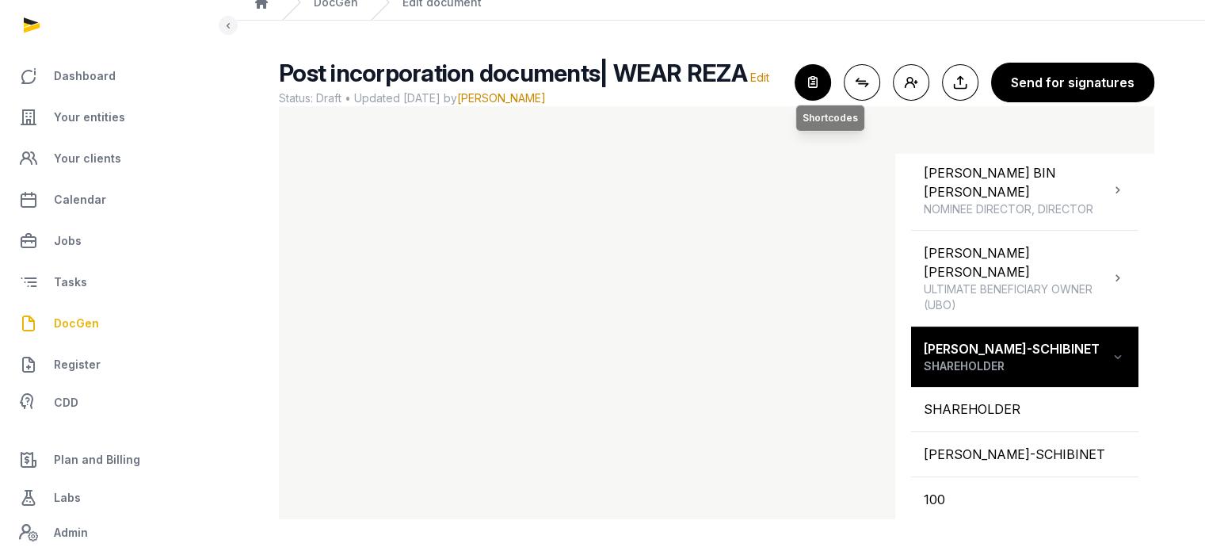
click at [822, 84] on icon "button" at bounding box center [812, 82] width 35 height 35
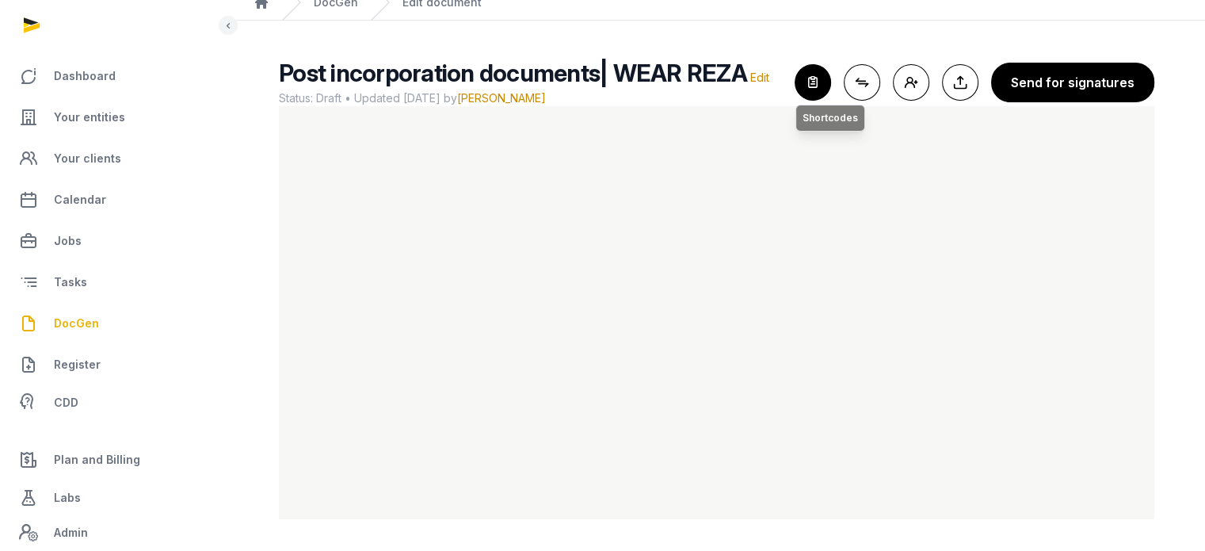
click at [826, 97] on icon "button" at bounding box center [812, 82] width 35 height 35
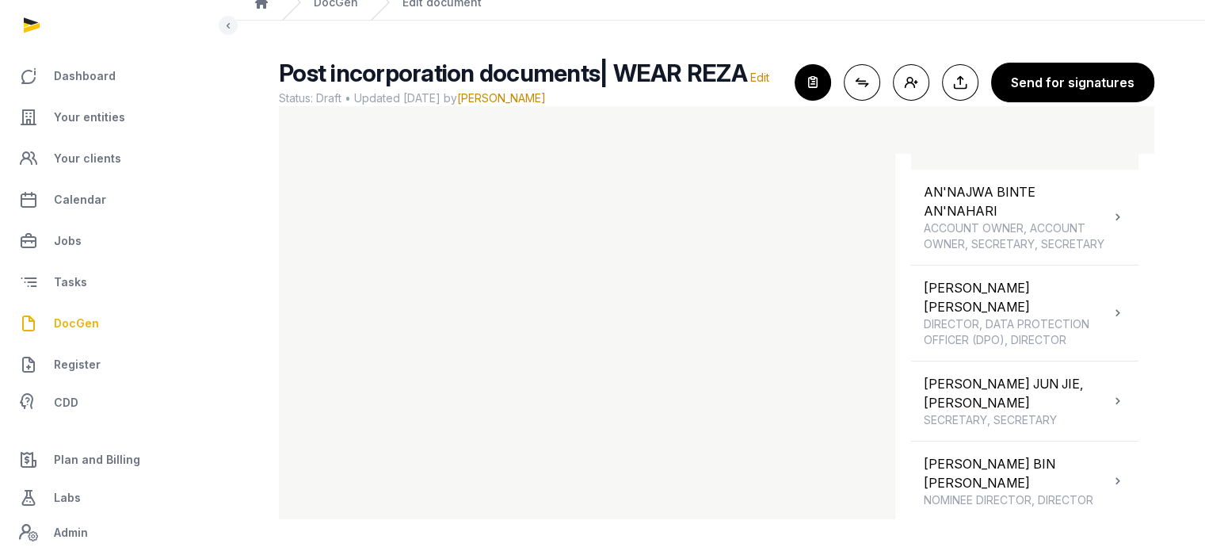
scroll to position [247, 0]
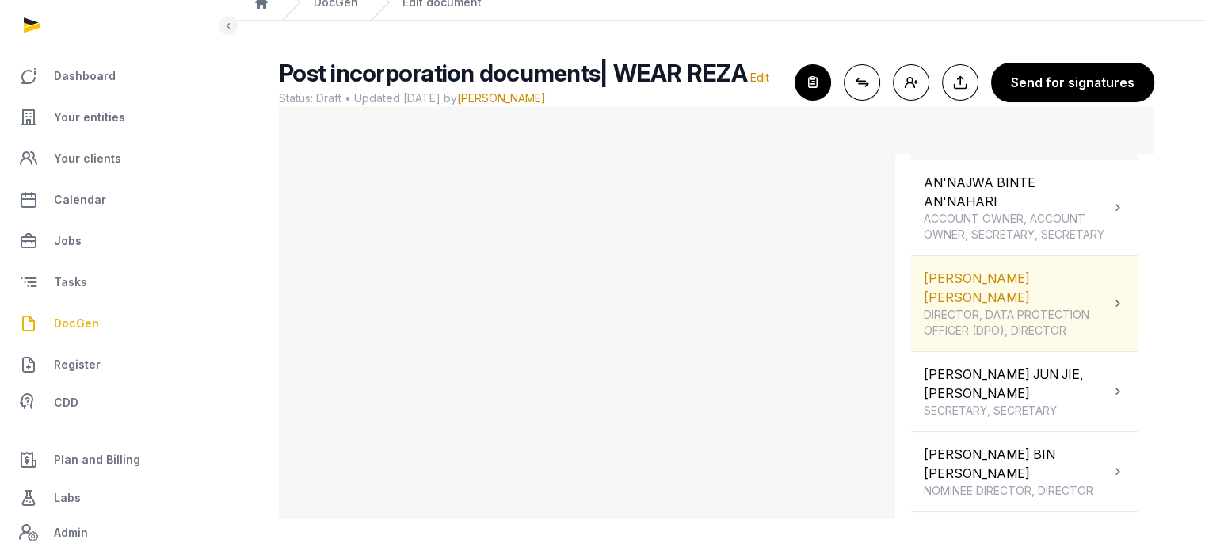
click at [1081, 294] on div "BONAFINI ERIC OLIVIER DIRECTOR, DATA PROTECTION OFFICER (DPO), DIRECTOR" at bounding box center [1017, 304] width 186 height 70
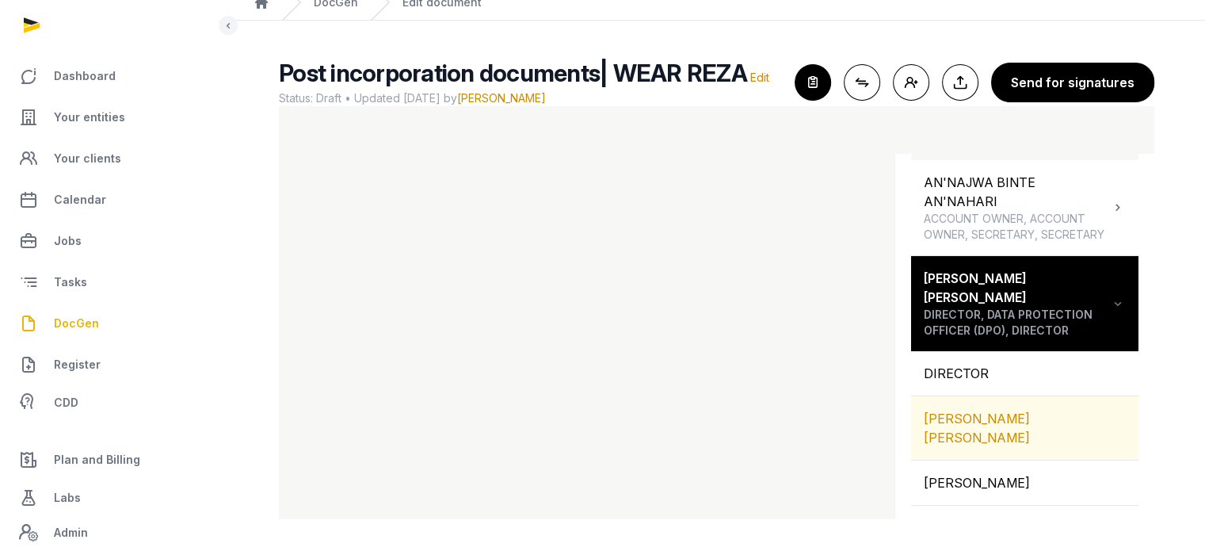
click at [1041, 414] on div "BONAFINI ERIC OLIVIER" at bounding box center [1024, 427] width 227 height 63
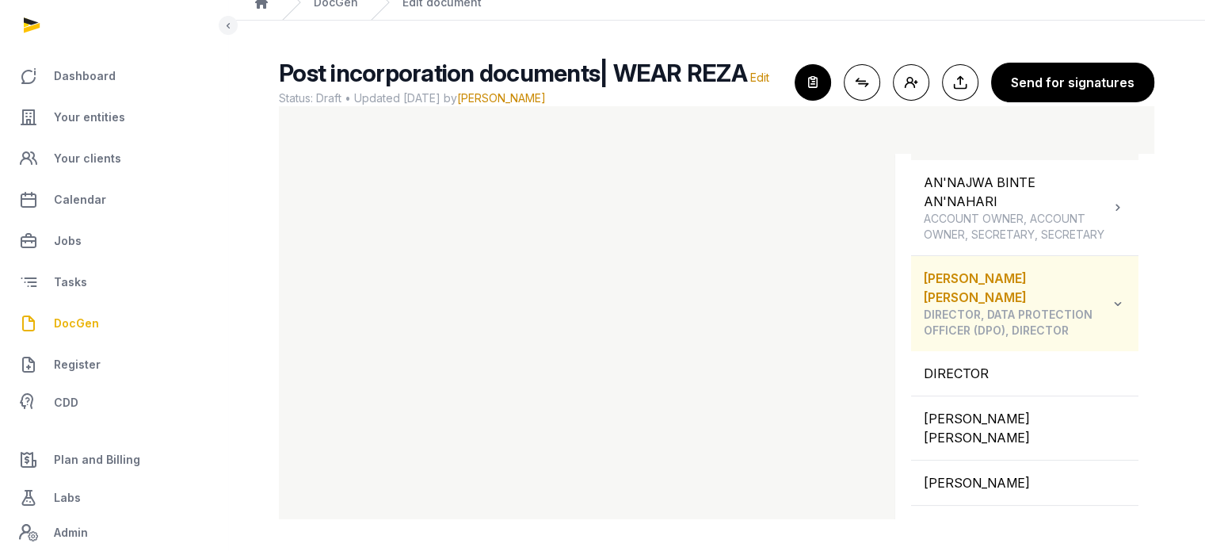
click at [1111, 313] on icon at bounding box center [1118, 303] width 16 height 19
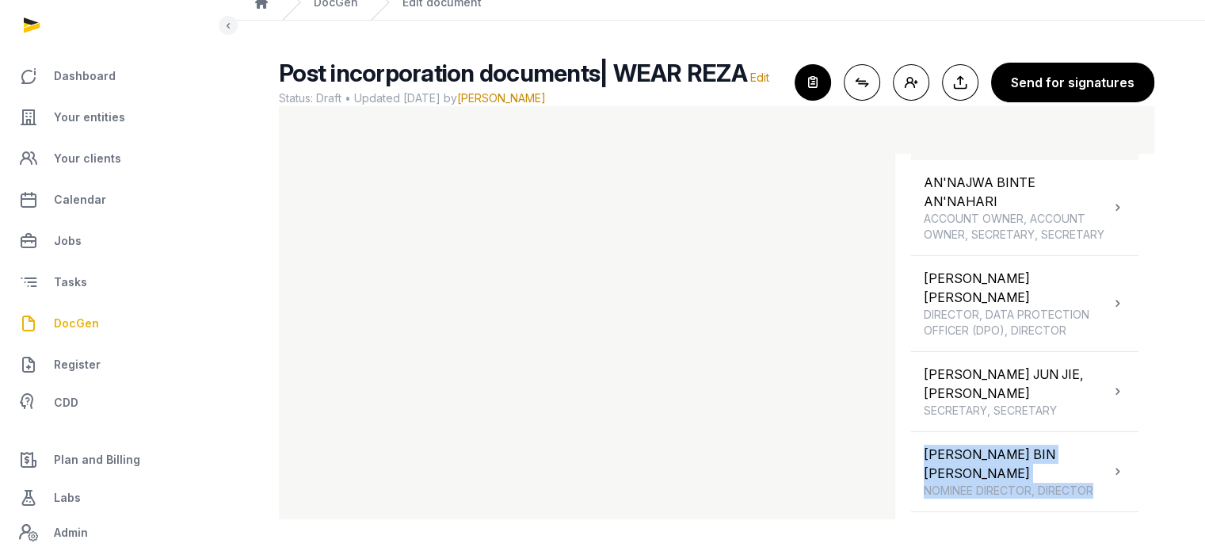
drag, startPoint x: 1142, startPoint y: 399, endPoint x: 1145, endPoint y: 434, distance: 35.7
click at [1145, 434] on div "Shortcodes Search Entity information Compliance dates People AN'NAJWA BINTE AN'…" at bounding box center [1024, 348] width 259 height 388
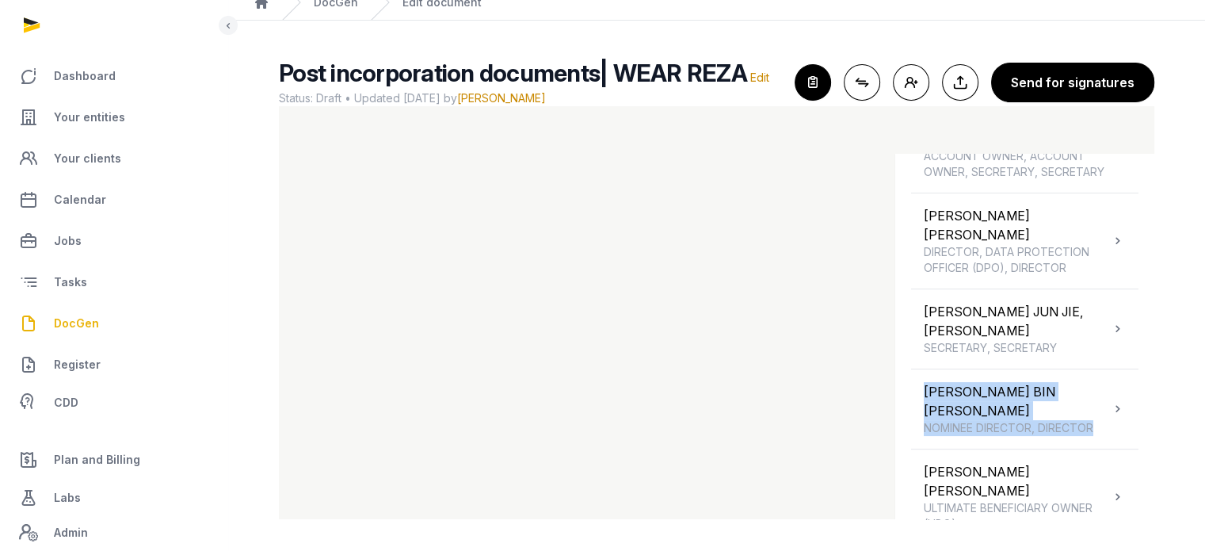
scroll to position [375, 0]
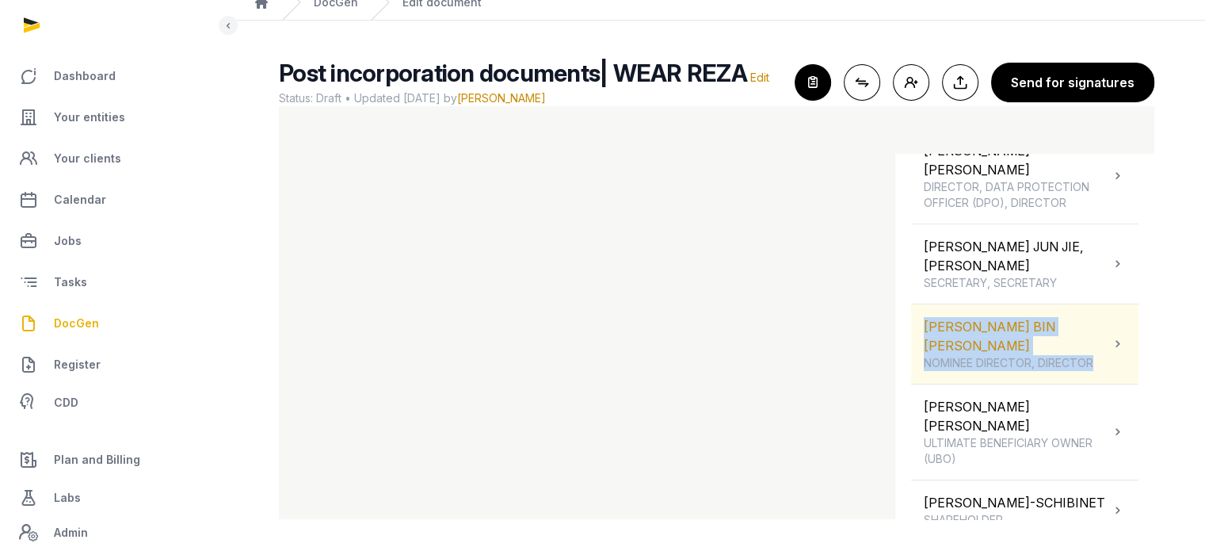
click at [1093, 324] on div "MOHAMMAD FAHMY BIN RAIMI NOMINEE DIRECTOR, DIRECTOR" at bounding box center [1017, 344] width 186 height 54
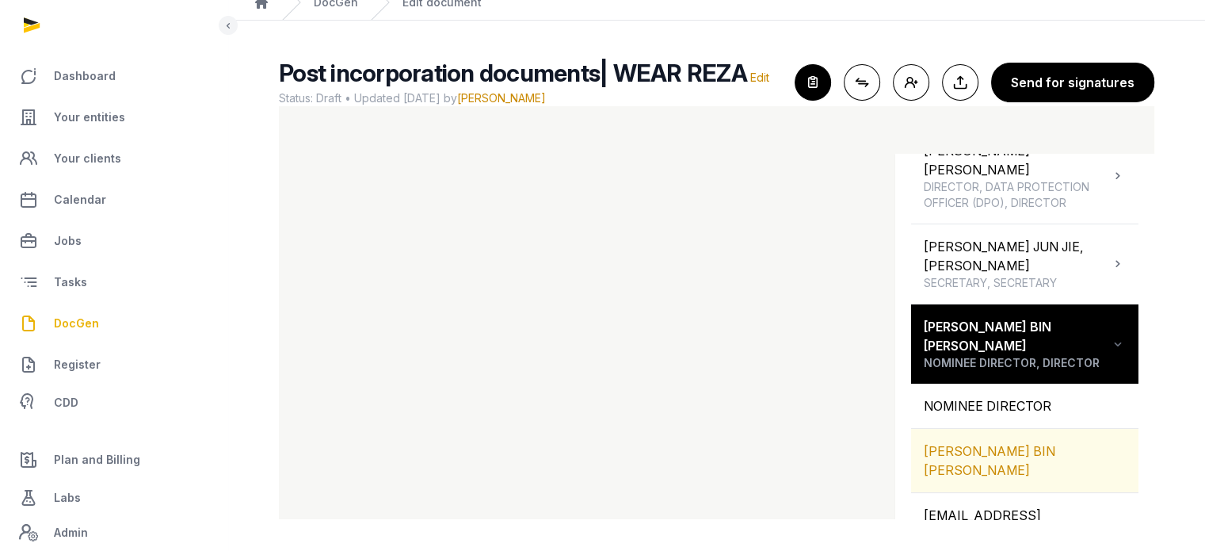
click at [1052, 433] on div "MOHAMMAD FAHMY BIN RAIMI" at bounding box center [1024, 460] width 227 height 63
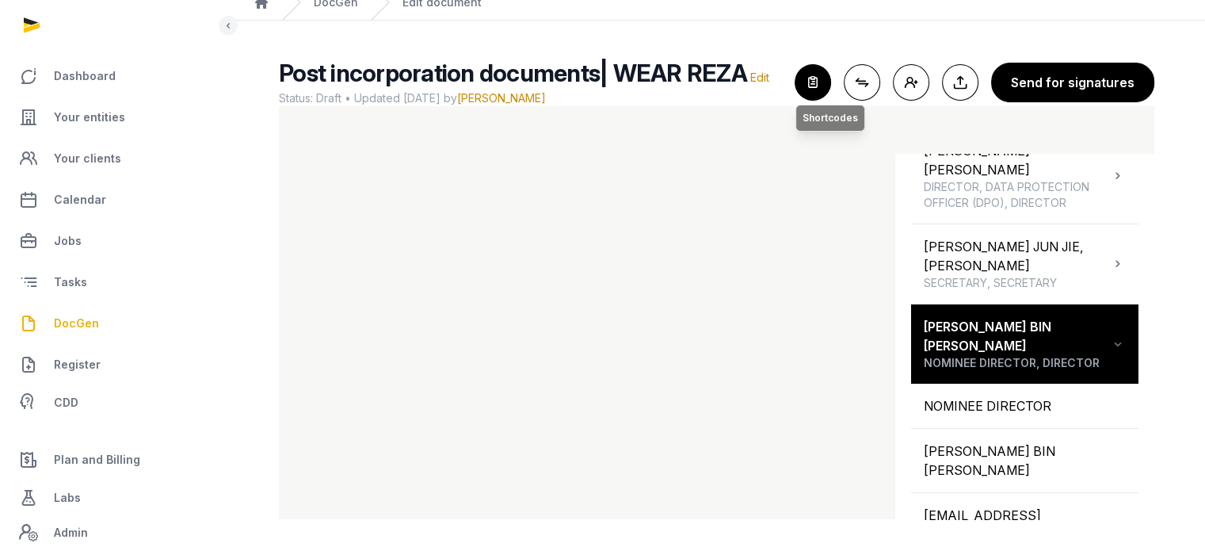
click at [802, 78] on icon "button" at bounding box center [812, 82] width 35 height 35
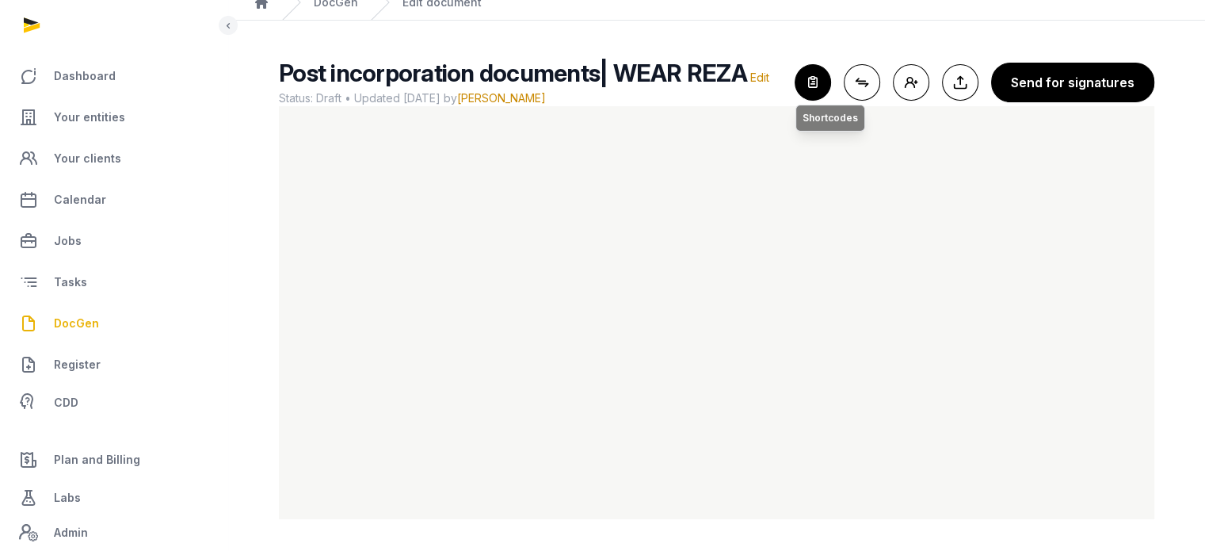
click at [820, 93] on icon "button" at bounding box center [812, 82] width 35 height 35
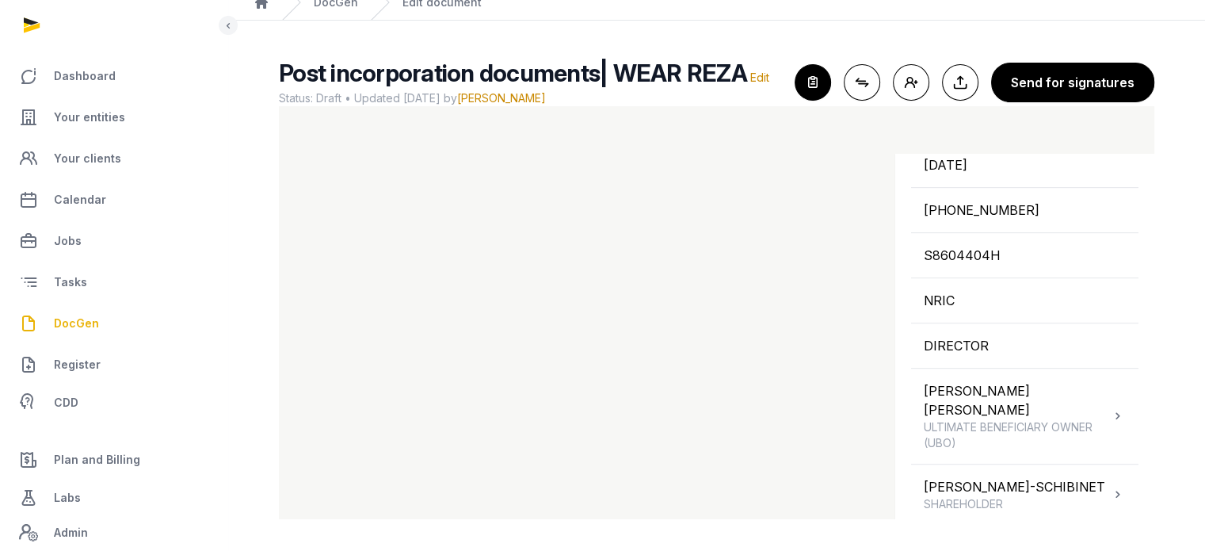
scroll to position [900, 0]
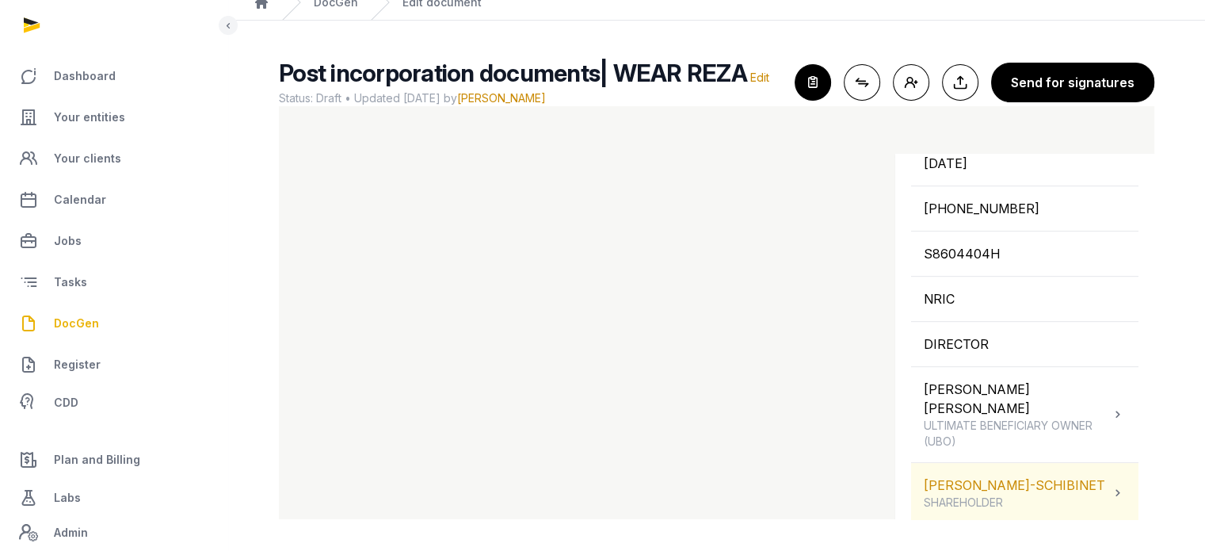
click at [1036, 475] on div "PAUL-LOUIS MARTIN-SCHIBINET SHAREHOLDER" at bounding box center [1014, 492] width 181 height 35
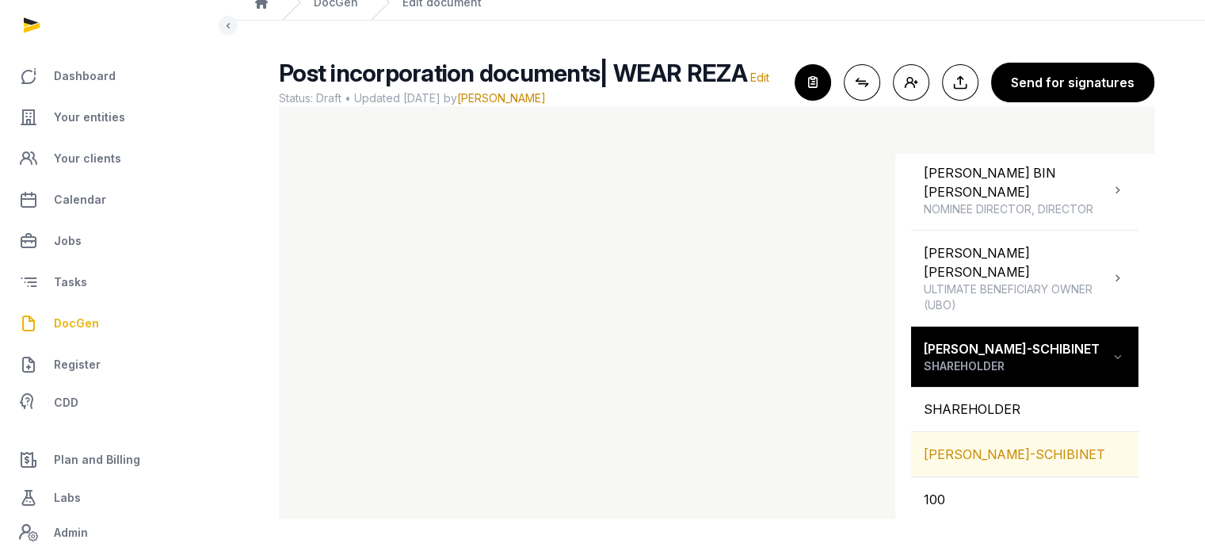
click at [1053, 442] on div "[PERSON_NAME]-SCHIBINET" at bounding box center [1024, 454] width 227 height 44
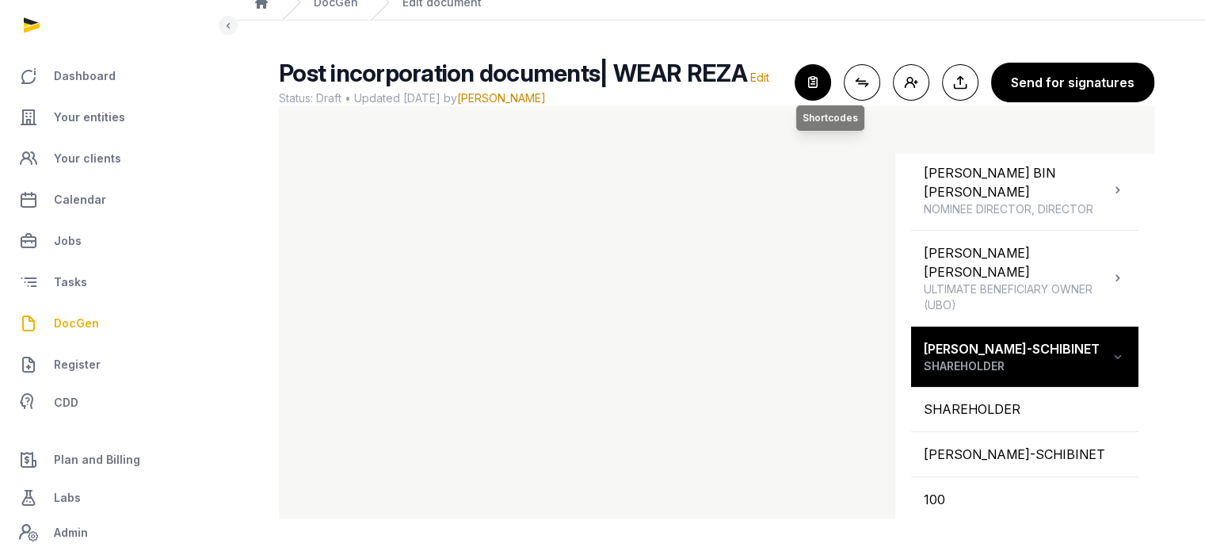
click at [818, 78] on icon "button" at bounding box center [812, 82] width 35 height 35
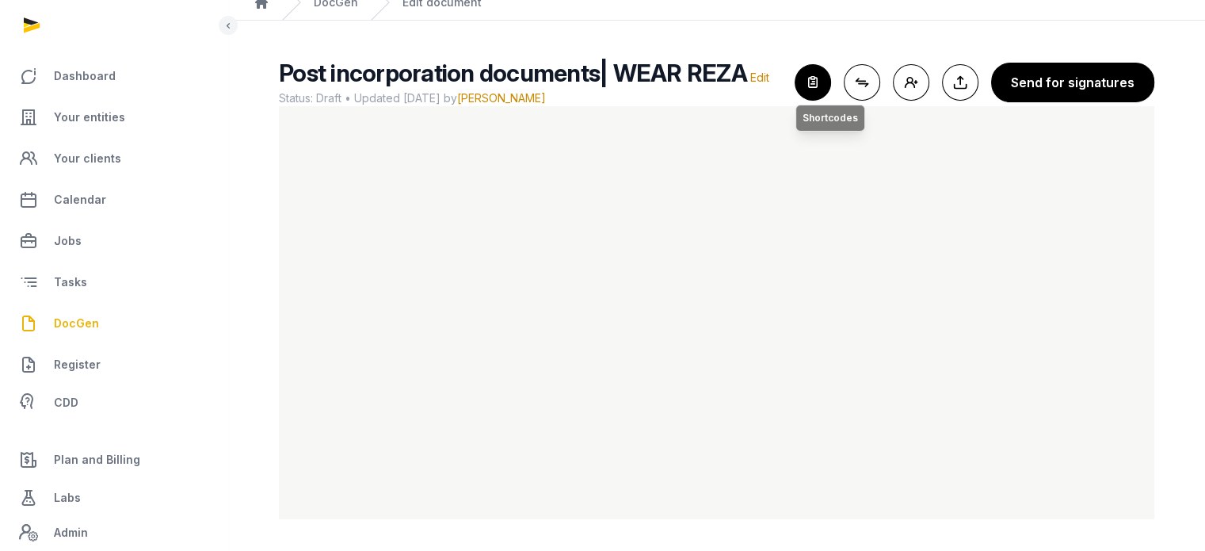
click at [805, 76] on icon "button" at bounding box center [812, 82] width 35 height 35
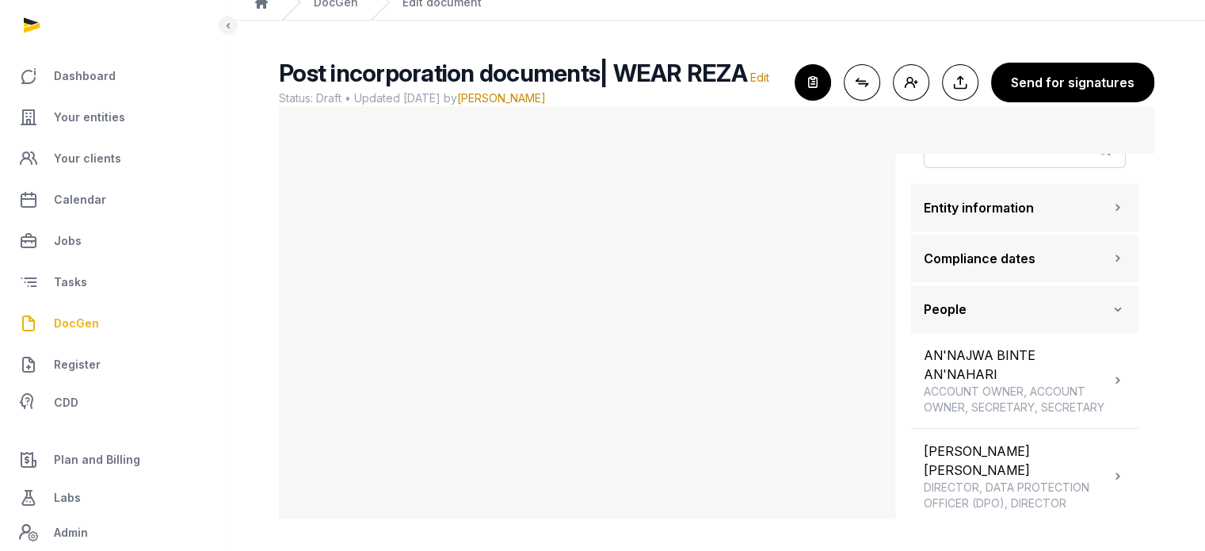
scroll to position [67, 0]
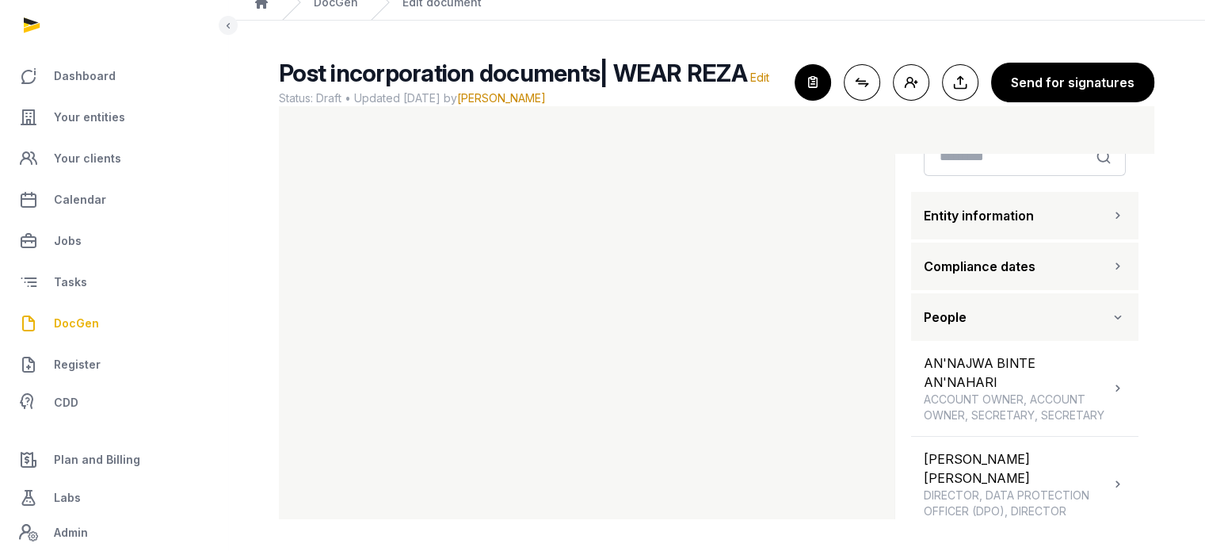
click at [1097, 215] on button "Entity information" at bounding box center [1024, 216] width 227 height 48
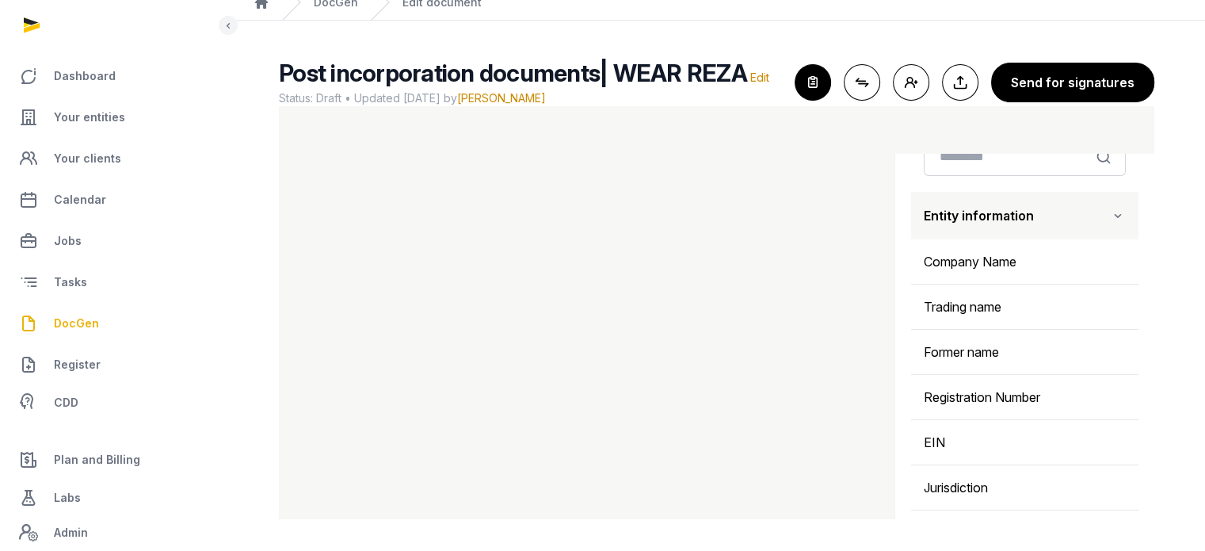
click at [1110, 213] on icon "button" at bounding box center [1118, 215] width 16 height 19
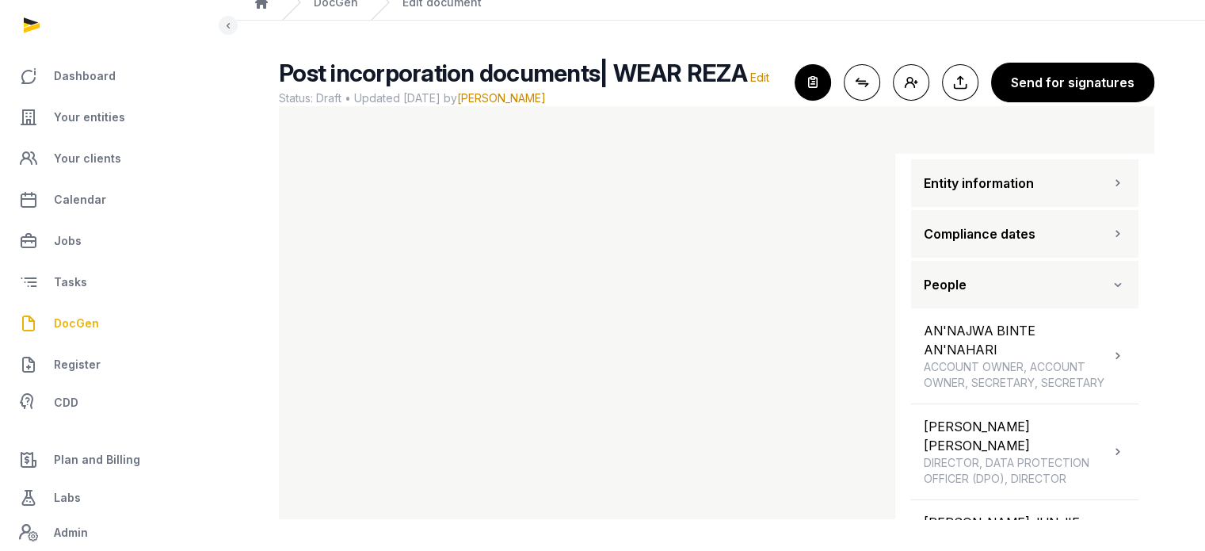
scroll to position [93, 0]
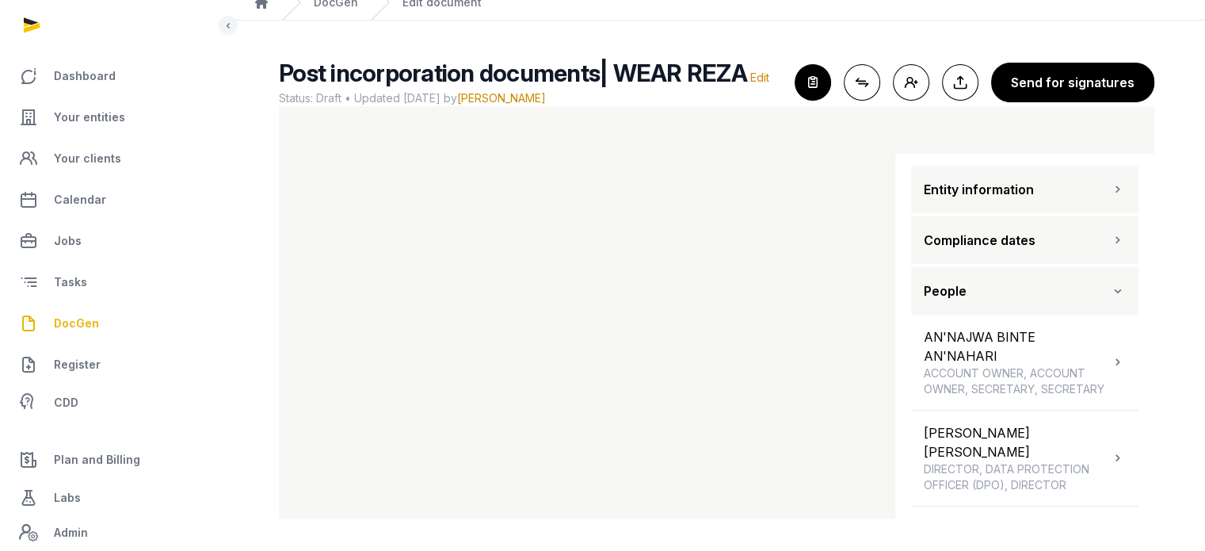
click at [1070, 185] on button "Entity information" at bounding box center [1024, 190] width 227 height 48
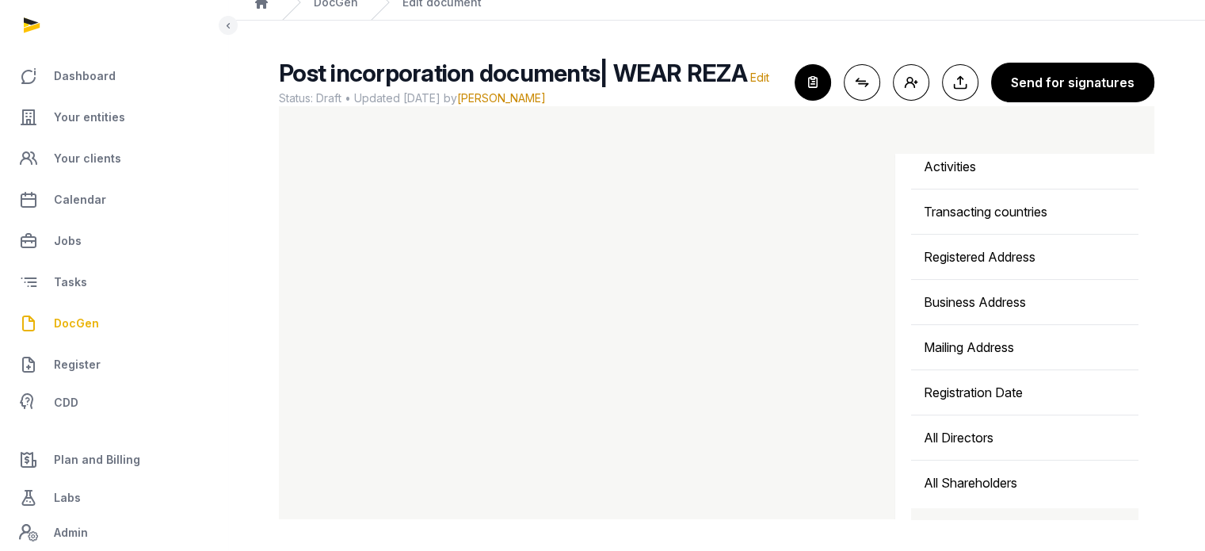
scroll to position [483, 0]
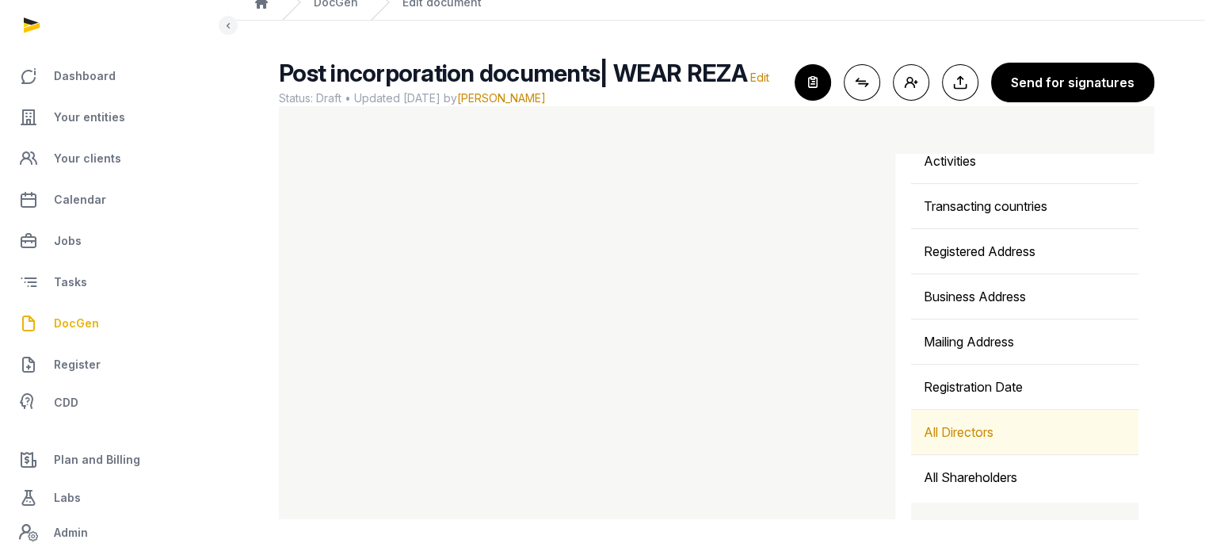
click at [967, 430] on div "All Directors" at bounding box center [1024, 432] width 227 height 44
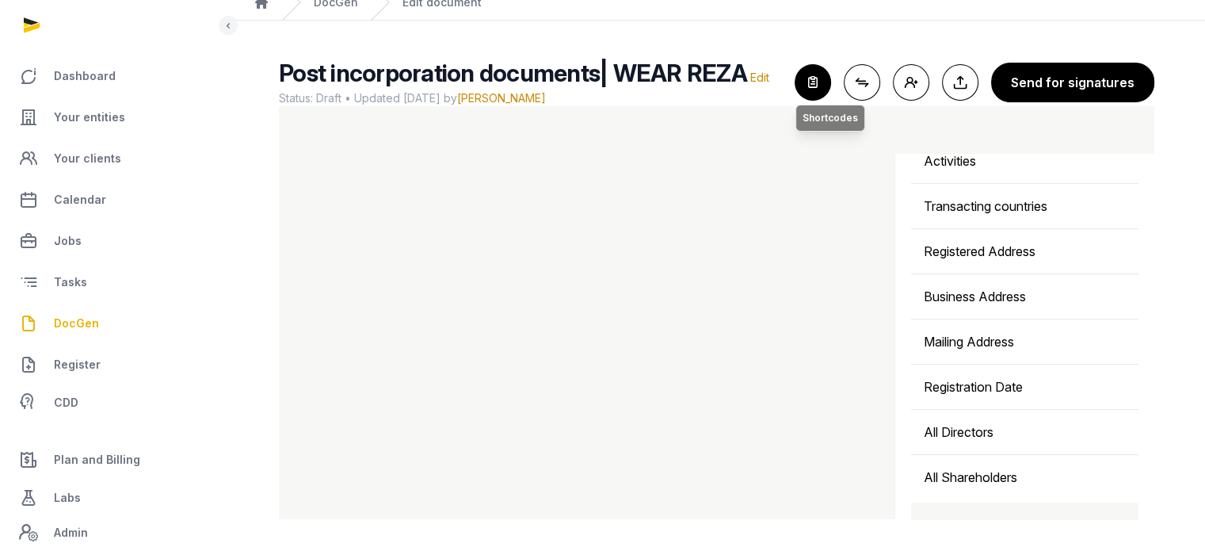
click at [821, 78] on icon "button" at bounding box center [812, 82] width 35 height 35
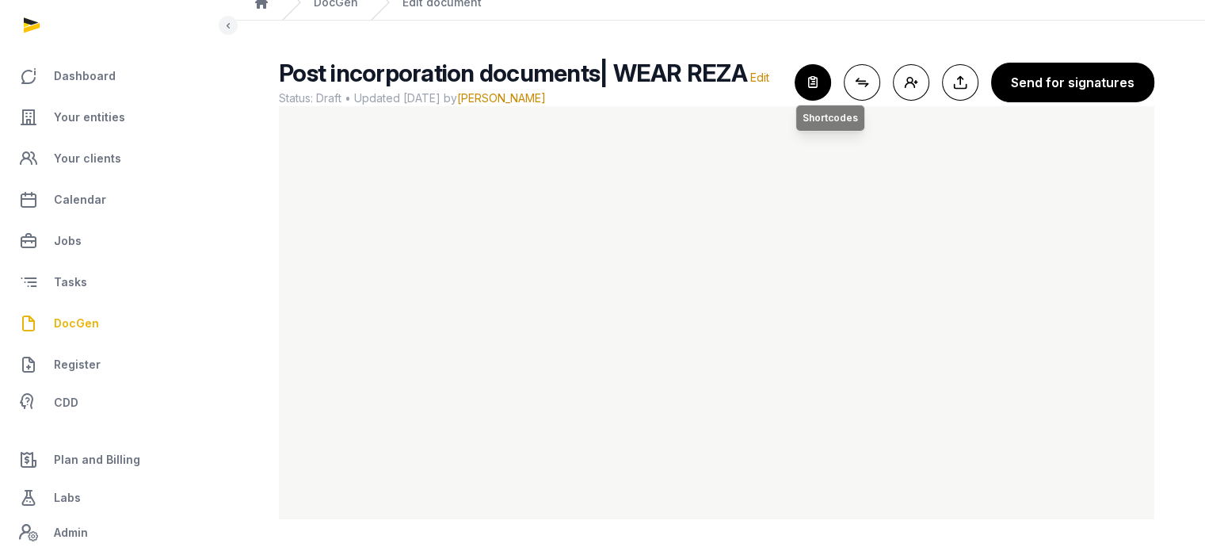
click at [817, 90] on icon "button" at bounding box center [812, 82] width 35 height 35
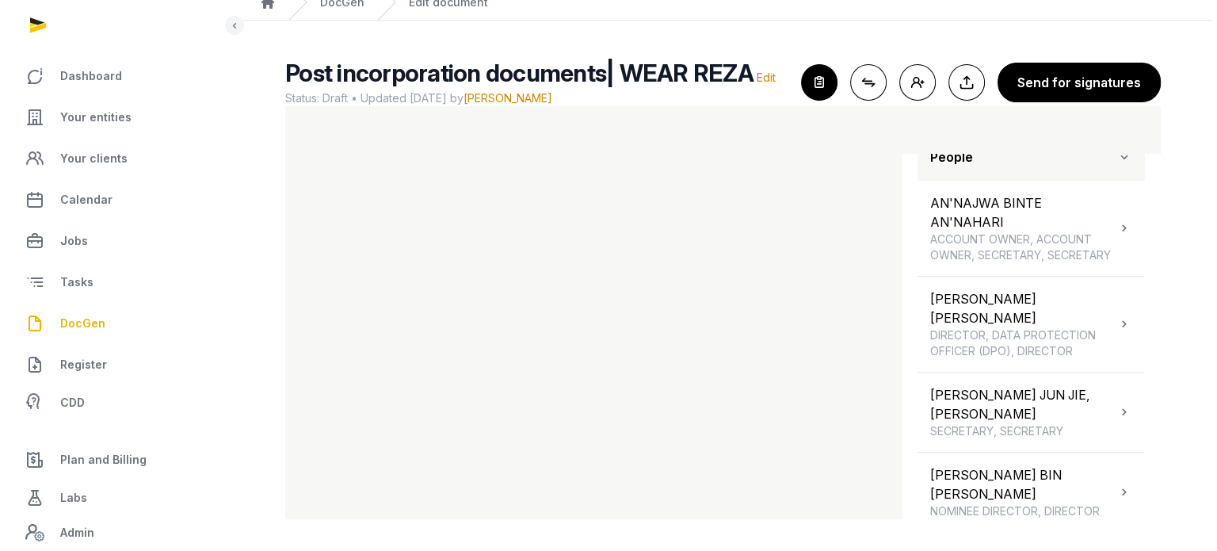
scroll to position [1203, 0]
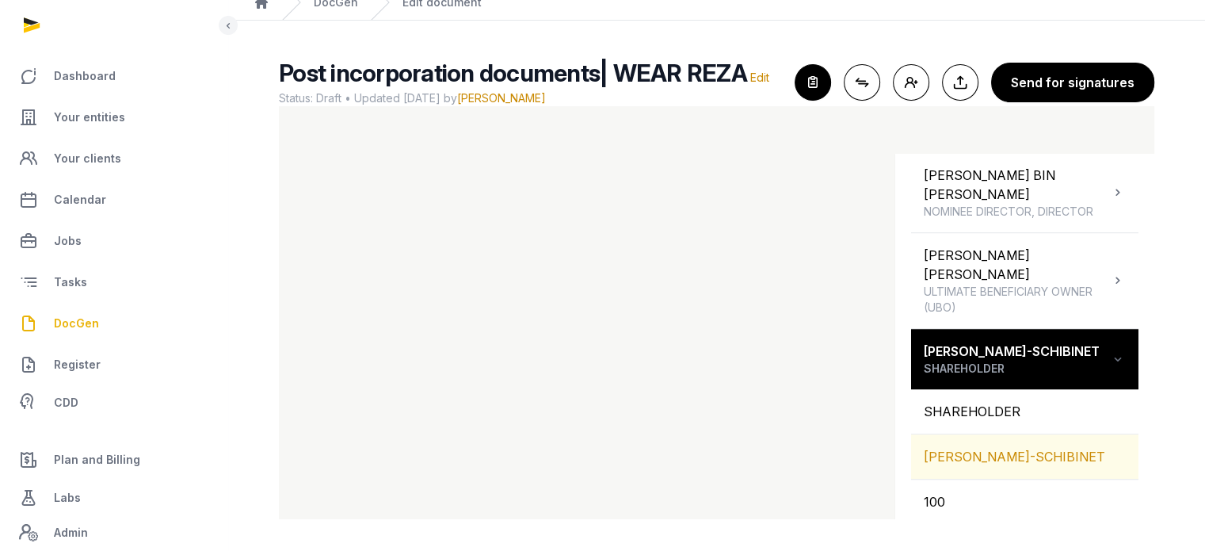
click at [1015, 434] on div "[PERSON_NAME]-SCHIBINET" at bounding box center [1024, 456] width 227 height 44
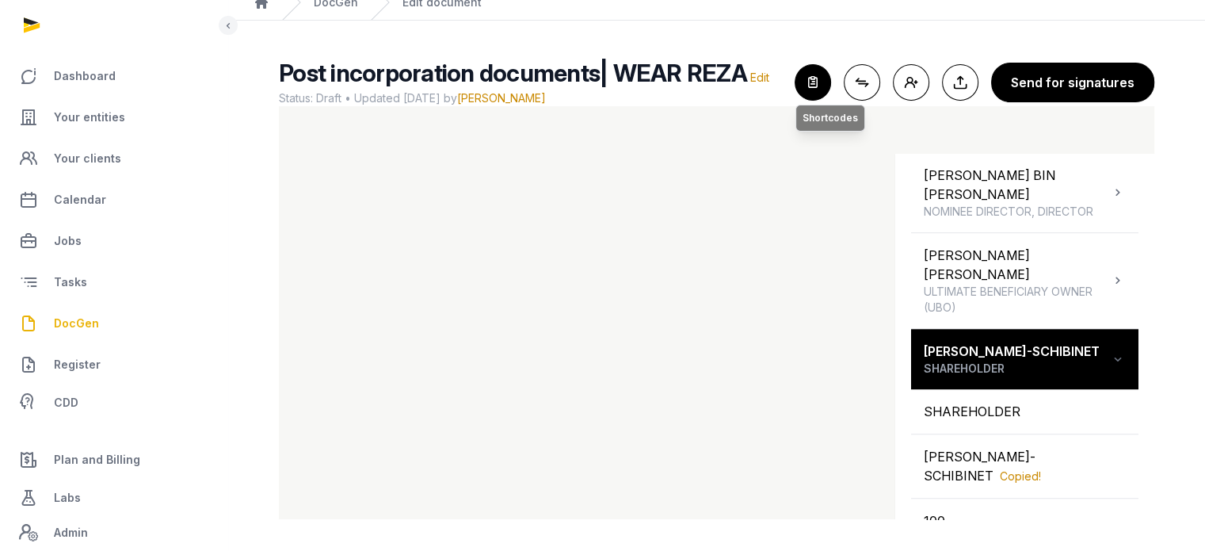
click at [814, 71] on icon "button" at bounding box center [812, 82] width 35 height 35
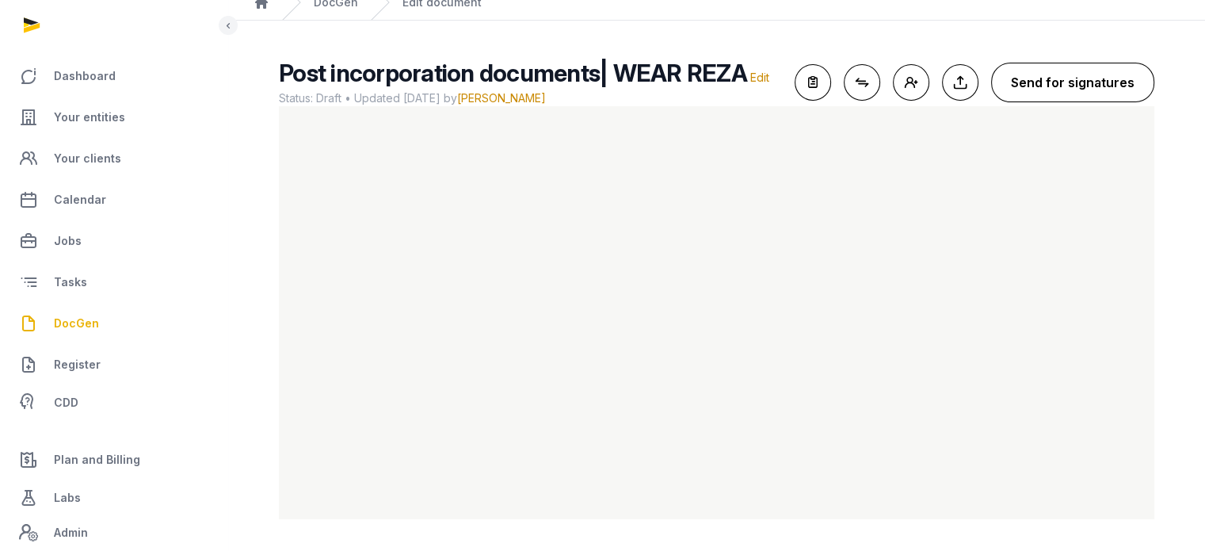
click at [1087, 75] on button "Send for signatures" at bounding box center [1072, 83] width 163 height 40
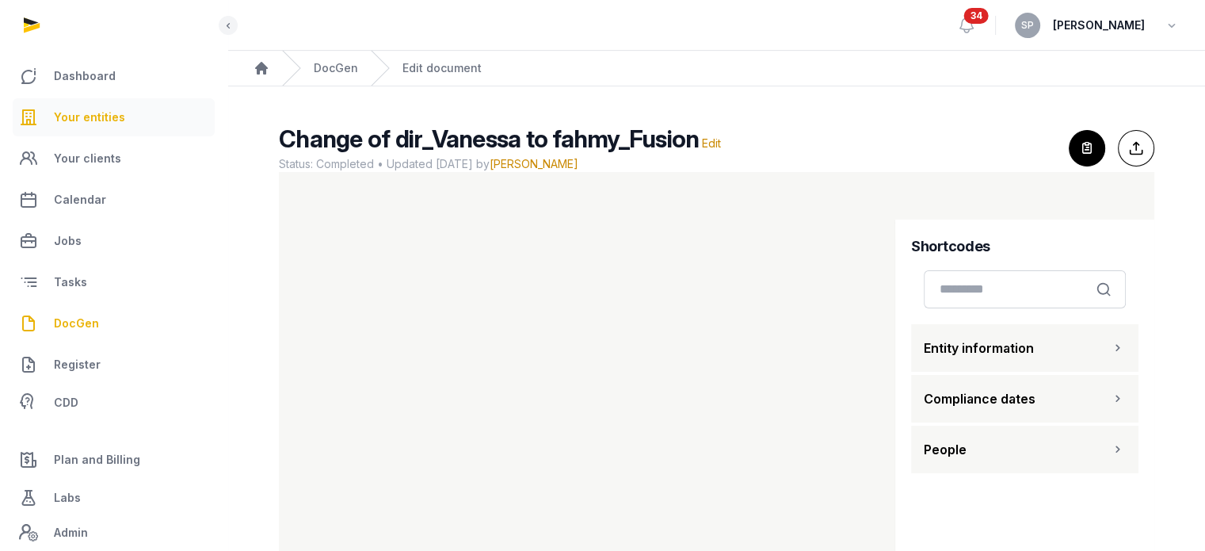
click at [113, 123] on span "Your entities" at bounding box center [89, 117] width 71 height 19
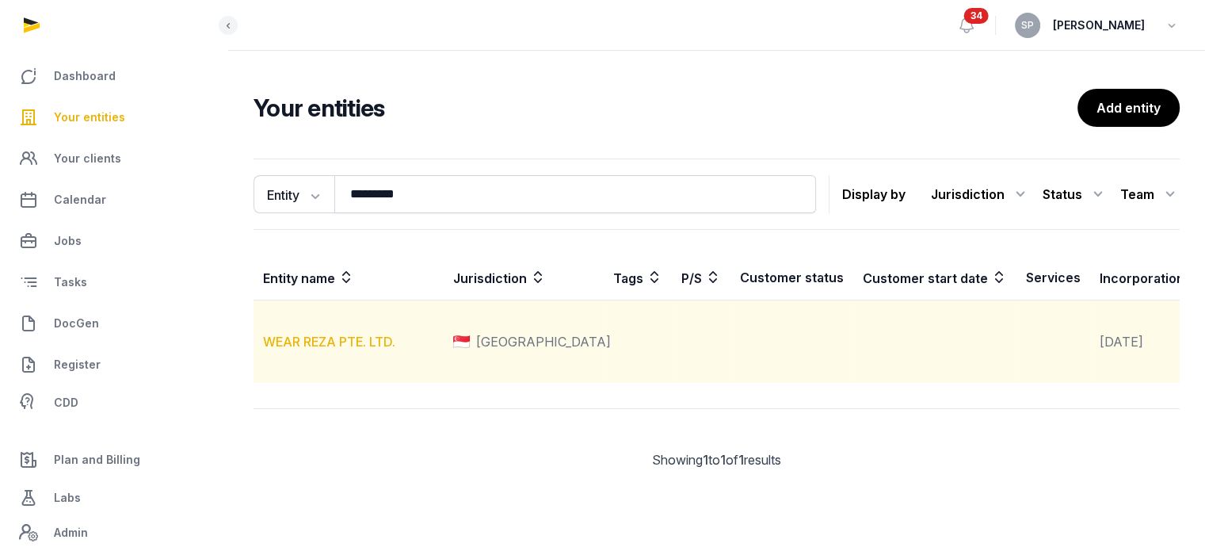
click at [357, 349] on link "WEAR REZA PTE. LTD." at bounding box center [329, 342] width 132 height 16
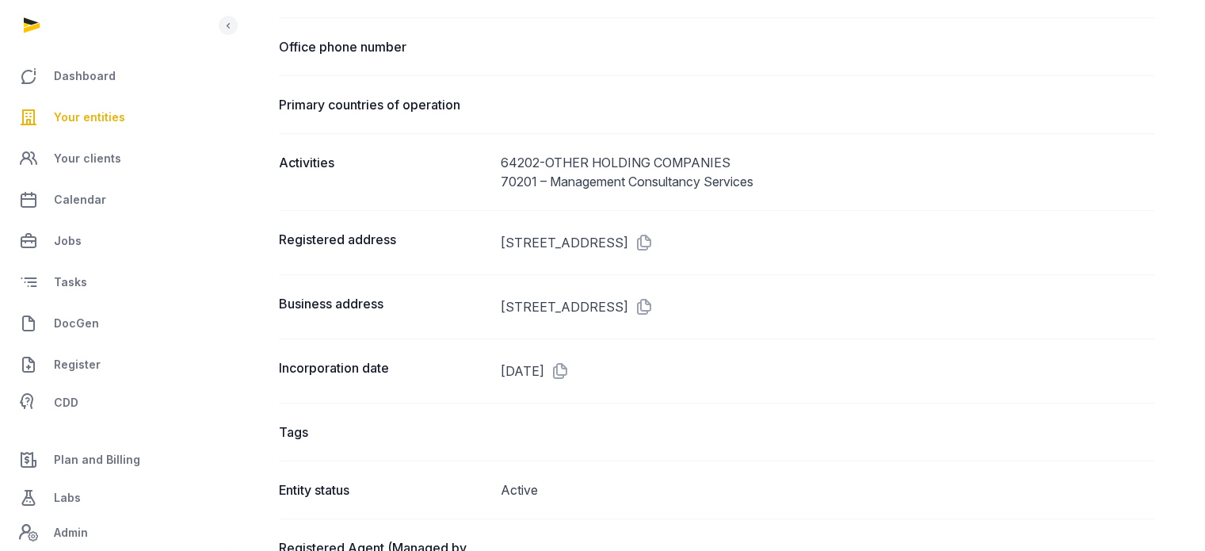
scroll to position [876, 0]
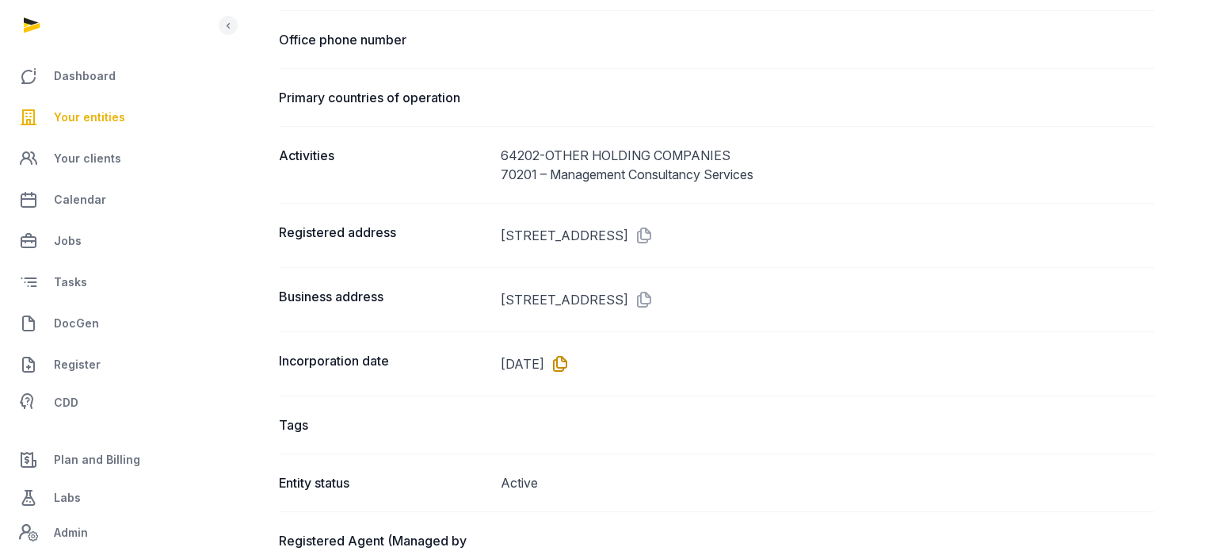
click at [570, 362] on icon at bounding box center [556, 363] width 25 height 25
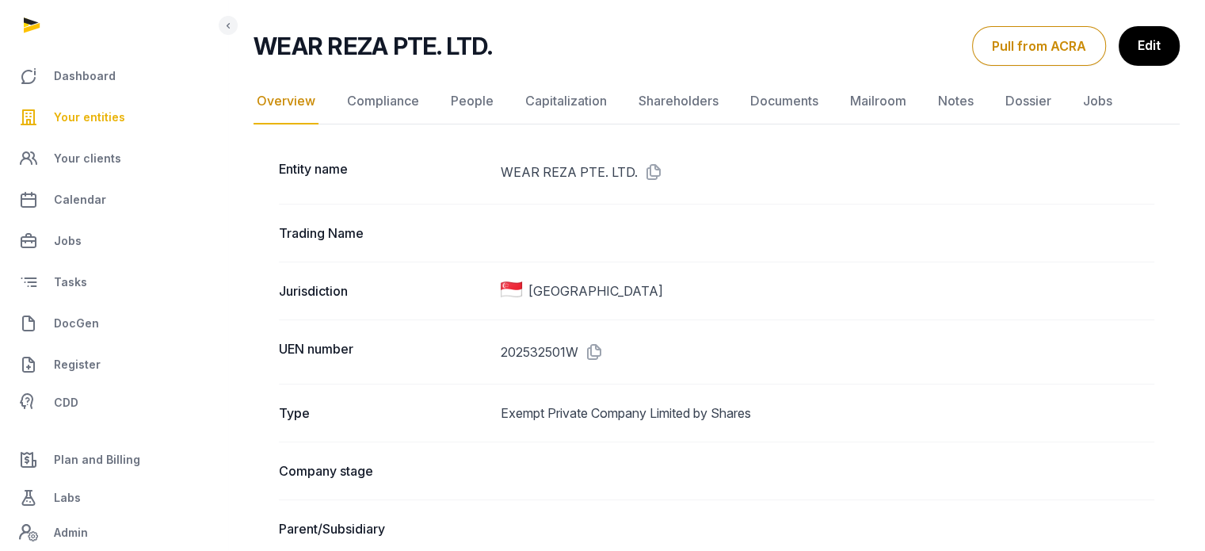
scroll to position [0, 0]
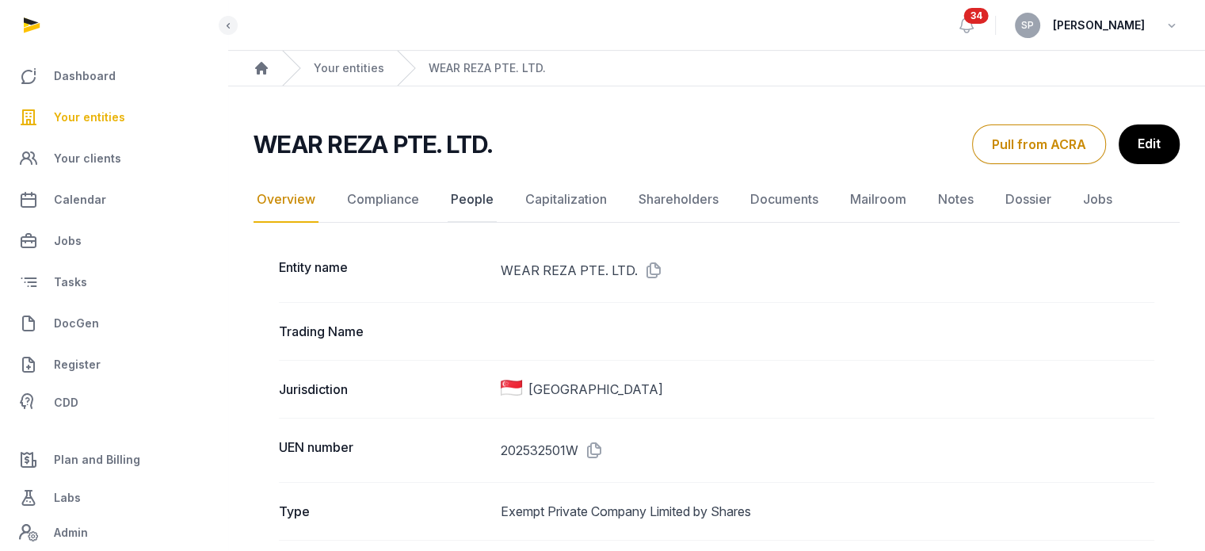
click at [488, 203] on link "People" at bounding box center [472, 200] width 49 height 46
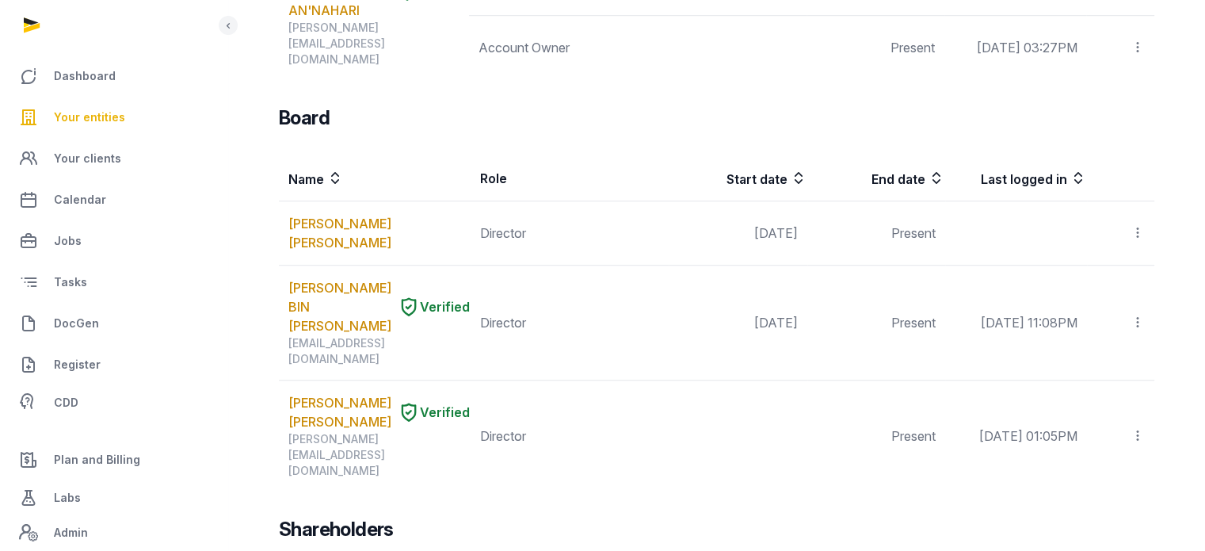
scroll to position [1118, 0]
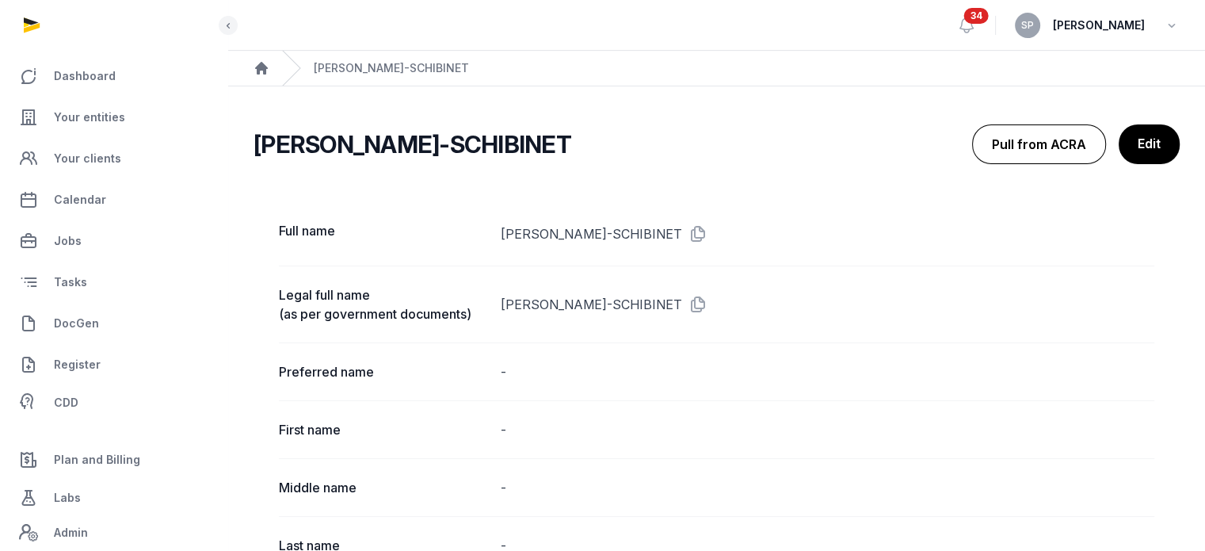
click at [1042, 146] on button "Pull from ACRA" at bounding box center [1039, 144] width 134 height 40
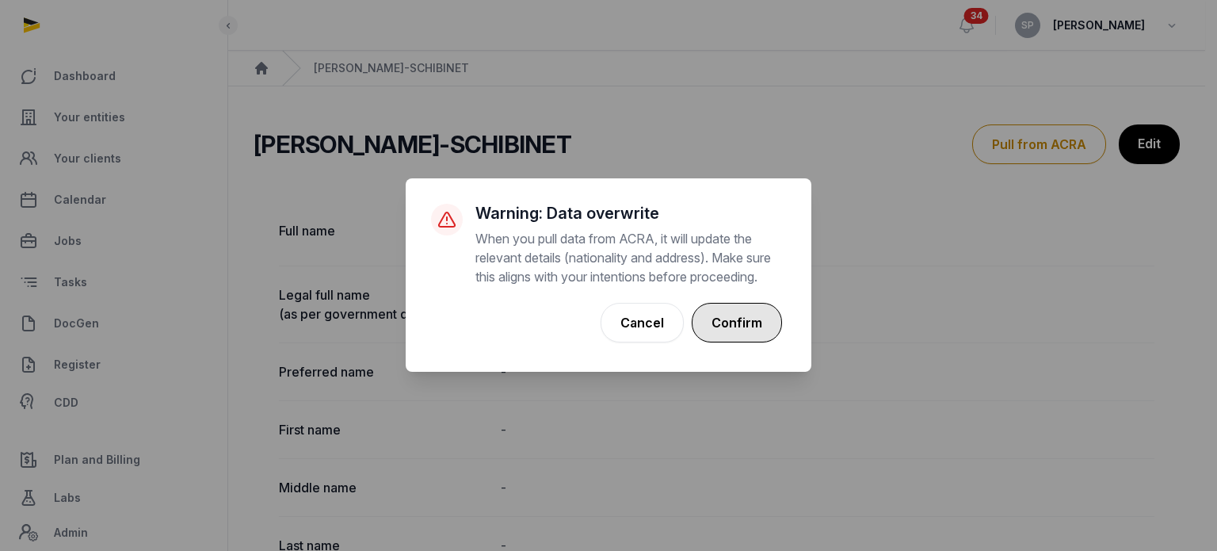
click at [752, 334] on button "Confirm" at bounding box center [737, 323] width 90 height 40
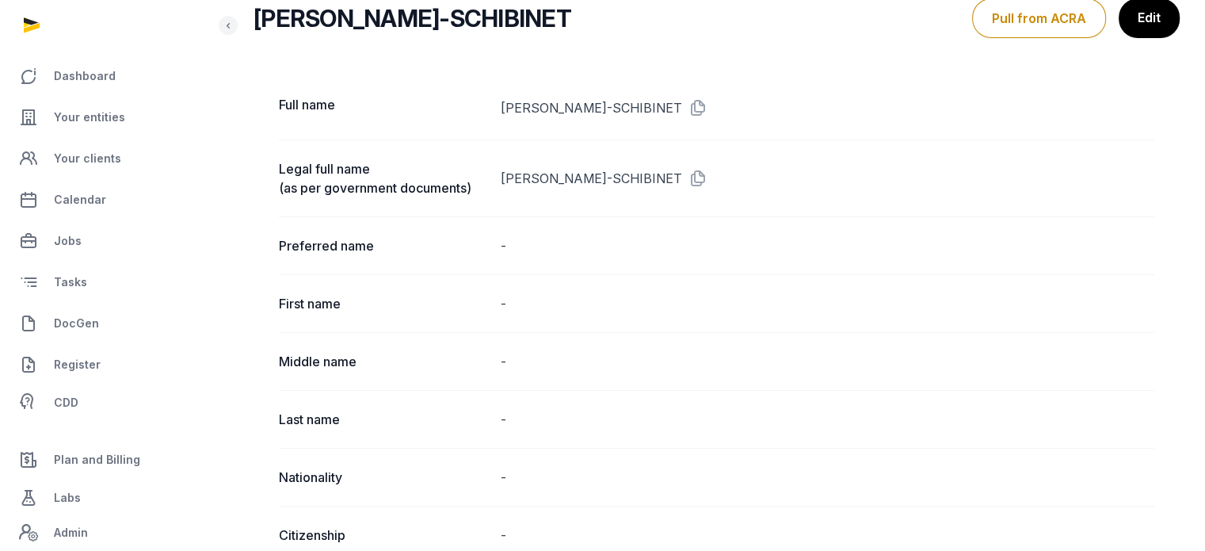
scroll to position [116, 0]
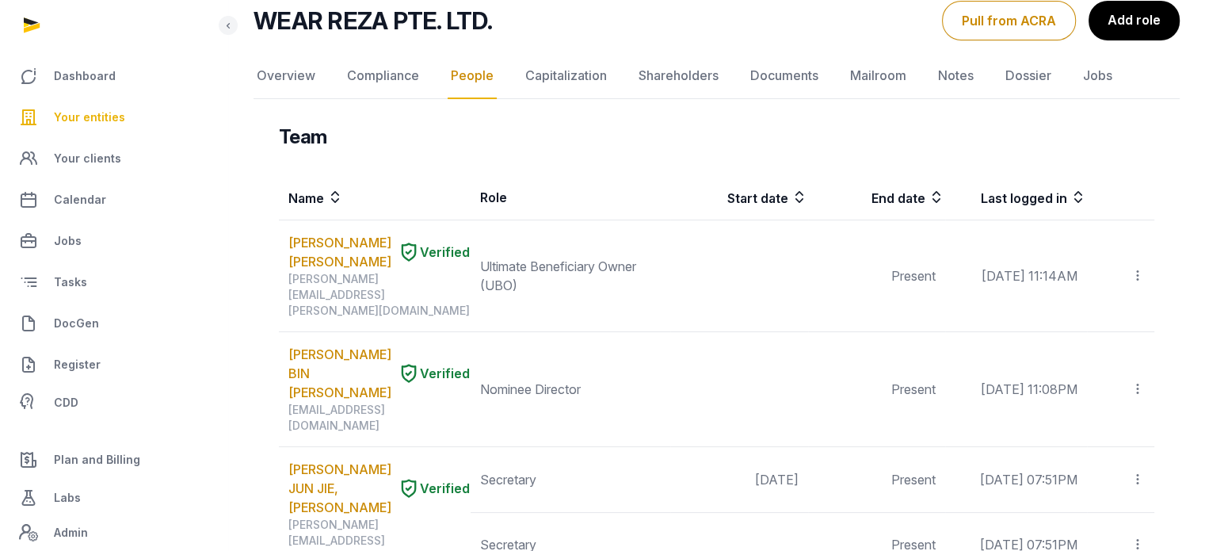
scroll to position [207, 0]
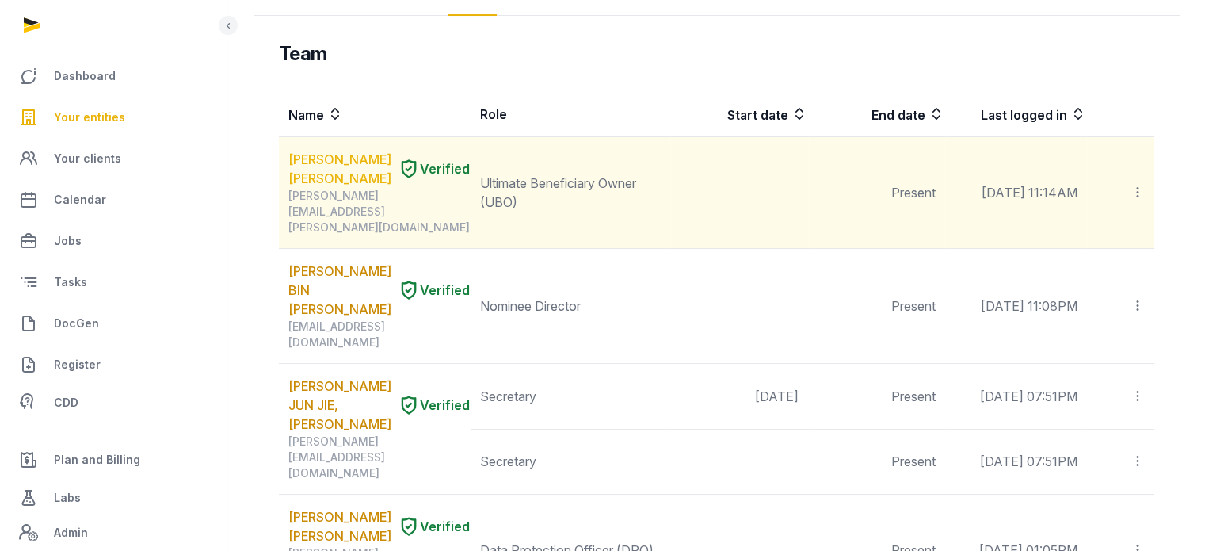
click at [350, 165] on link "MARTIN PAUL LOUIS" at bounding box center [339, 169] width 103 height 38
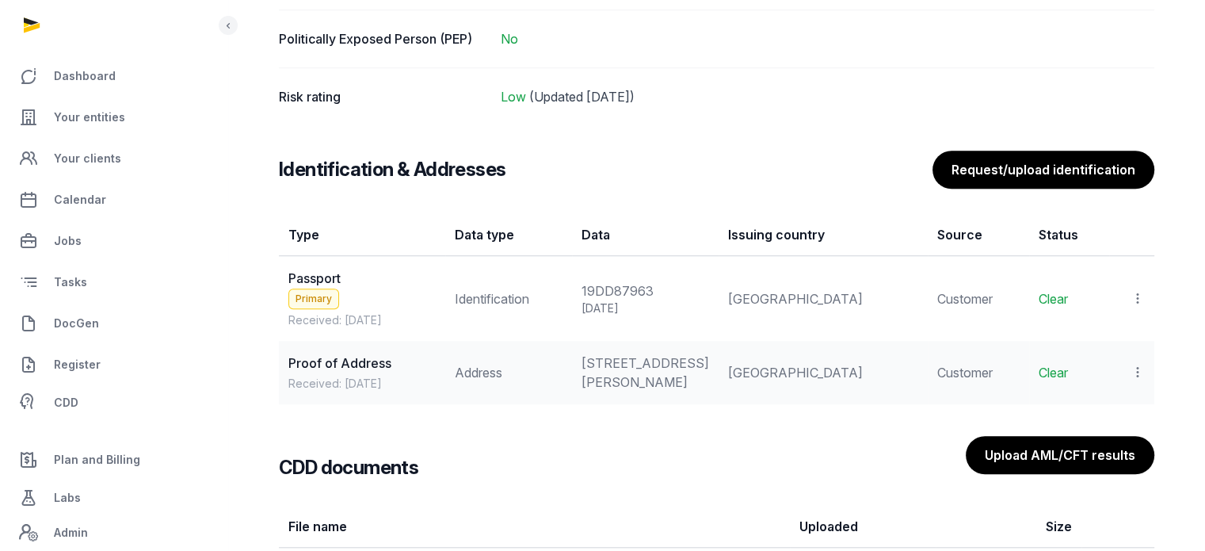
scroll to position [1292, 0]
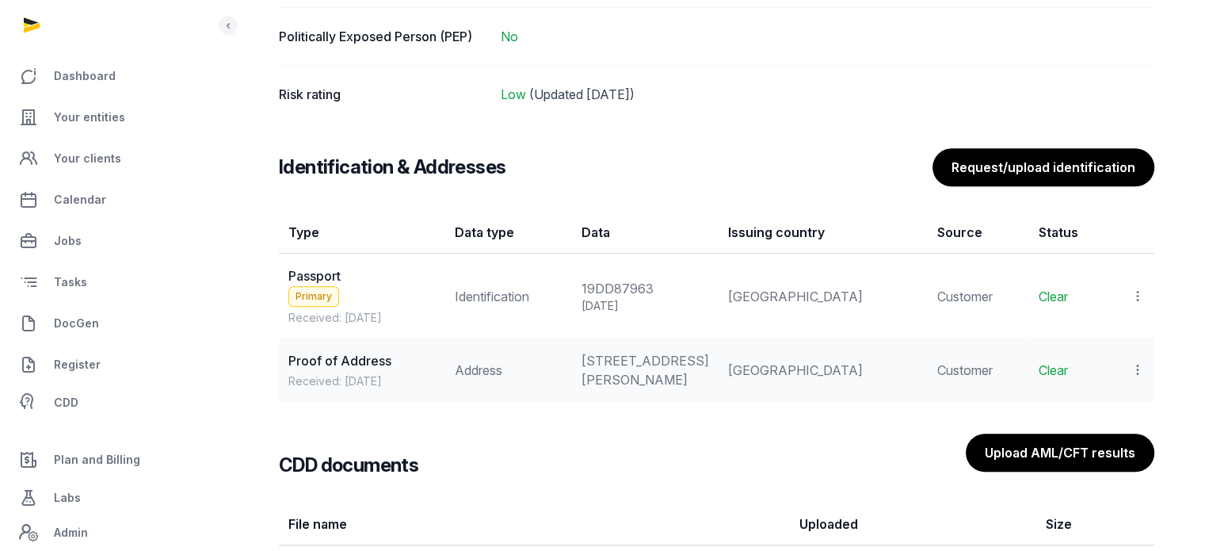
click at [1137, 289] on icon at bounding box center [1138, 296] width 14 height 17
click at [1110, 344] on div "View" at bounding box center [1068, 339] width 153 height 32
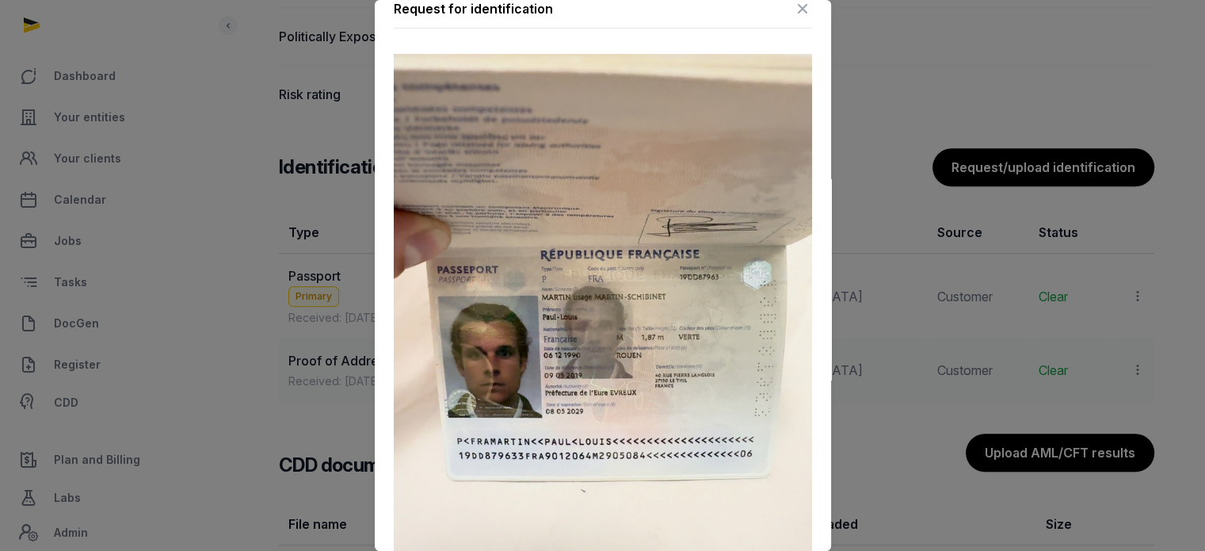
click at [793, 9] on icon at bounding box center [802, 8] width 19 height 25
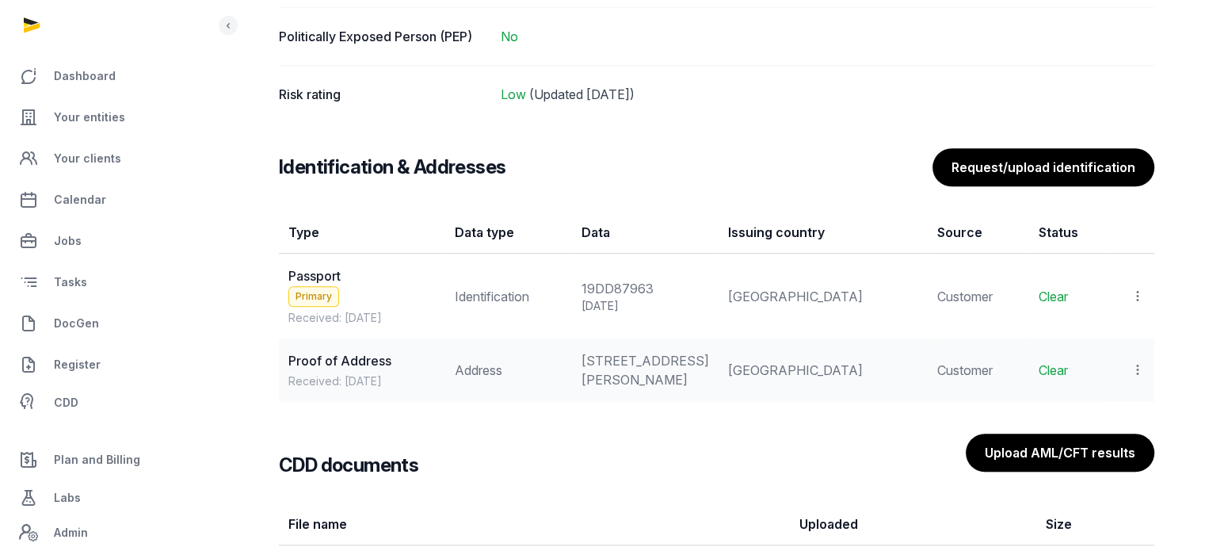
drag, startPoint x: 669, startPoint y: 393, endPoint x: 615, endPoint y: 360, distance: 63.3
click at [615, 360] on td "54 AVENUE FELIX FAURE PARIS, 75015, FRANCE" at bounding box center [645, 369] width 147 height 63
copy div "54 AVENUE FELIX FAURE PARIS, 75015, FRANCE"
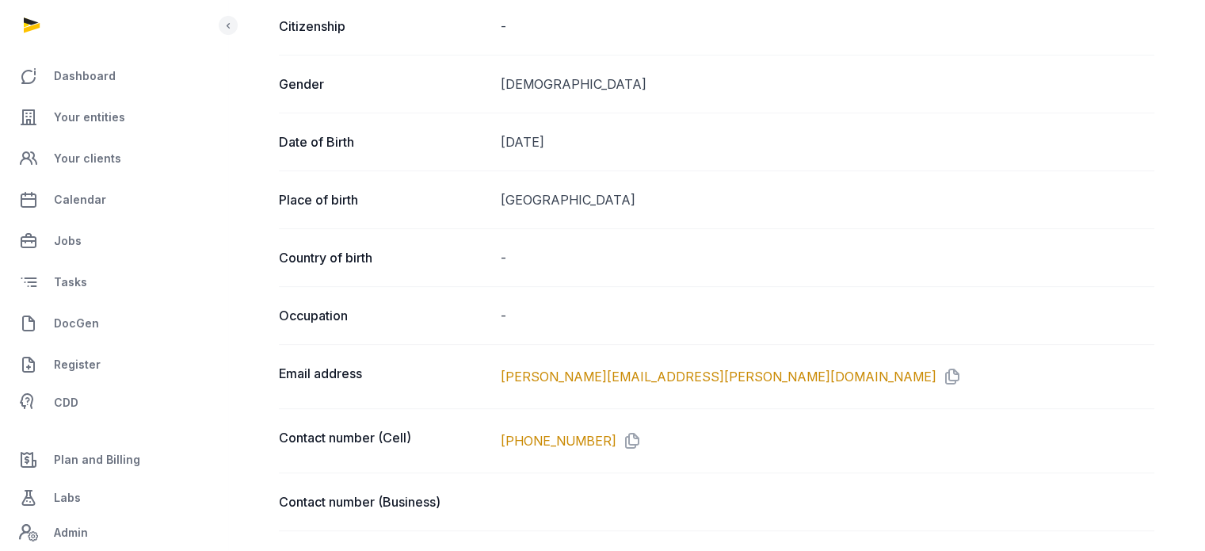
scroll to position [564, 0]
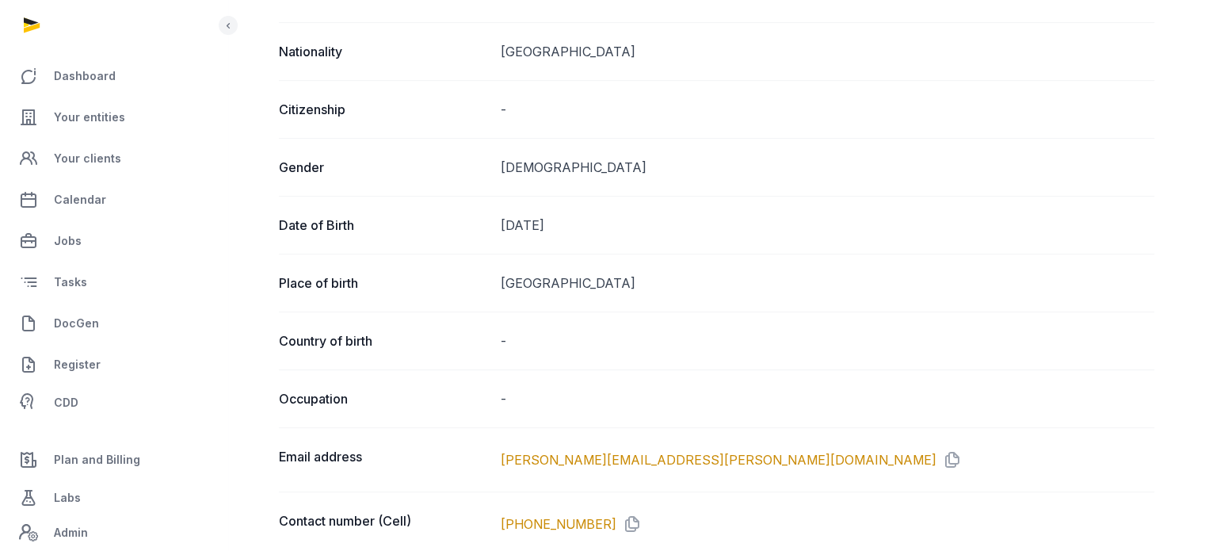
drag, startPoint x: 509, startPoint y: 221, endPoint x: 582, endPoint y: 228, distance: 74.0
click at [582, 228] on dd "Dec 06, 1990" at bounding box center [828, 225] width 654 height 19
copy dd "Dec 06, 1990"
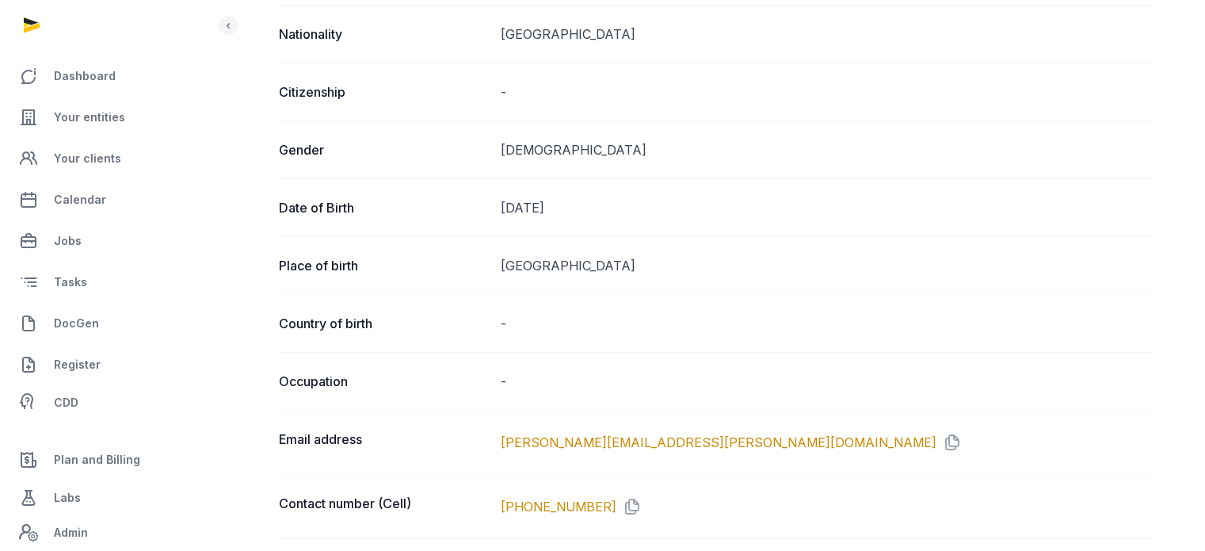
scroll to position [873, 0]
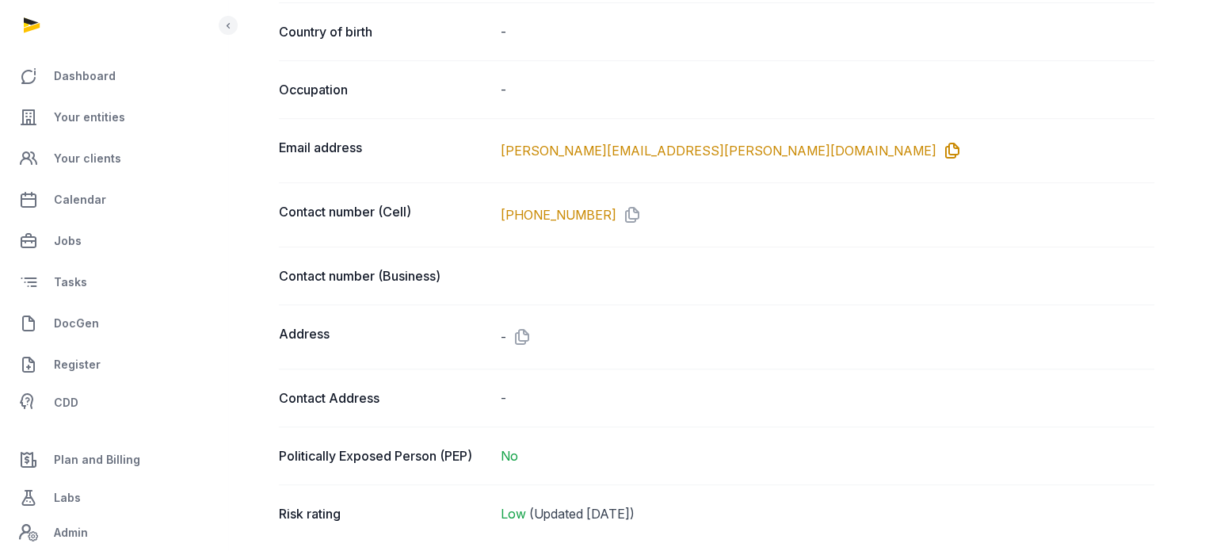
click at [936, 148] on icon at bounding box center [948, 150] width 25 height 25
